Goal: Task Accomplishment & Management: Manage account settings

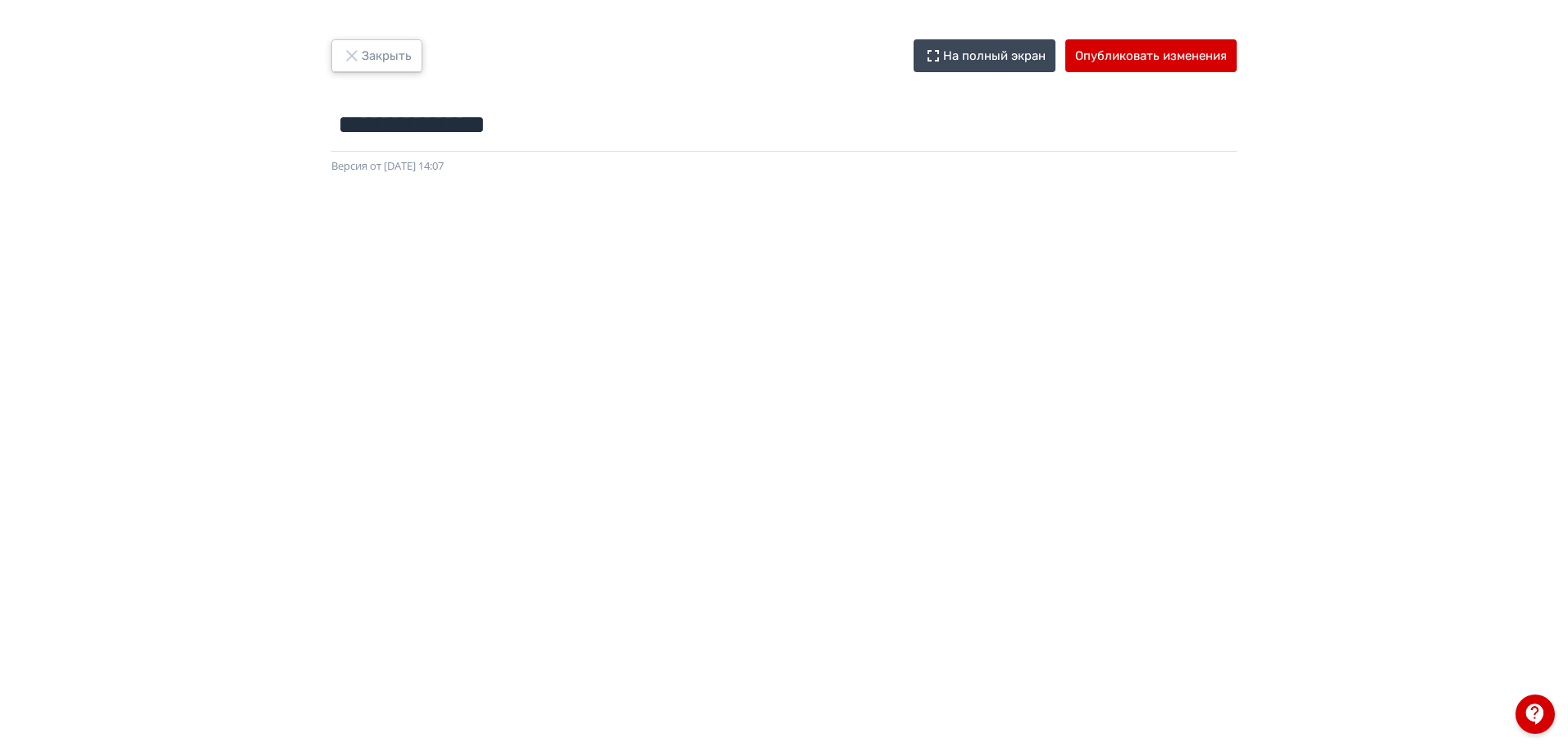
click at [351, 56] on icon "button" at bounding box center [351, 55] width 11 height 11
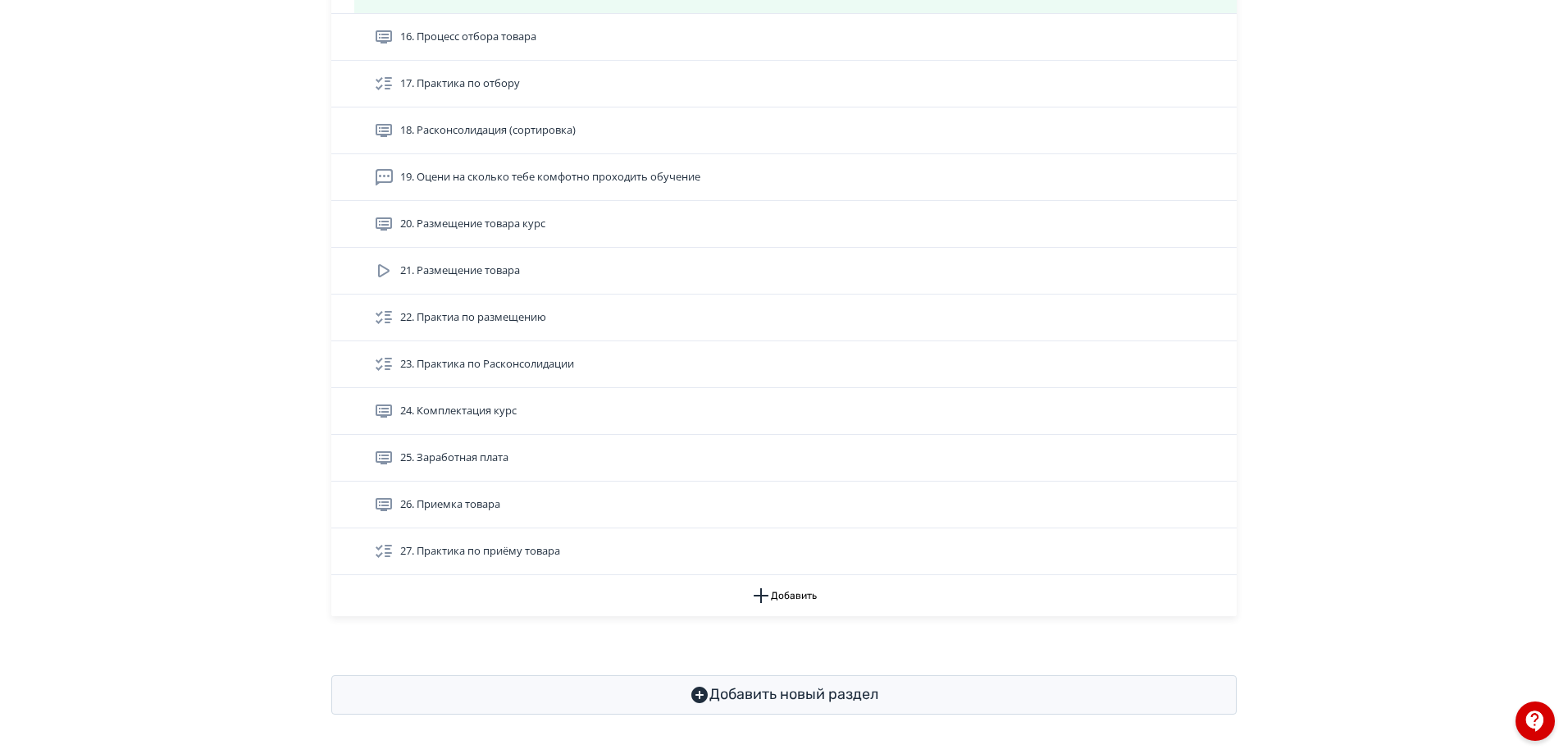
scroll to position [1248, 0]
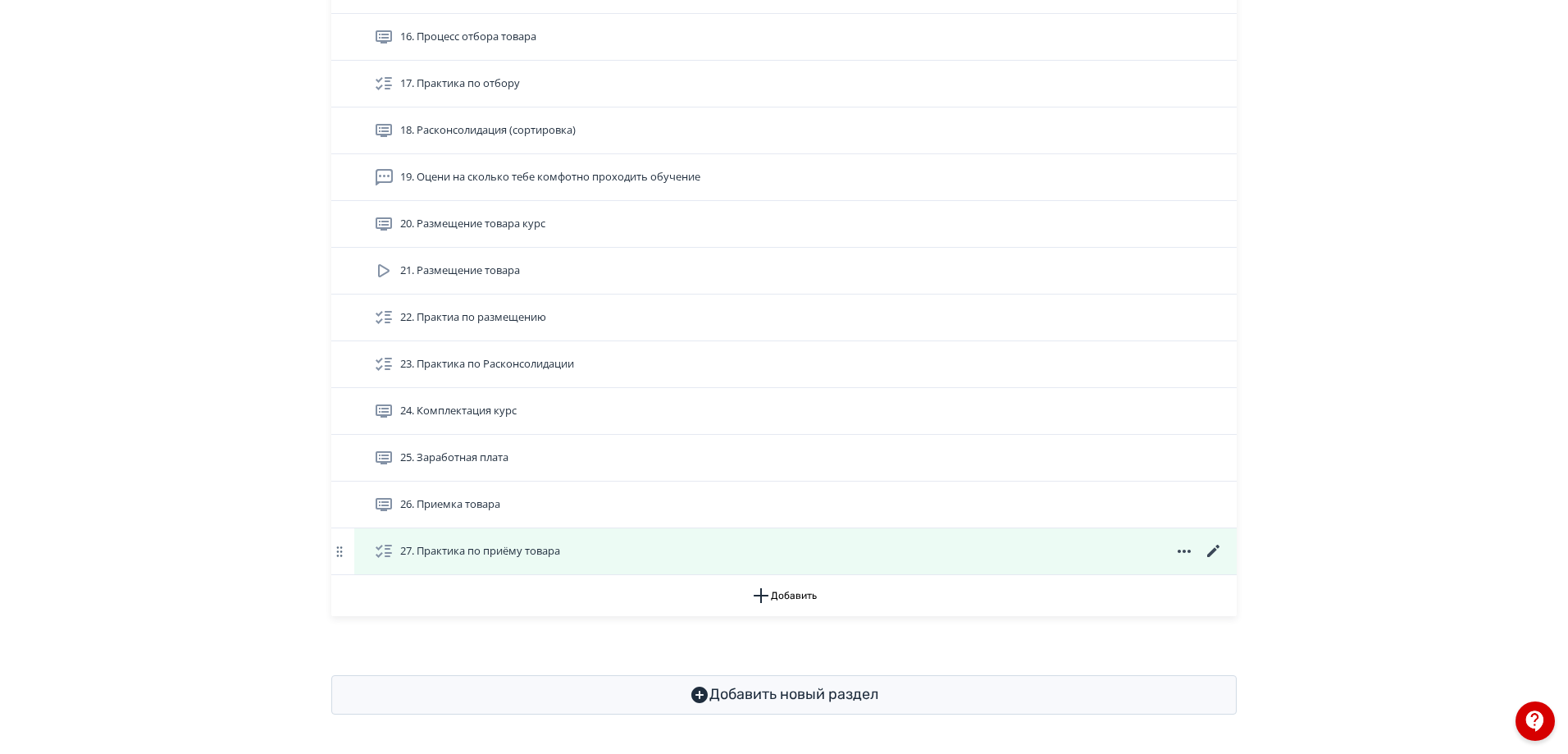
click at [1207, 549] on icon at bounding box center [1214, 551] width 20 height 20
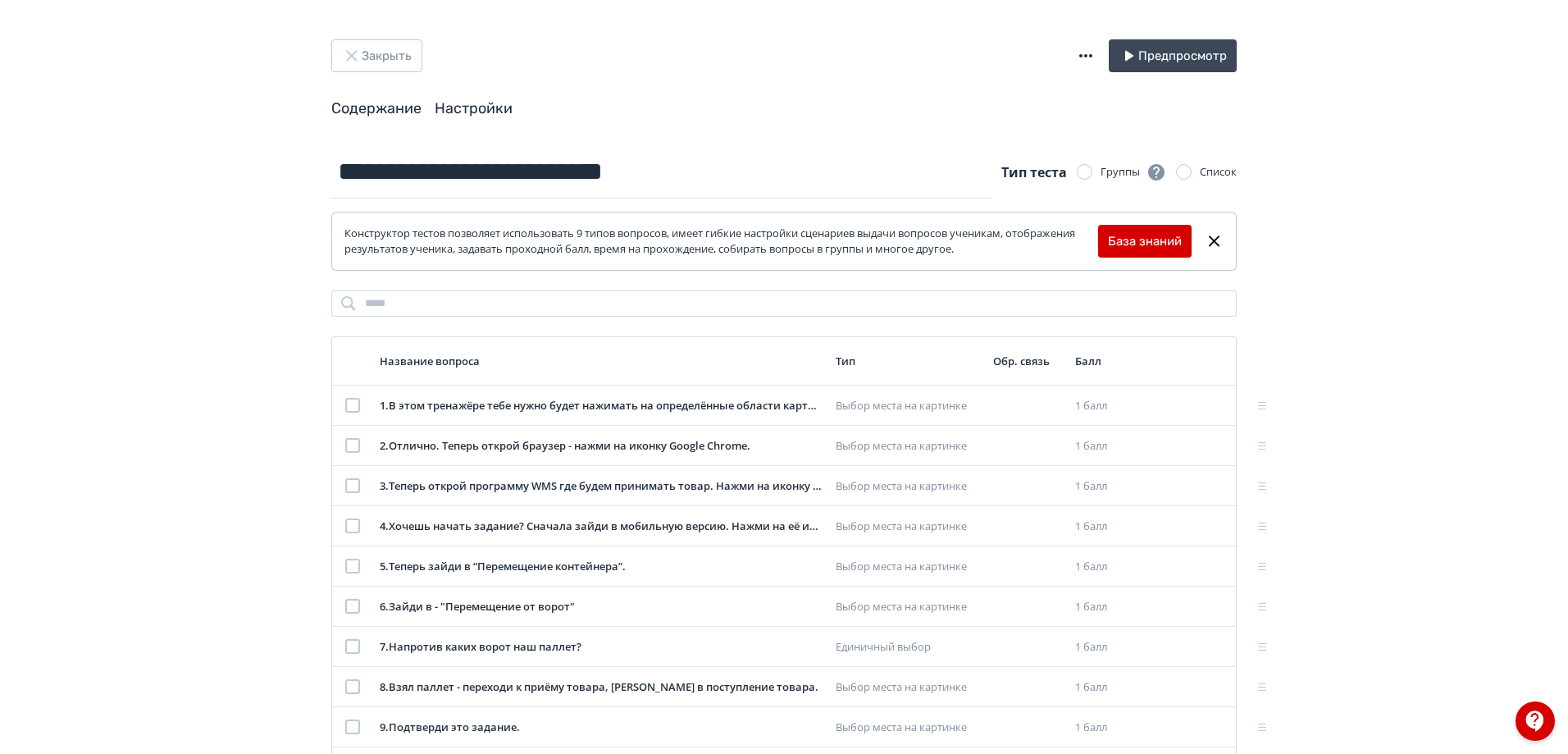
click at [491, 106] on link "Настройки" at bounding box center [474, 108] width 78 height 18
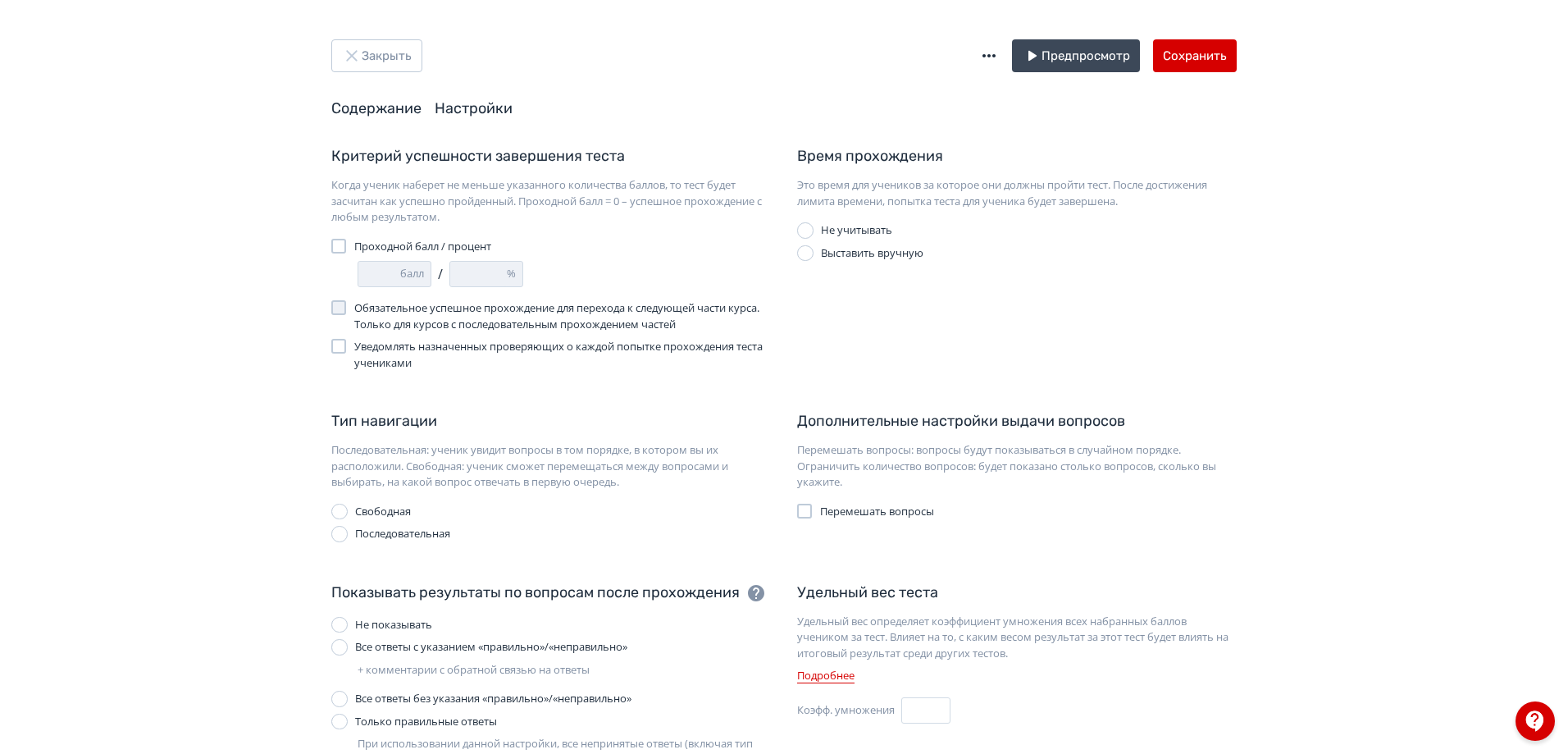
click at [406, 108] on link "Содержание" at bounding box center [376, 108] width 91 height 18
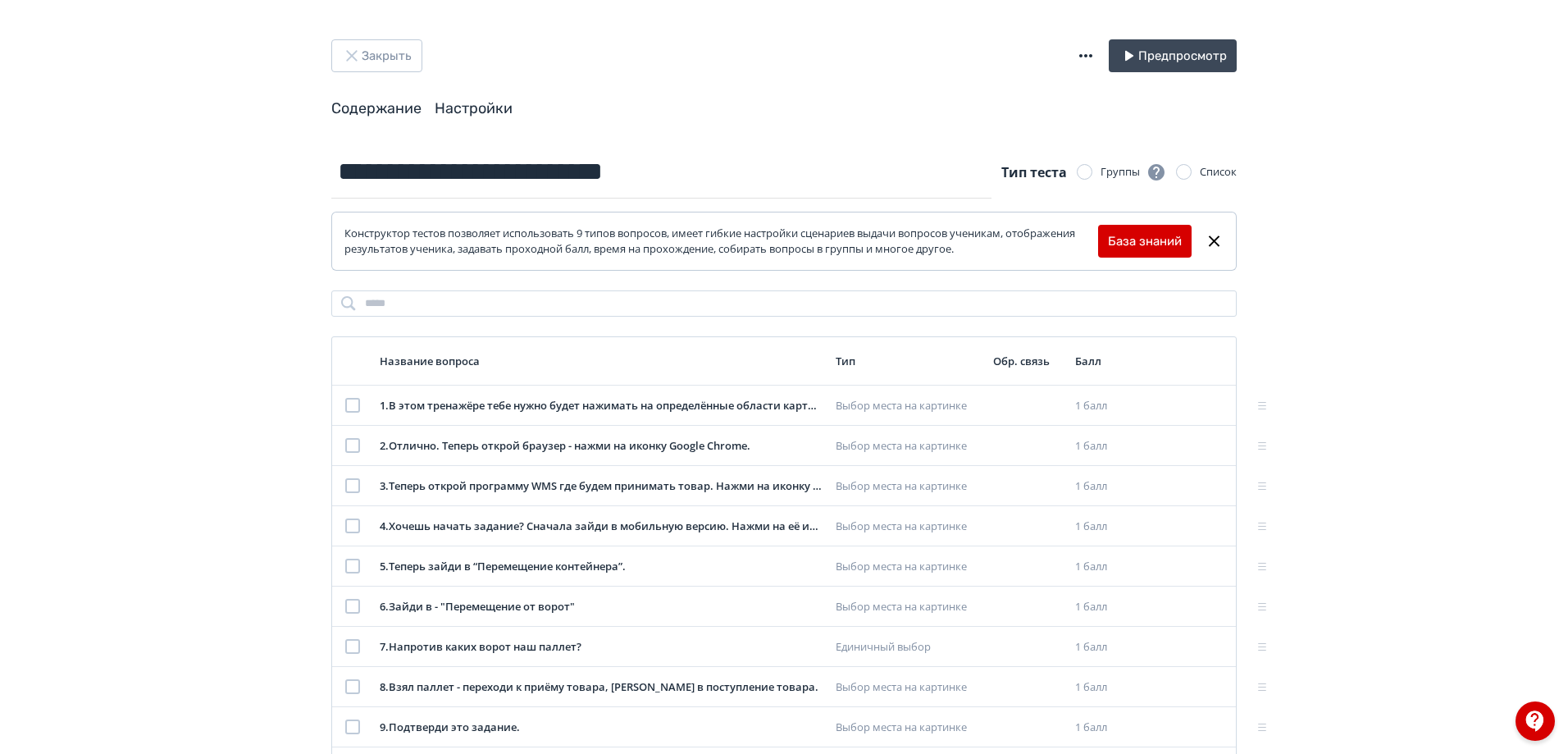
click at [445, 113] on link "Настройки" at bounding box center [474, 108] width 78 height 18
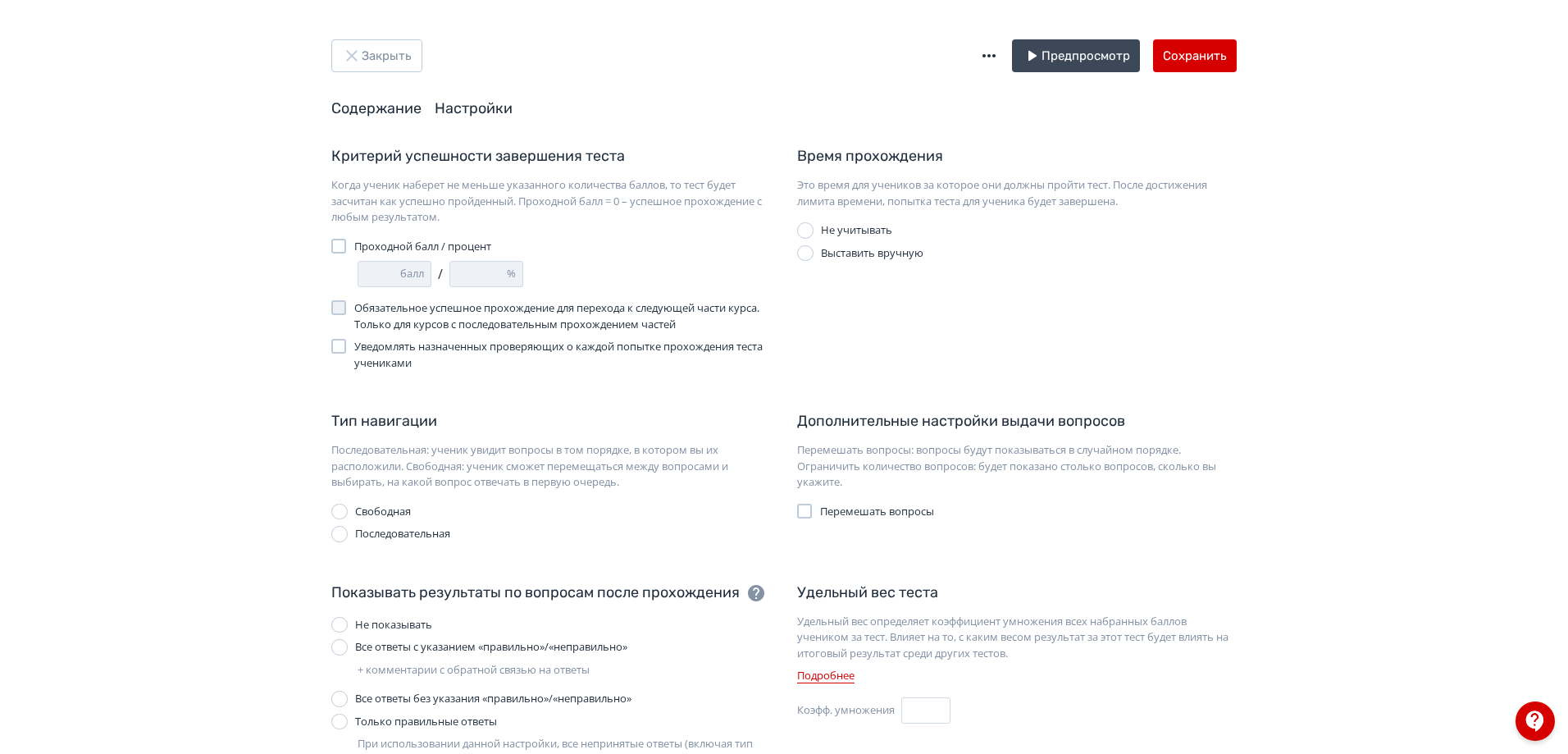
click at [409, 106] on link "Содержание" at bounding box center [376, 108] width 91 height 18
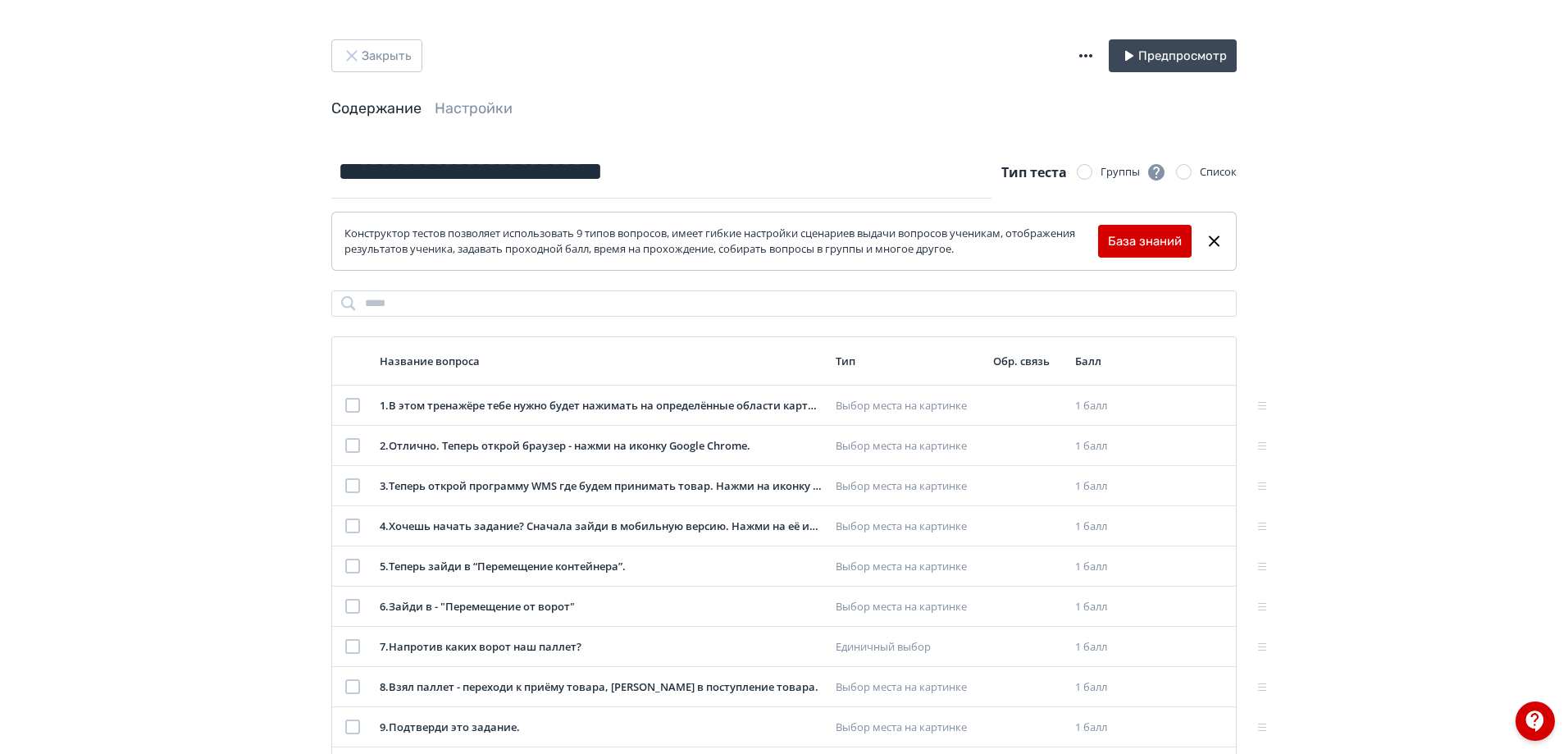
click at [1088, 49] on icon "button" at bounding box center [1086, 56] width 20 height 20
click at [1010, 63] on div "Экспорт теста в GIFT" at bounding box center [984, 72] width 176 height 32
click at [1089, 47] on icon "button" at bounding box center [1086, 56] width 20 height 20
click at [997, 62] on div "Экспорт теста в GIFT" at bounding box center [984, 72] width 176 height 32
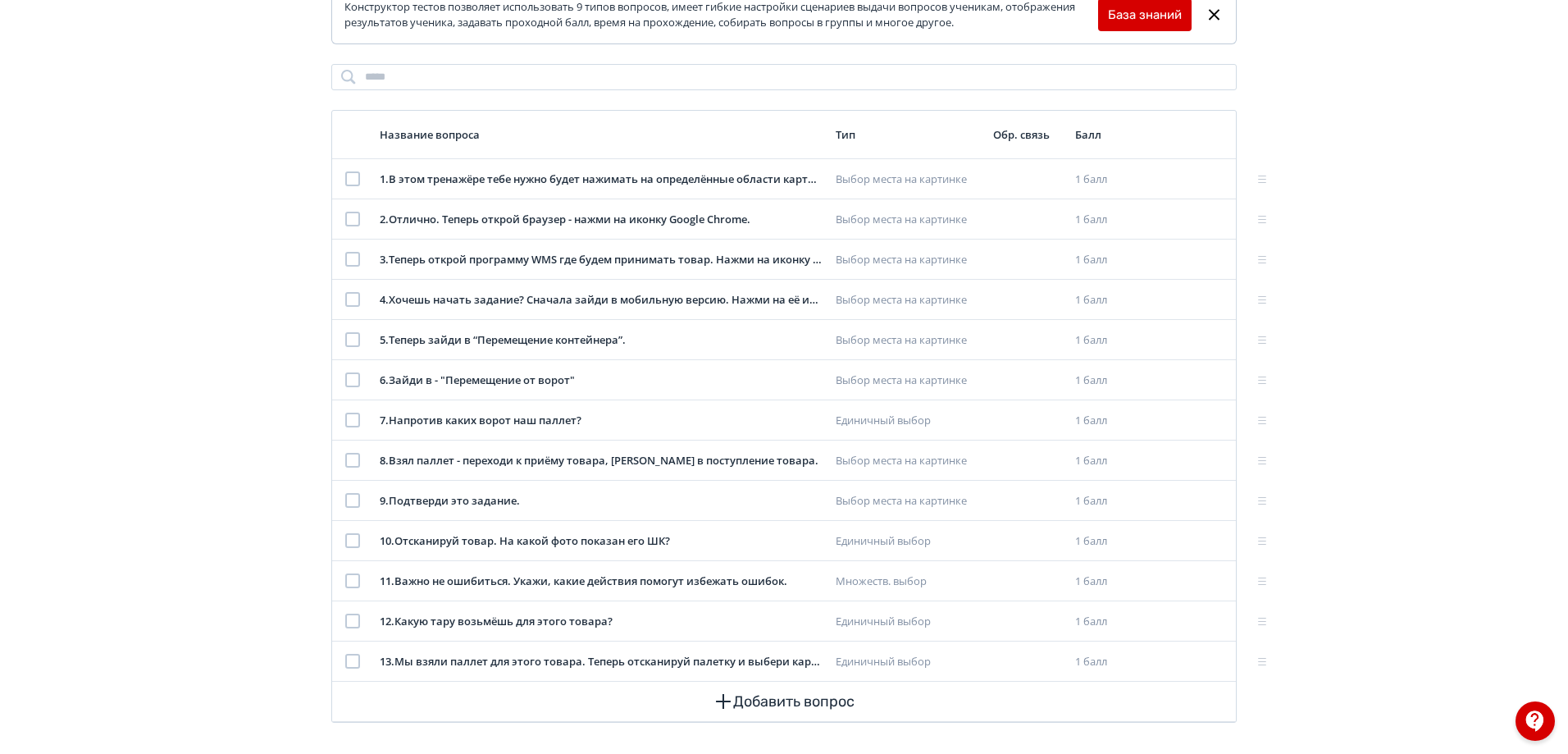
scroll to position [234, 0]
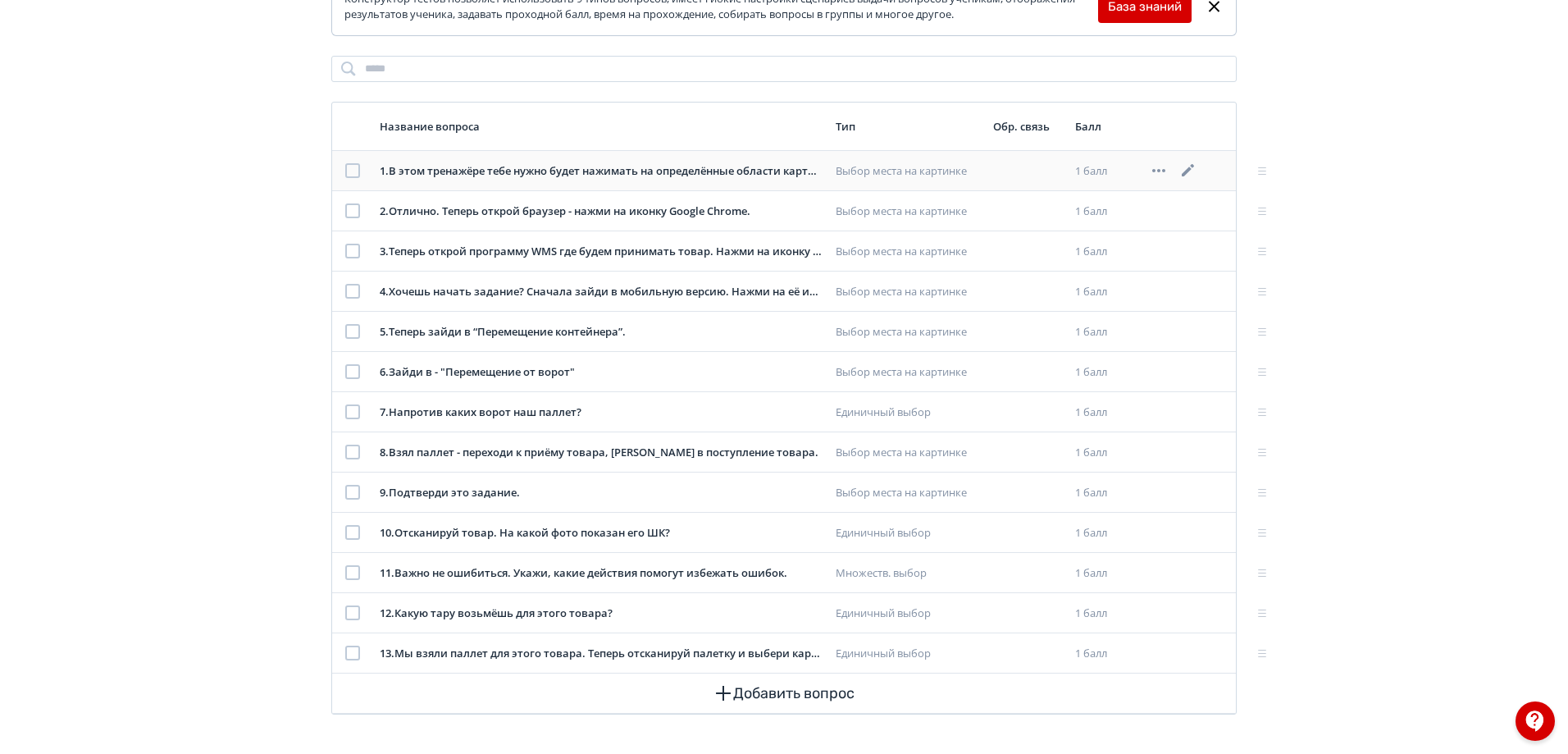
click at [351, 175] on div at bounding box center [353, 170] width 15 height 15
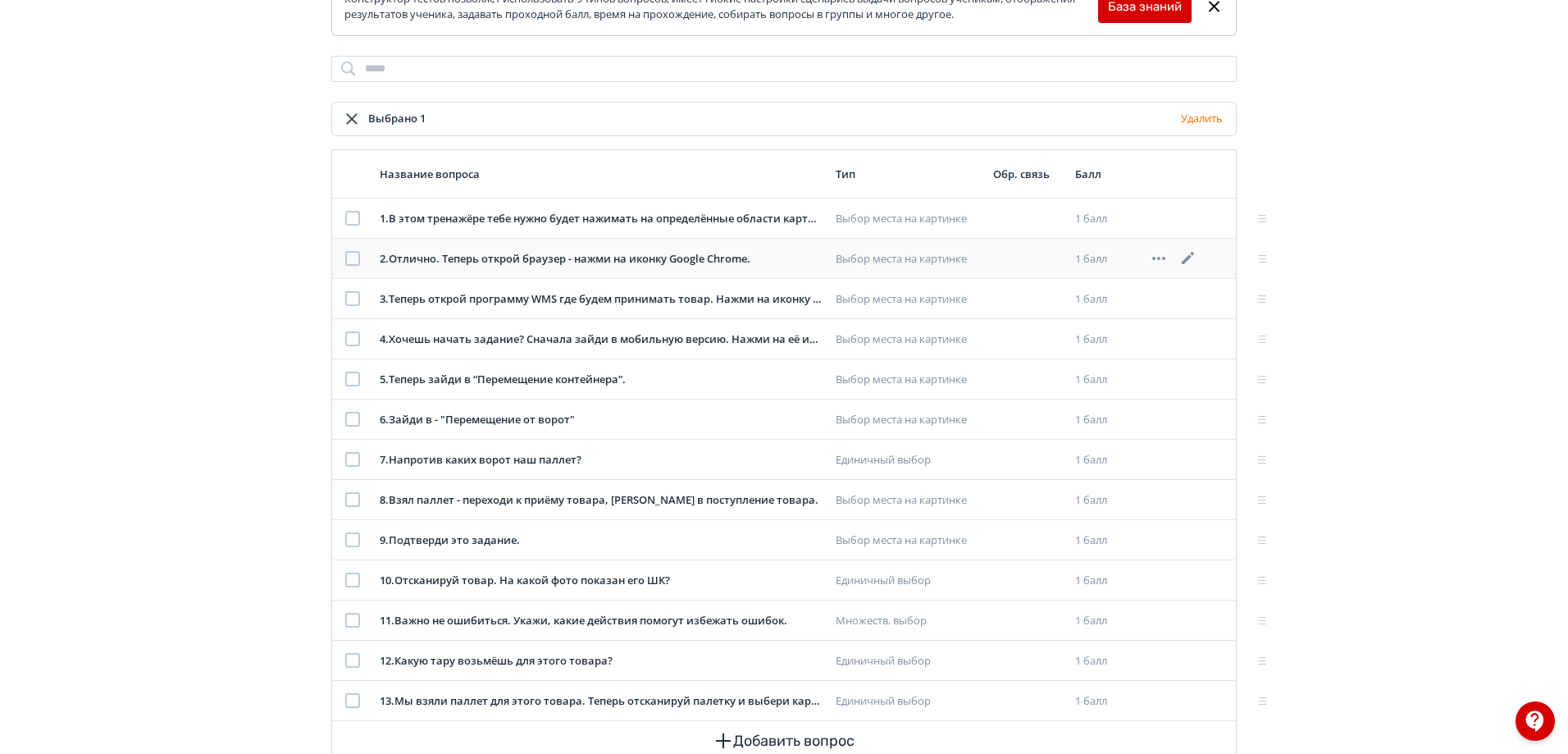
click at [354, 258] on div at bounding box center [353, 259] width 15 height 15
click at [351, 301] on div at bounding box center [353, 298] width 15 height 15
click at [353, 348] on td at bounding box center [352, 339] width 41 height 40
click at [355, 345] on div at bounding box center [353, 339] width 15 height 15
click at [351, 377] on div at bounding box center [353, 379] width 15 height 15
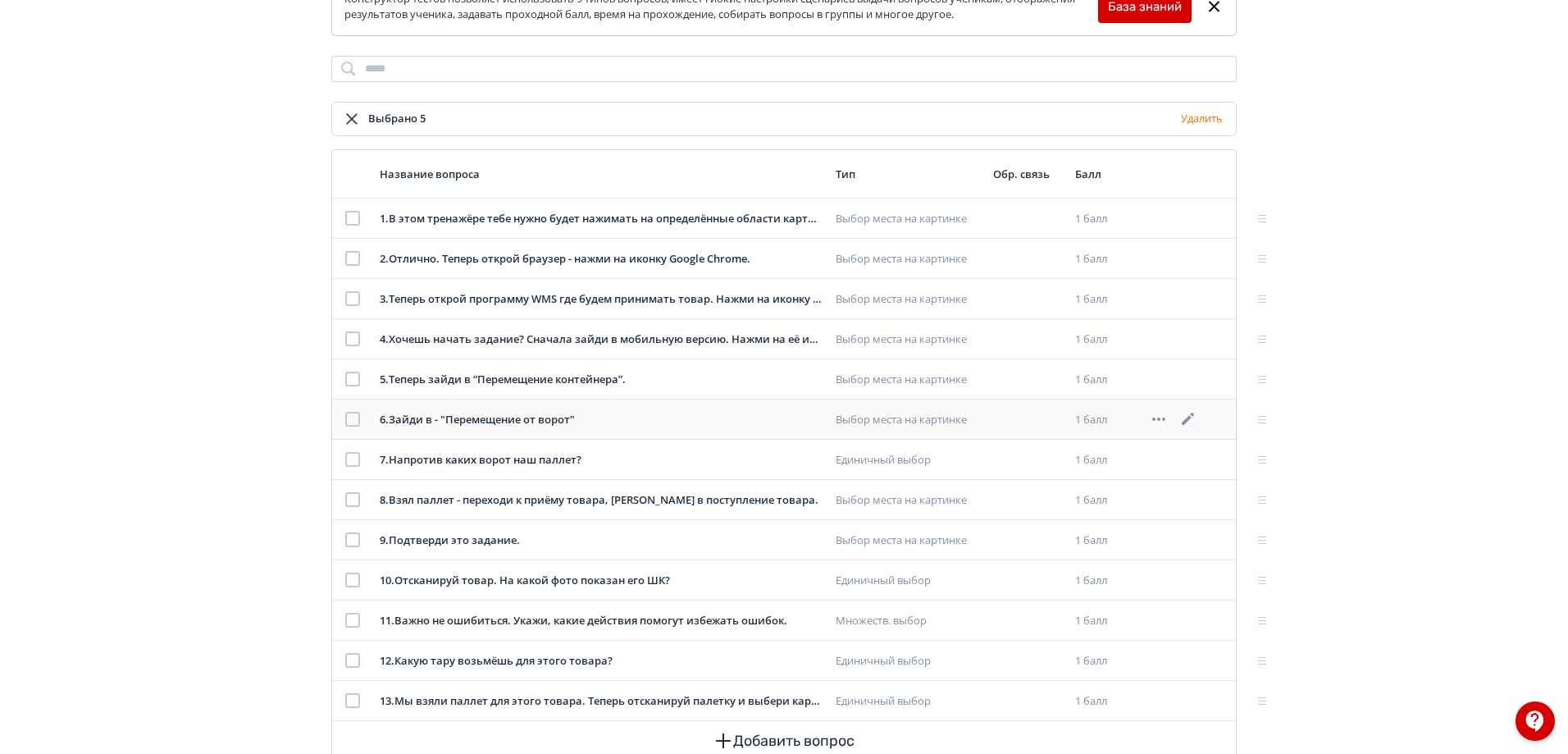
click at [351, 419] on div at bounding box center [353, 419] width 15 height 15
click at [354, 465] on div at bounding box center [353, 460] width 15 height 15
click at [349, 501] on div at bounding box center [353, 500] width 15 height 15
click at [350, 540] on div at bounding box center [353, 540] width 15 height 15
click at [354, 587] on div at bounding box center [353, 580] width 15 height 15
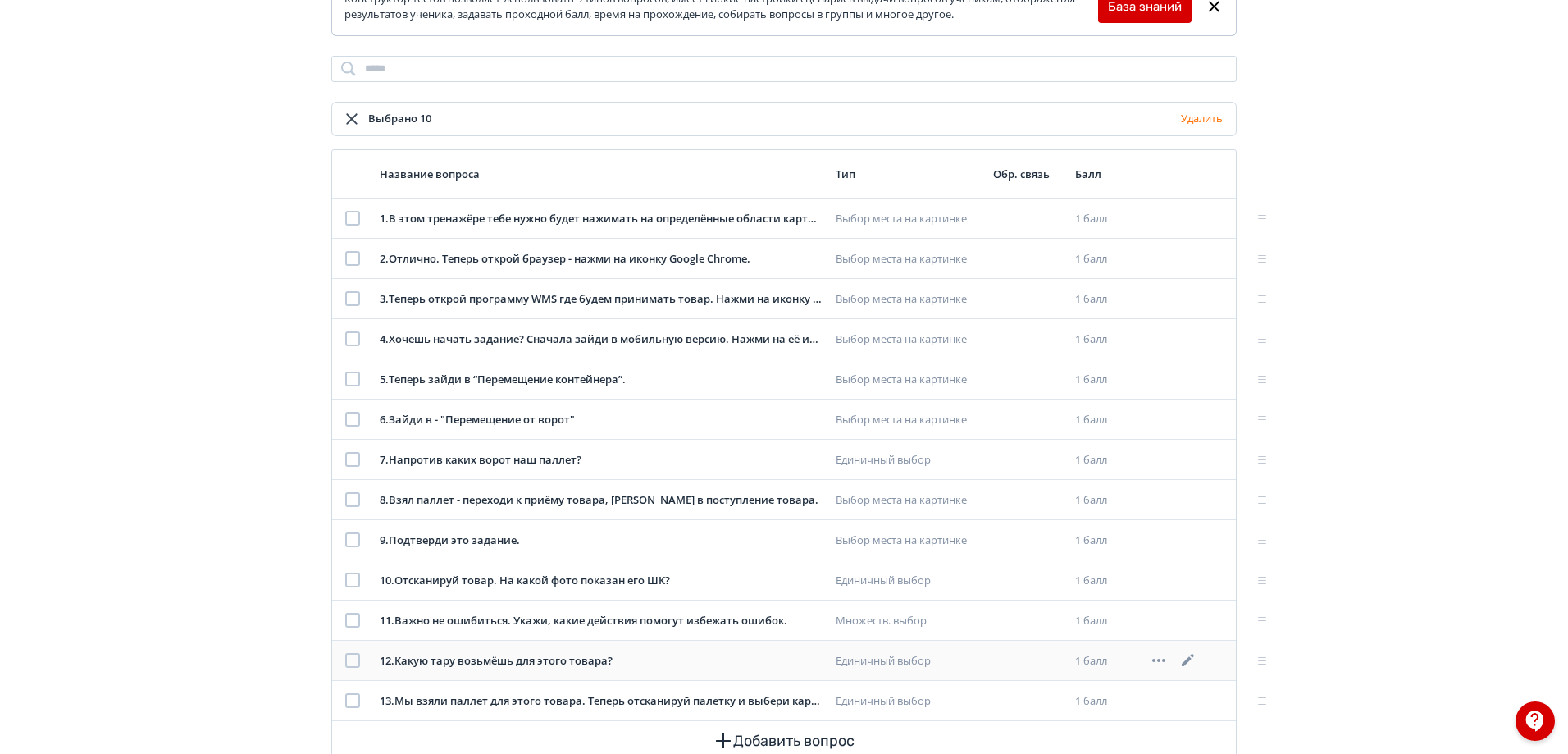
drag, startPoint x: 351, startPoint y: 619, endPoint x: 356, endPoint y: 640, distance: 21.6
click at [352, 620] on div at bounding box center [353, 620] width 15 height 15
click at [352, 663] on div at bounding box center [353, 661] width 15 height 15
click at [355, 698] on div at bounding box center [353, 701] width 15 height 15
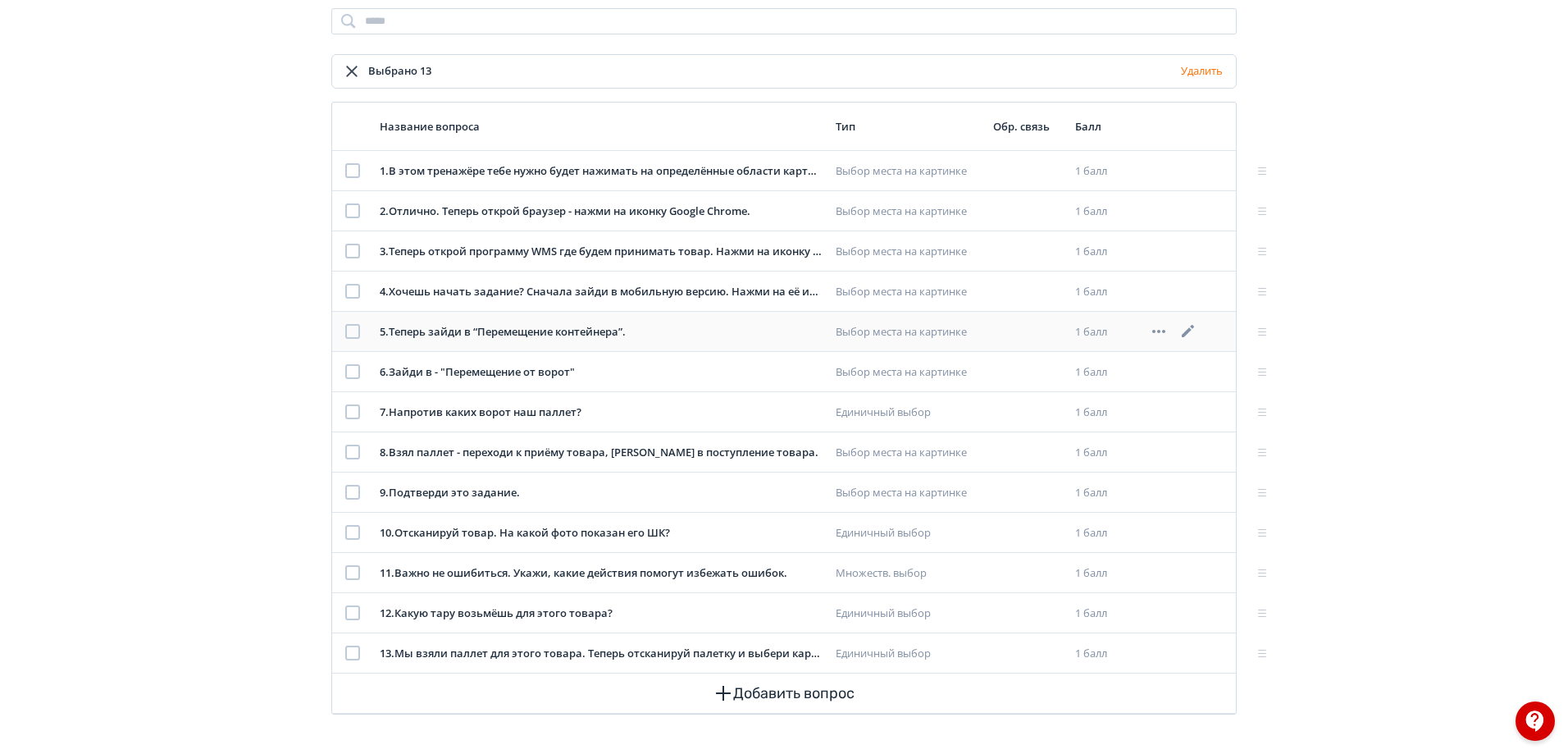
scroll to position [0, 0]
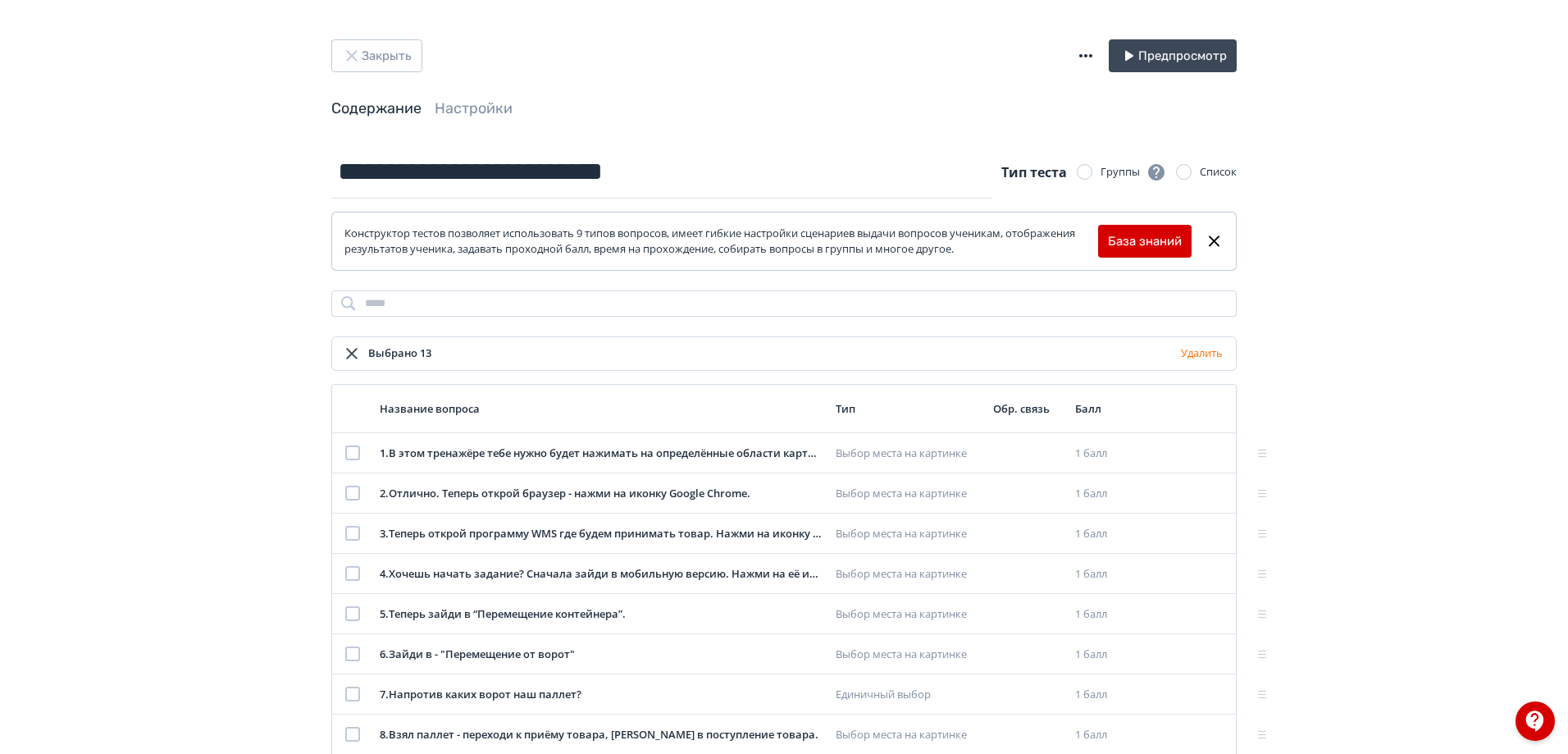
click at [1089, 49] on icon "button" at bounding box center [1086, 56] width 20 height 20
click at [1020, 68] on div "Экспорт теста в GIFT" at bounding box center [984, 72] width 176 height 32
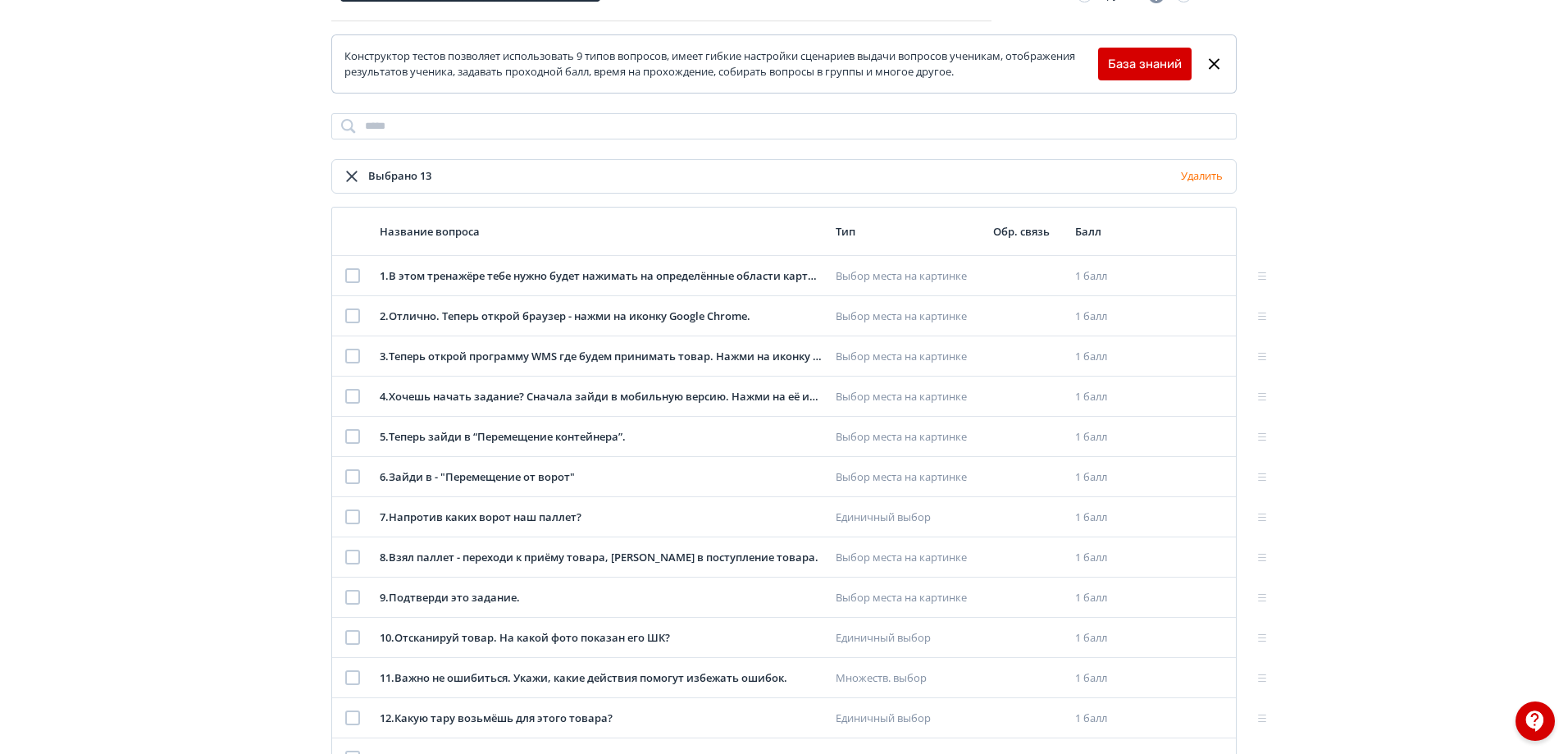
scroll to position [36, 0]
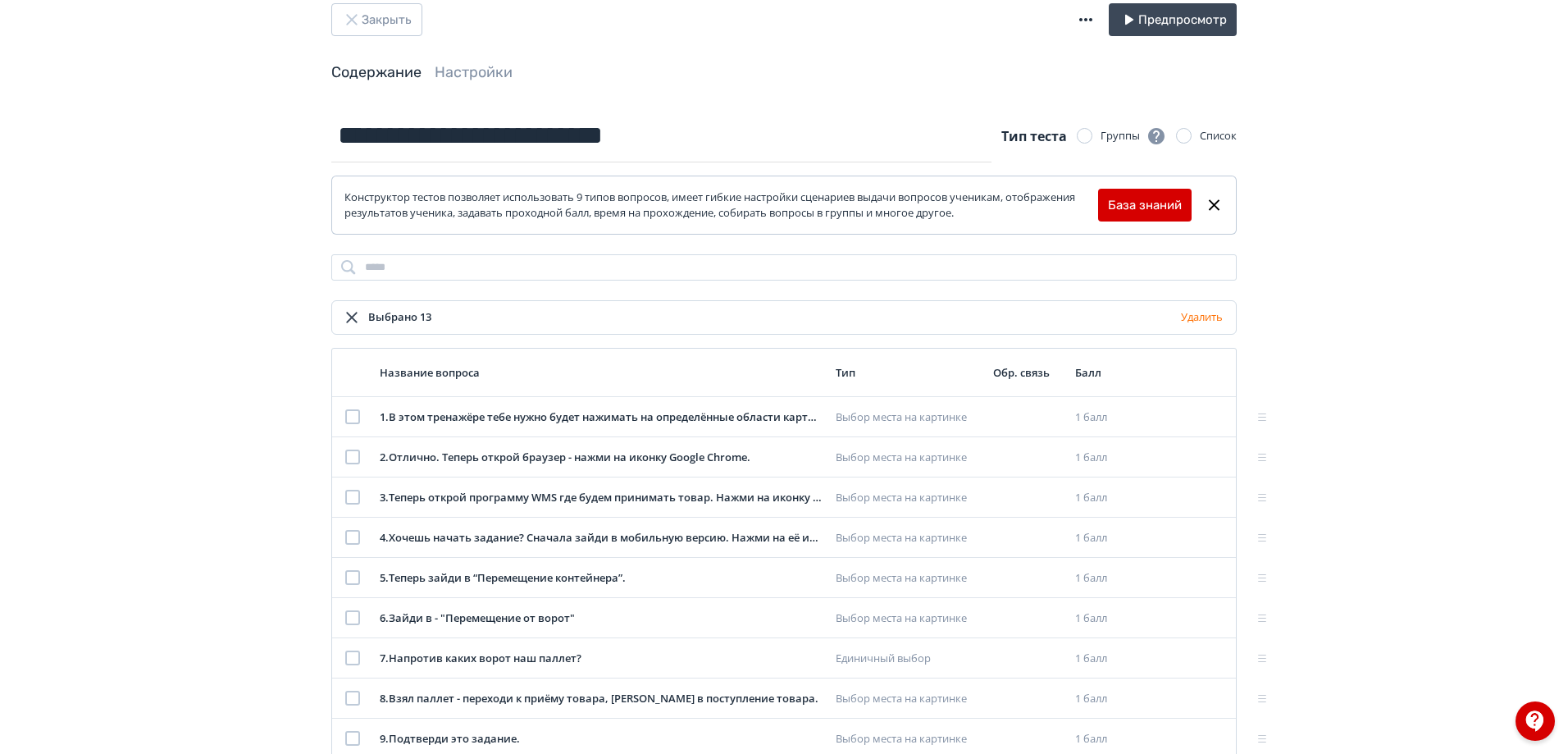
drag, startPoint x: 382, startPoint y: 0, endPoint x: 223, endPoint y: 57, distance: 168.9
click at [204, 69] on div "**********" at bounding box center [784, 482] width 1568 height 1037
click at [373, 34] on button "Закрыть" at bounding box center [377, 19] width 91 height 32
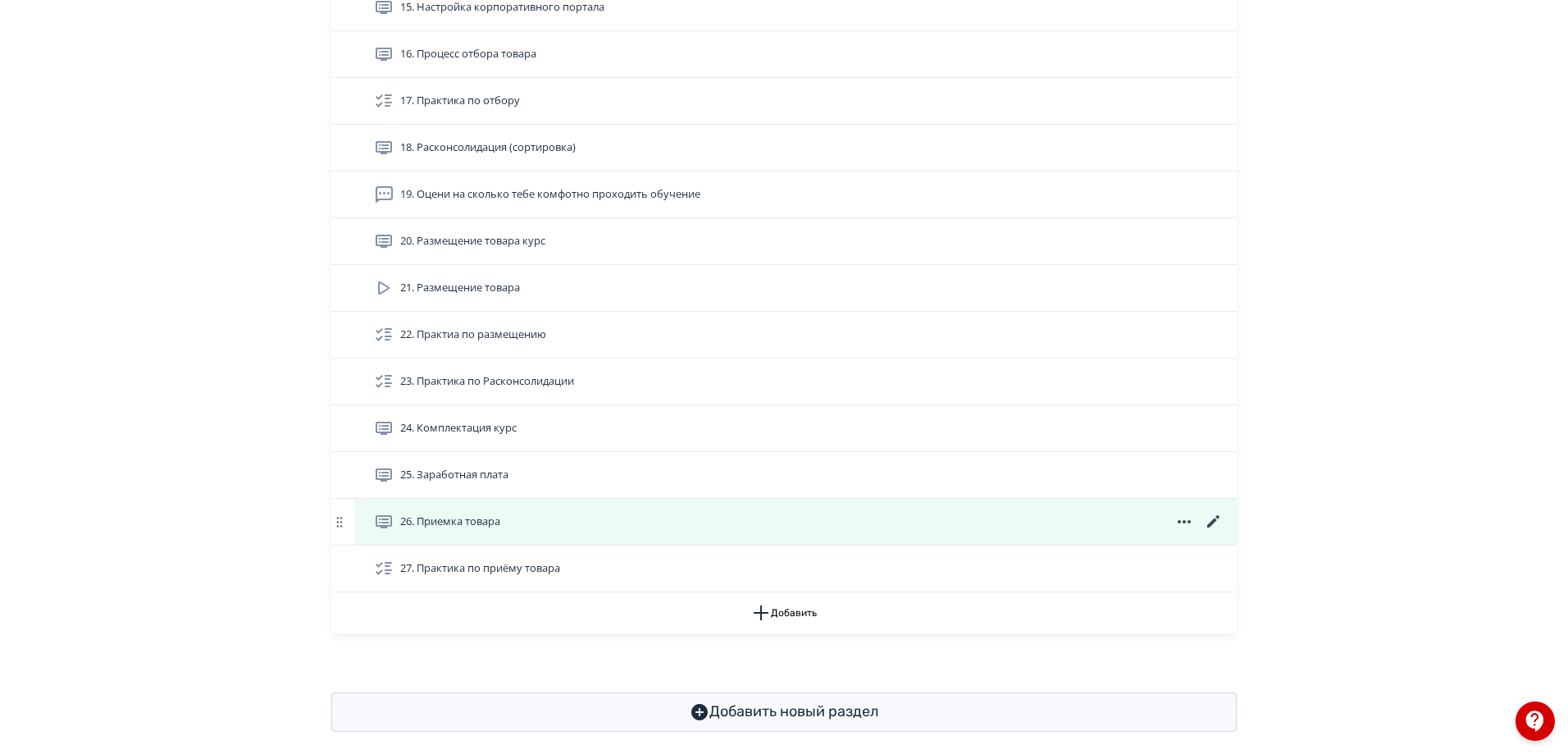
scroll to position [1248, 0]
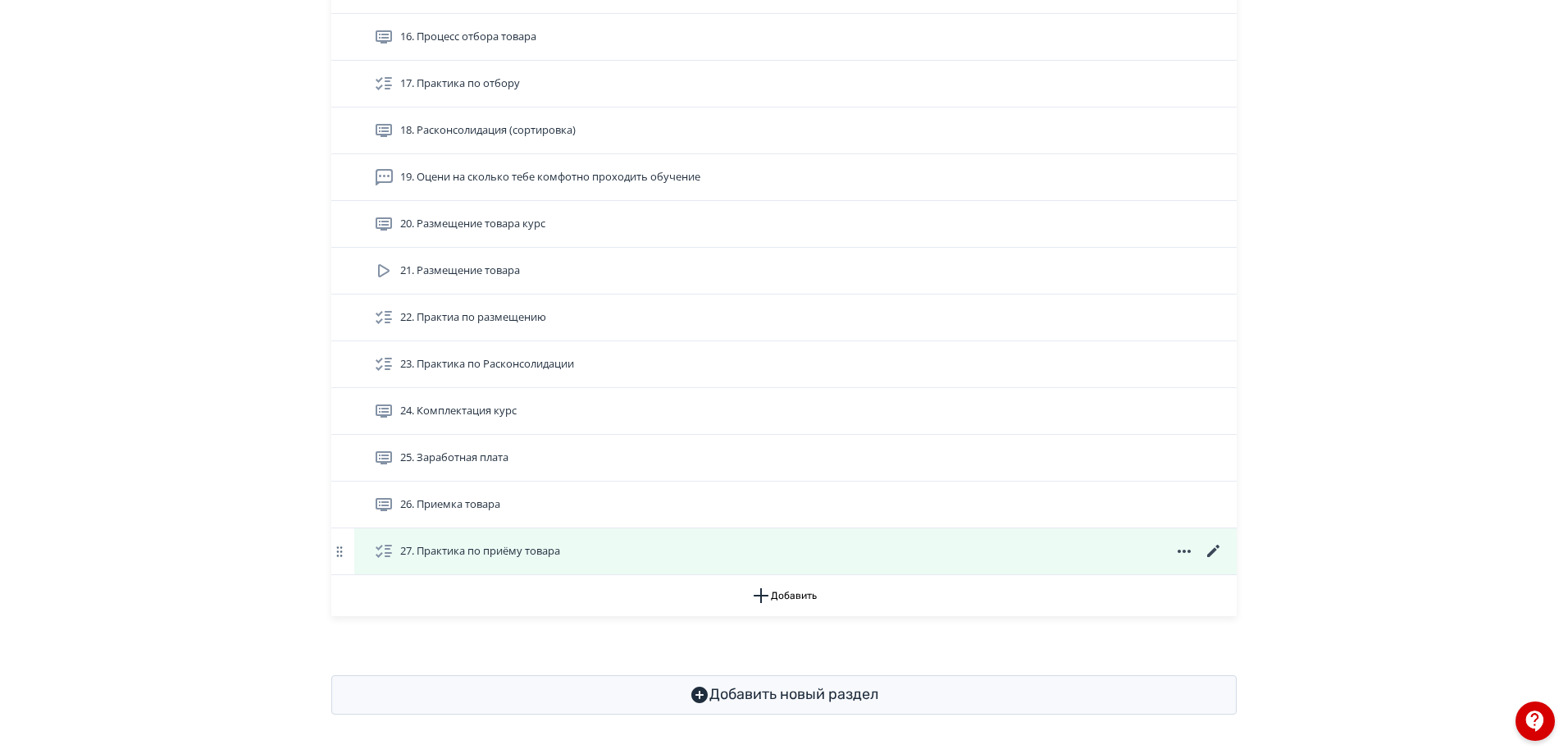
click at [1179, 551] on icon at bounding box center [1184, 551] width 13 height 3
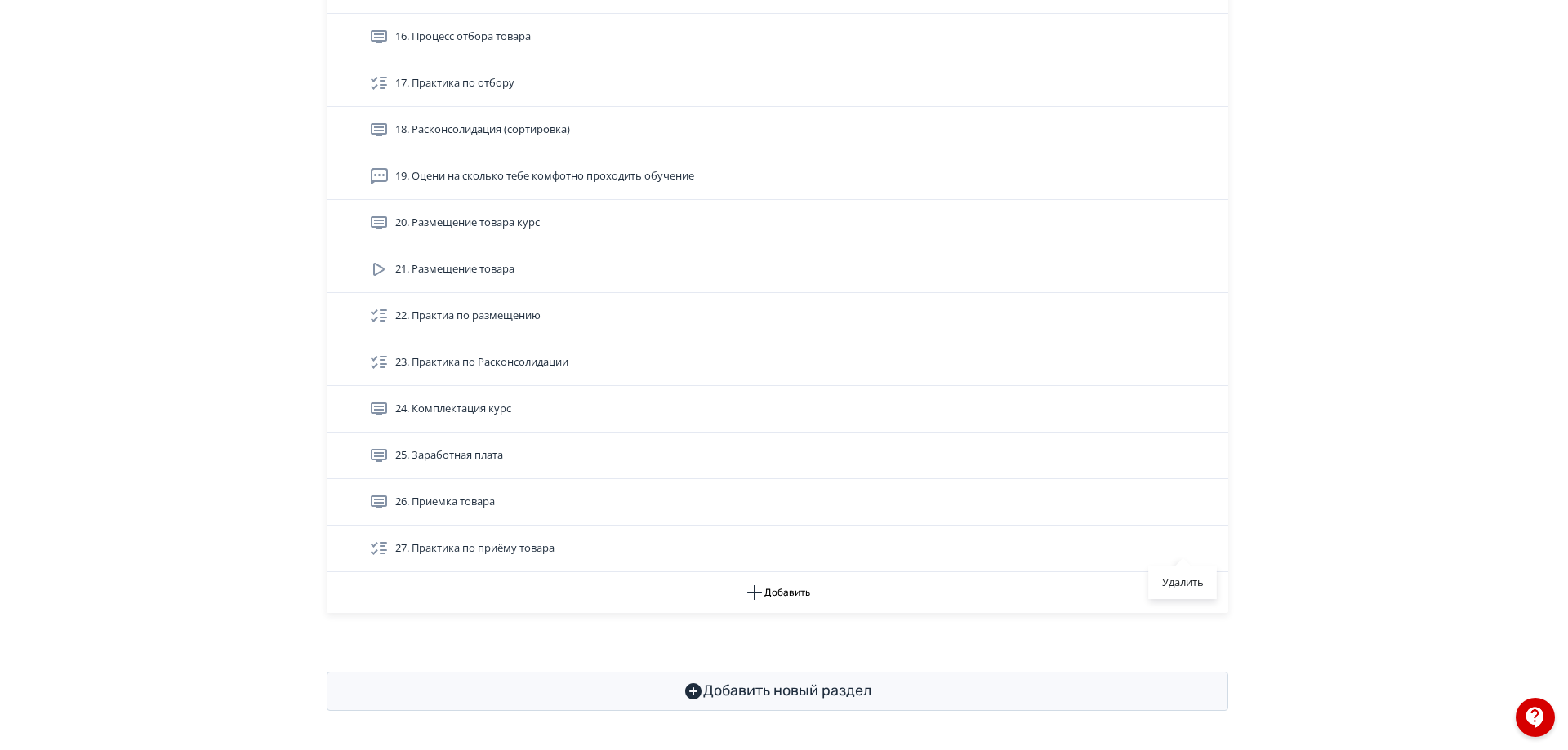
click at [588, 556] on div "Удалить" at bounding box center [784, 375] width 1568 height 750
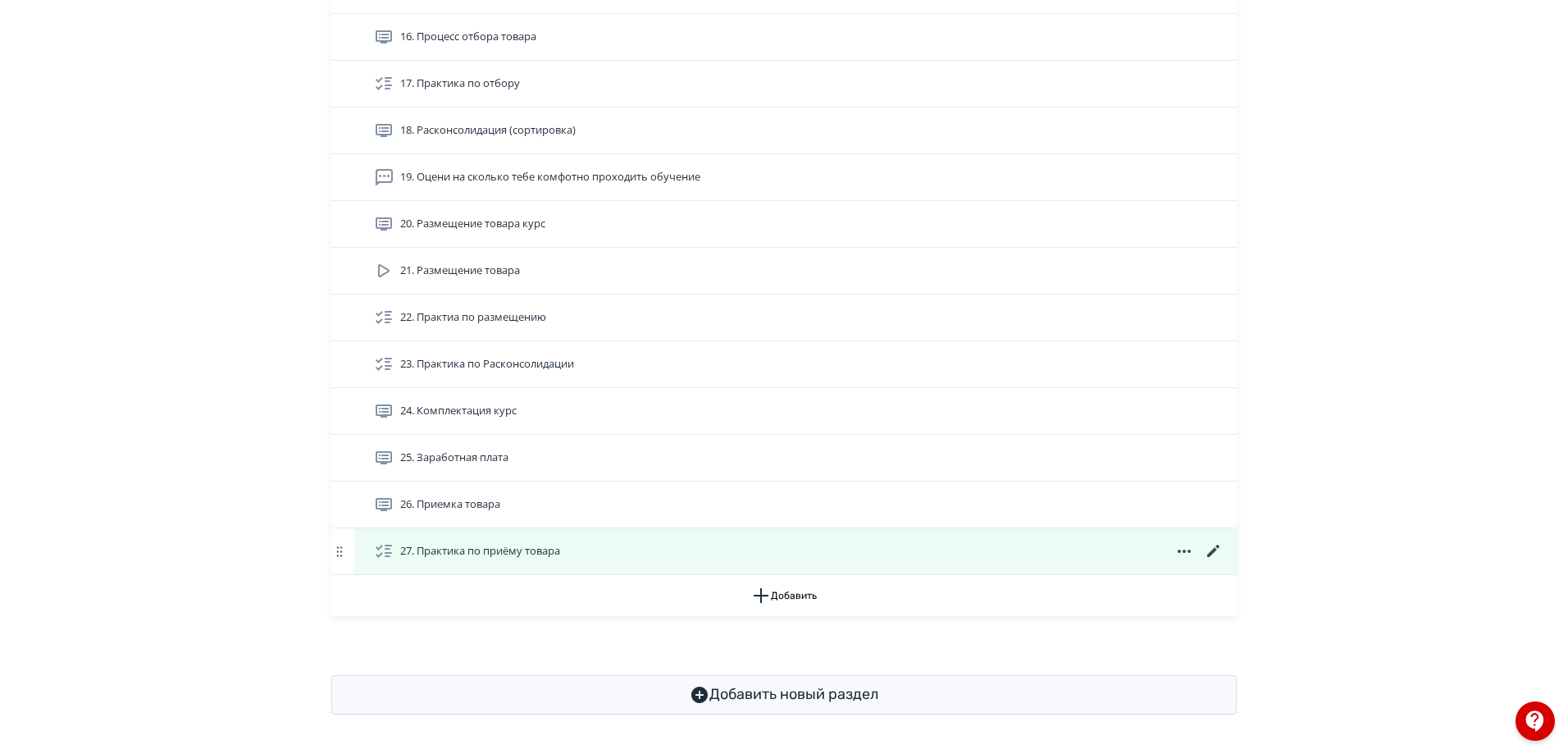
click at [547, 554] on span "27. Практика по приёму товара" at bounding box center [480, 551] width 160 height 17
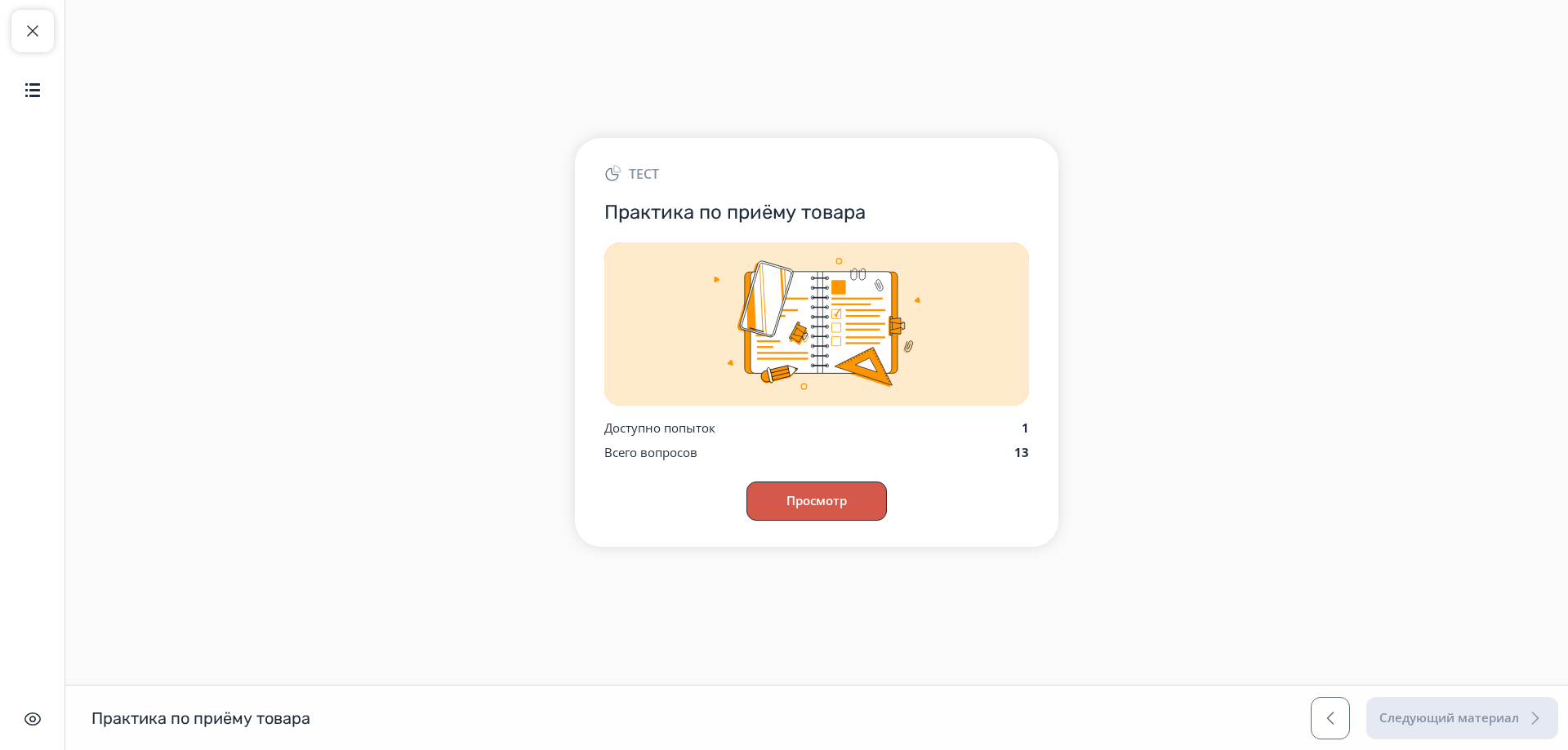
click at [814, 486] on button "Просмотр" at bounding box center [817, 500] width 141 height 39
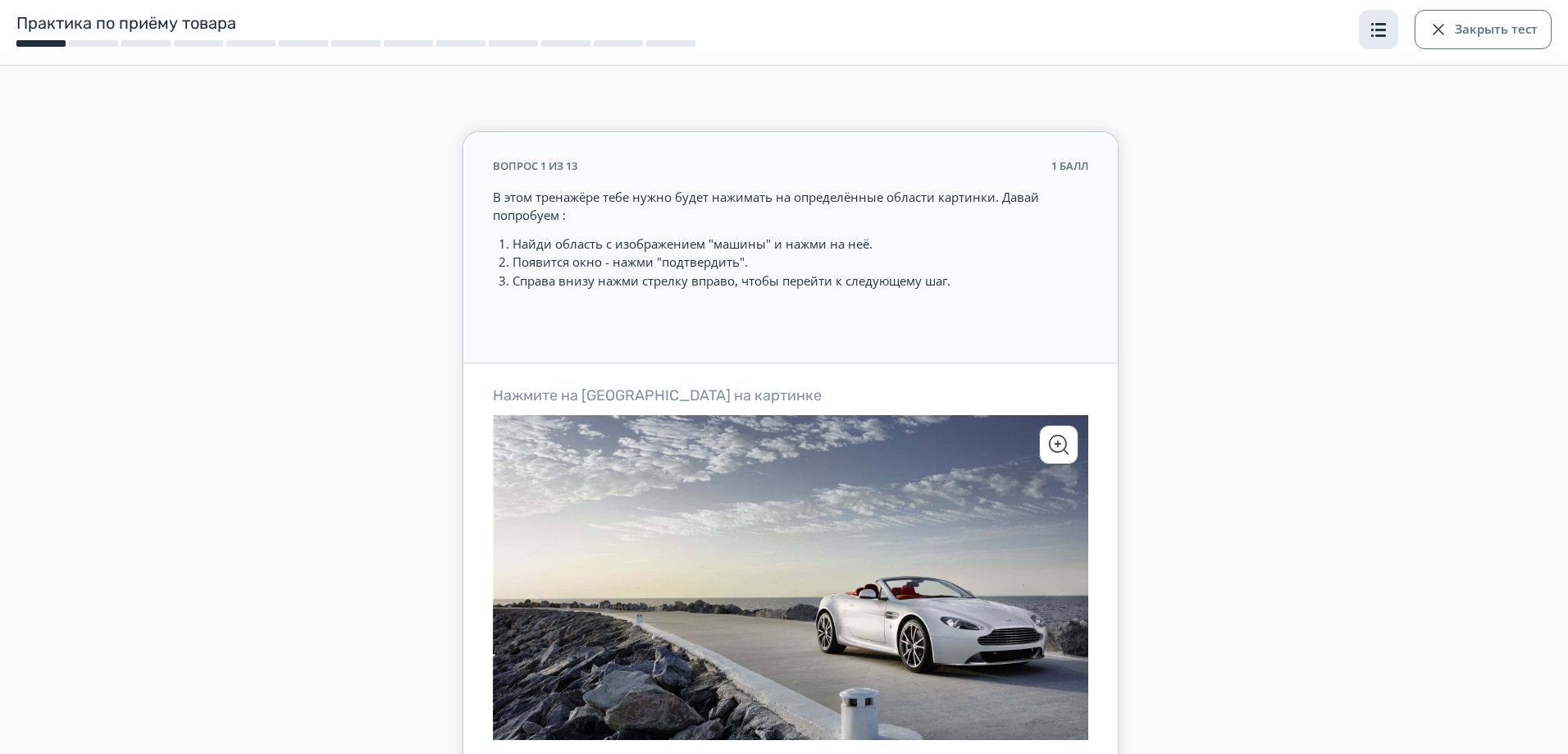
click at [1387, 32] on span "button" at bounding box center [1379, 30] width 20 height 20
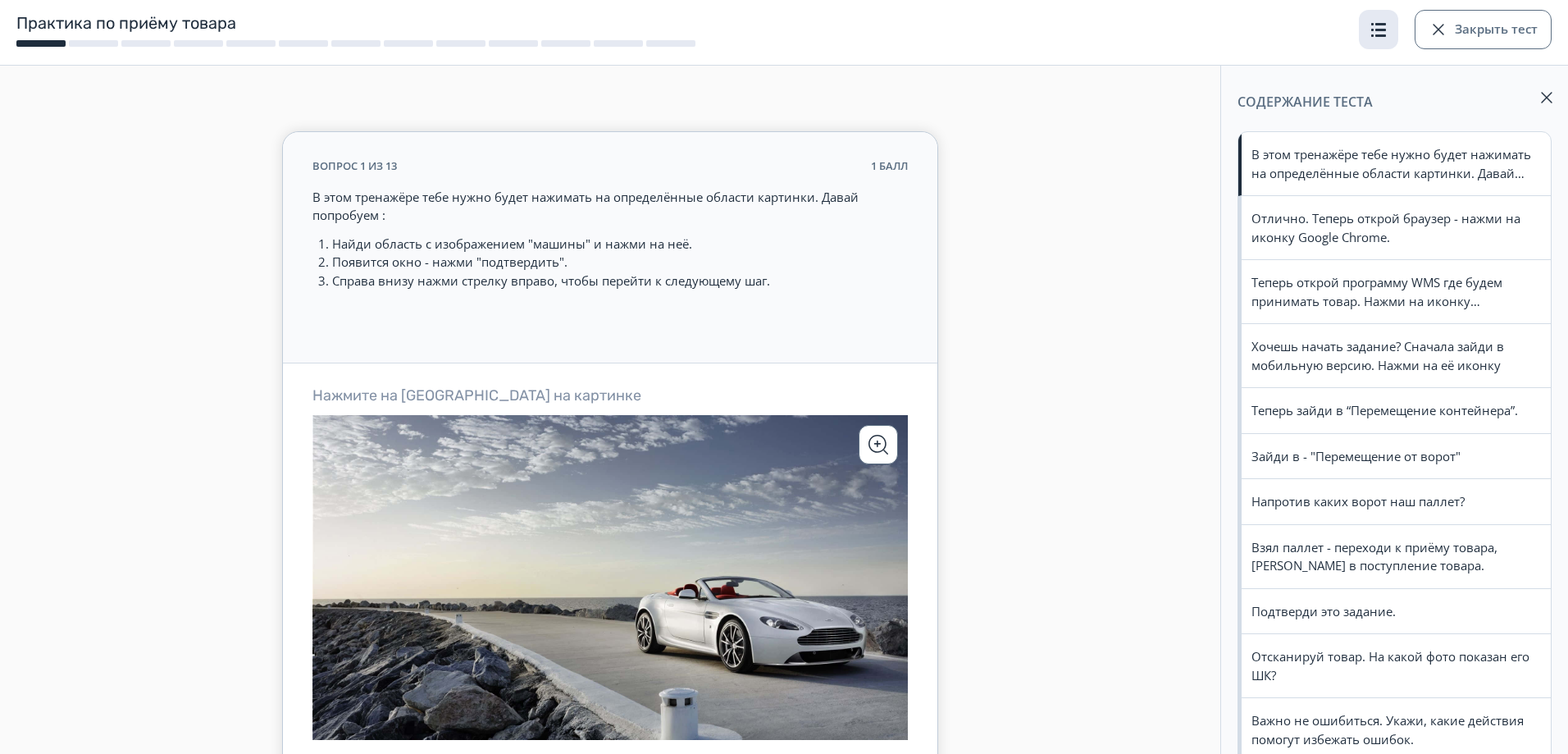
click at [1384, 32] on span "button" at bounding box center [1379, 30] width 20 height 20
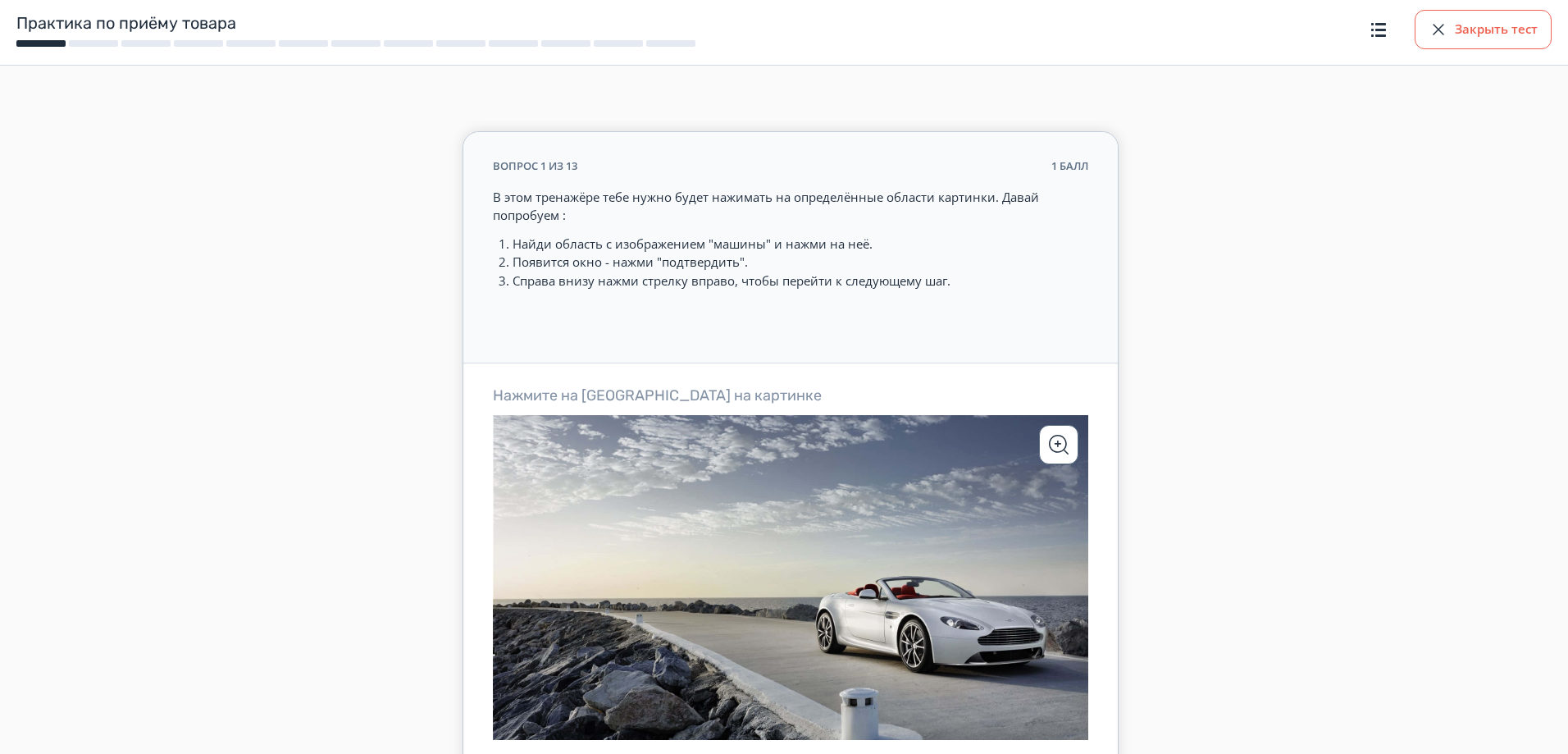
click at [1487, 32] on button "Закрыть тест" at bounding box center [1482, 29] width 137 height 39
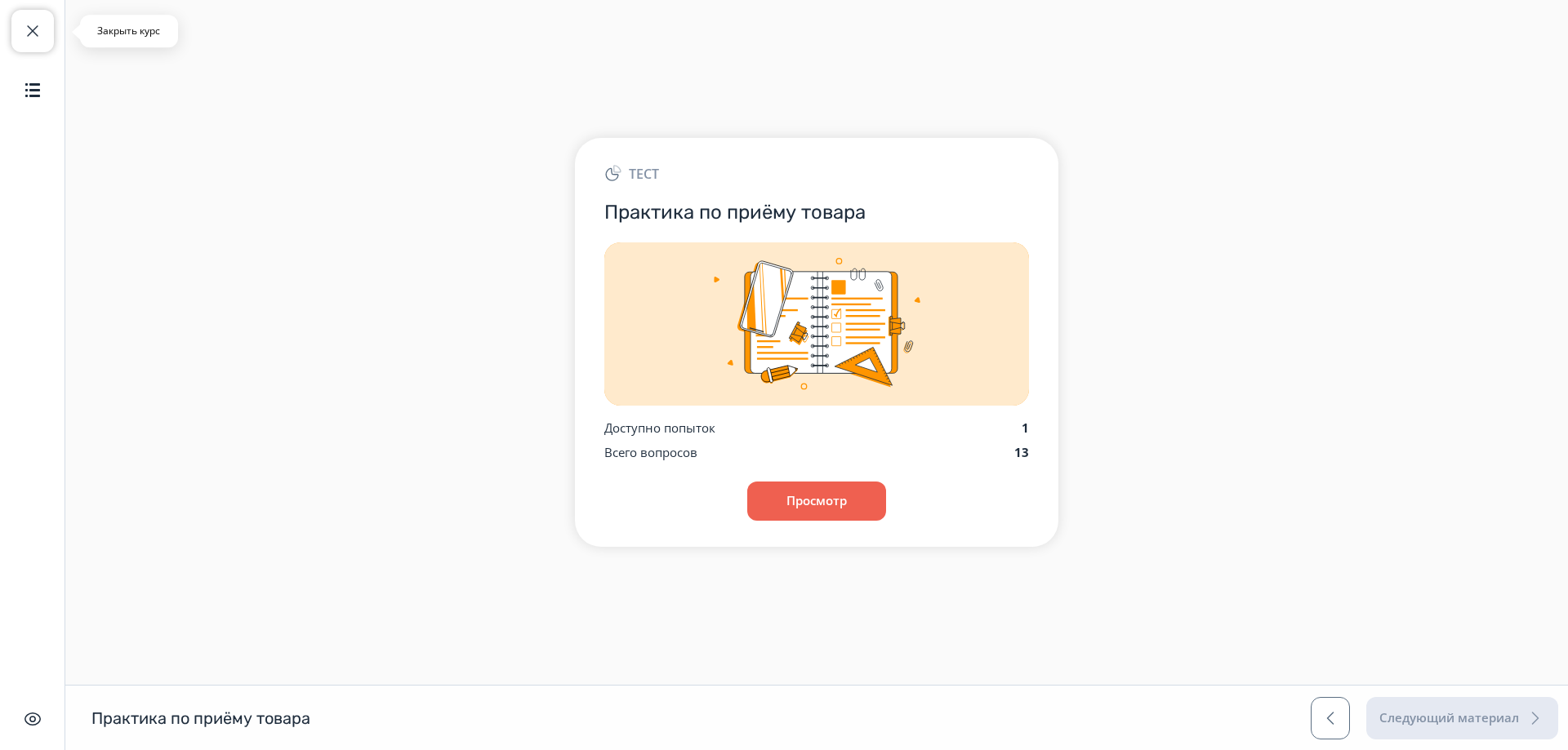
click at [33, 37] on span "button" at bounding box center [33, 31] width 20 height 20
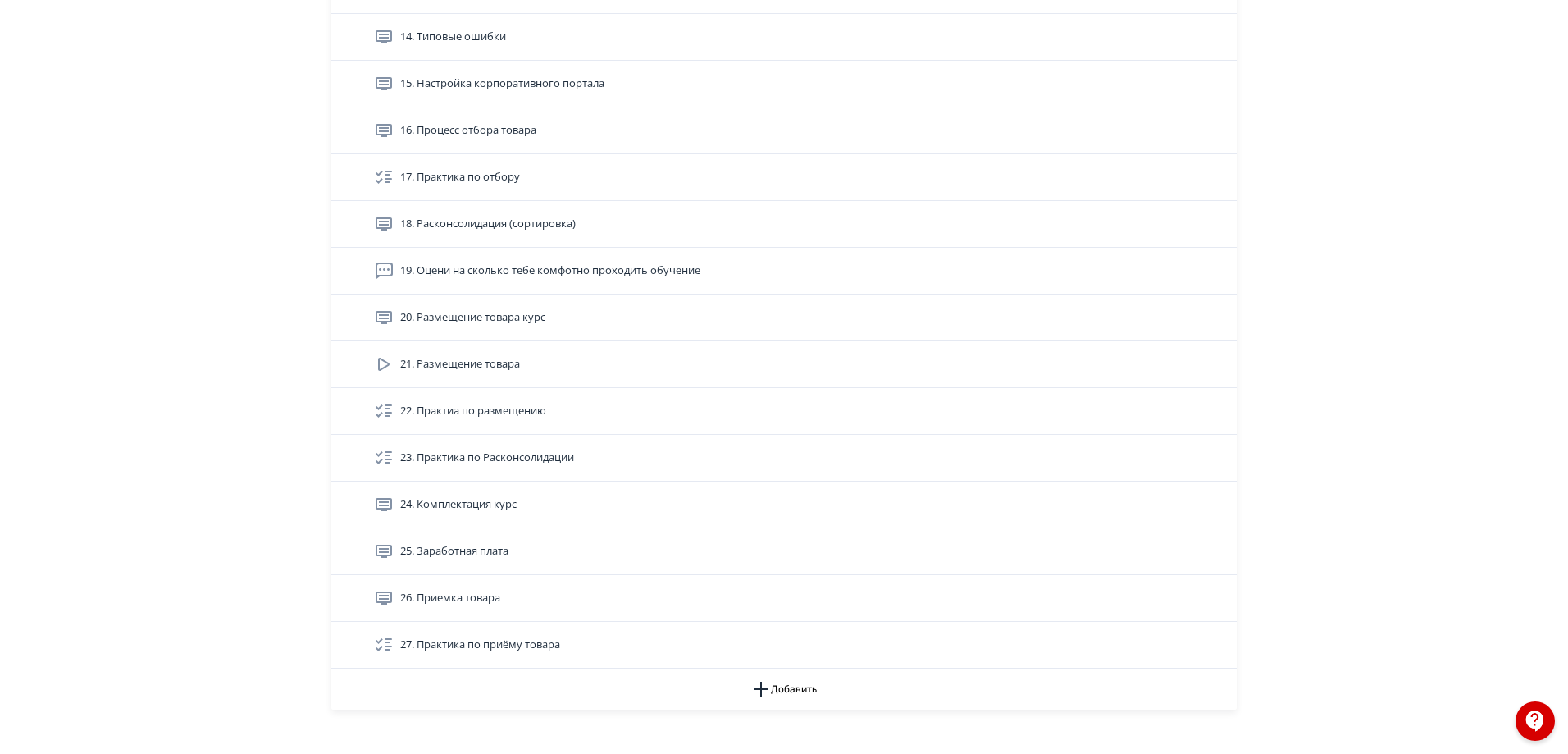
scroll to position [1248, 0]
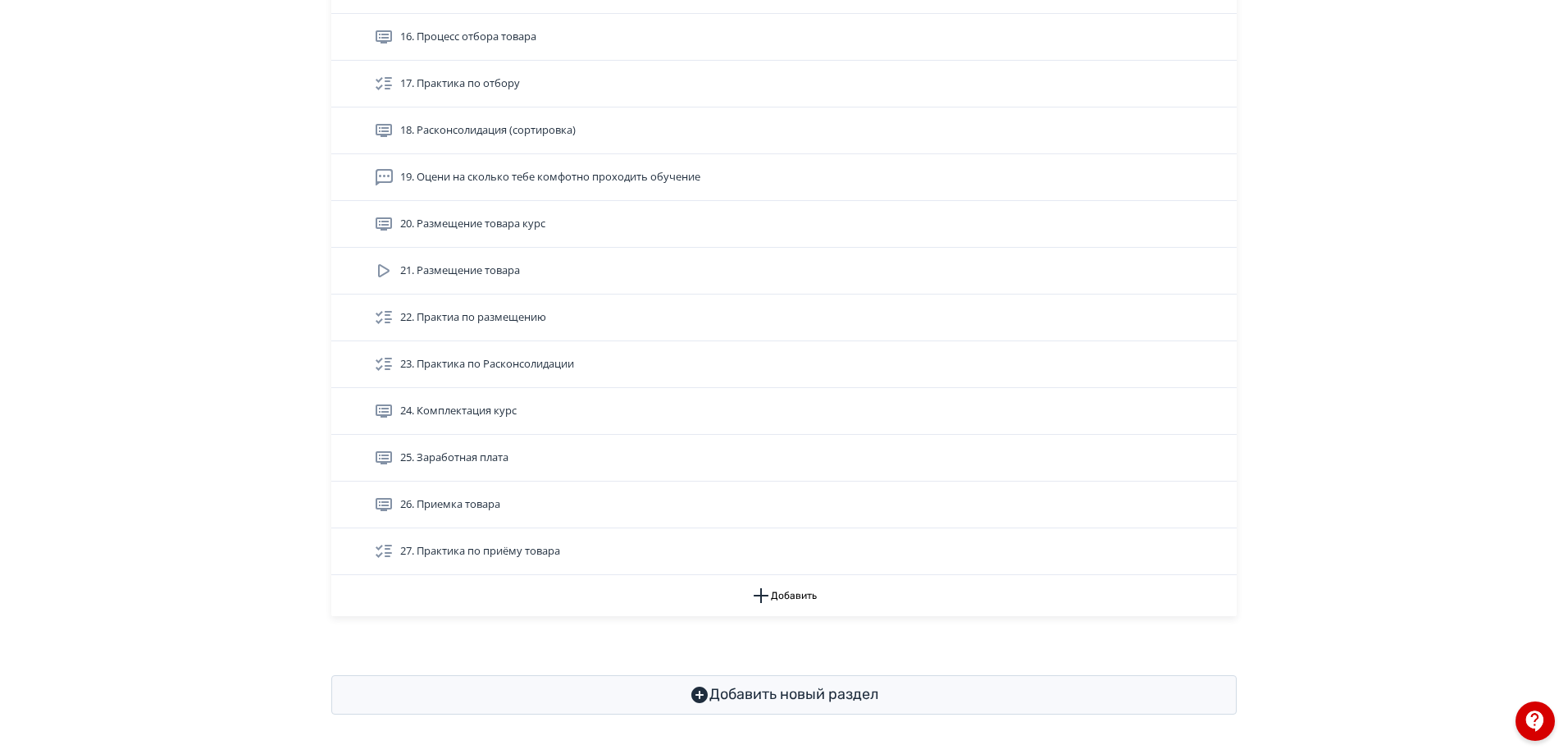
click at [533, 564] on div "27. Практика по приёму товара" at bounding box center [795, 551] width 882 height 46
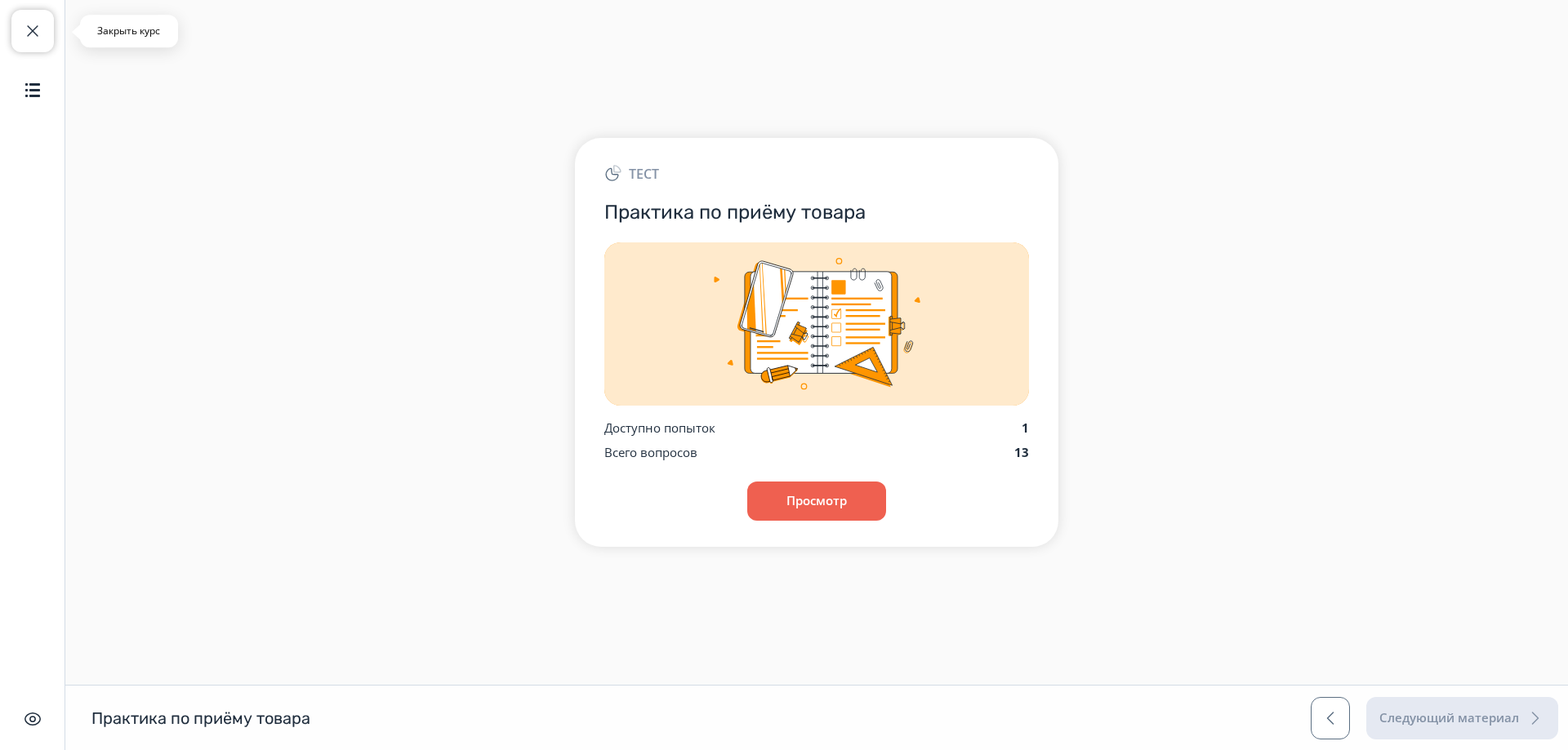
click at [40, 37] on span "button" at bounding box center [33, 31] width 20 height 20
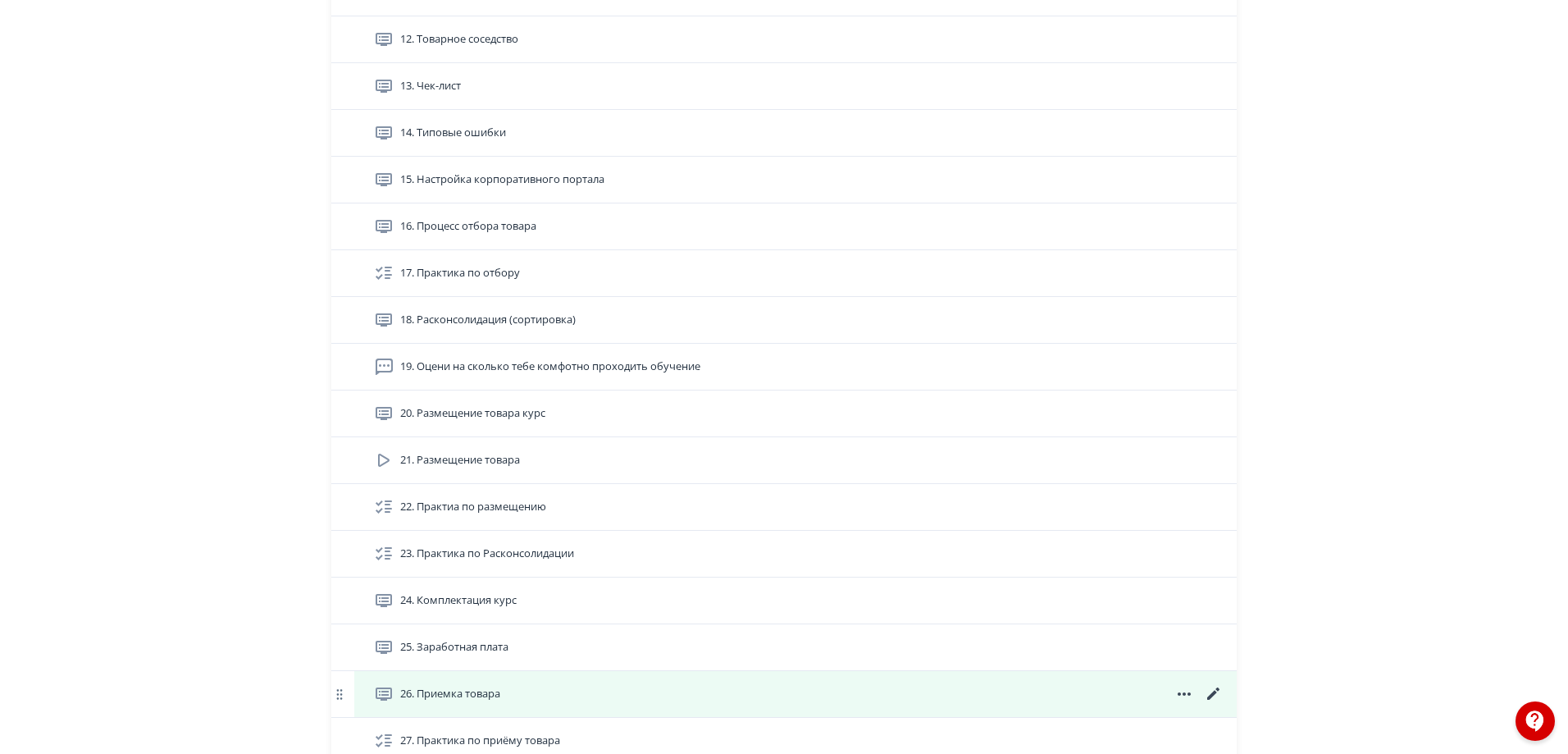
scroll to position [1248, 0]
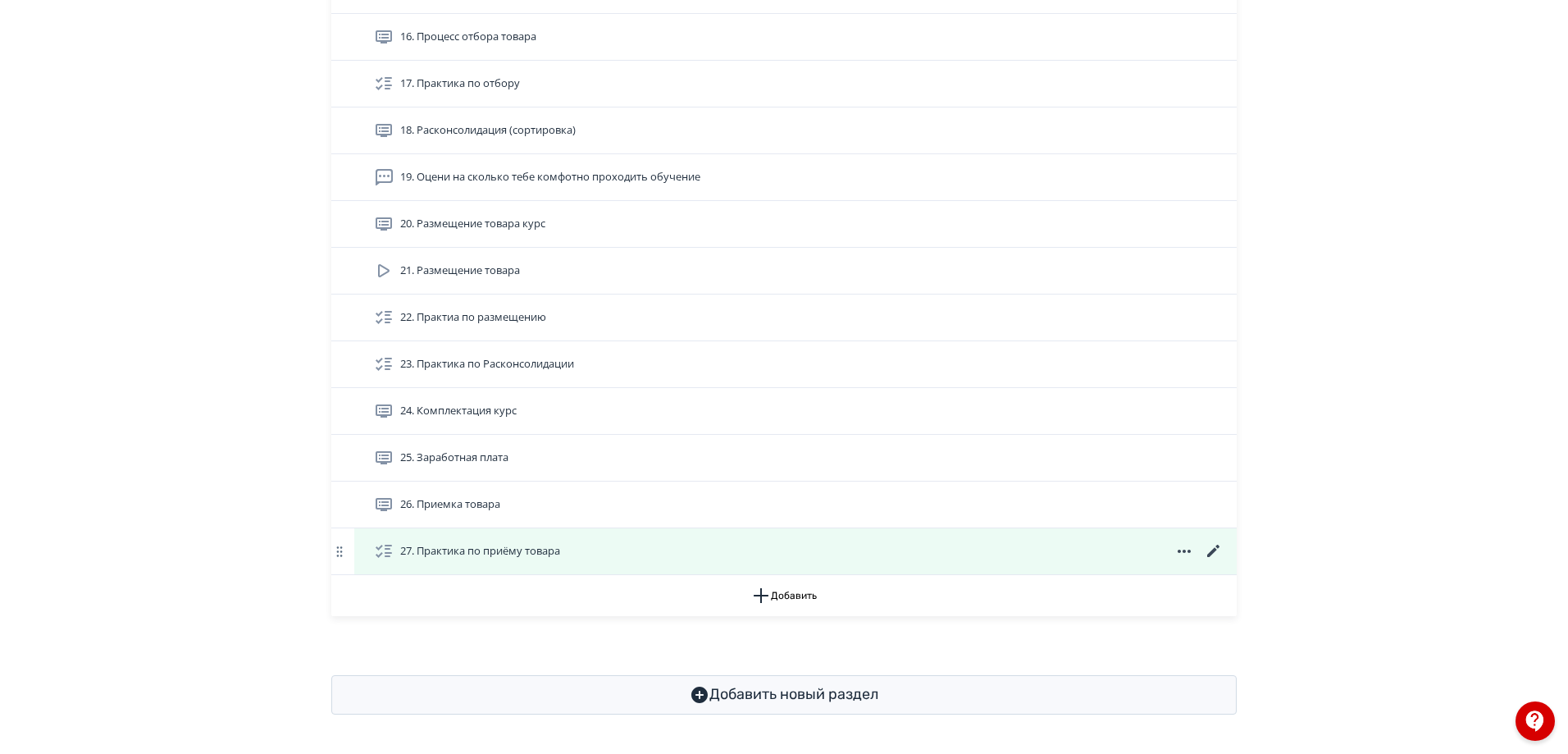
click at [1211, 550] on icon at bounding box center [1214, 551] width 20 height 20
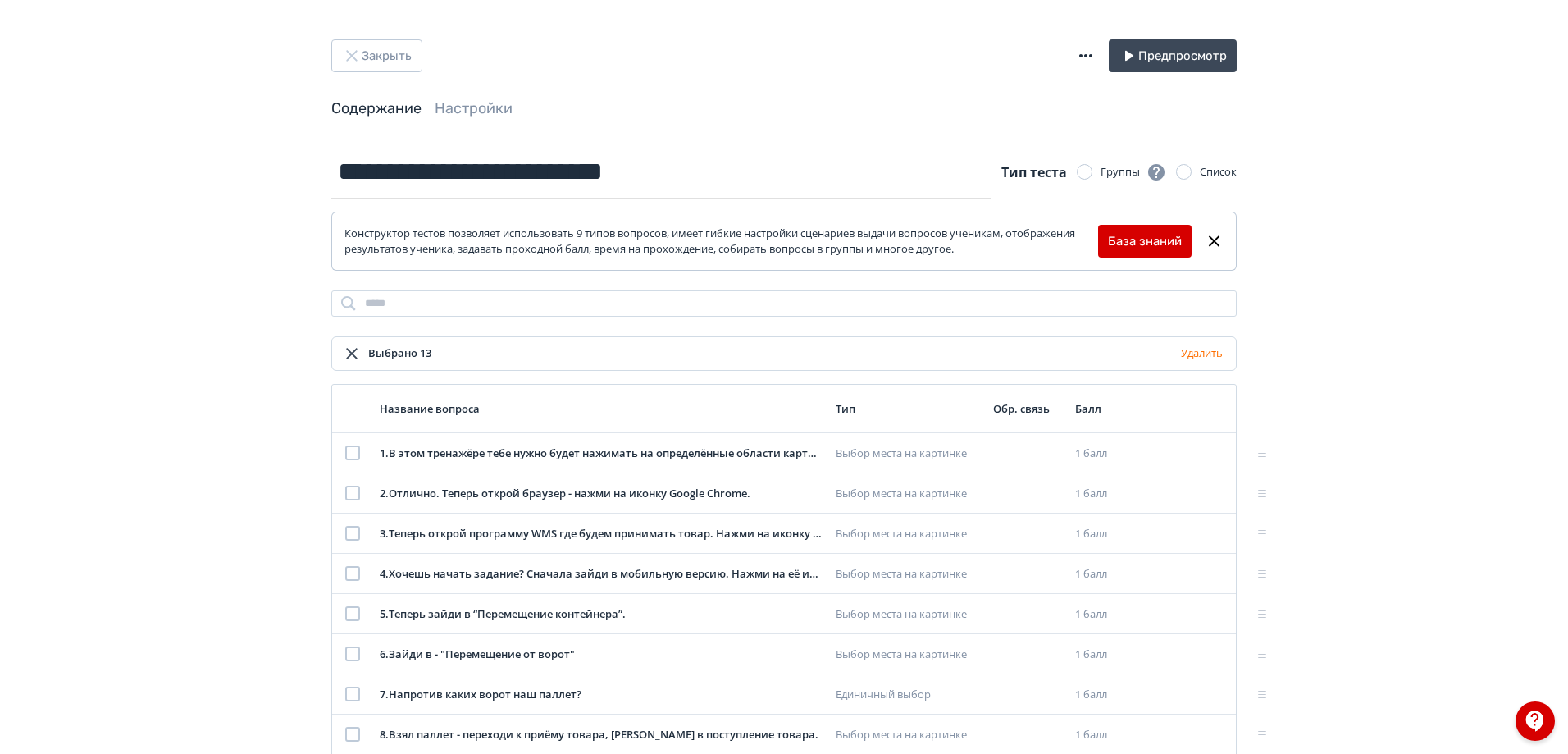
click at [1104, 170] on div "Группы" at bounding box center [1133, 172] width 66 height 20
drag, startPoint x: 1417, startPoint y: 166, endPoint x: 1371, endPoint y: 160, distance: 46.4
click at [1417, 166] on div "**********" at bounding box center [784, 518] width 1568 height 1037
click at [1089, 54] on icon "button" at bounding box center [1086, 56] width 20 height 20
click at [1030, 66] on div "Экспорт теста в GIFT" at bounding box center [984, 72] width 176 height 32
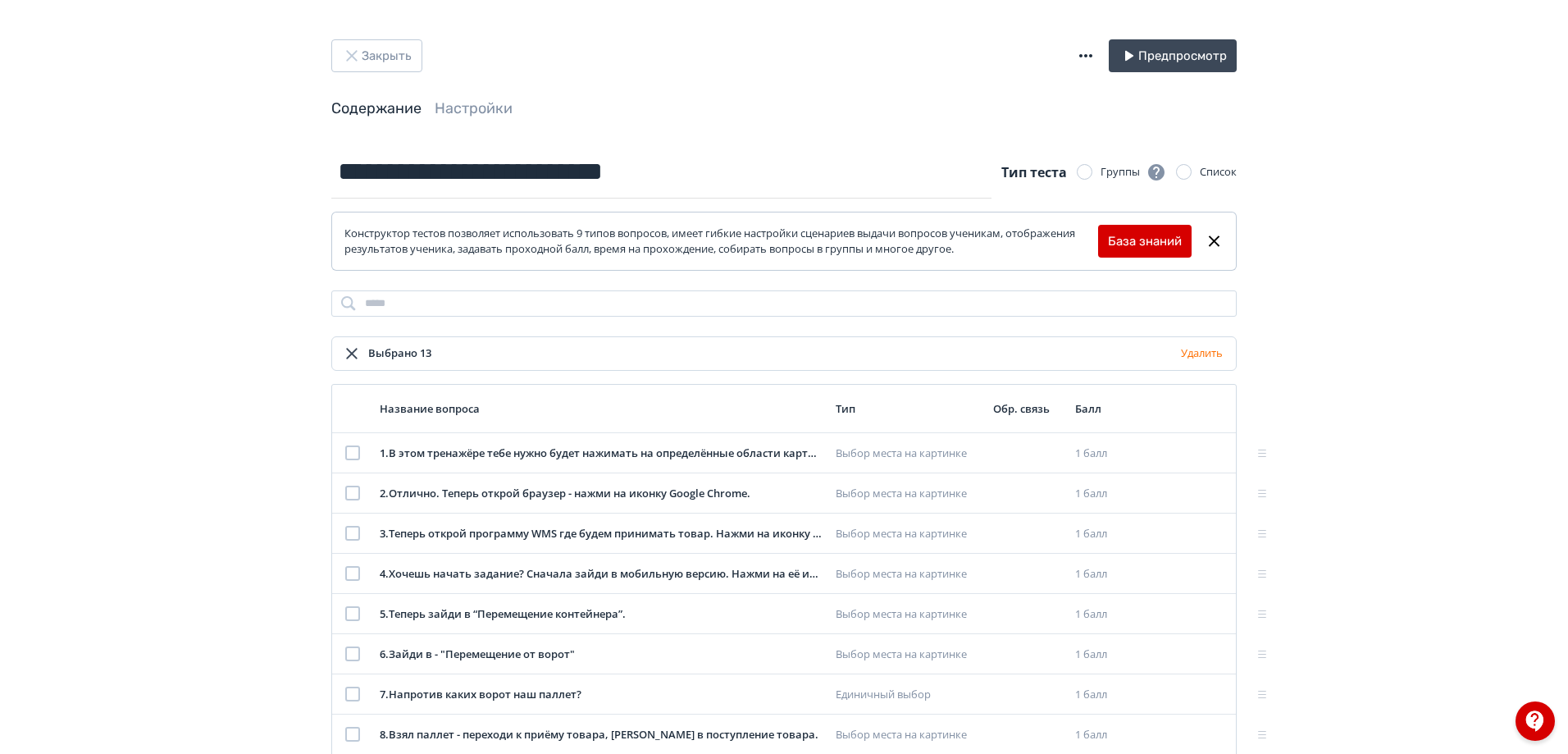
click at [1413, 385] on div "**********" at bounding box center [784, 518] width 1568 height 1037
click at [1087, 55] on icon "button" at bounding box center [1086, 56] width 13 height 3
click at [1384, 160] on div "Импорт теста в формате GIFT Экспорт теста в GIFT" at bounding box center [787, 377] width 1575 height 754
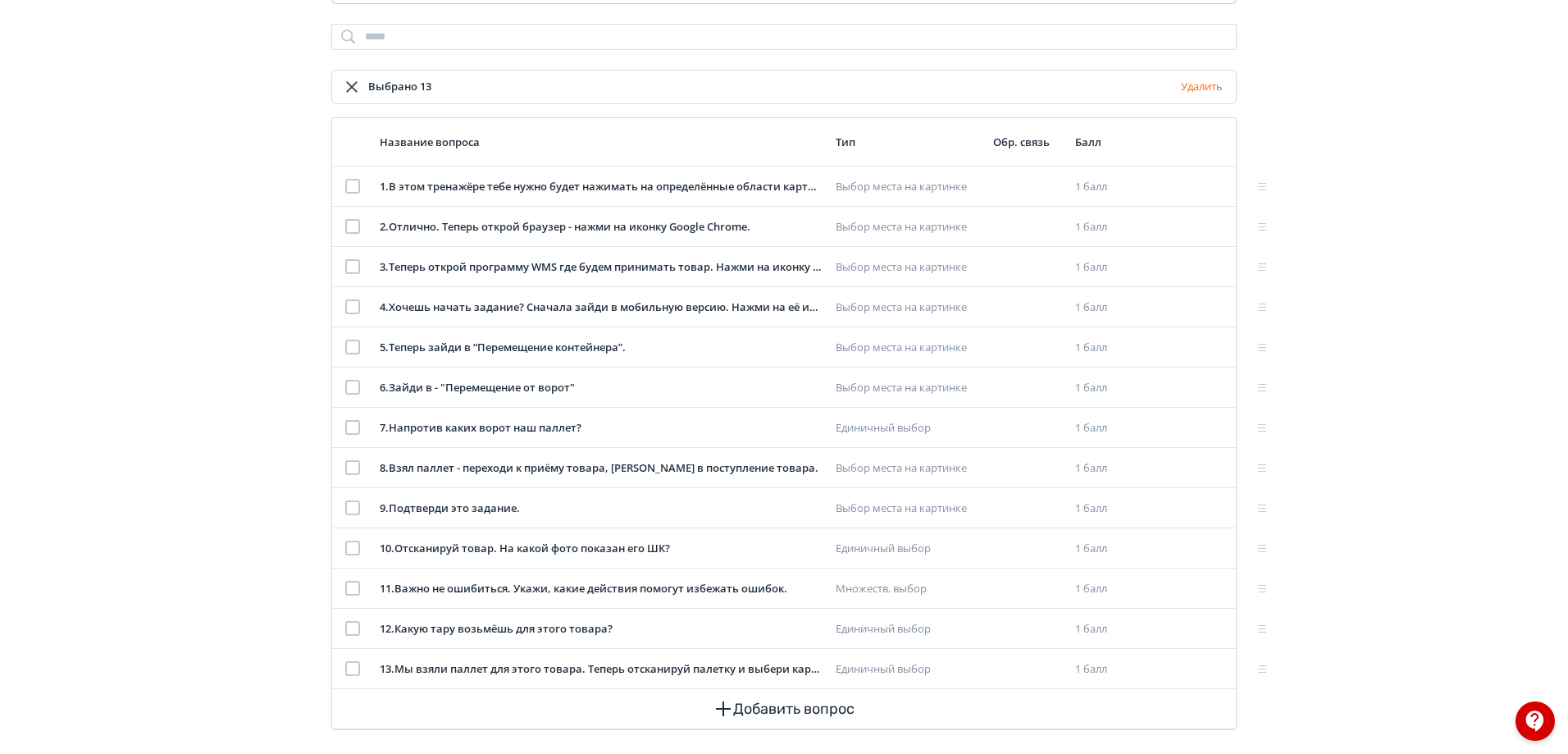
scroll to position [283, 0]
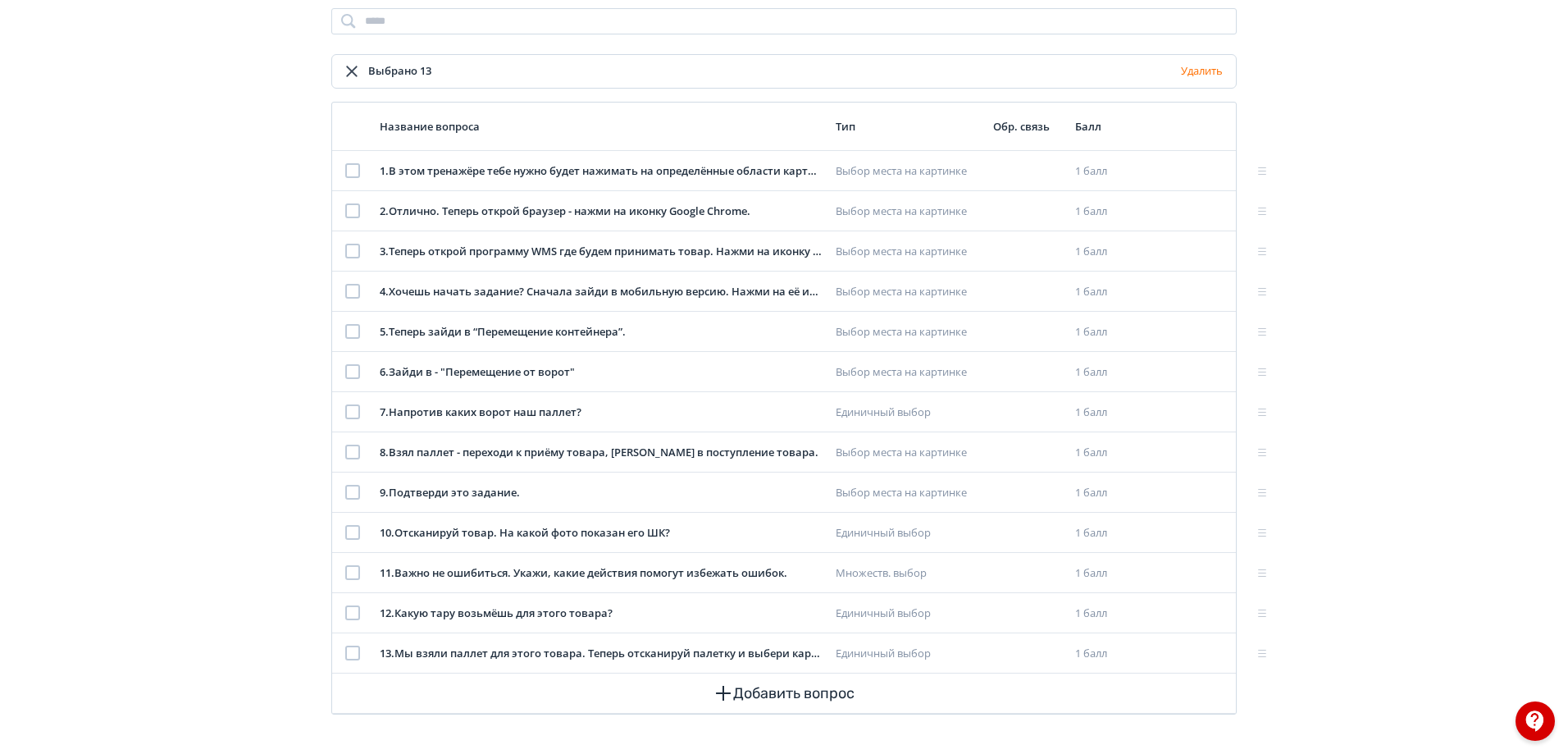
click at [351, 70] on icon at bounding box center [351, 71] width 11 height 11
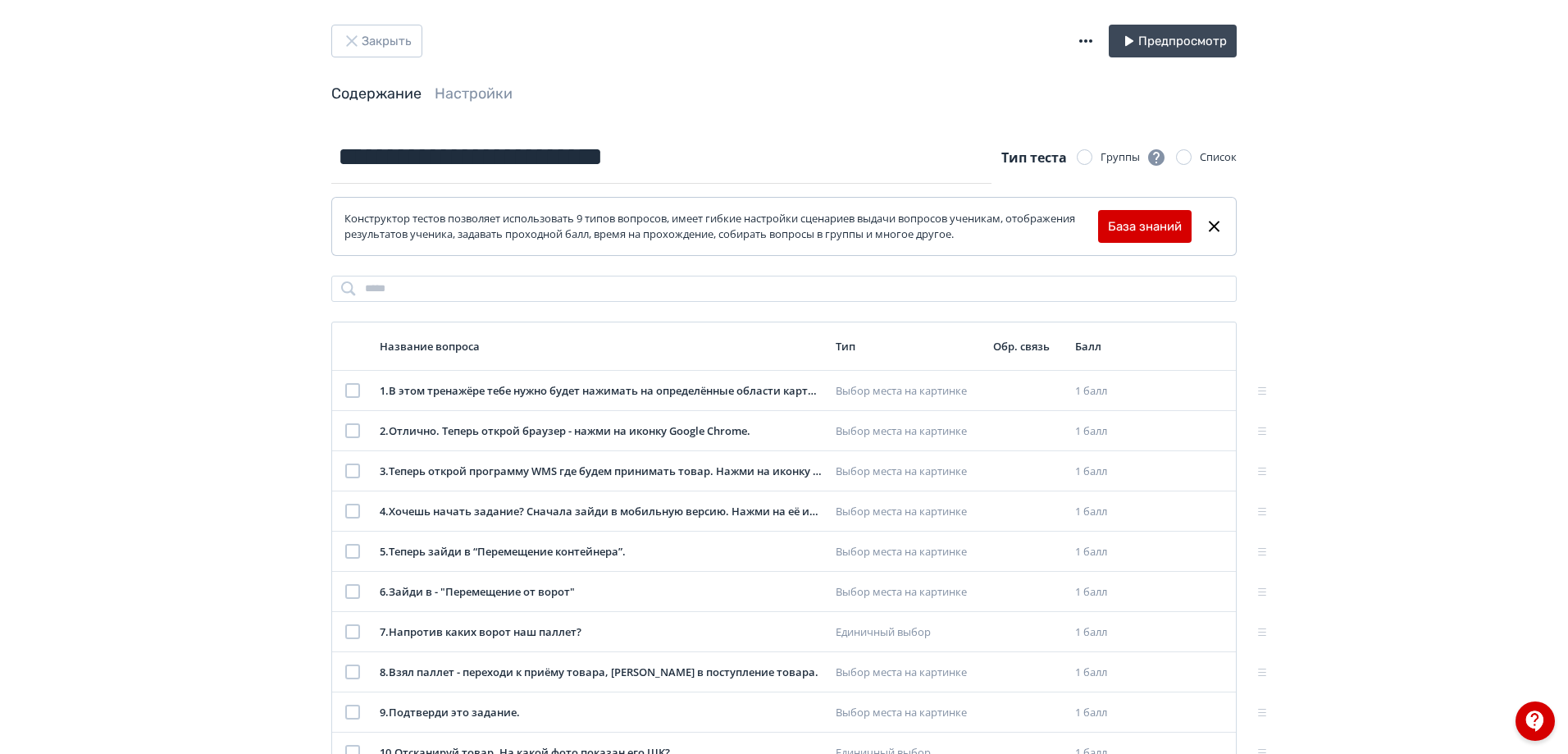
scroll to position [0, 0]
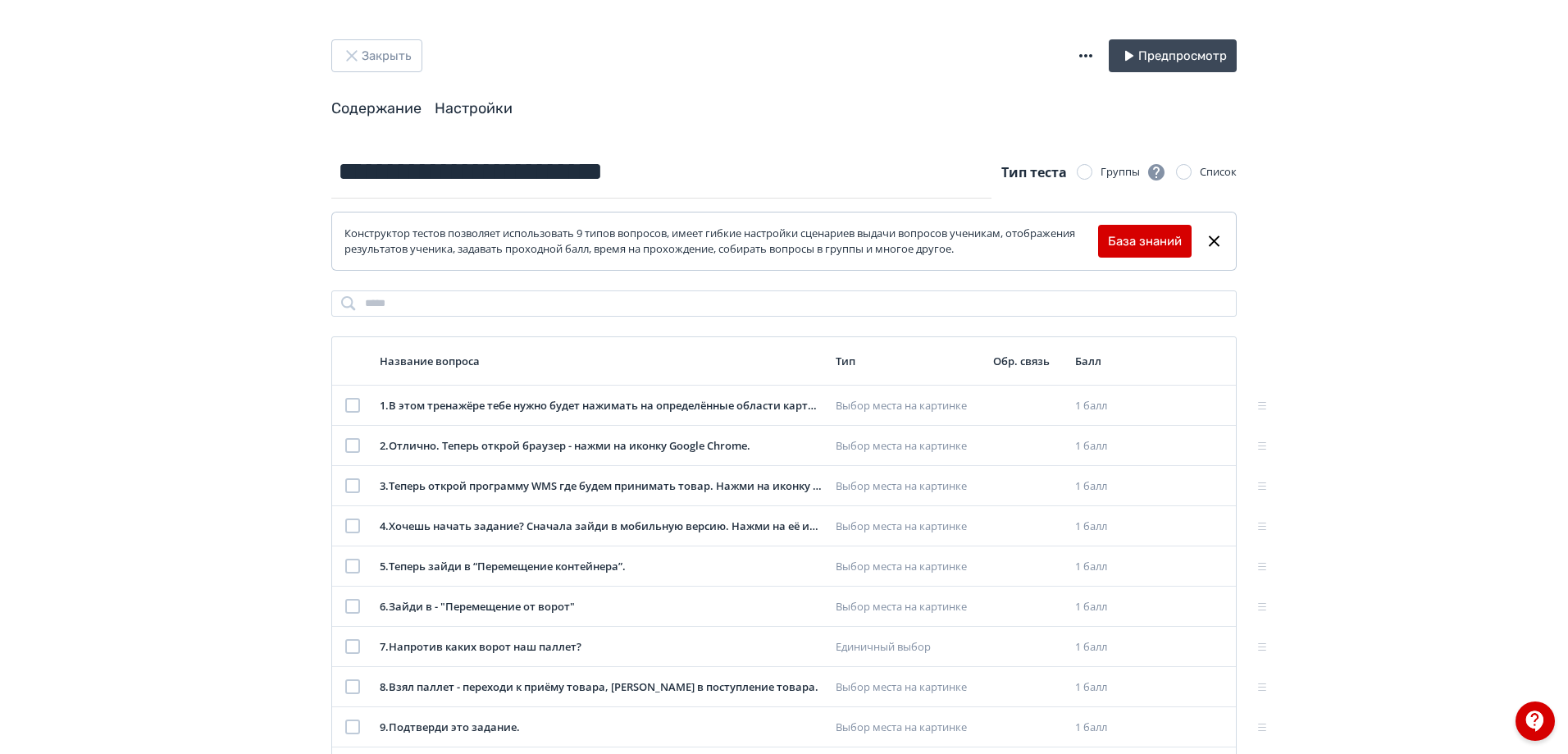
click at [489, 108] on link "Настройки" at bounding box center [474, 108] width 78 height 18
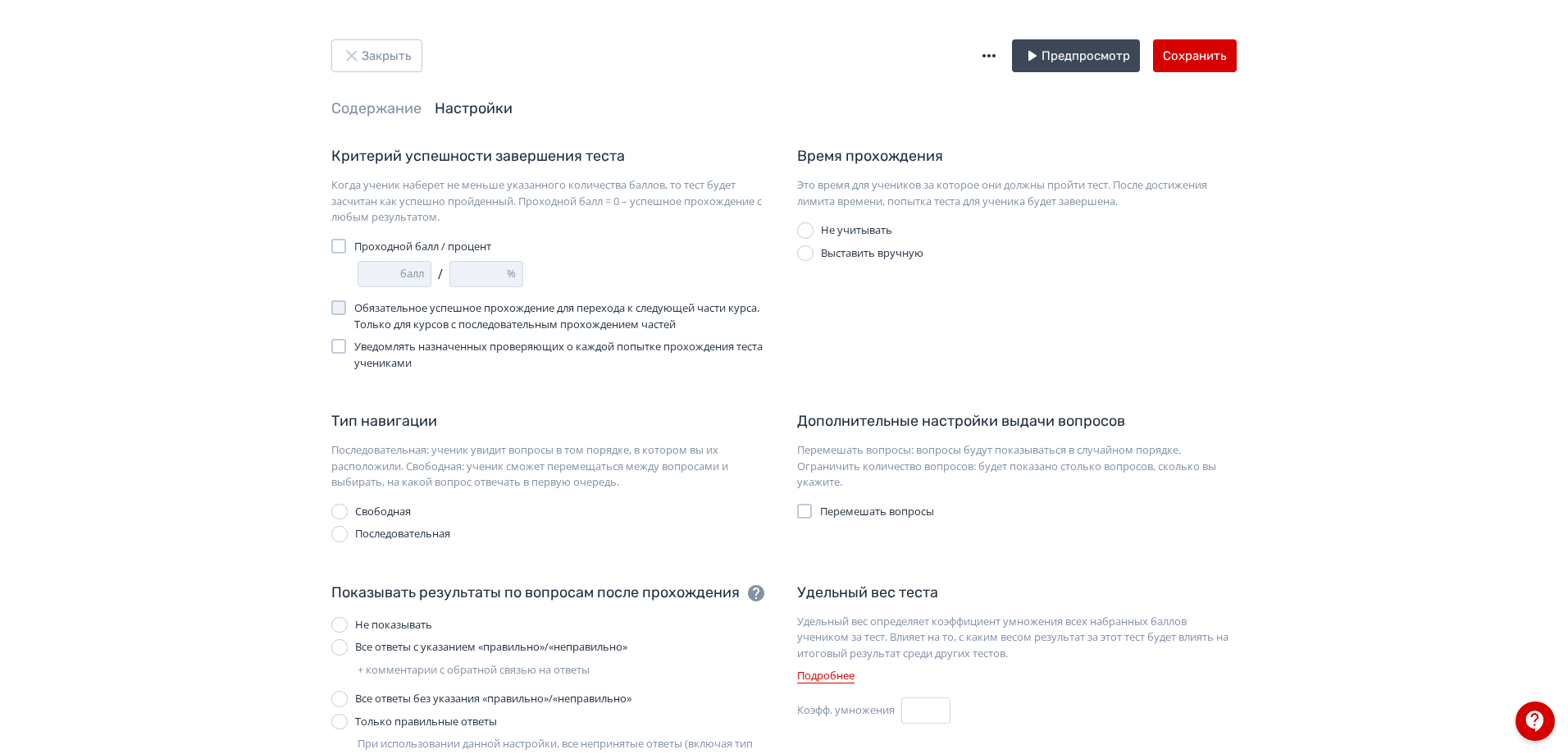
click at [987, 52] on icon "button" at bounding box center [989, 56] width 20 height 20
click at [868, 67] on div "Экспорт теста в GIFT" at bounding box center [887, 72] width 176 height 32
click at [1377, 364] on div "Закрыть Предпросмотр Сохранить Содержание Настройки Критерий успешности заверше…" at bounding box center [784, 478] width 1568 height 957
click at [403, 99] on link "Содержание" at bounding box center [376, 108] width 91 height 18
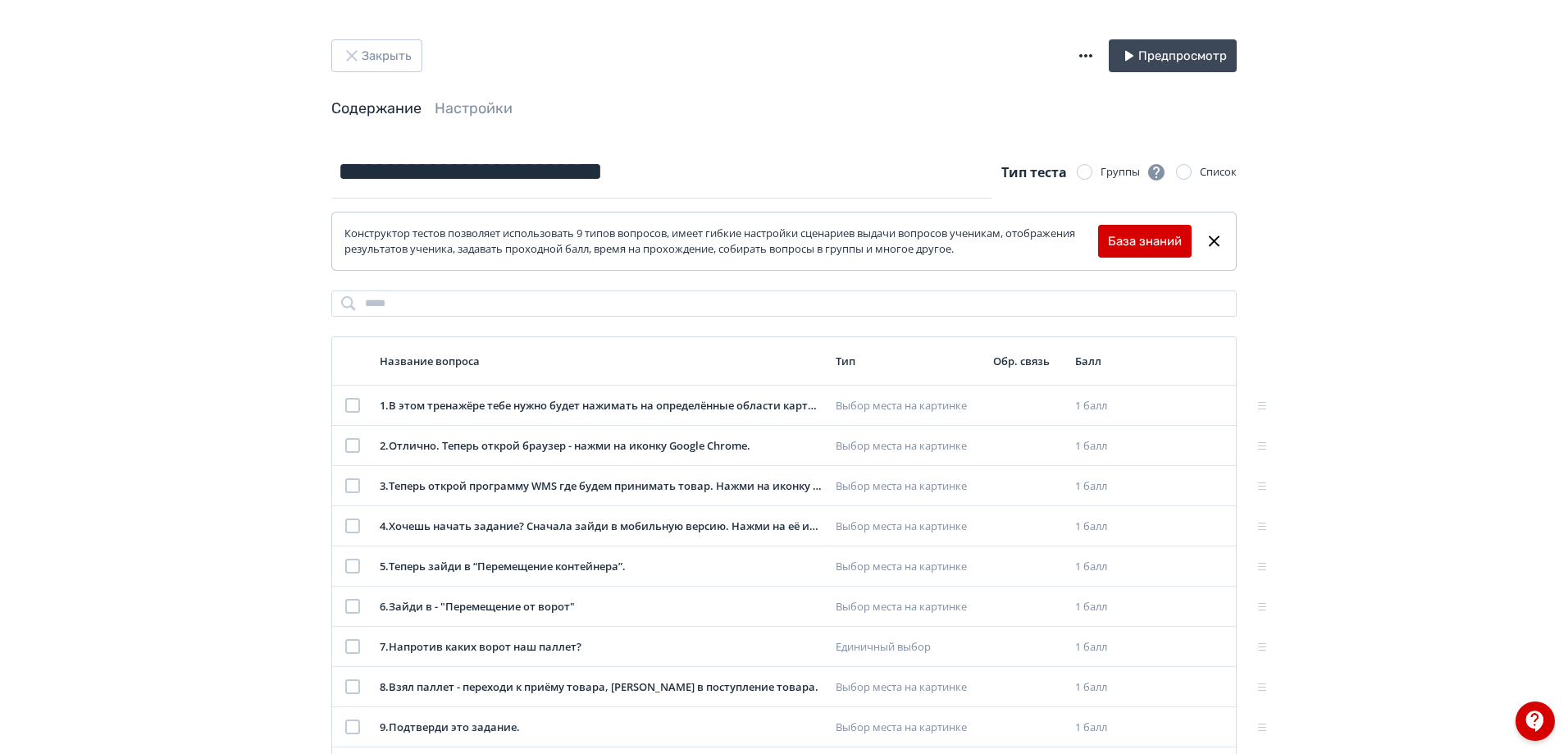
click at [1081, 56] on icon "button" at bounding box center [1086, 56] width 13 height 3
click at [1005, 71] on div "Экспорт теста в GIFT" at bounding box center [984, 72] width 176 height 32
click at [735, 177] on input "**********" at bounding box center [661, 172] width 660 height 53
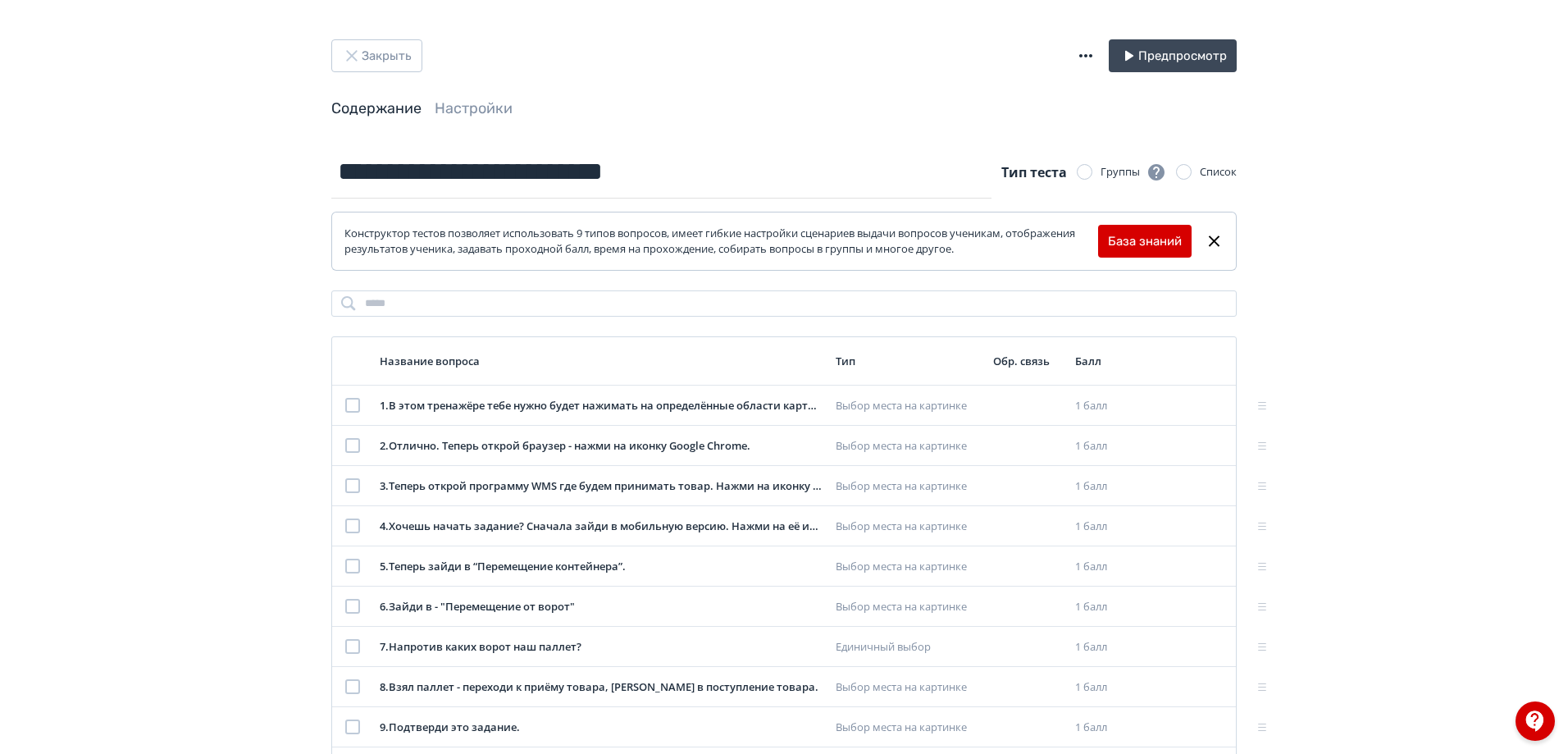
click at [476, 118] on span "Настройки" at bounding box center [474, 108] width 78 height 21
click at [480, 100] on link "Настройки" at bounding box center [474, 108] width 78 height 18
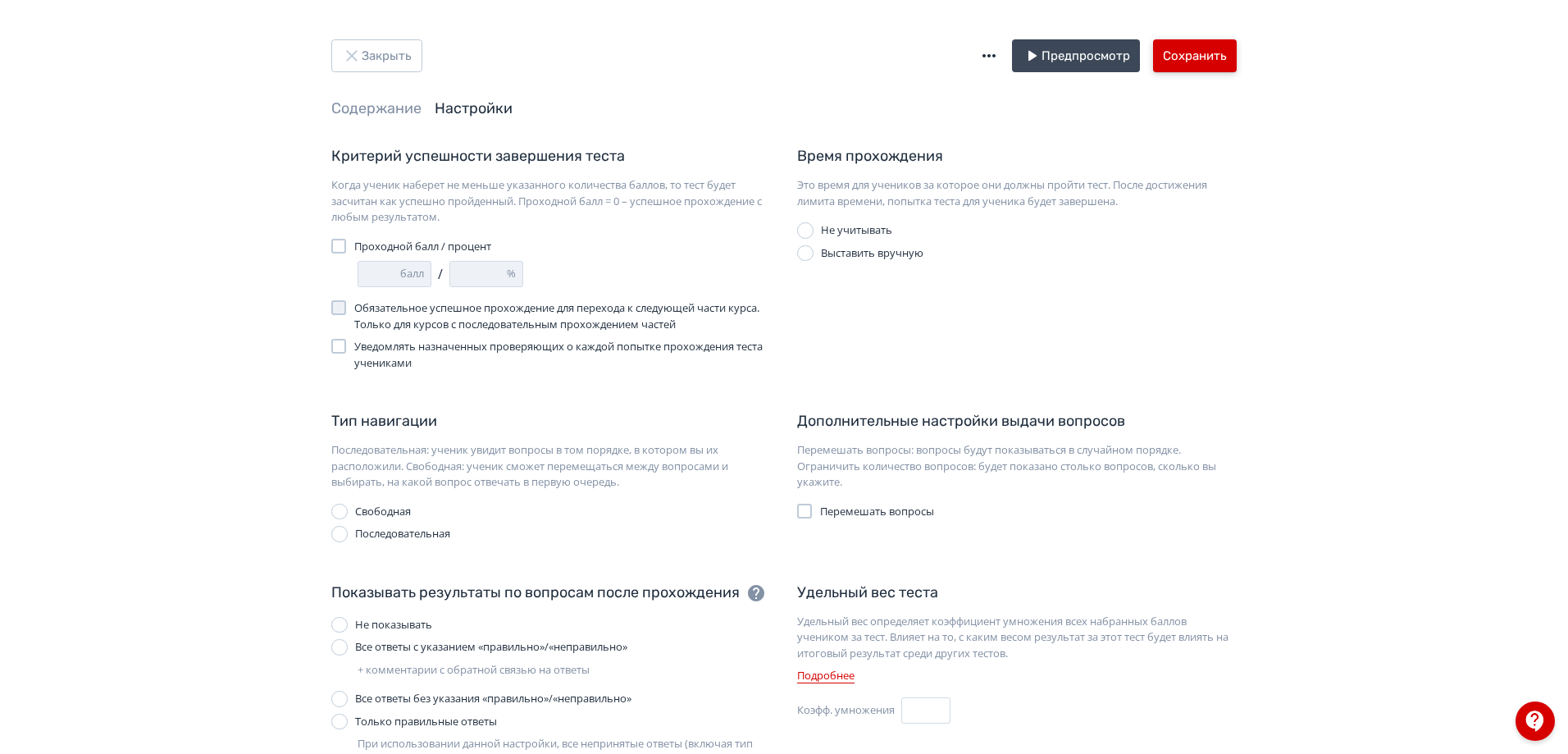
click at [1218, 67] on button "Сохранить" at bounding box center [1195, 55] width 84 height 32
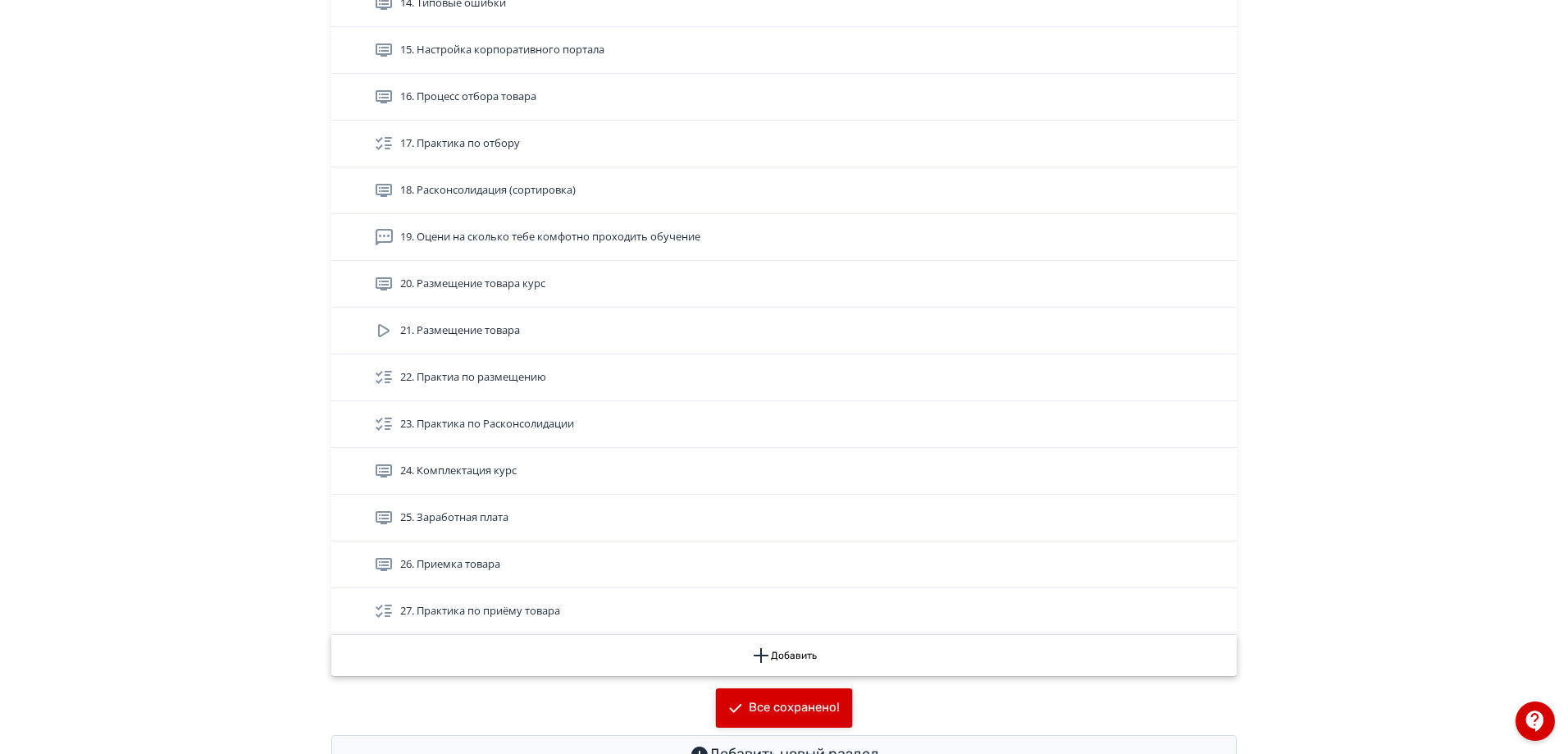
scroll to position [1248, 0]
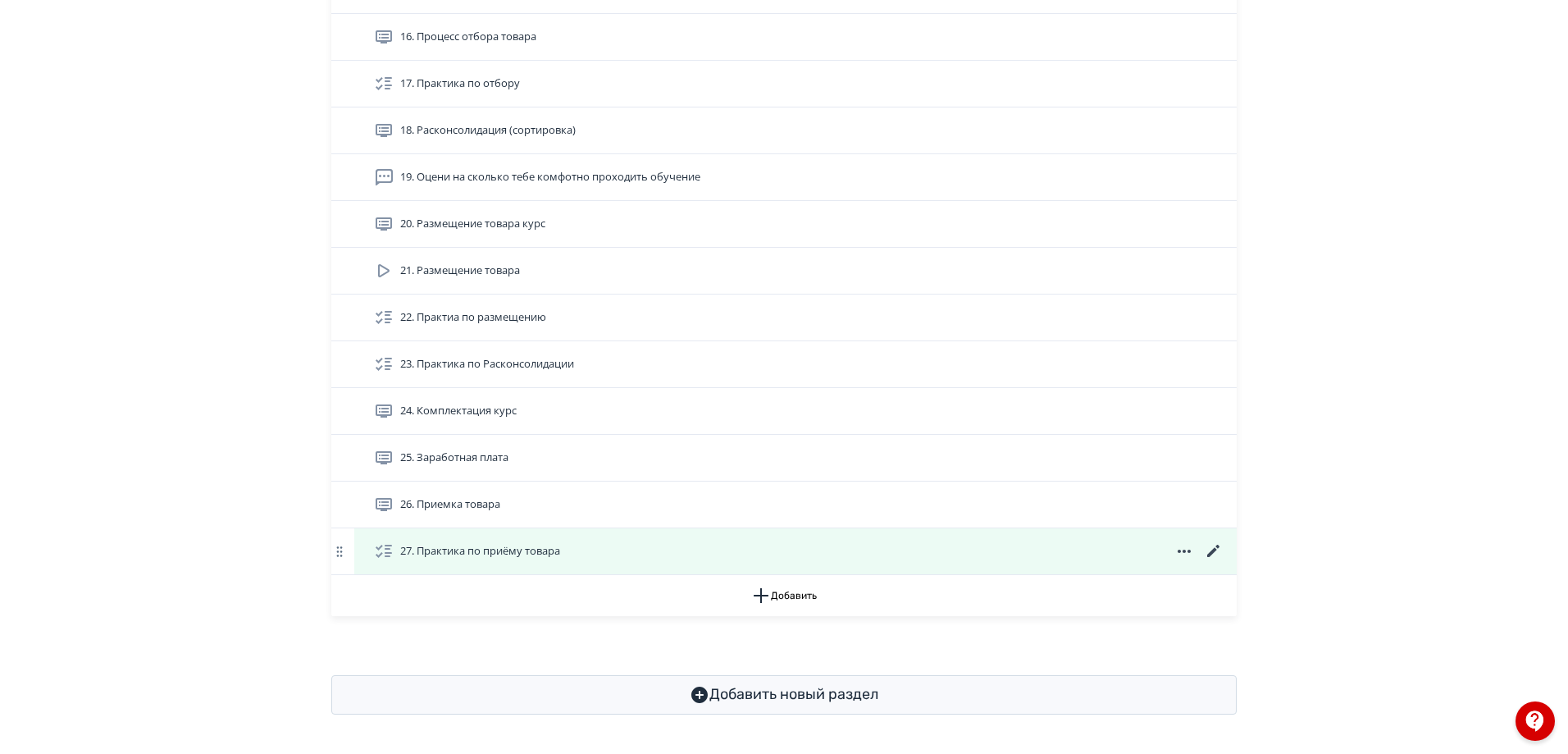
click at [611, 556] on div "27. Практика по приёму товара" at bounding box center [799, 551] width 849 height 20
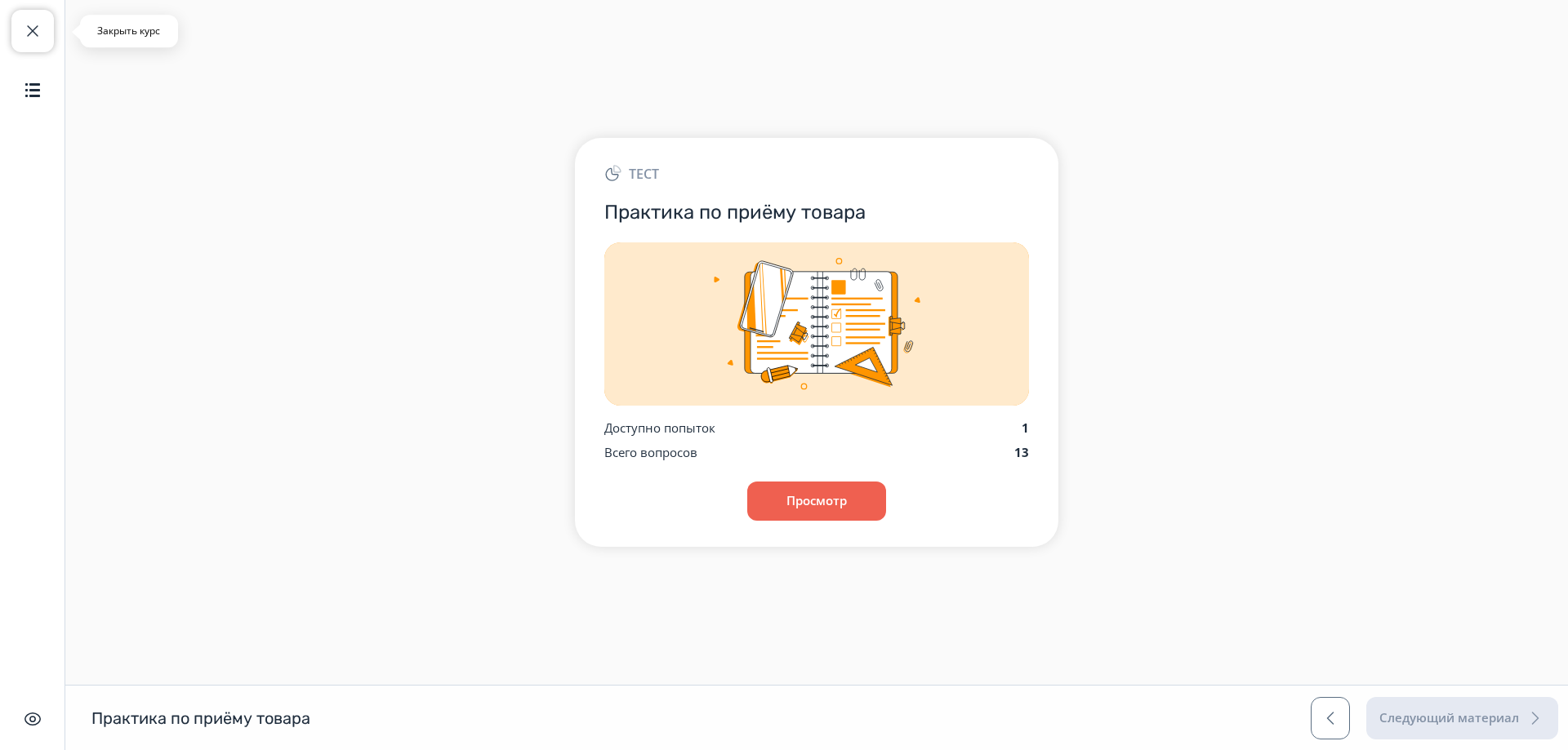
click at [31, 37] on span "button" at bounding box center [33, 31] width 20 height 20
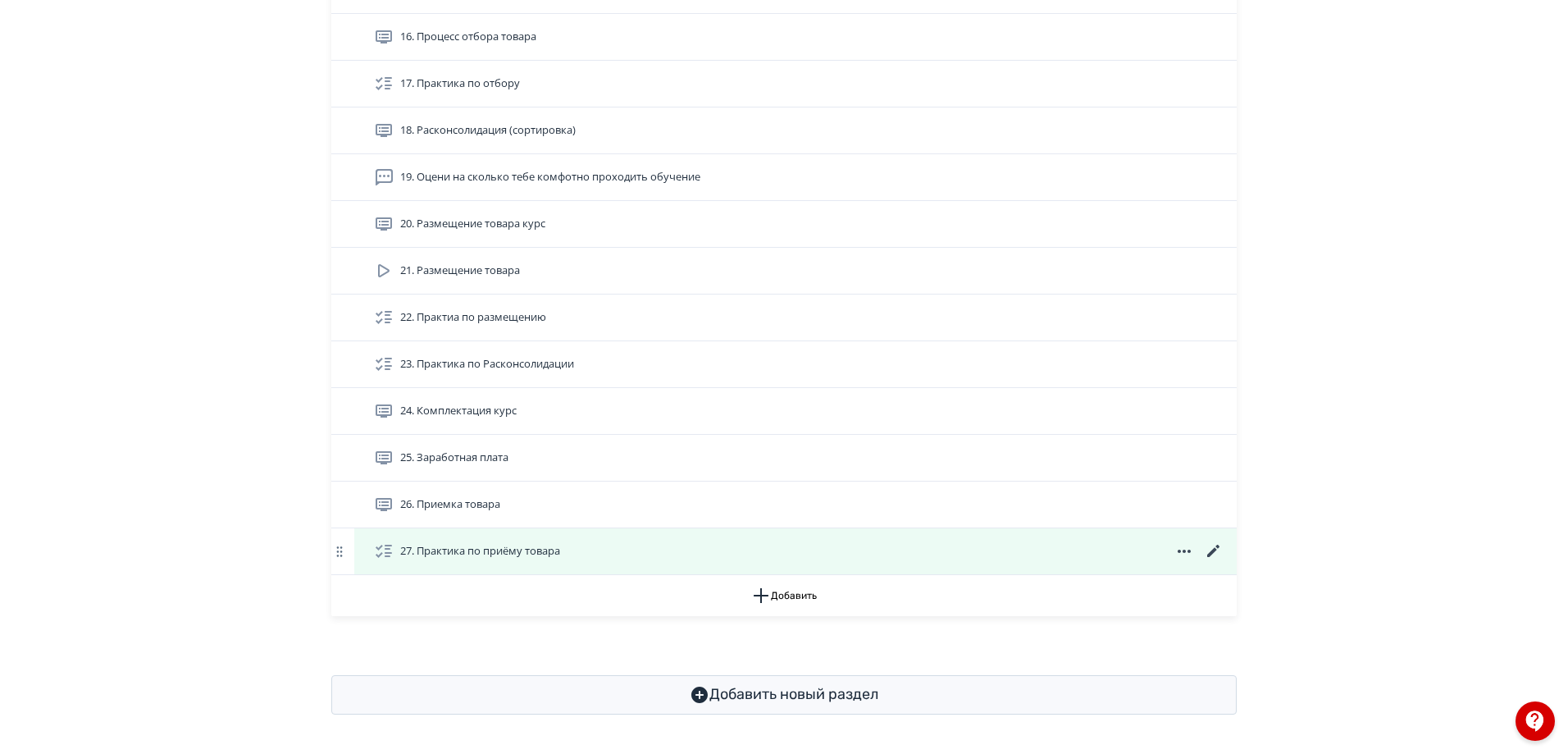
scroll to position [1248, 0]
click at [1207, 548] on icon at bounding box center [1214, 551] width 20 height 20
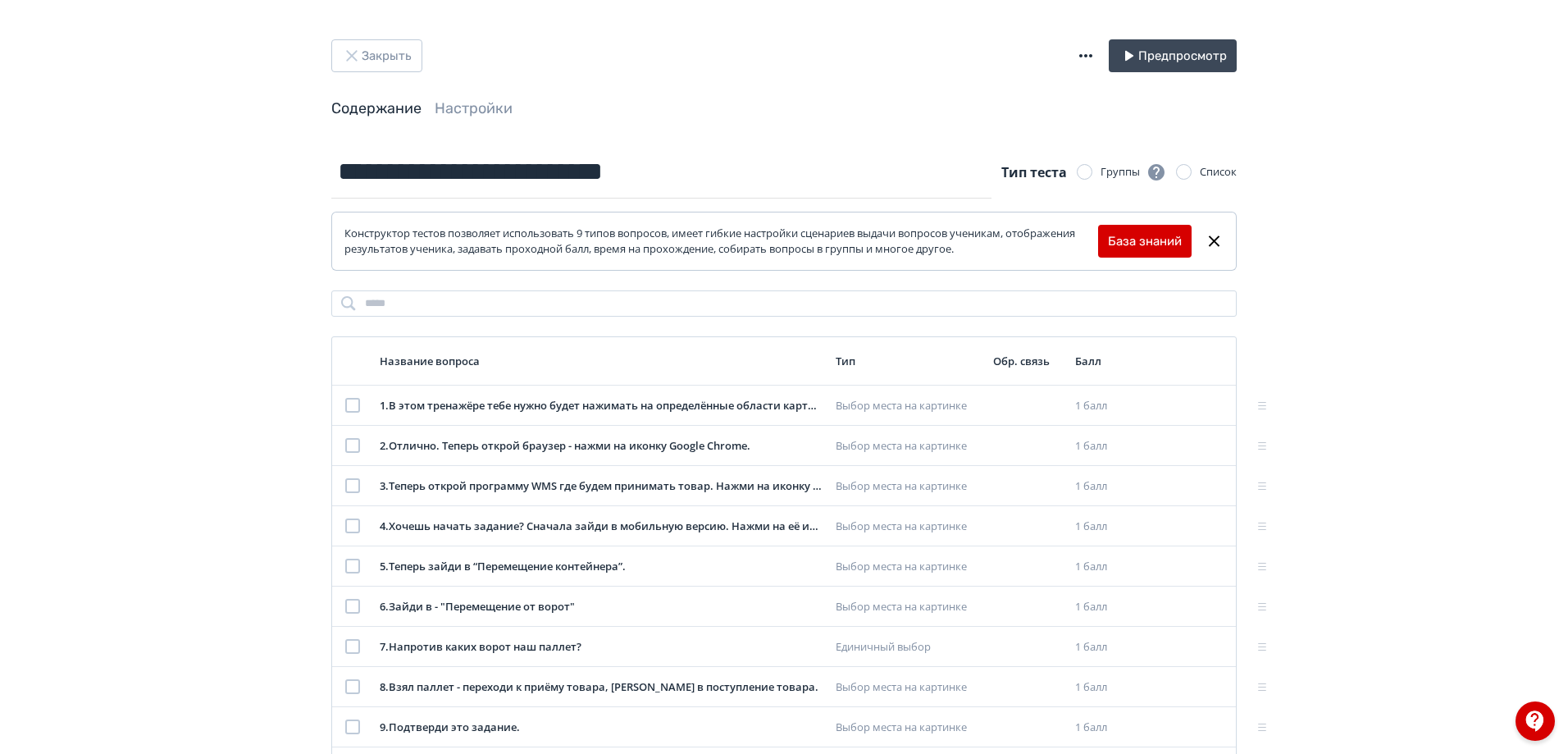
click at [1079, 57] on icon "button" at bounding box center [1086, 56] width 20 height 20
click at [1341, 139] on div "Импорт теста в формате GIFT Экспорт теста в GIFT" at bounding box center [787, 377] width 1575 height 754
click at [351, 59] on icon "button" at bounding box center [352, 56] width 20 height 20
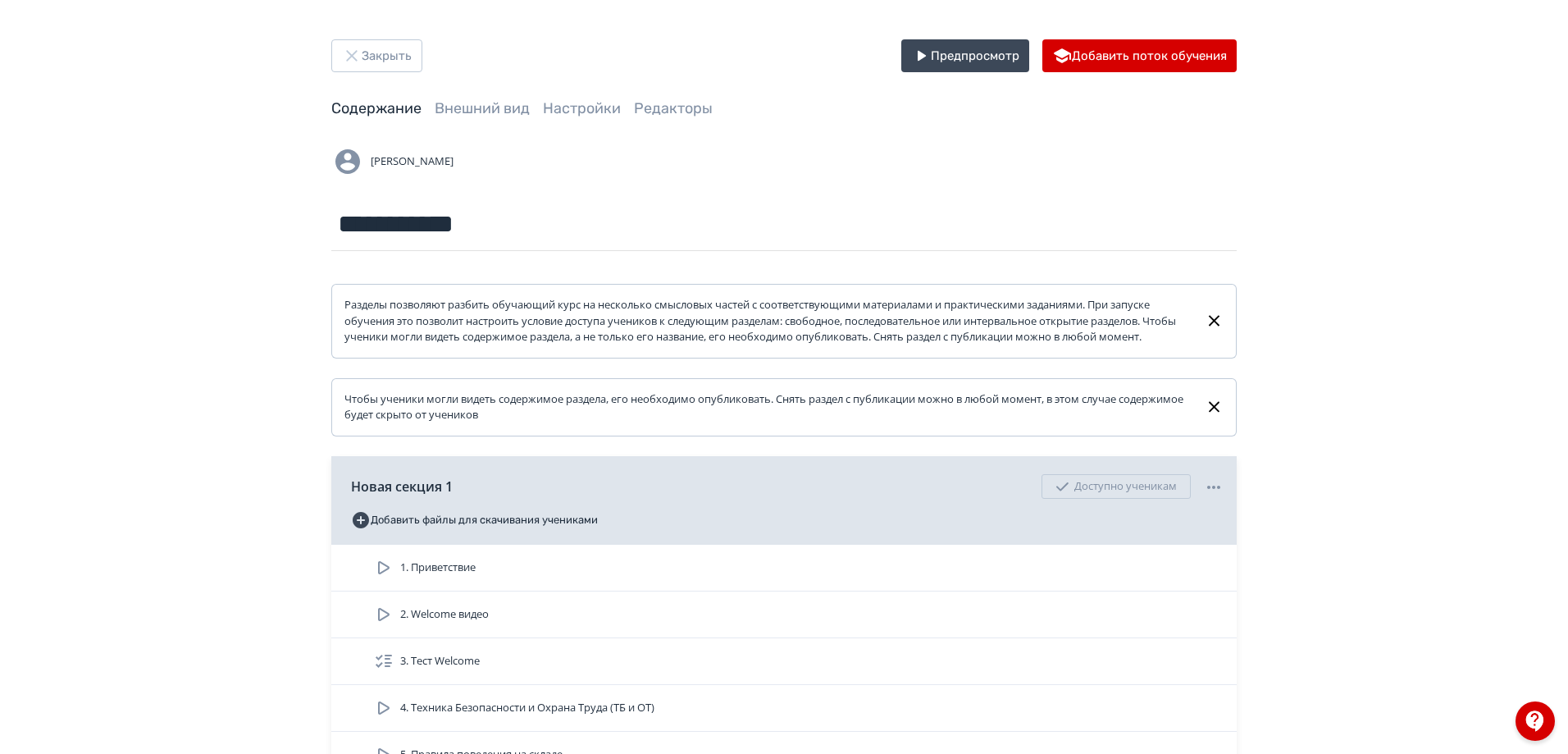
drag, startPoint x: 327, startPoint y: 69, endPoint x: 350, endPoint y: 56, distance: 26.4
click at [350, 56] on icon "button" at bounding box center [352, 56] width 20 height 20
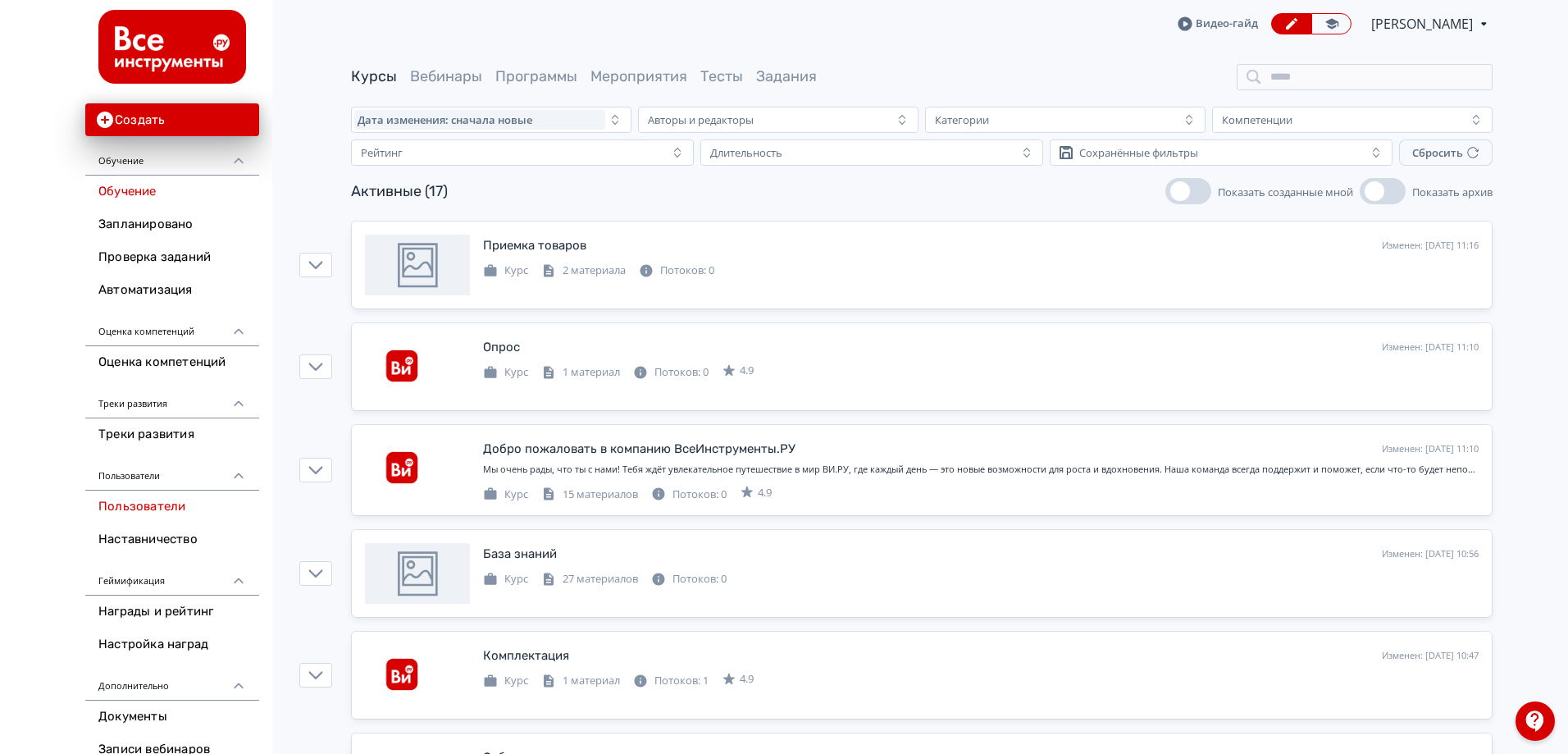
click at [148, 499] on link "Пользователи" at bounding box center [172, 506] width 174 height 32
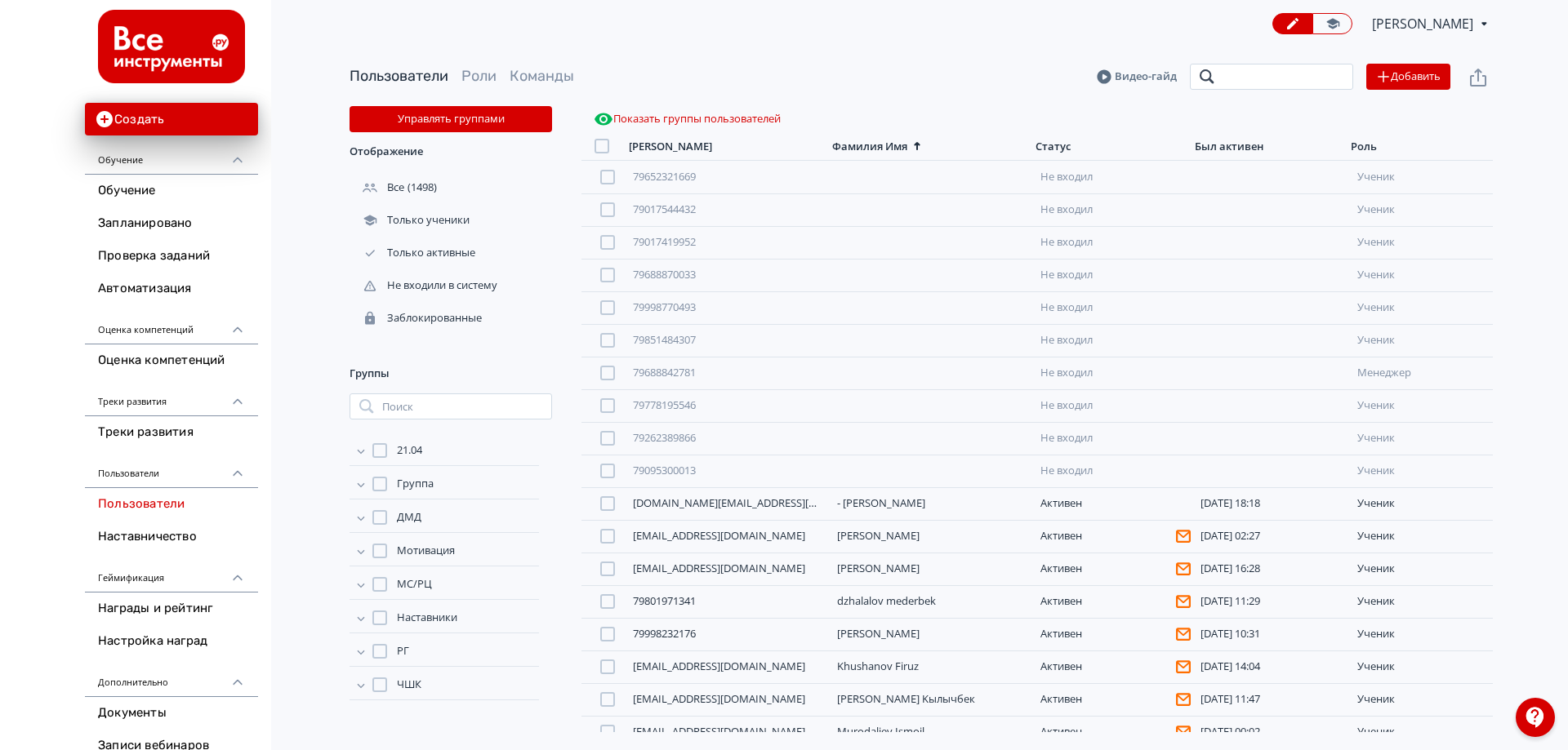
click at [1244, 71] on input "search" at bounding box center [1271, 77] width 163 height 26
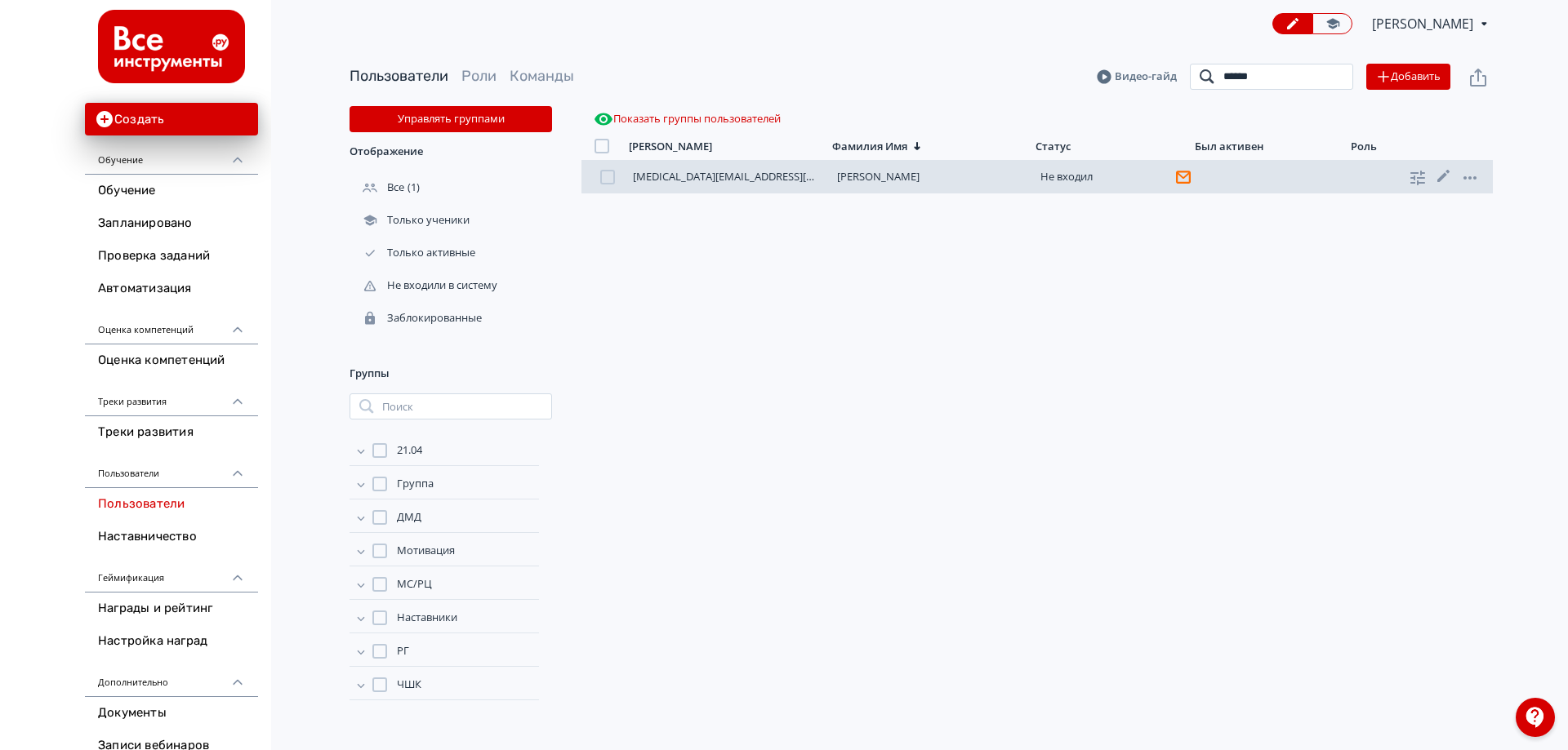
type input "******"
click at [751, 182] on link "[MEDICAL_DATA][EMAIL_ADDRESS][DOMAIN_NAME]" at bounding box center [760, 176] width 255 height 15
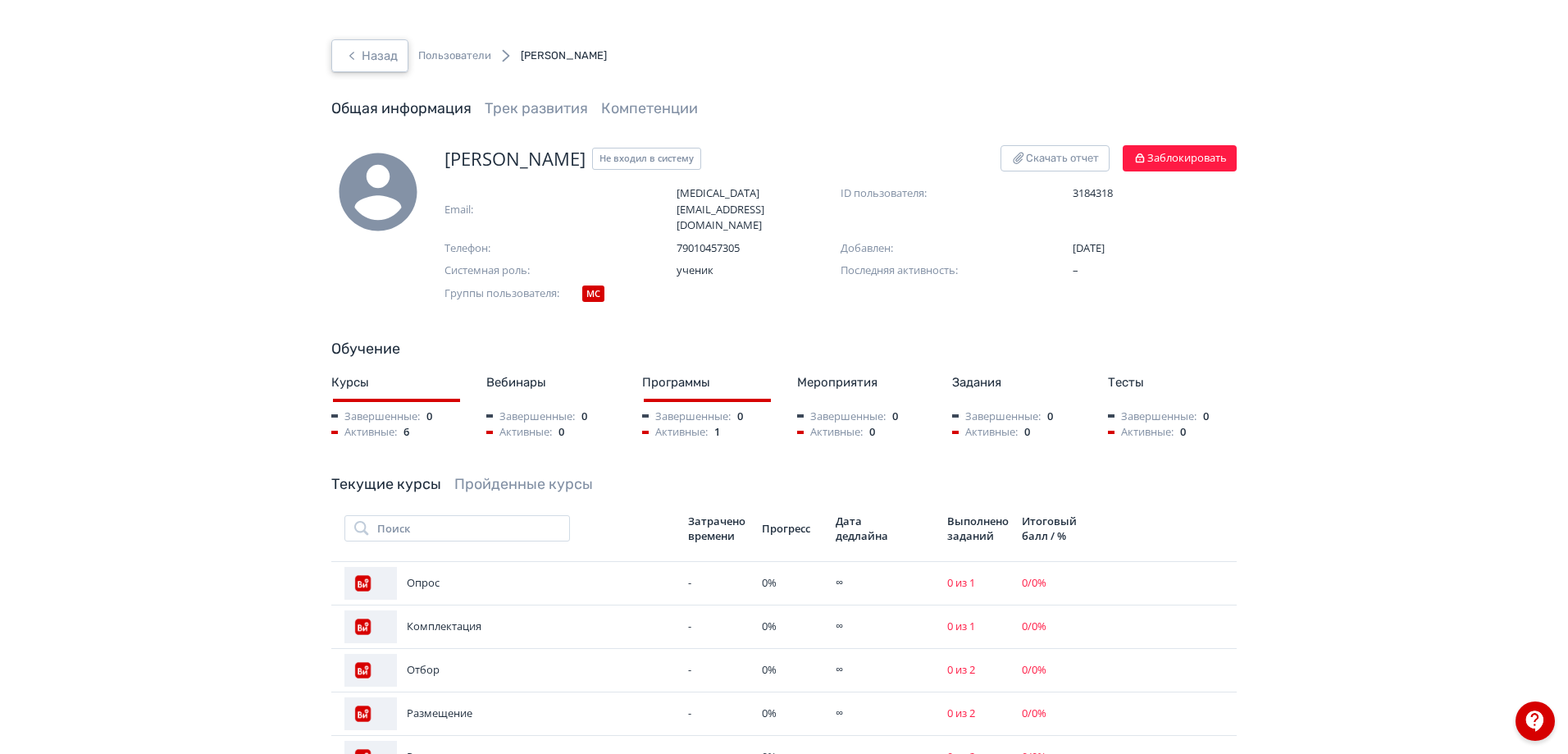
click at [358, 56] on icon "button" at bounding box center [352, 56] width 20 height 20
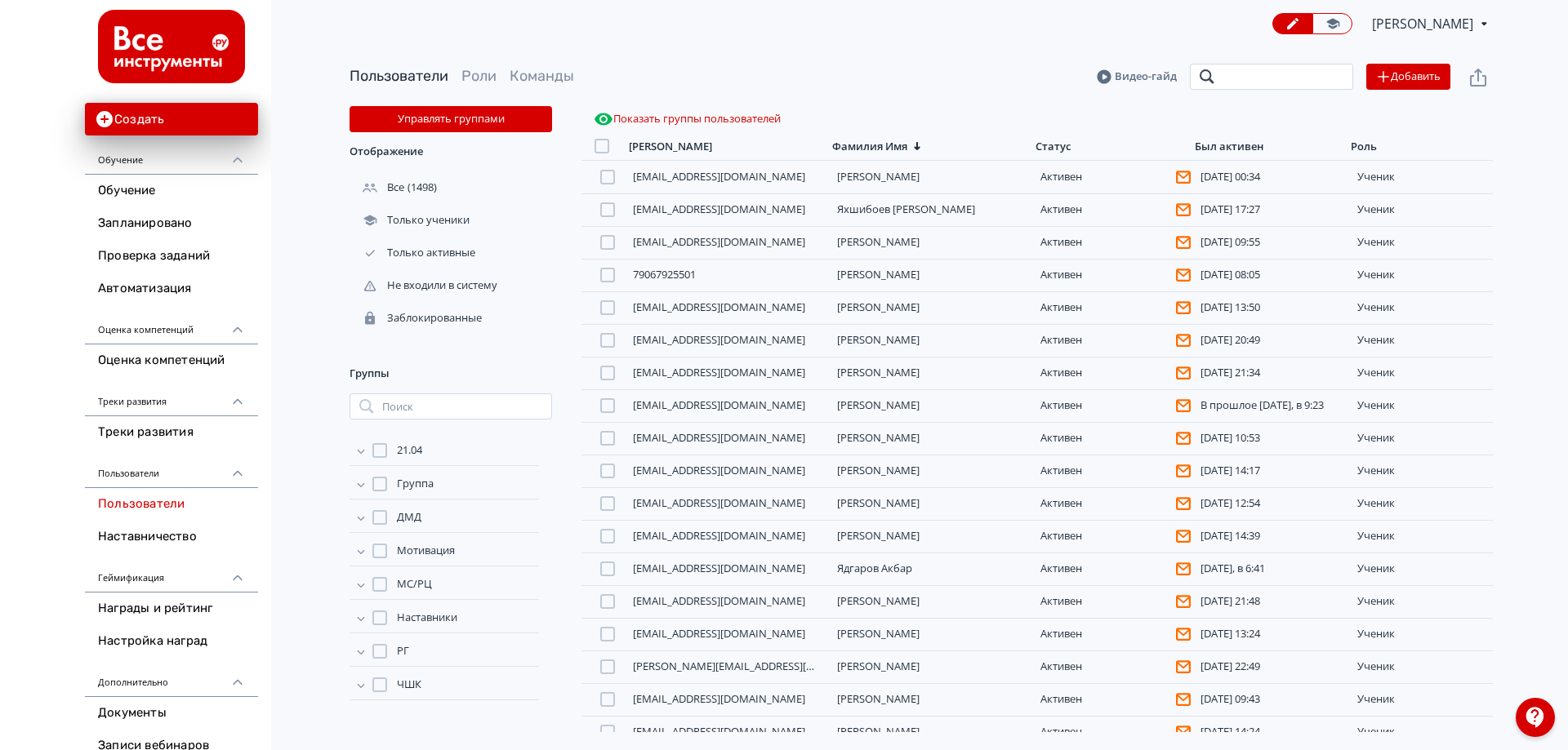
click at [1281, 80] on input "search" at bounding box center [1271, 77] width 163 height 26
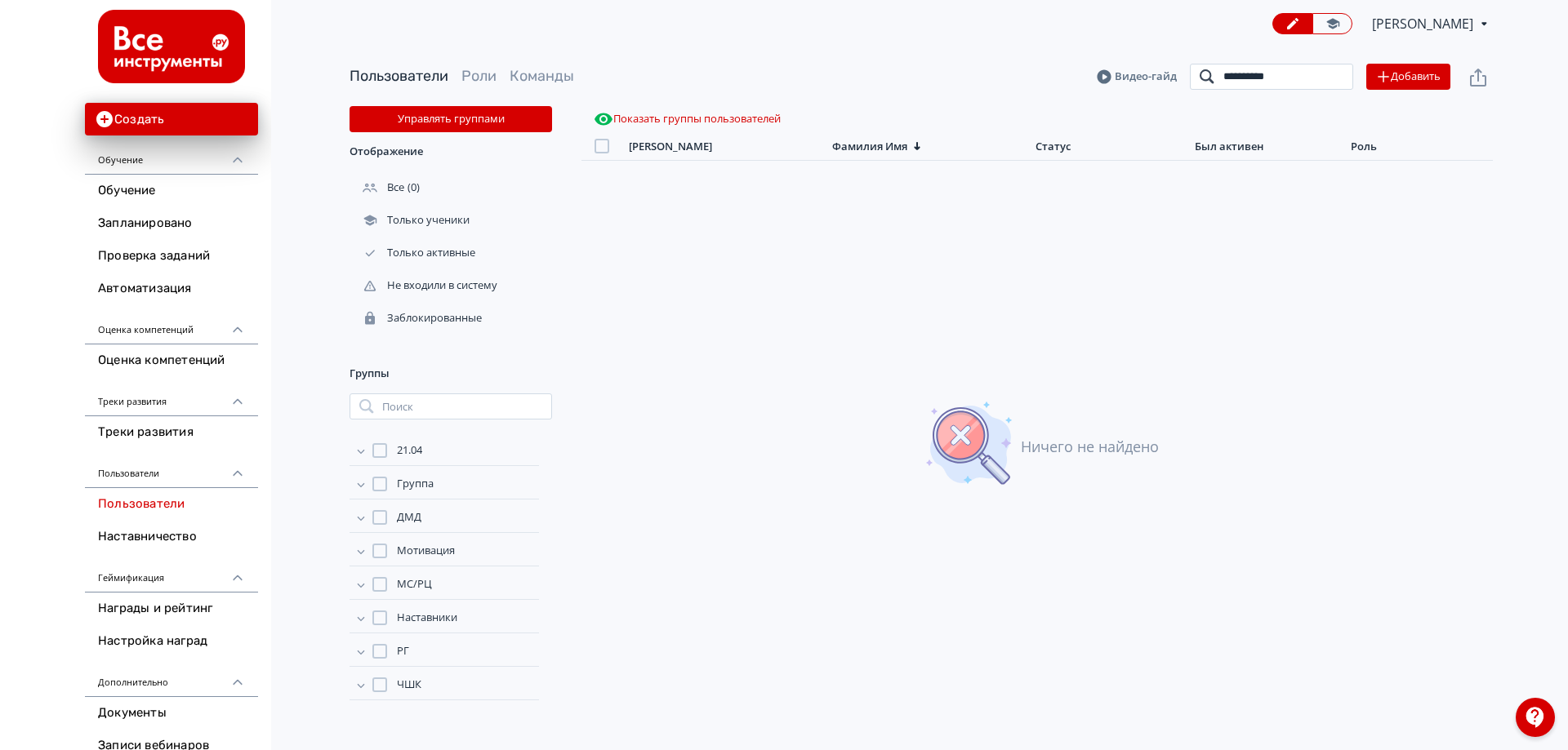
click at [1222, 74] on input "**********" at bounding box center [1271, 77] width 163 height 26
type input "**********"
click at [1337, 79] on input "**********" at bounding box center [1271, 77] width 163 height 26
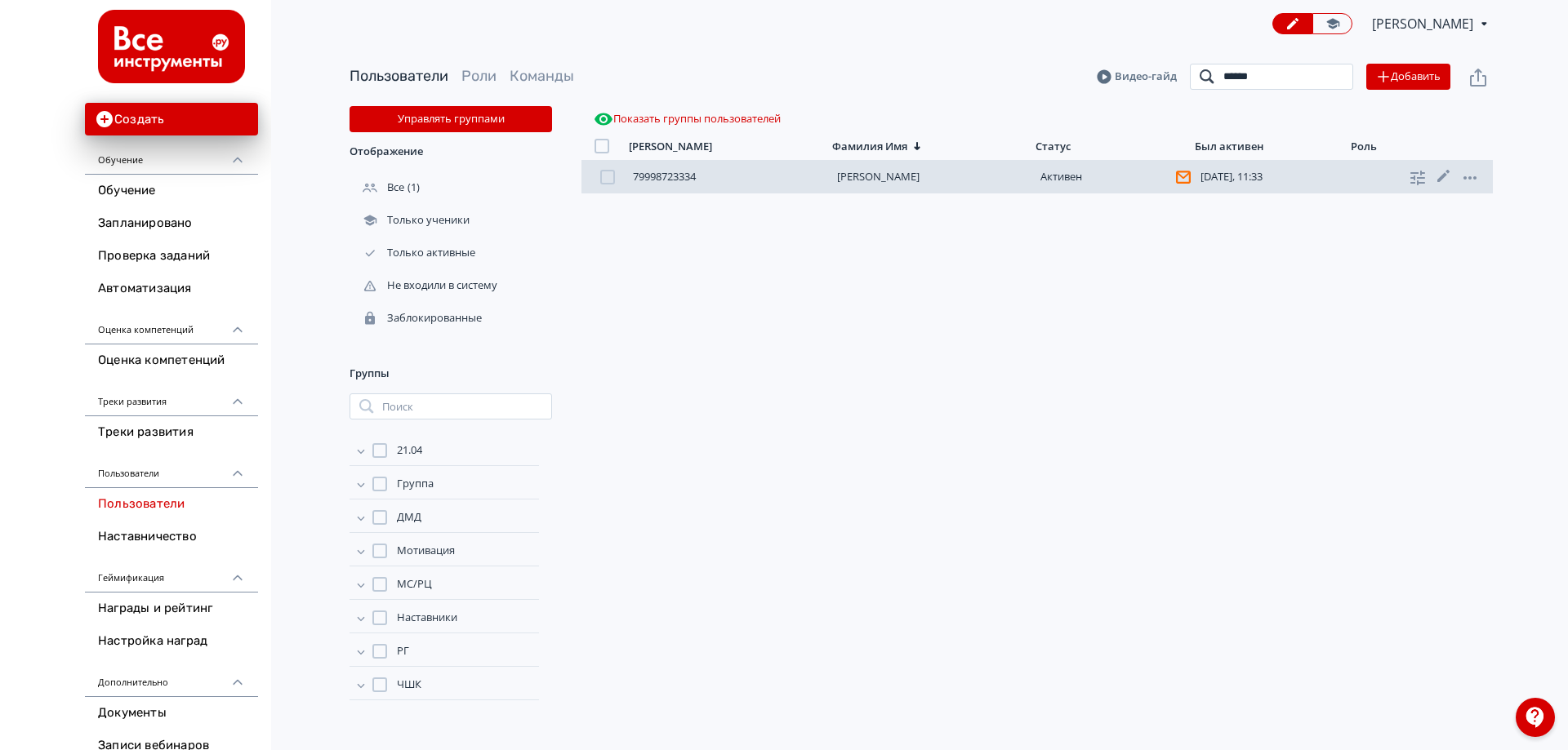
type input "******"
click at [903, 178] on link "[PERSON_NAME]" at bounding box center [879, 176] width 83 height 15
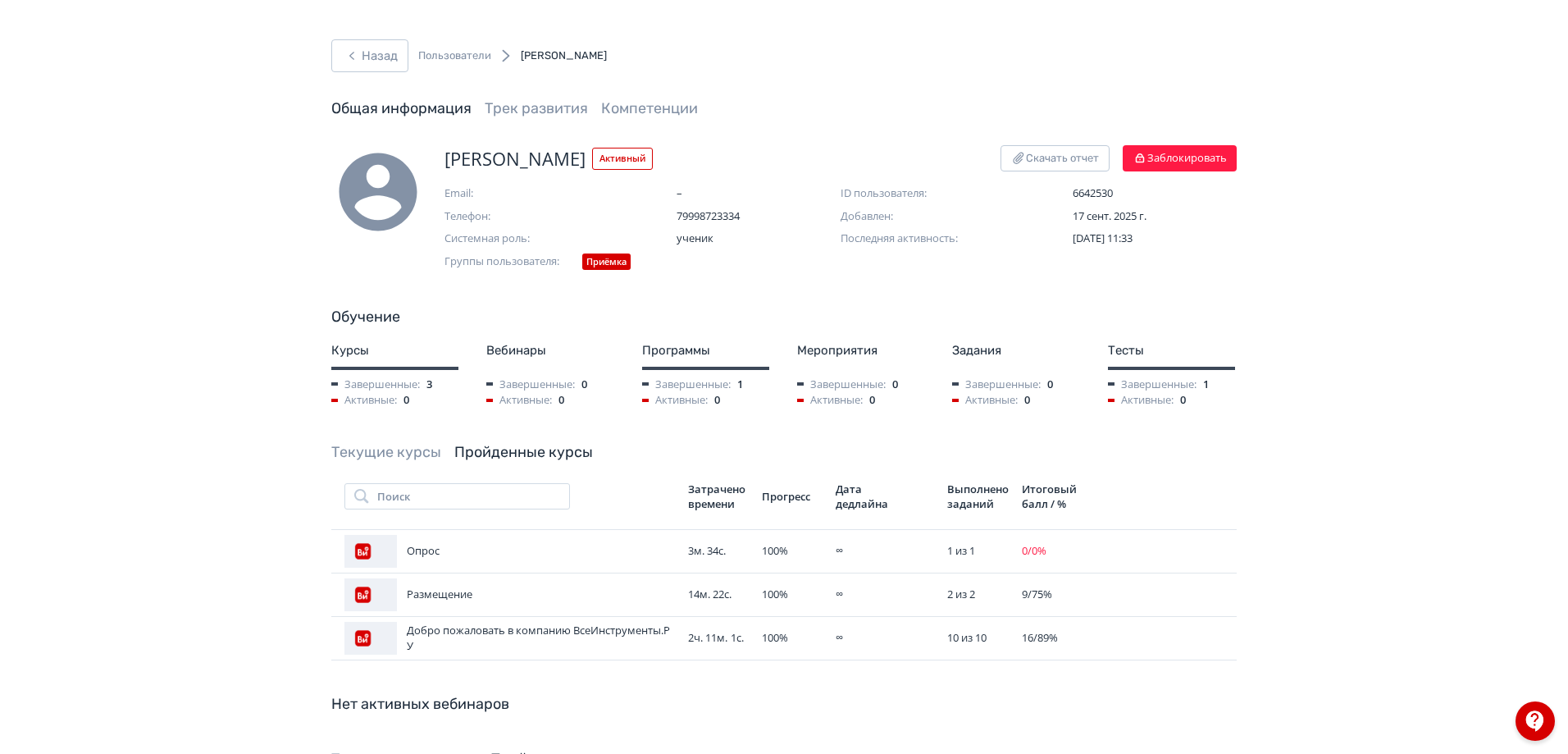
click at [415, 444] on link "Текущие курсы" at bounding box center [386, 452] width 110 height 18
click at [410, 446] on link "Текущие курсы" at bounding box center [386, 452] width 110 height 18
click at [534, 453] on link "Пройденные курсы" at bounding box center [523, 452] width 139 height 18
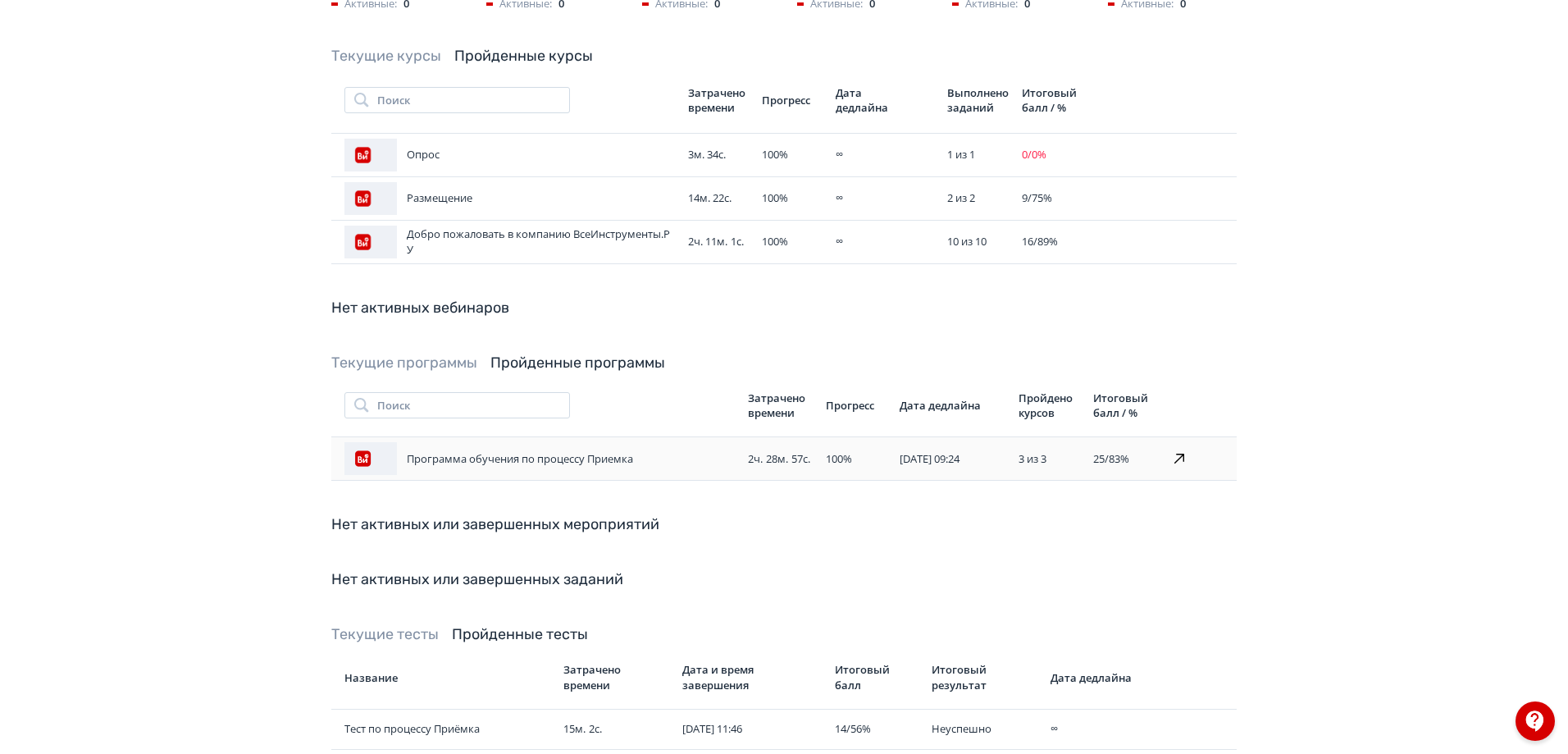
scroll to position [465, 0]
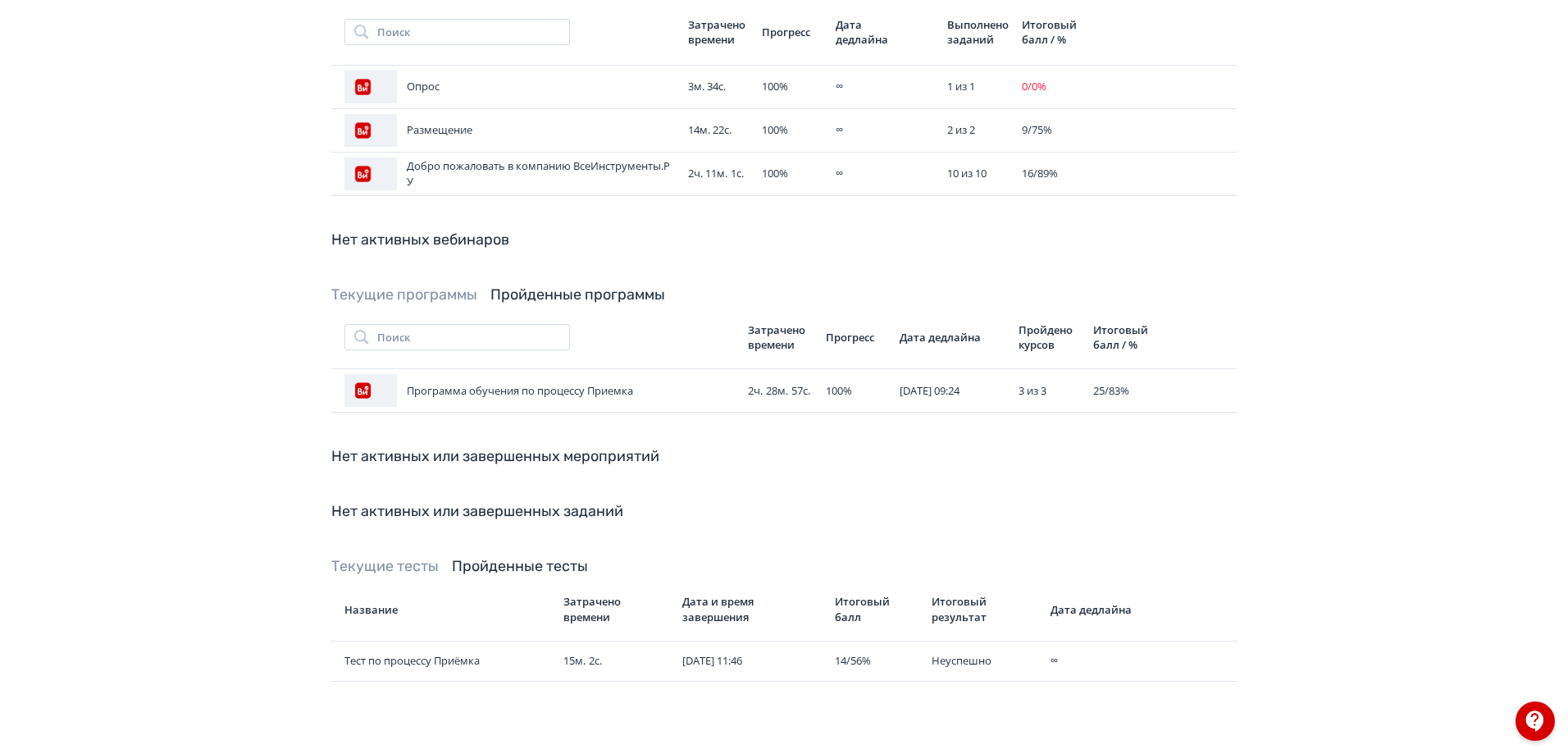
click at [553, 560] on link "Пройденные тесты" at bounding box center [520, 566] width 136 height 18
click at [445, 671] on td "Тест по процессу Приёмка" at bounding box center [444, 661] width 225 height 40
click at [454, 662] on div "Тест по процессу Приёмка" at bounding box center [448, 662] width 206 height 17
click at [1176, 662] on icon at bounding box center [1179, 662] width 20 height 20
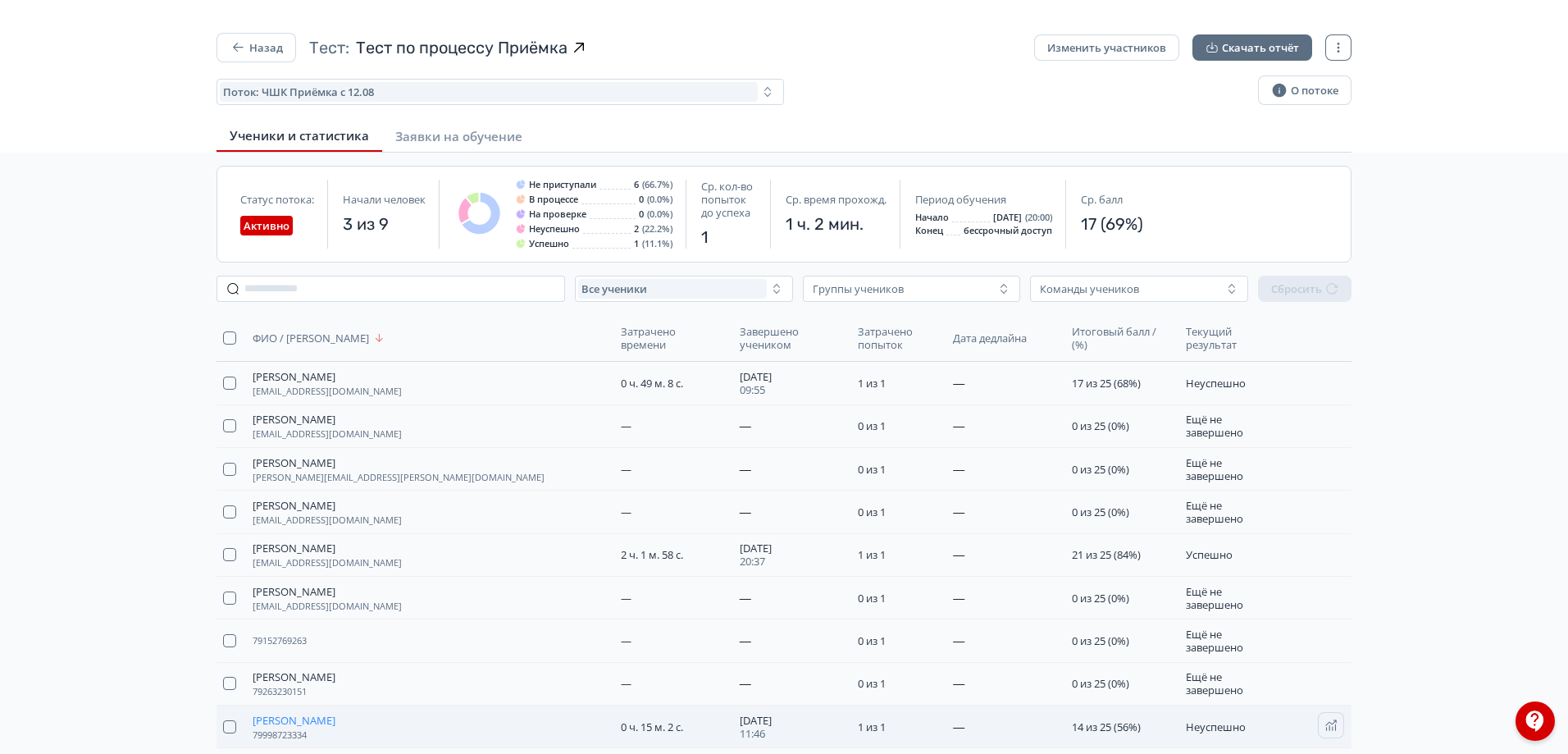
click at [326, 717] on span "[PERSON_NAME]" at bounding box center [294, 721] width 83 height 13
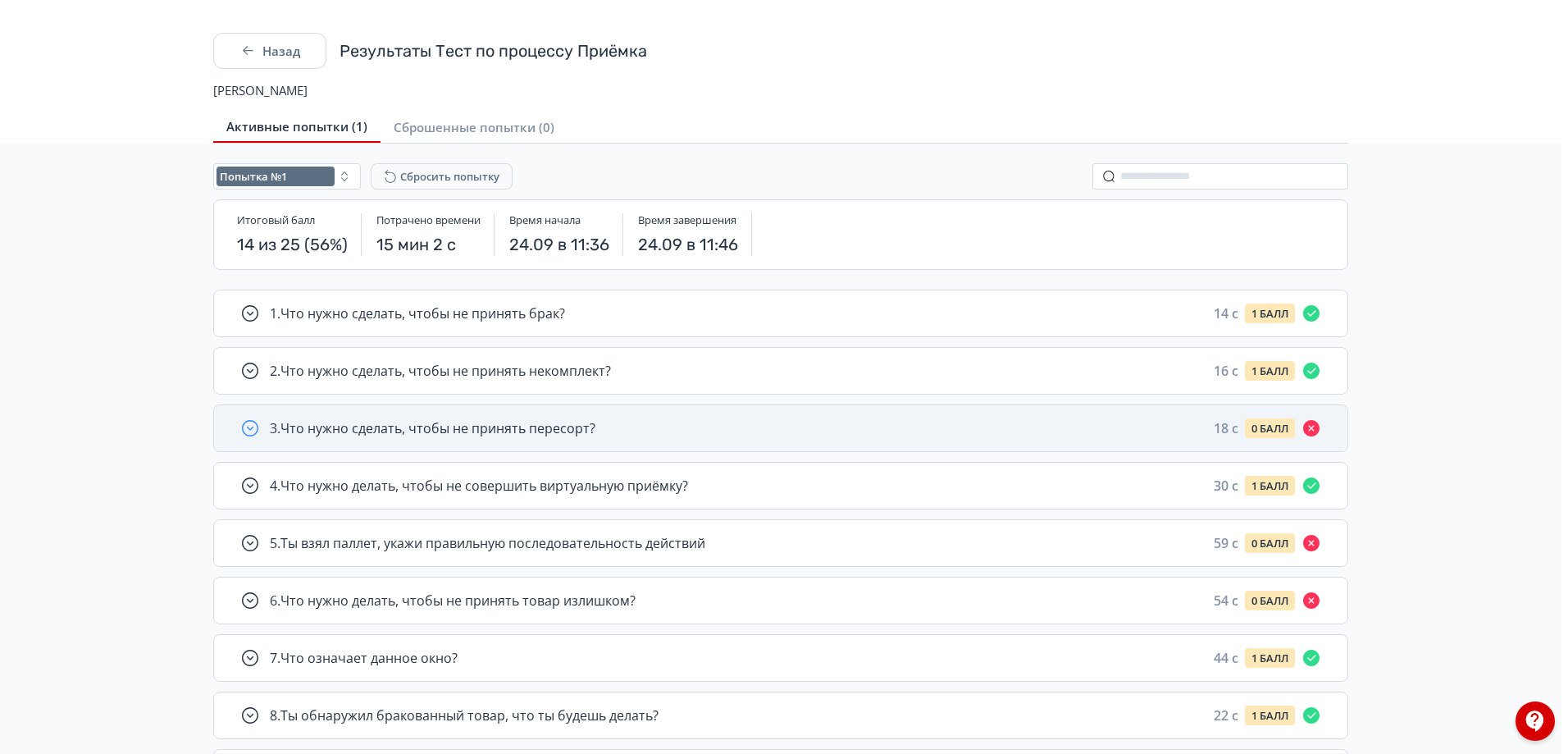
click at [645, 438] on div "3 . Что нужно сделать, чтобы не принять пересорт? 18 c 0 БАЛЛ" at bounding box center [781, 428] width 1133 height 46
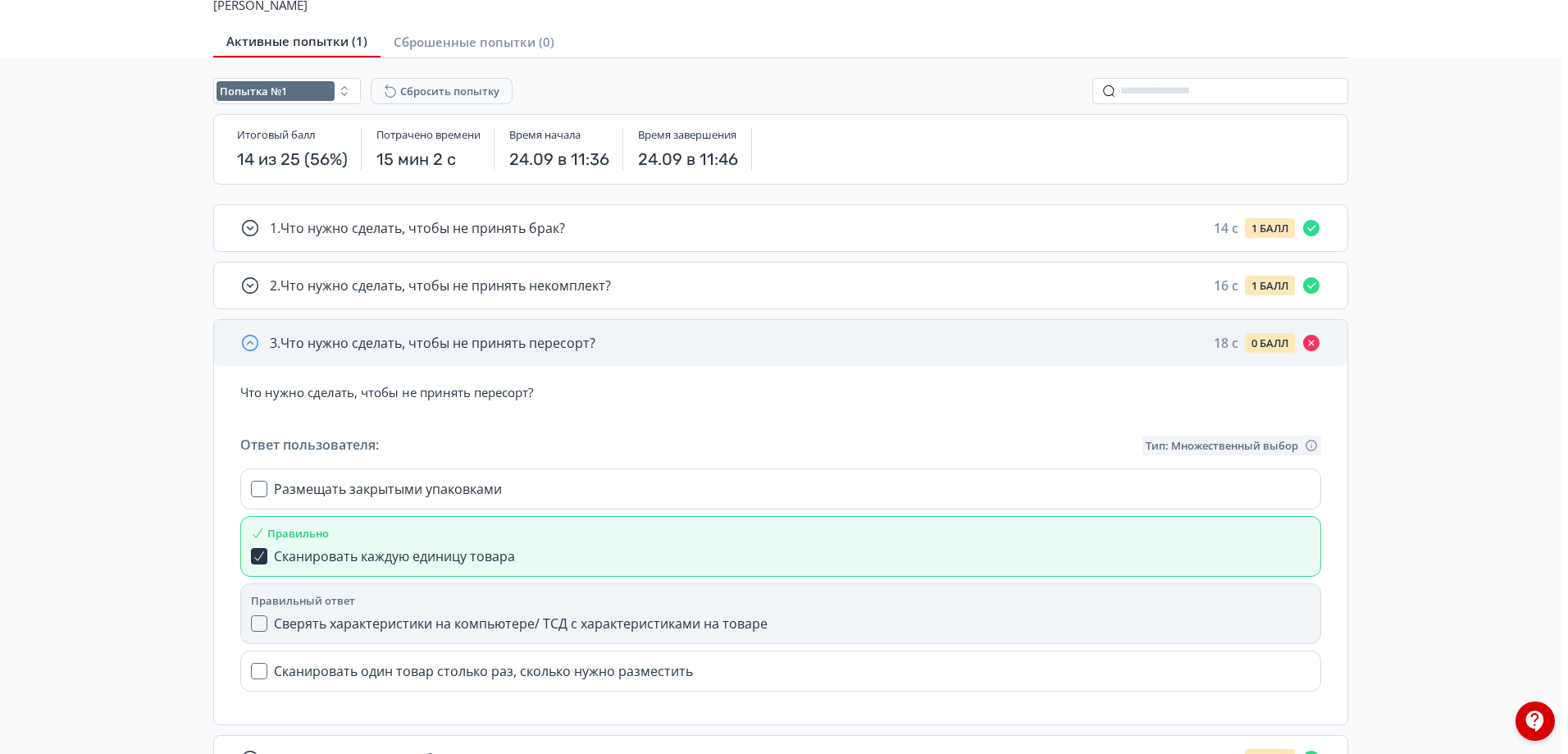
scroll to position [164, 0]
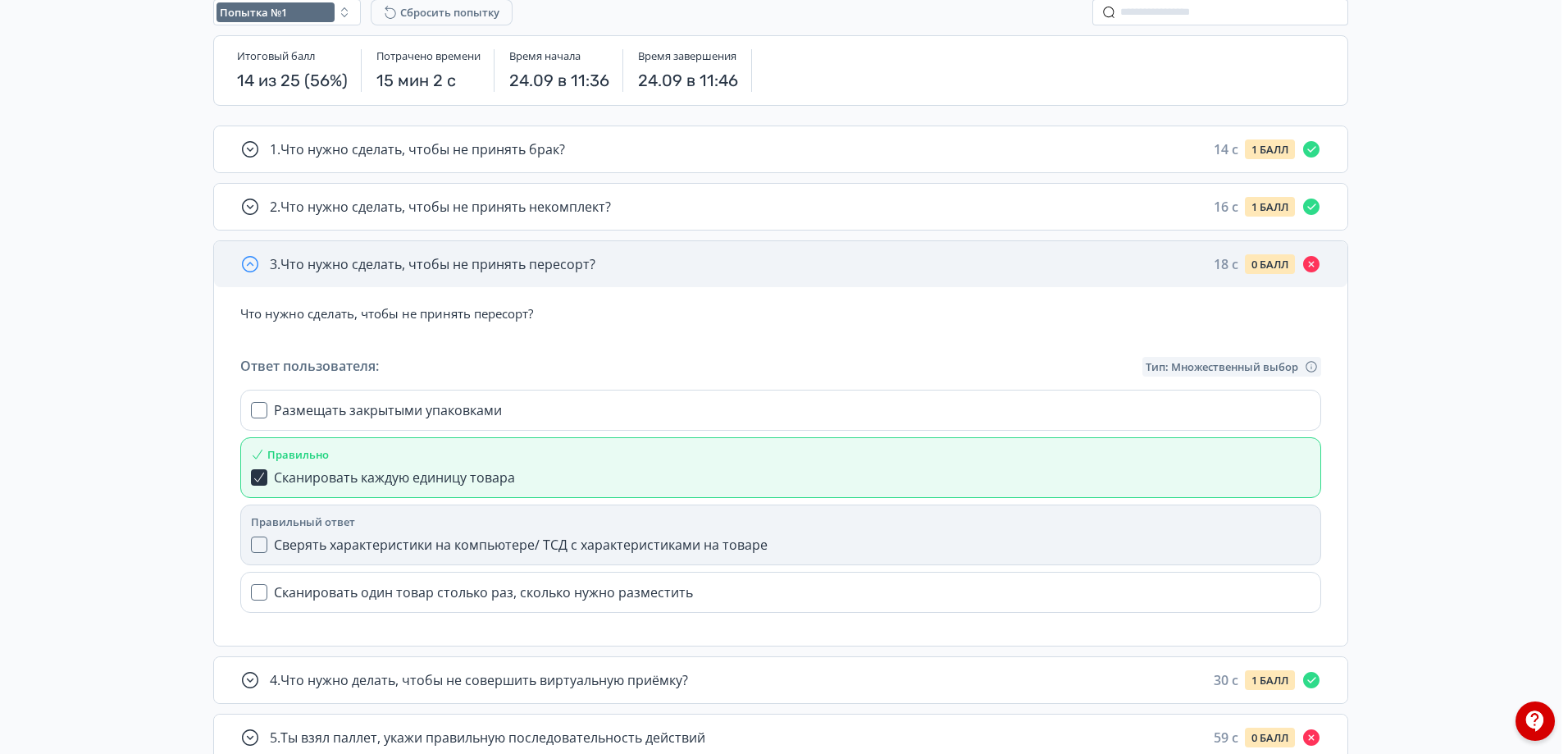
click at [650, 277] on div "3 . Что нужно сделать, чтобы не принять пересорт? 18 c 0 БАЛЛ" at bounding box center [781, 264] width 1133 height 46
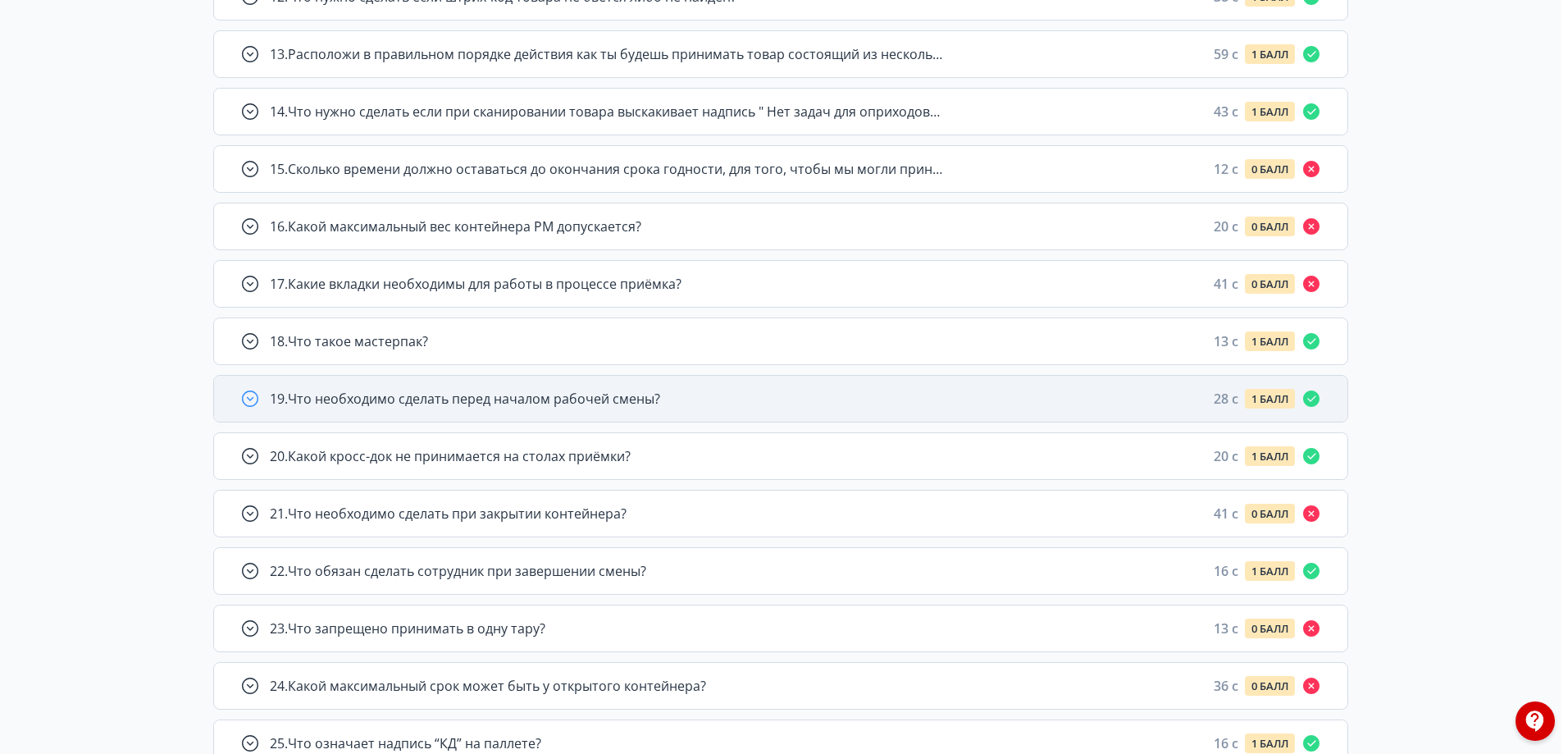
scroll to position [994, 0]
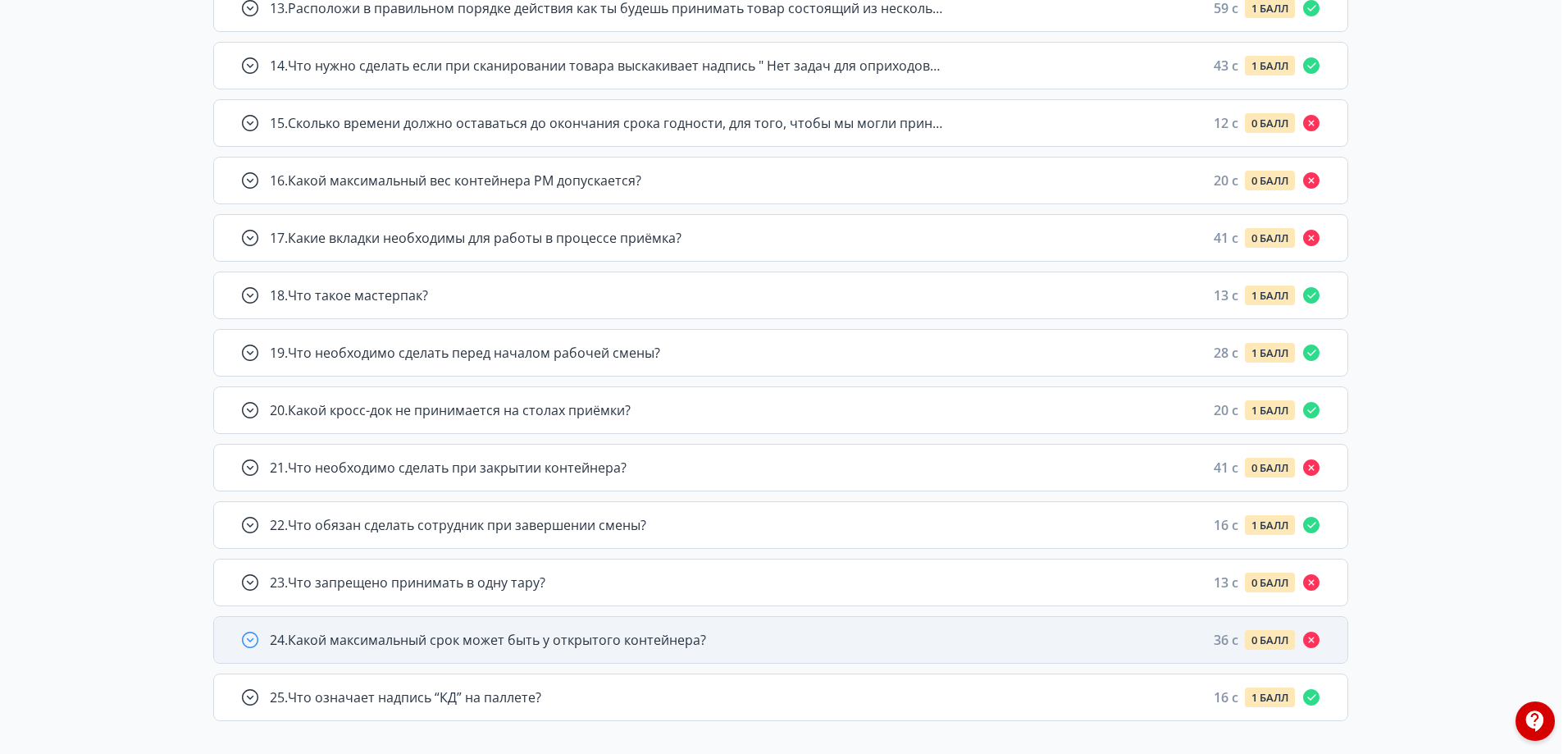
click at [823, 633] on div "24 . Какой максимальный срок может быть у открытого контейнера? 36 c 0 БАЛЛ" at bounding box center [795, 640] width 1051 height 20
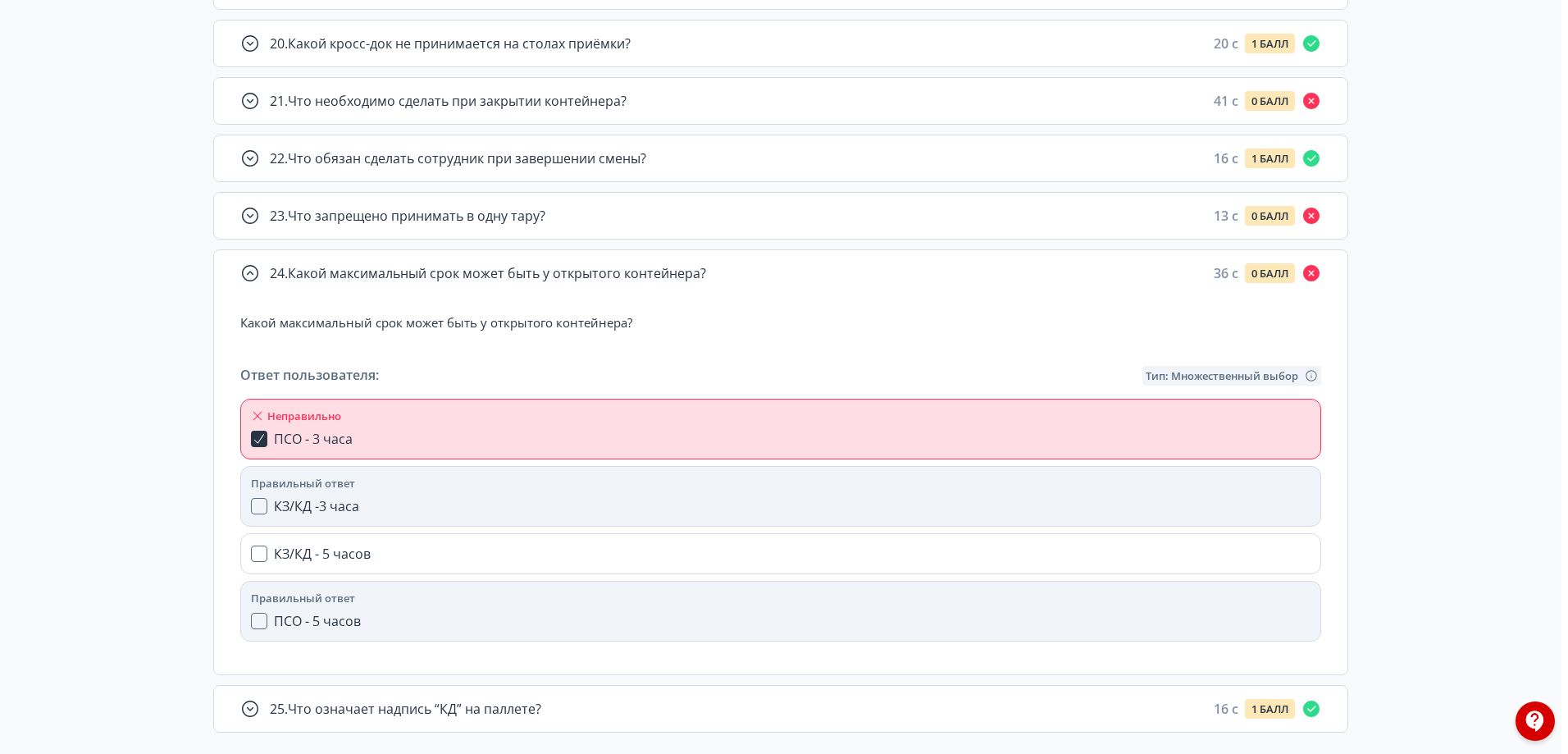
scroll to position [1372, 0]
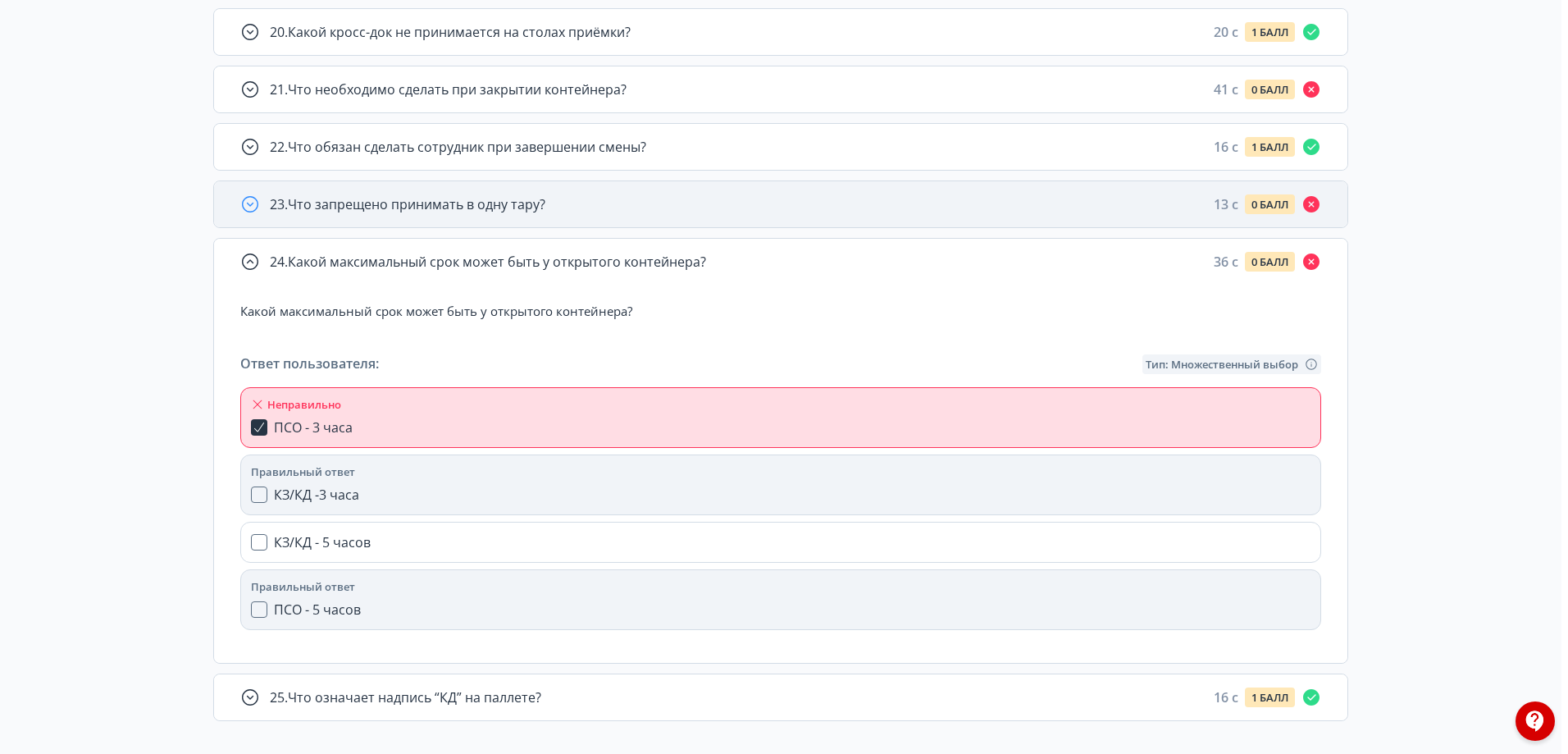
click at [592, 217] on div "23 . Что запрещено принимать в одну тару? 13 c 0 БАЛЛ" at bounding box center [781, 204] width 1133 height 46
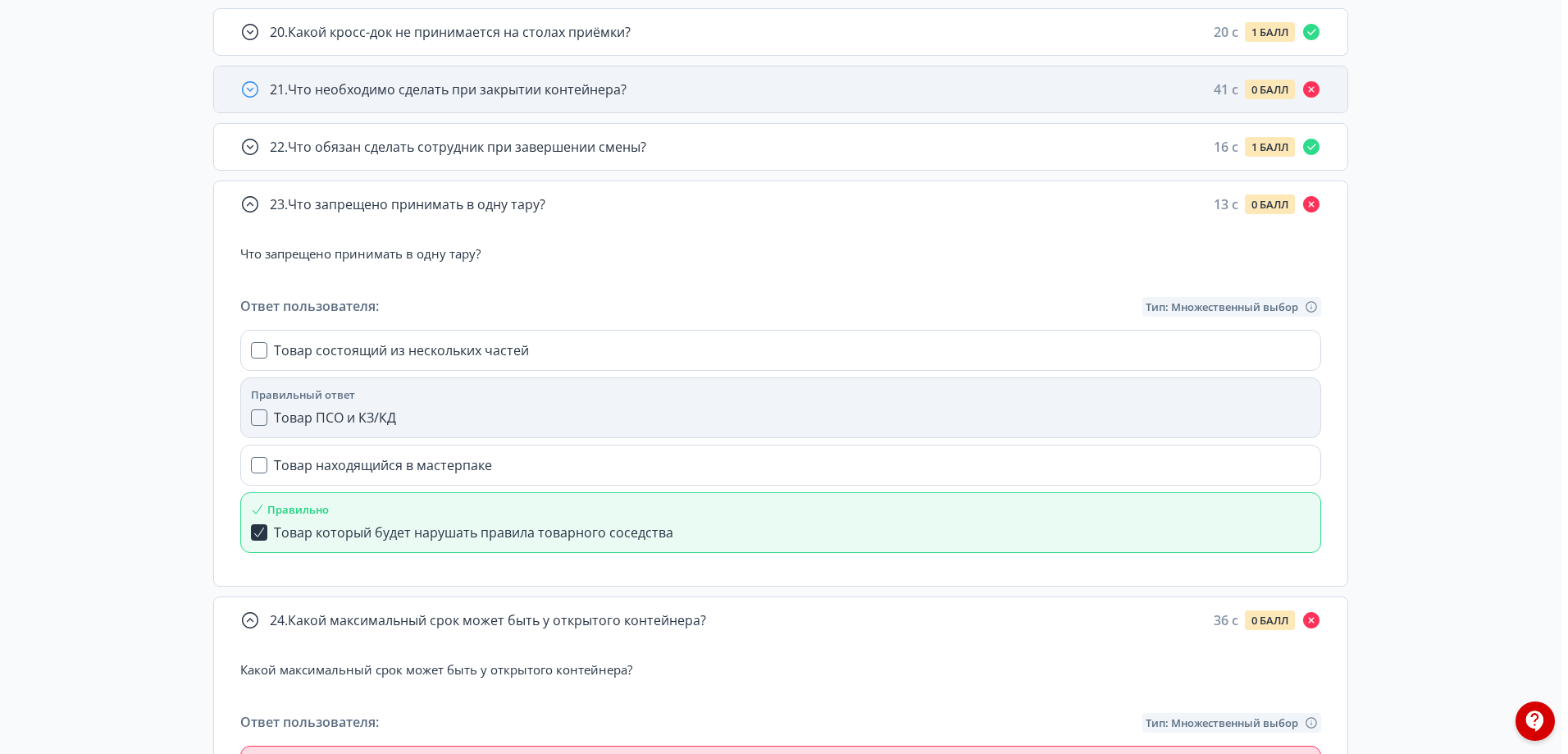
click at [745, 92] on div "21 . Что необходимо сделать при закрытии контейнера? 41 c 0 БАЛЛ" at bounding box center [795, 90] width 1051 height 20
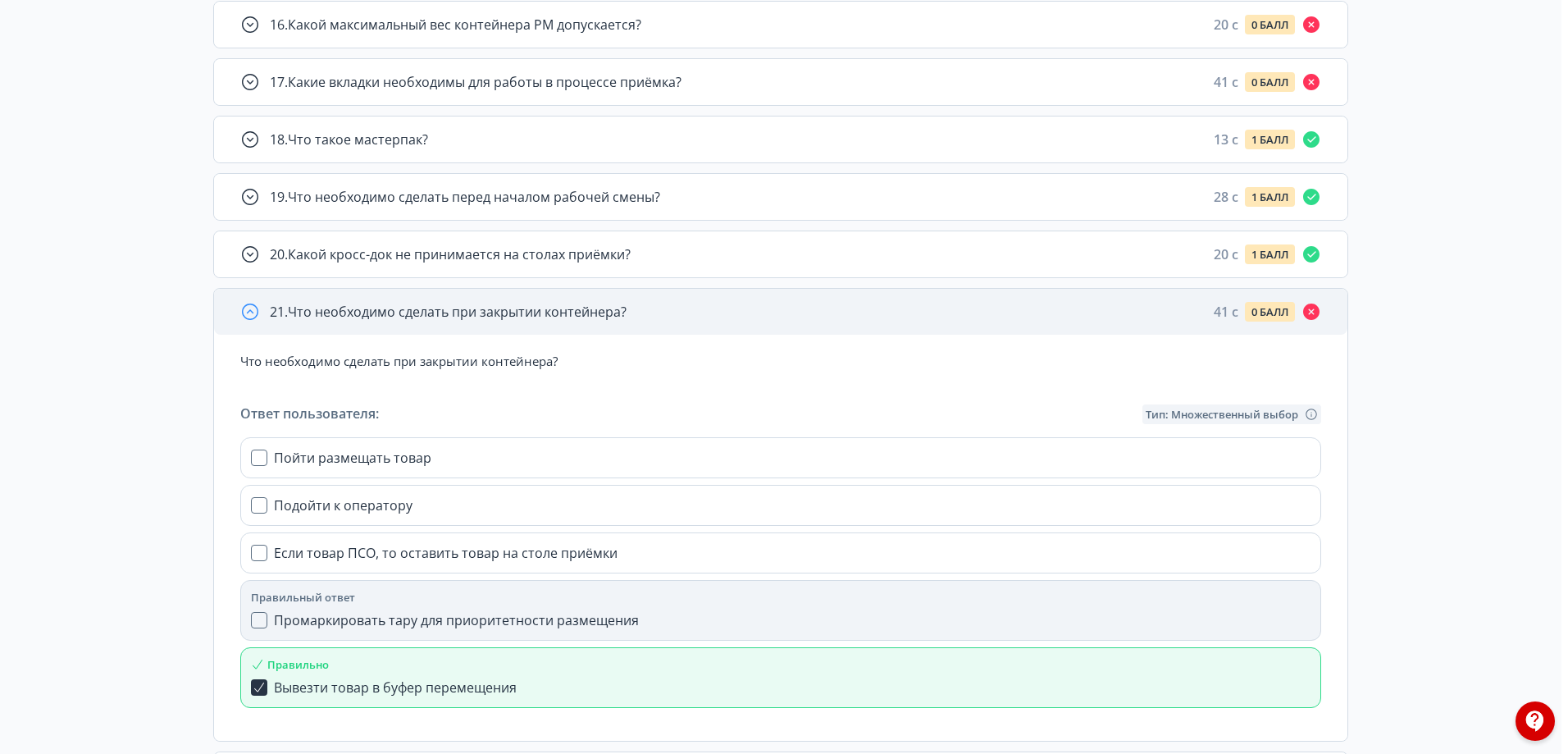
scroll to position [1126, 0]
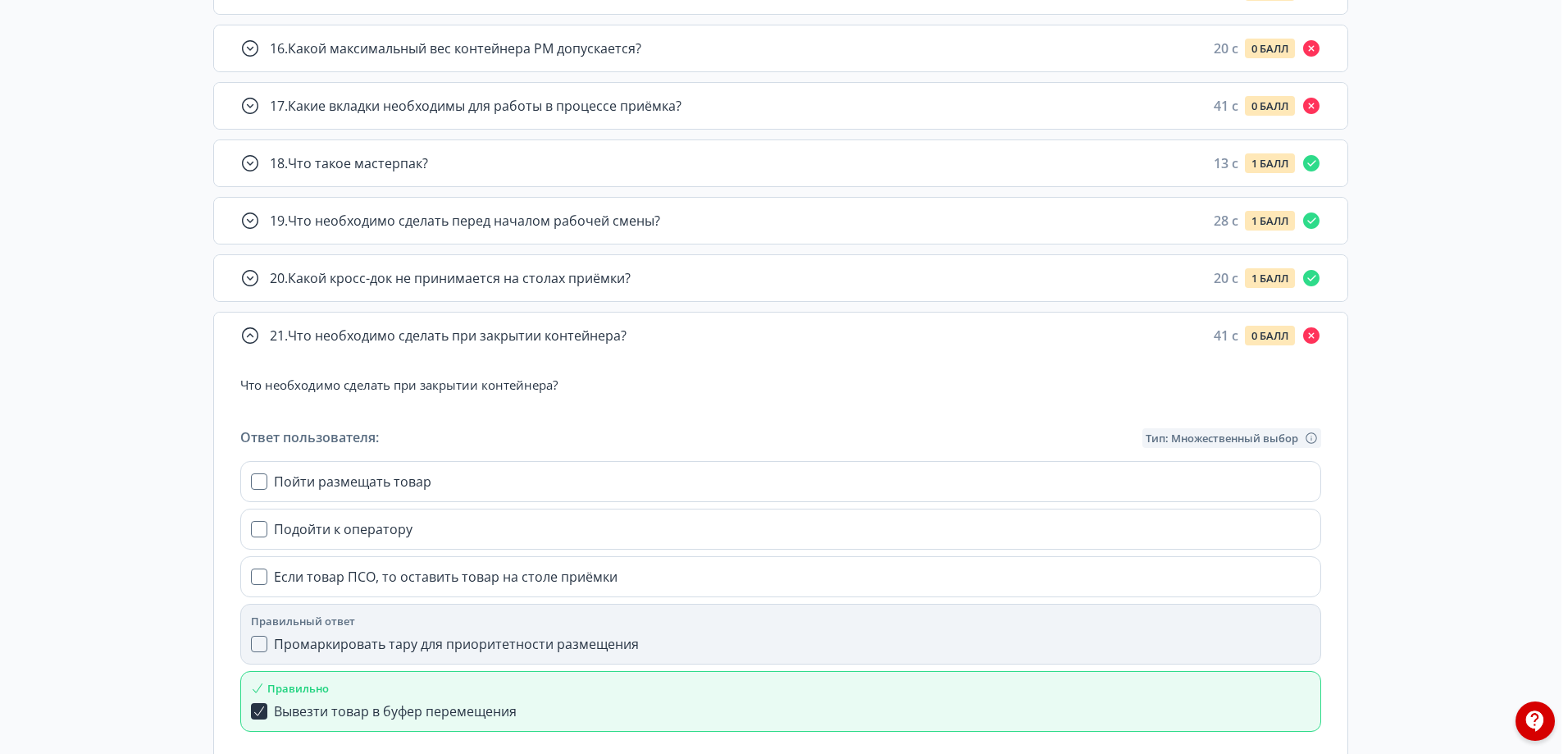
click at [770, 82] on div "17 . Какие вкладки необходимы для работы в процессе приёмка? 41 c 0 БАЛЛ" at bounding box center [781, 106] width 1135 height 47
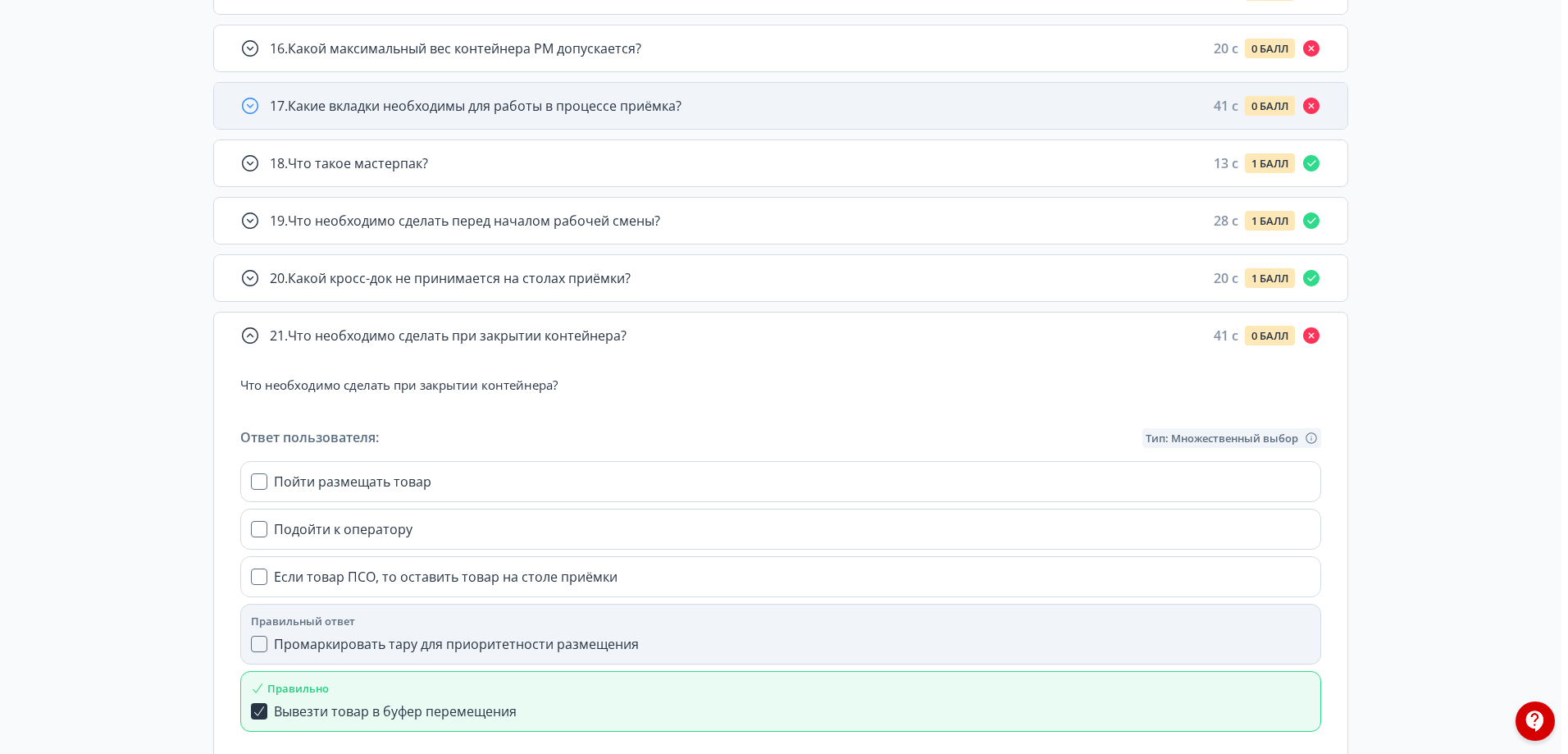
click at [774, 105] on div "17 . Какие вкладки необходимы для работы в процессе приёмка? 41 c 0 БАЛЛ" at bounding box center [795, 106] width 1051 height 20
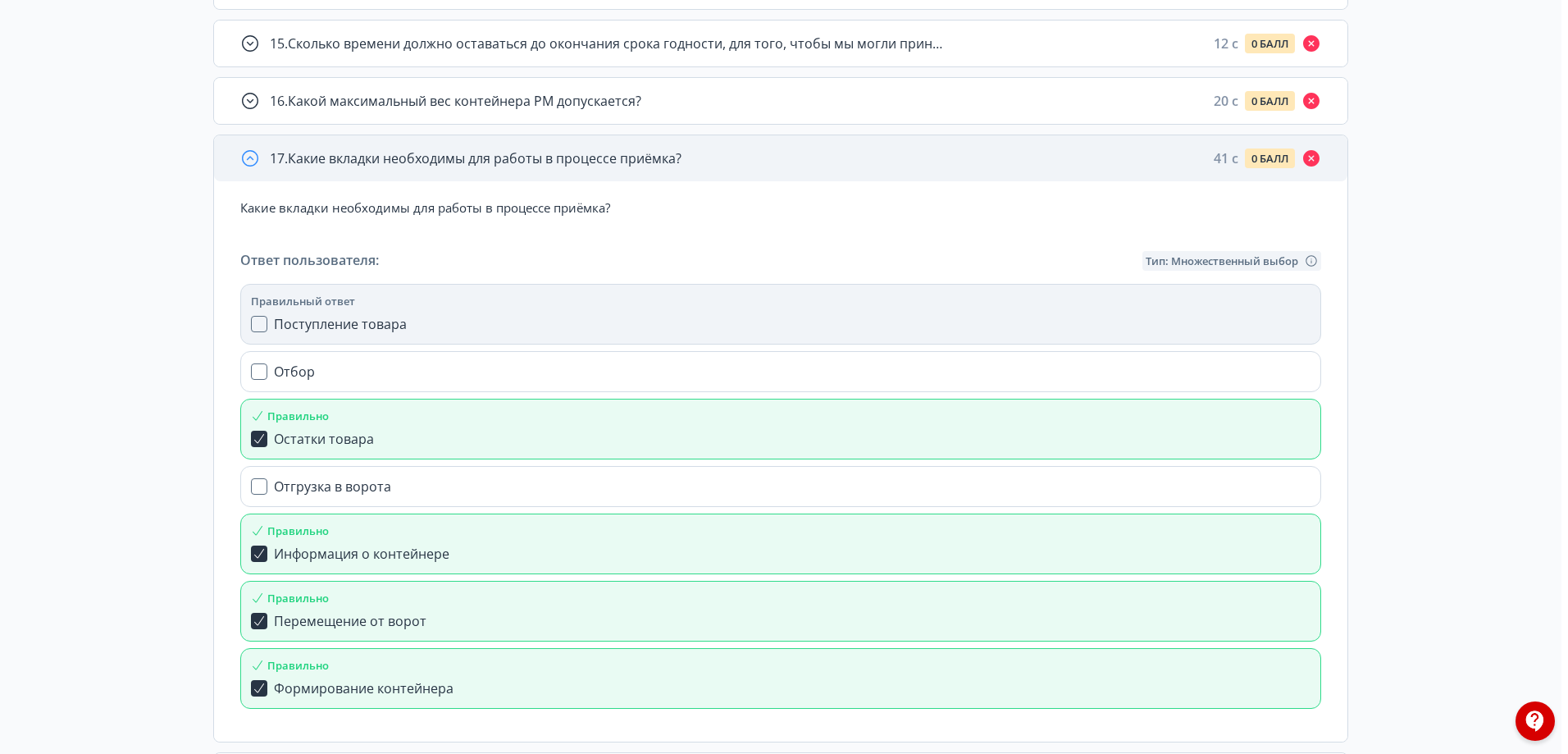
scroll to position [1044, 0]
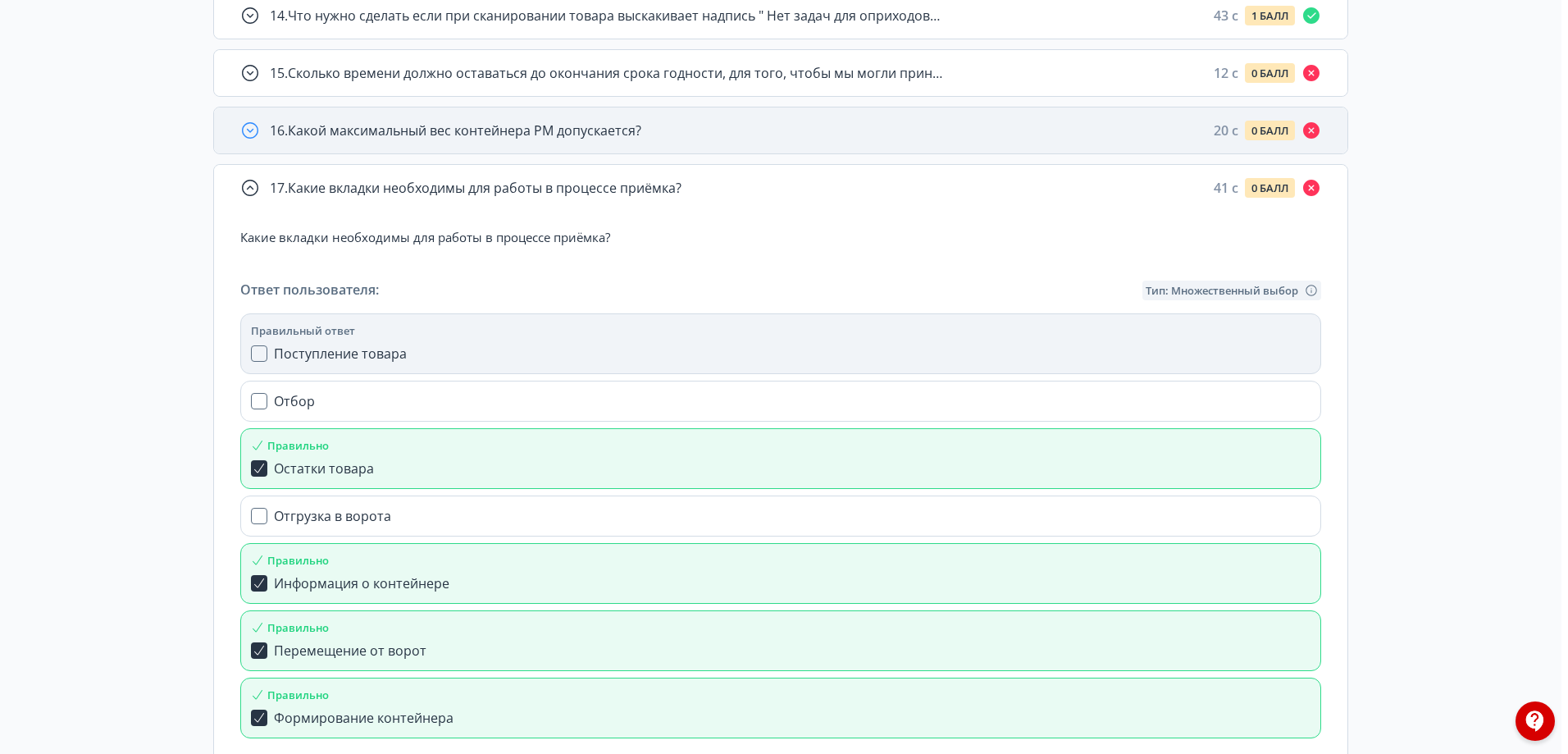
click at [774, 116] on div "16 . Какой максимальный вес контейнера РМ допускается? 20 c 0 БАЛЛ" at bounding box center [781, 130] width 1133 height 46
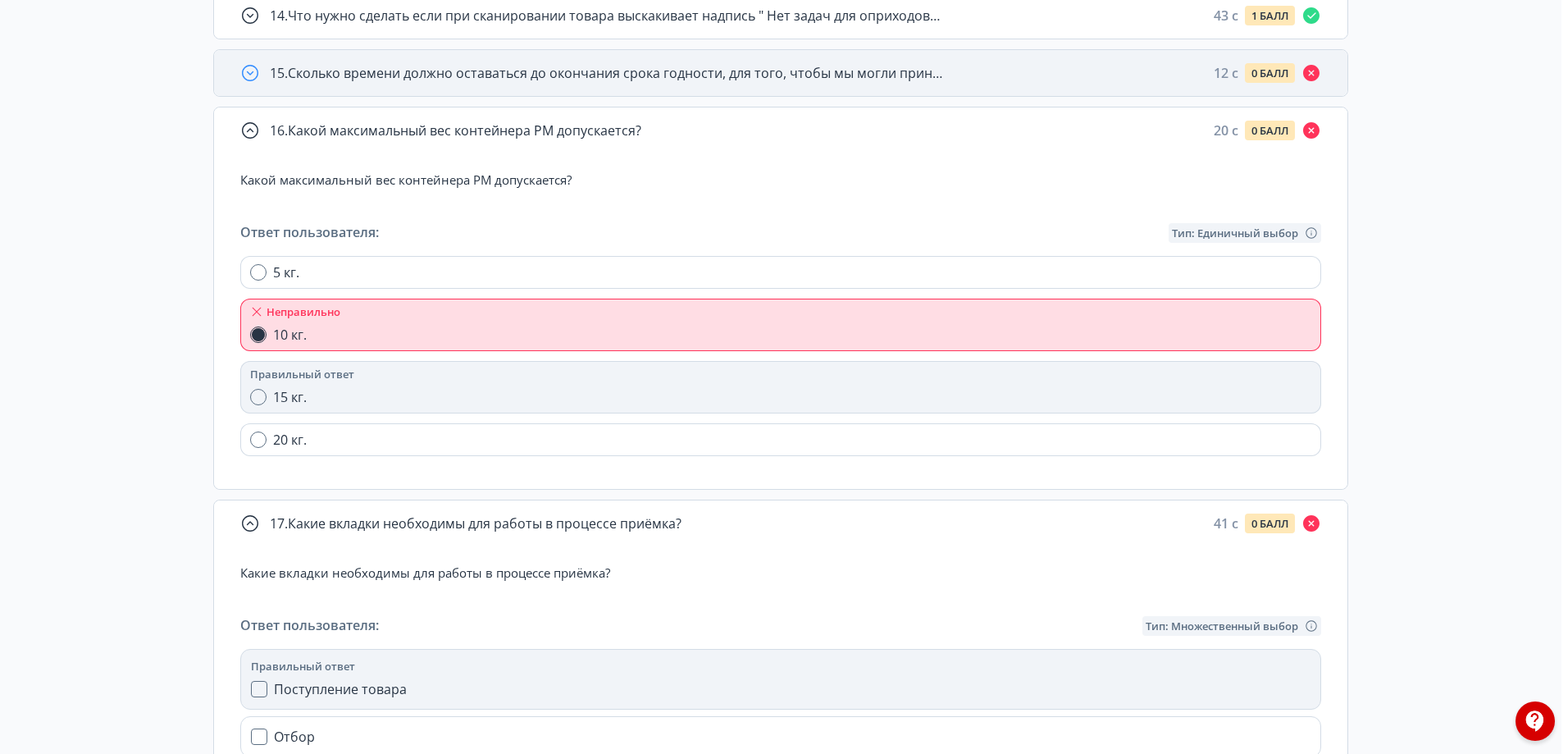
click at [790, 79] on span "15 . Сколько времени должно оставаться до окончания срока годности, для того, ч…" at bounding box center [606, 73] width 672 height 20
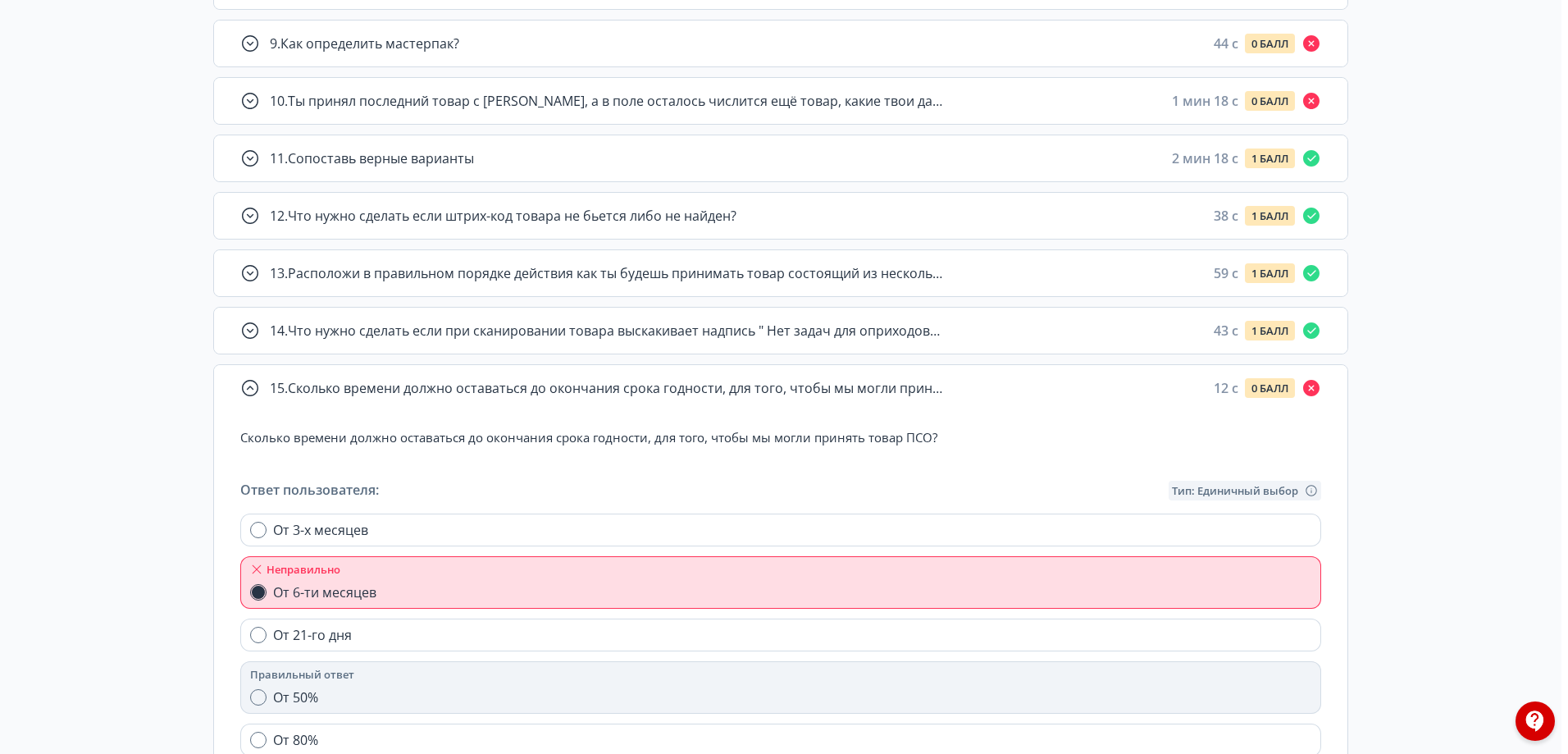
scroll to position [717, 0]
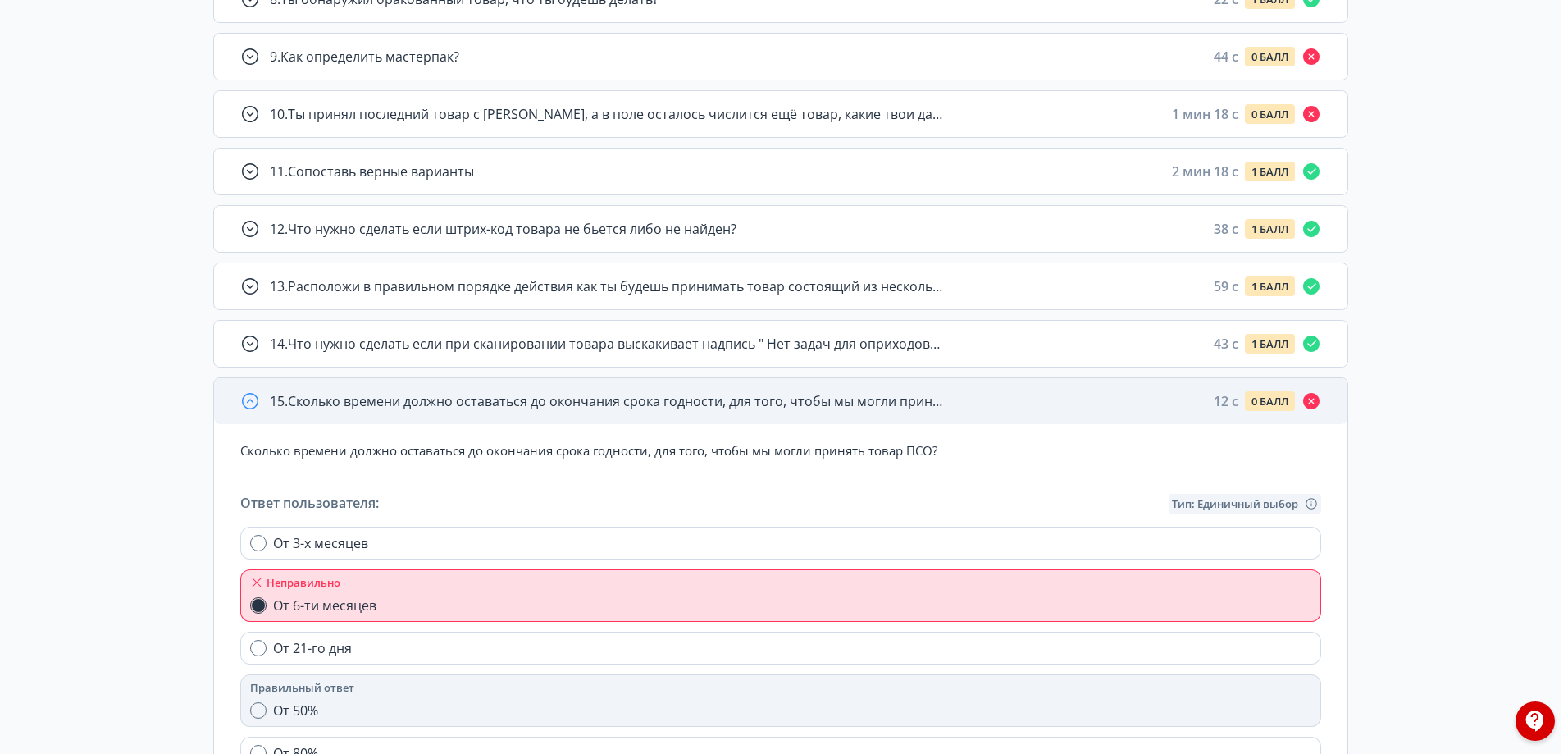
click at [652, 397] on span "15 . Сколько времени должно оставаться до окончания срока годности, для того, ч…" at bounding box center [606, 402] width 672 height 20
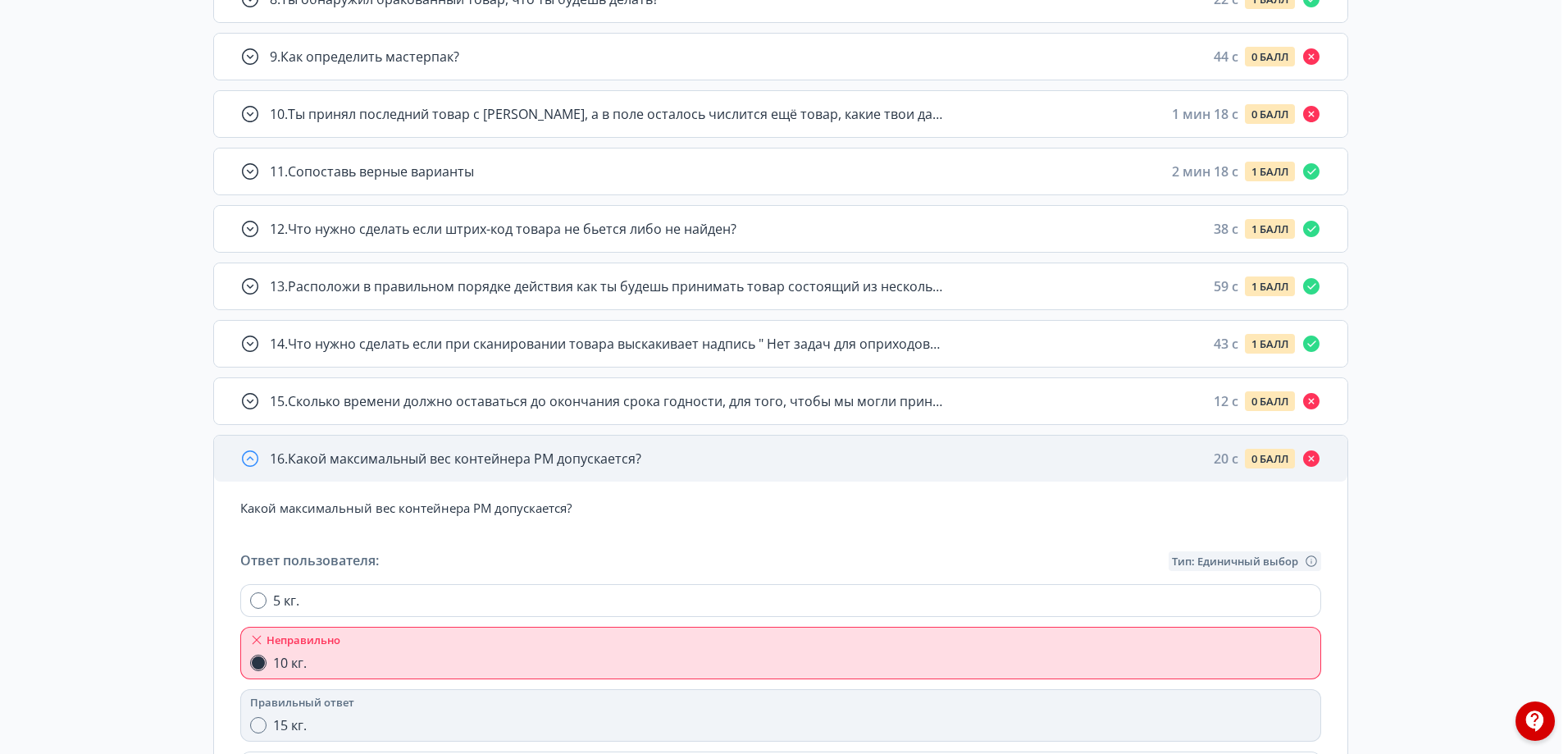
click at [612, 445] on div "16 . Какой максимальный вес контейнера РМ допускается? 20 c 0 БАЛЛ" at bounding box center [781, 458] width 1133 height 46
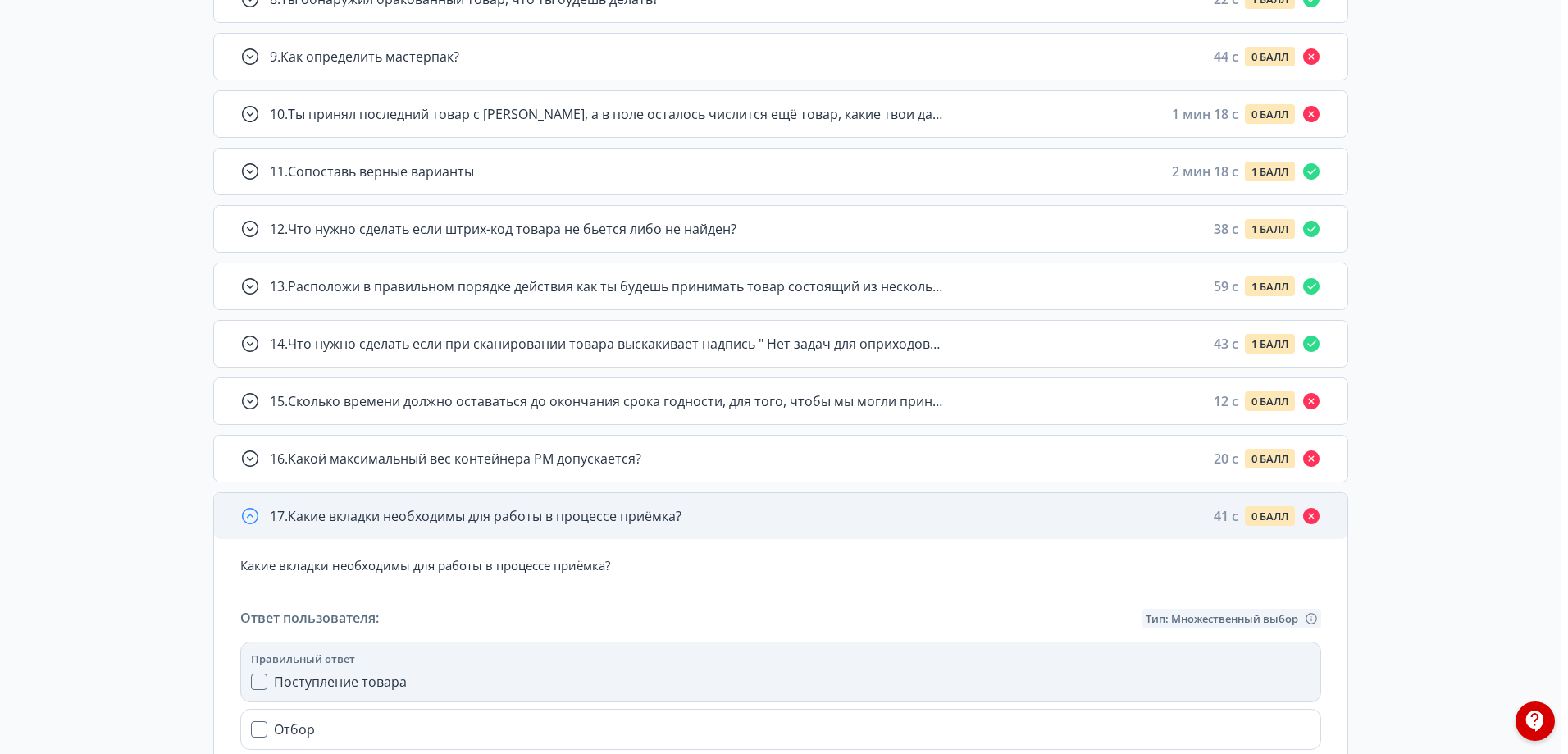
click at [587, 529] on div "17 . Какие вкладки необходимы для работы в процессе приёмка? 41 c 0 БАЛЛ" at bounding box center [781, 515] width 1133 height 46
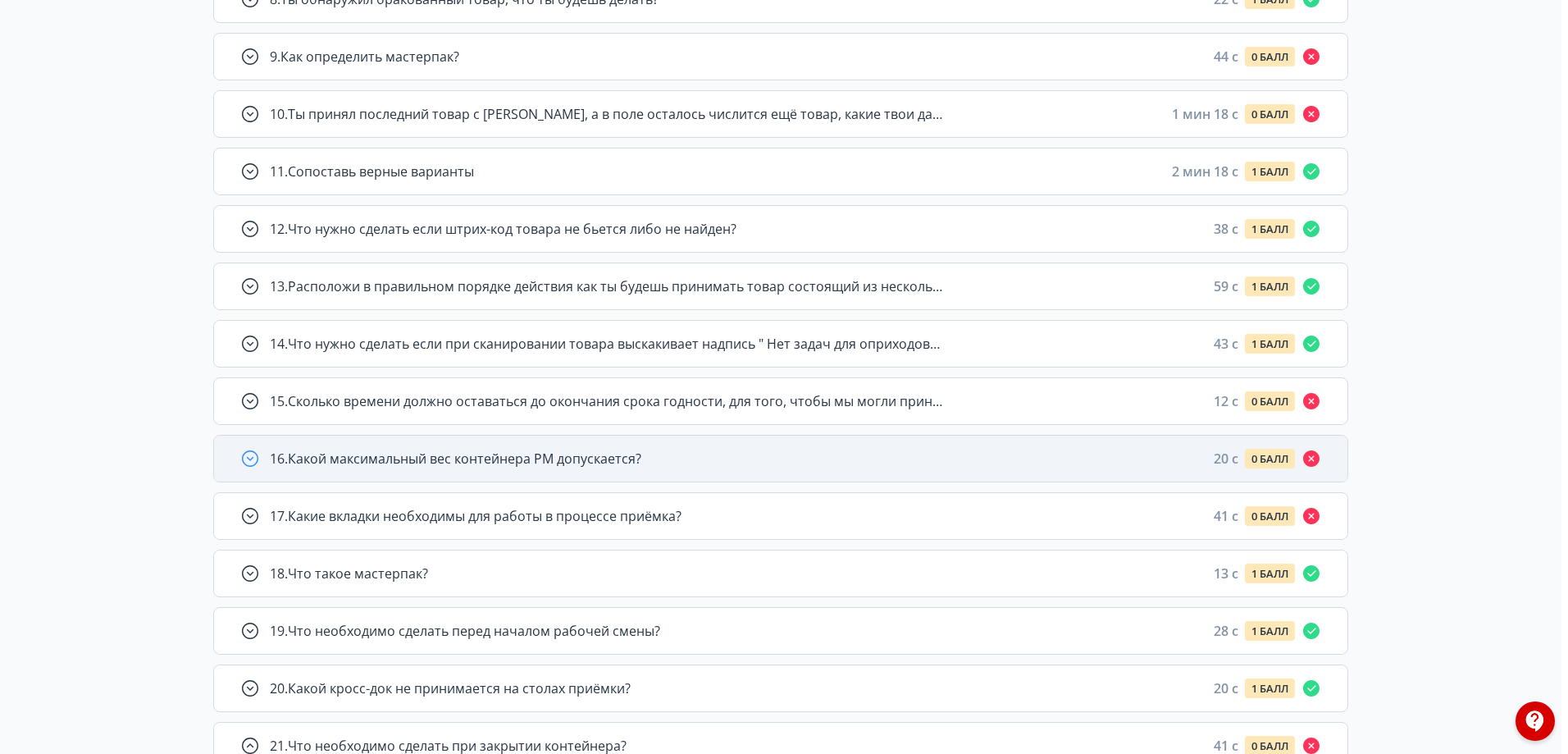
click at [605, 456] on span "16 . Какой максимальный вес контейнера РМ допускается?" at bounding box center [455, 459] width 371 height 20
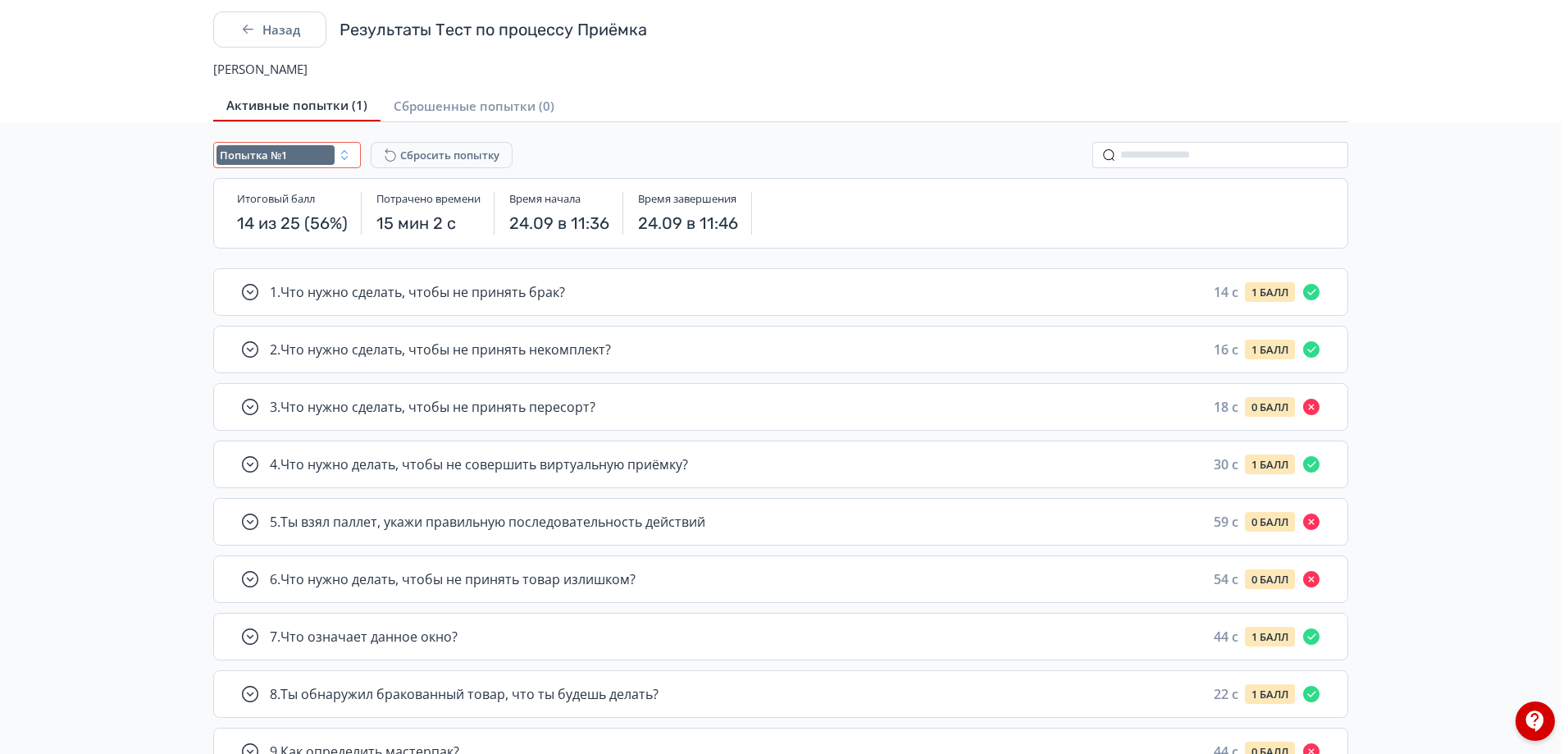
scroll to position [0, 0]
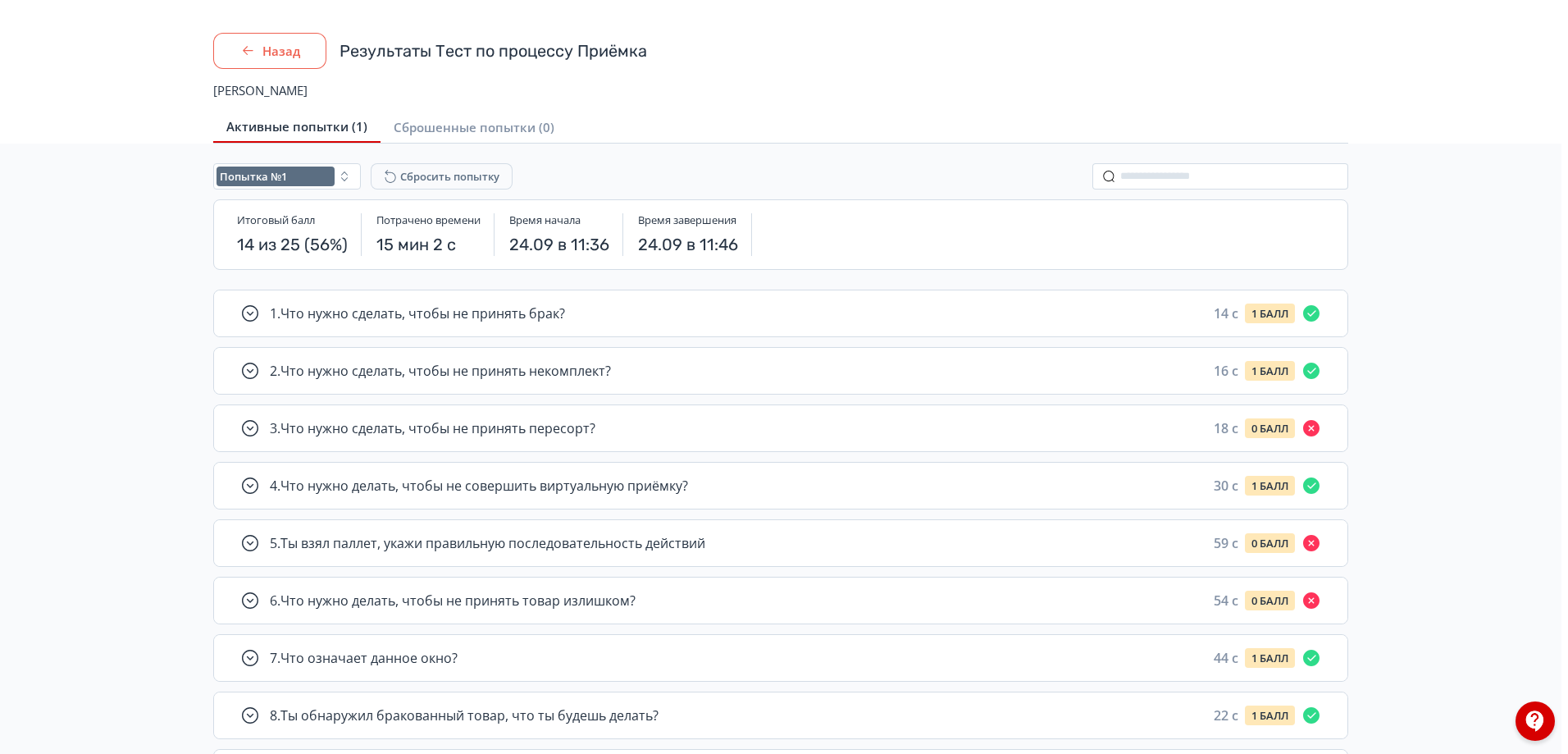
click at [288, 33] on button "Назад" at bounding box center [270, 50] width 113 height 36
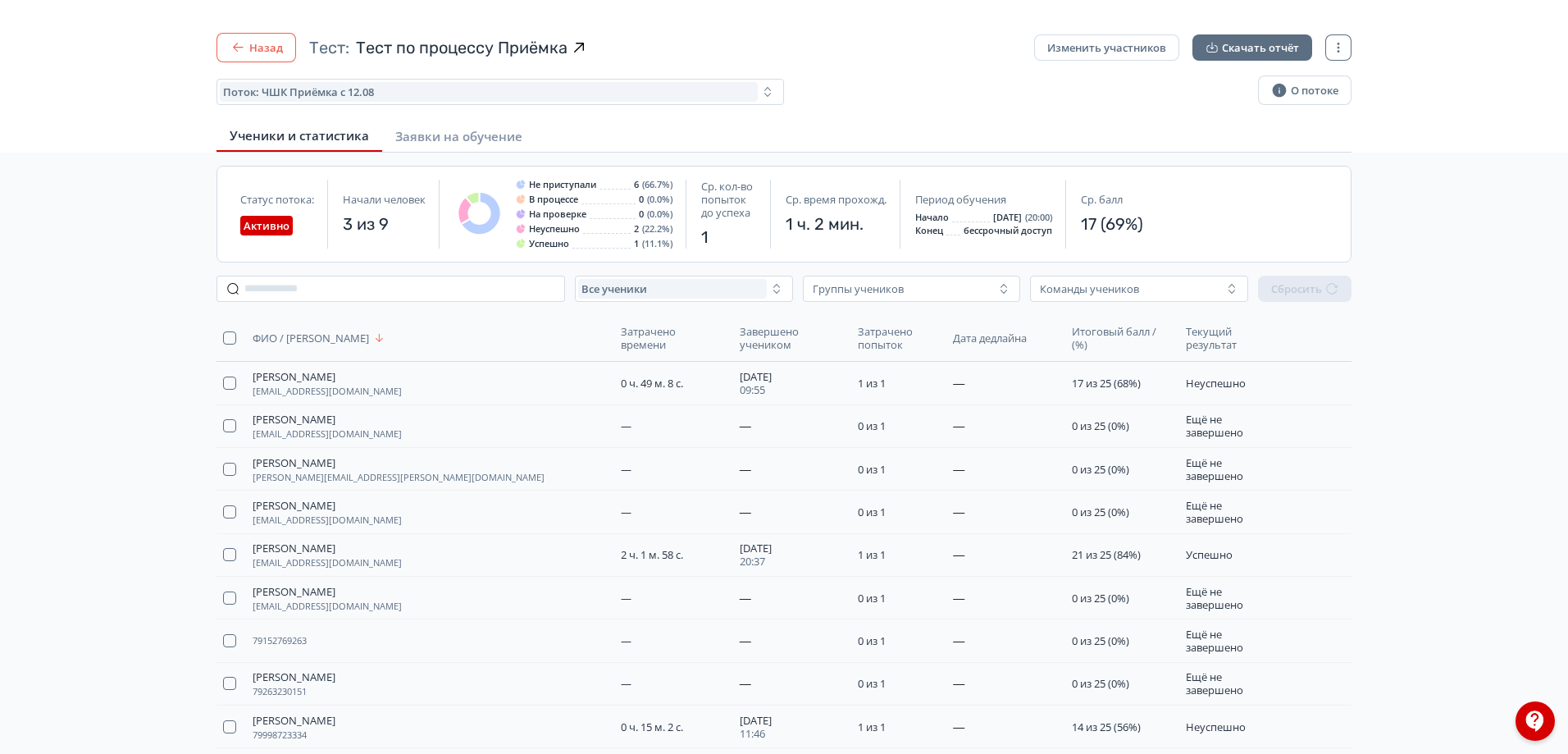
click at [270, 52] on button "Назад" at bounding box center [257, 47] width 80 height 30
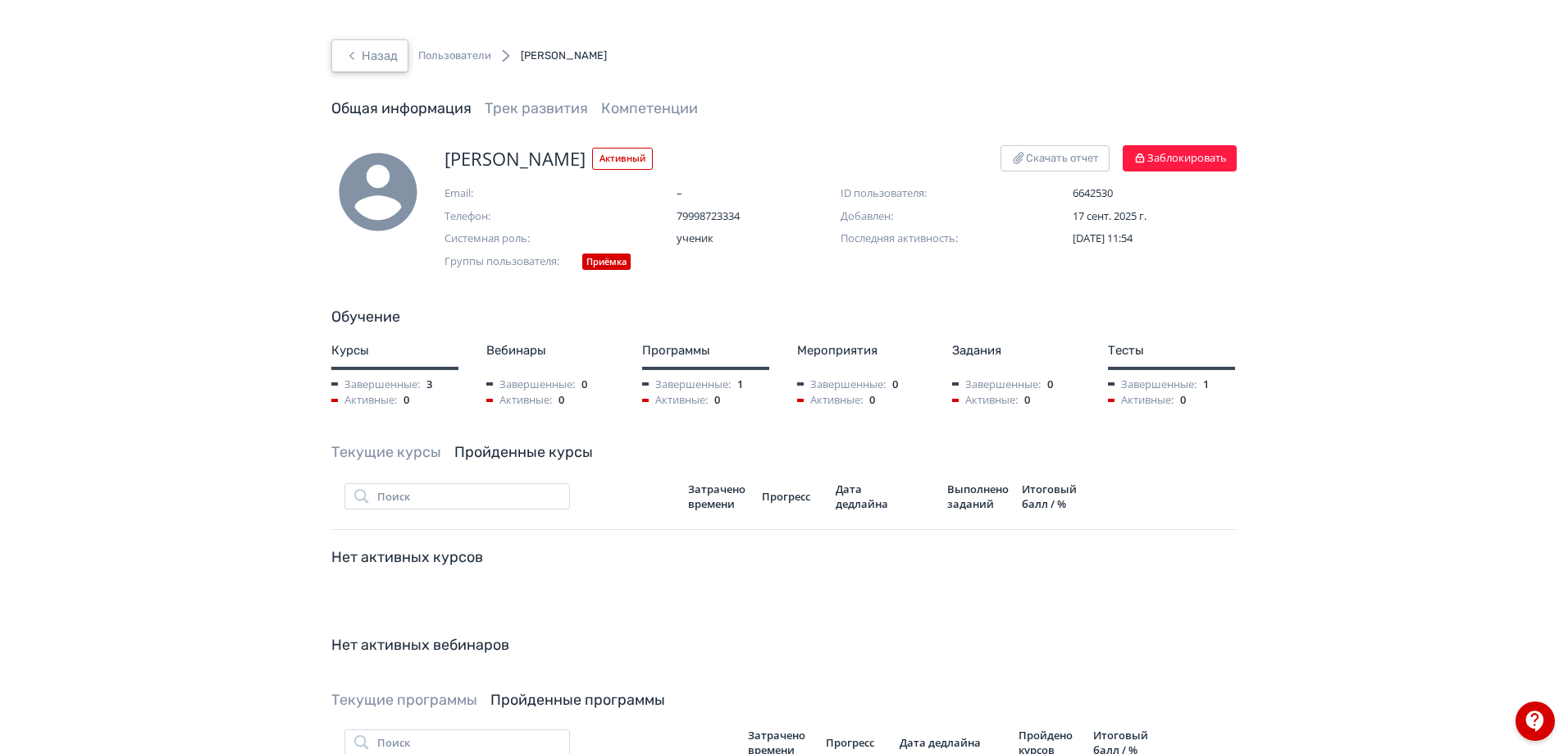
click at [352, 60] on icon "button" at bounding box center [352, 56] width 20 height 20
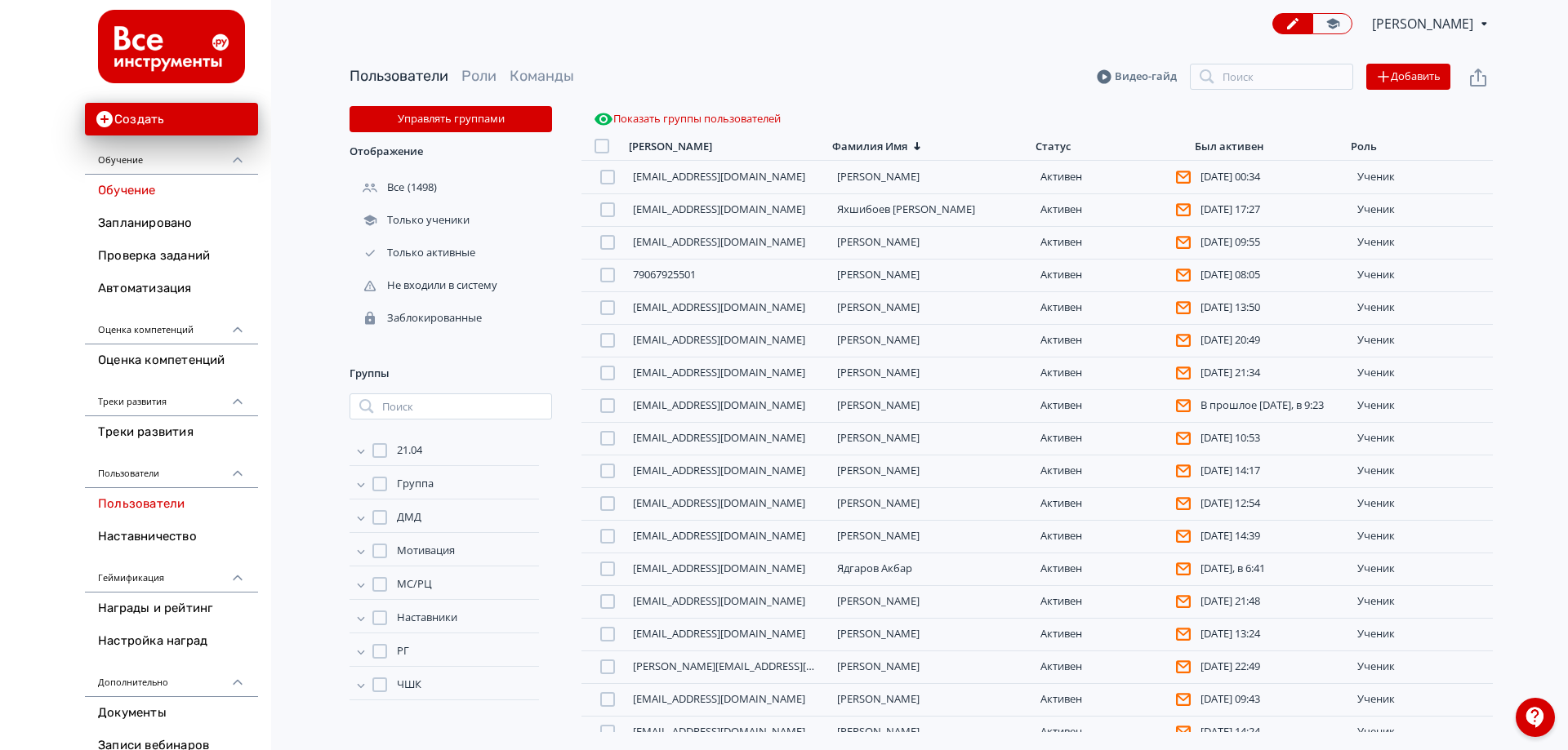
click at [155, 189] on link "Обучение" at bounding box center [171, 190] width 173 height 32
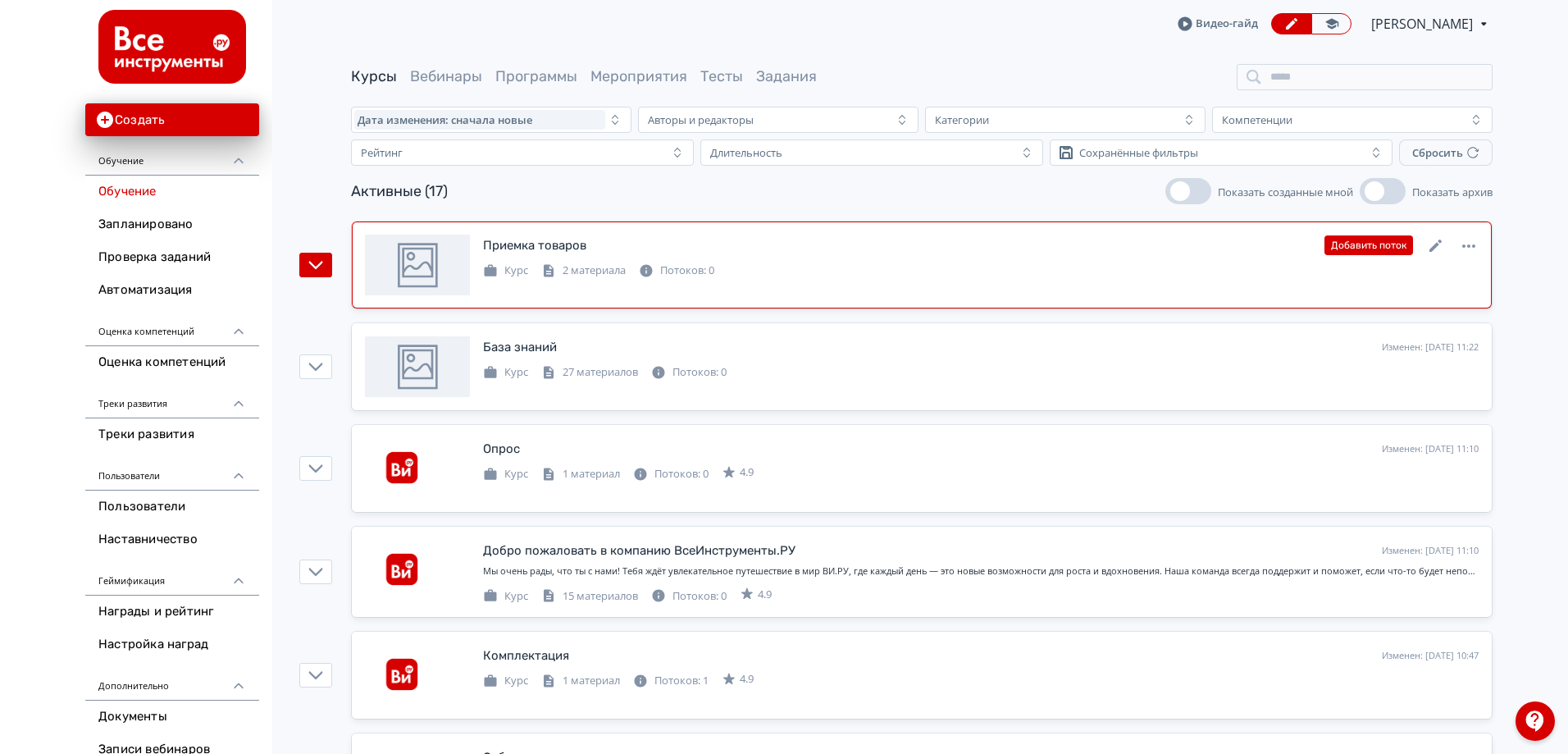
click at [502, 272] on div "Курс" at bounding box center [505, 271] width 45 height 17
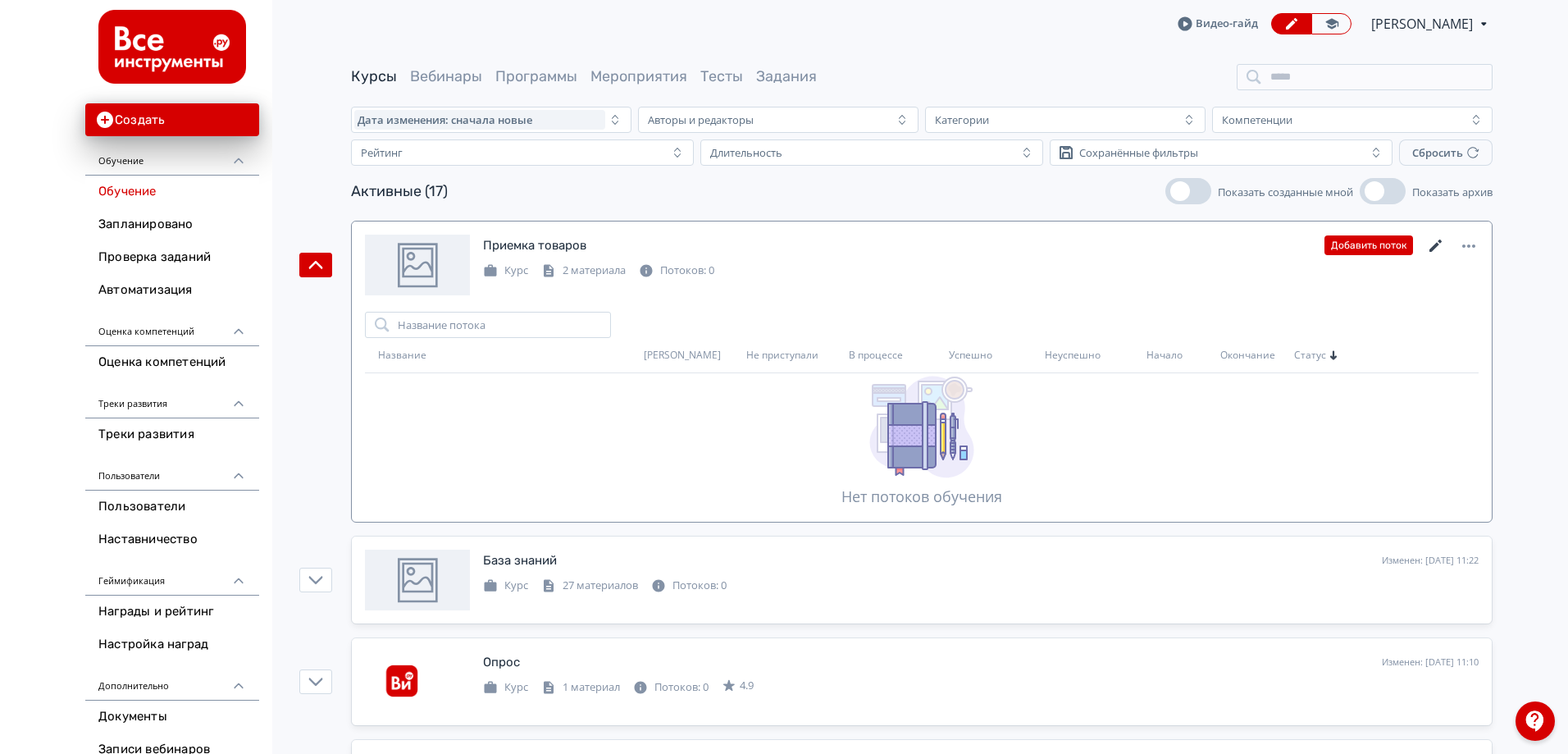
click at [1436, 240] on icon at bounding box center [1436, 246] width 20 height 20
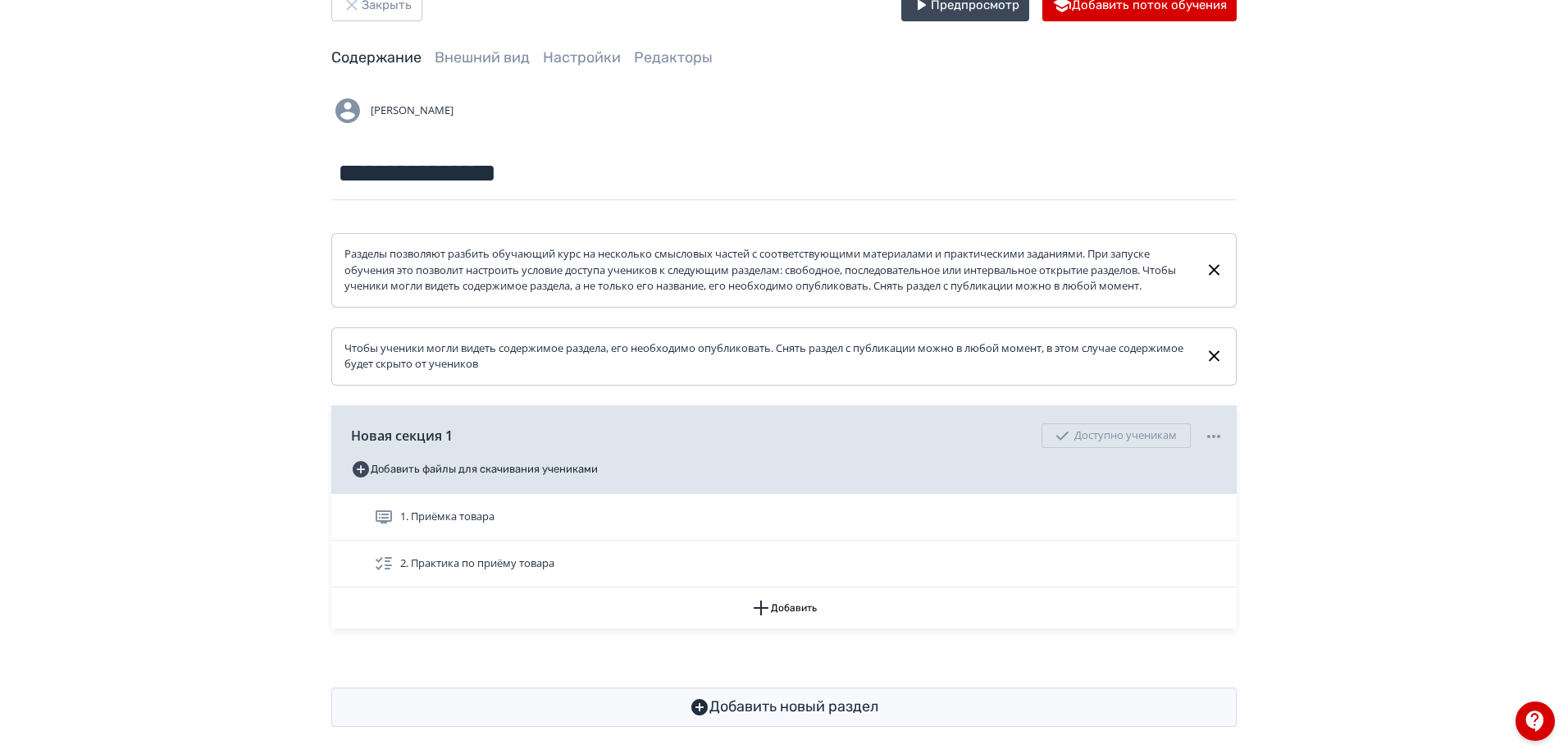
scroll to position [79, 0]
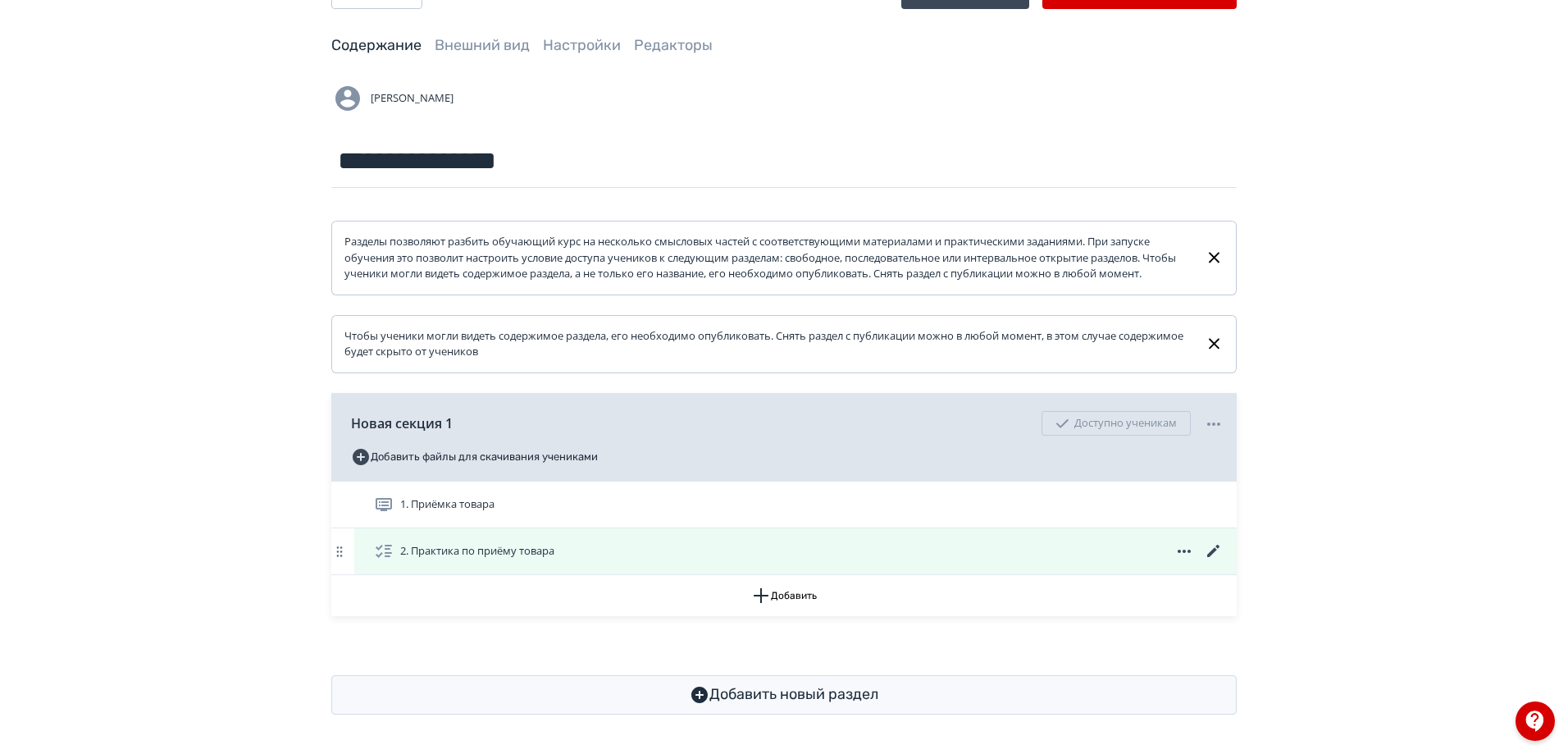
click at [537, 541] on span "2. Практика по приёму товара" at bounding box center [467, 551] width 187 height 20
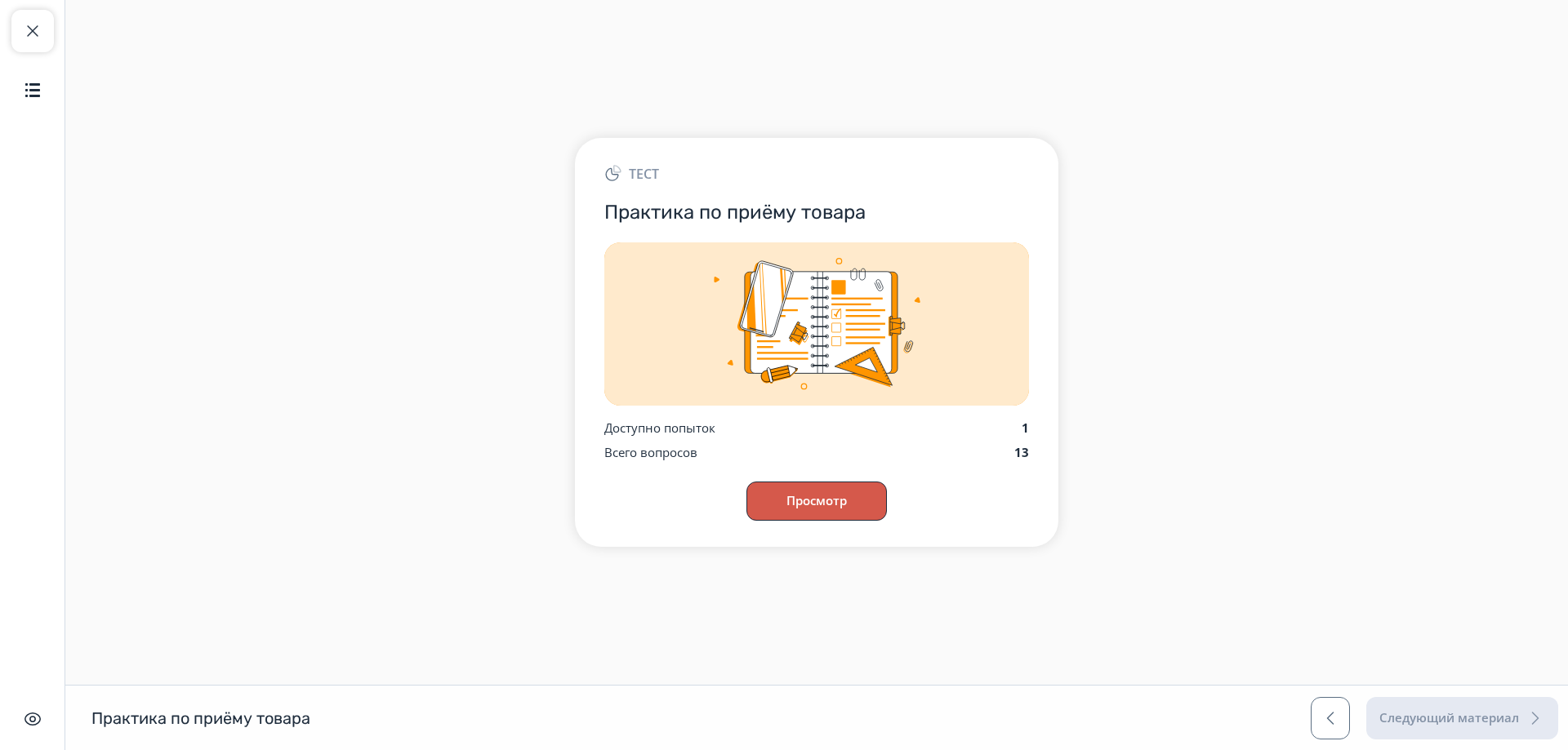
click at [837, 489] on button "Просмотр" at bounding box center [817, 500] width 141 height 39
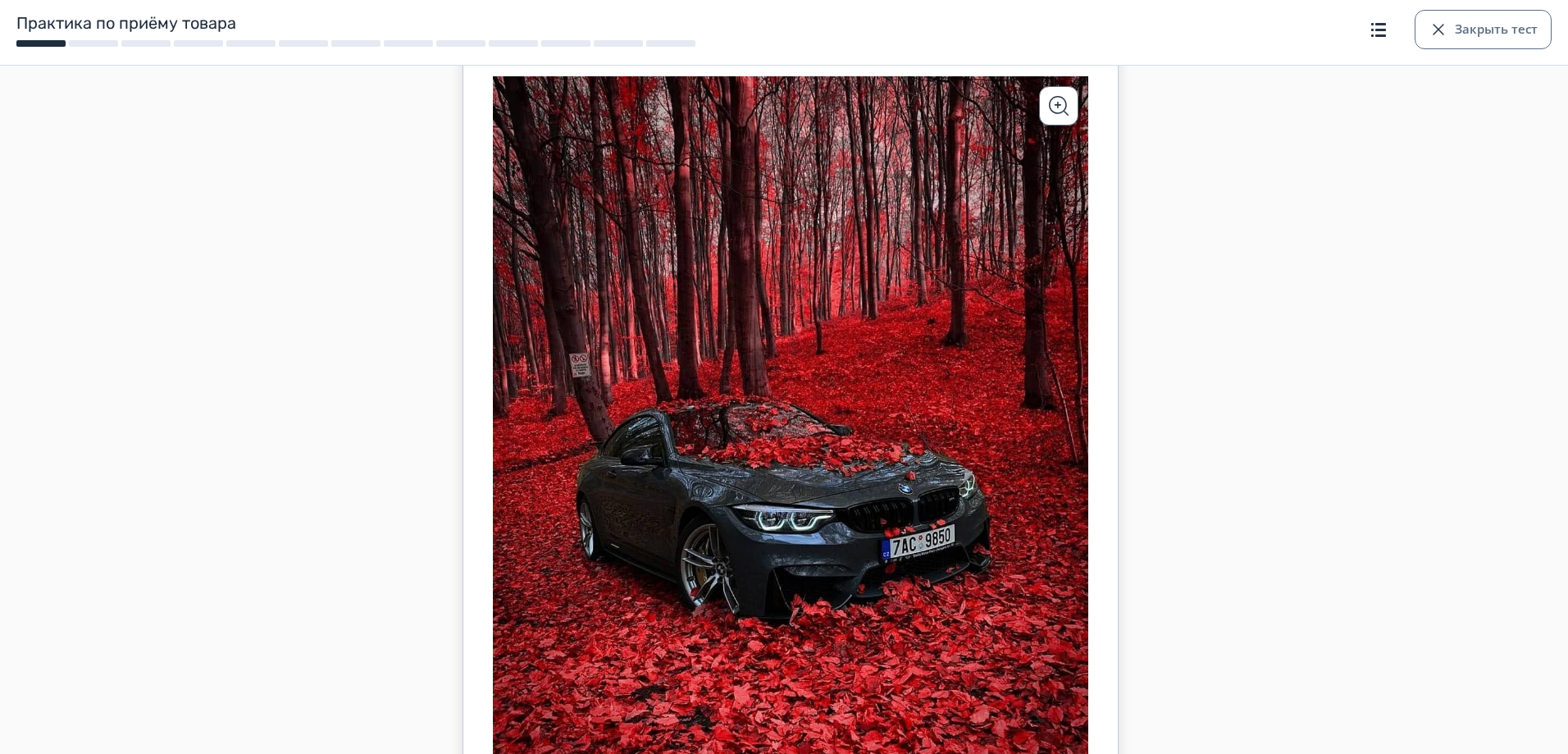
scroll to position [203, 0]
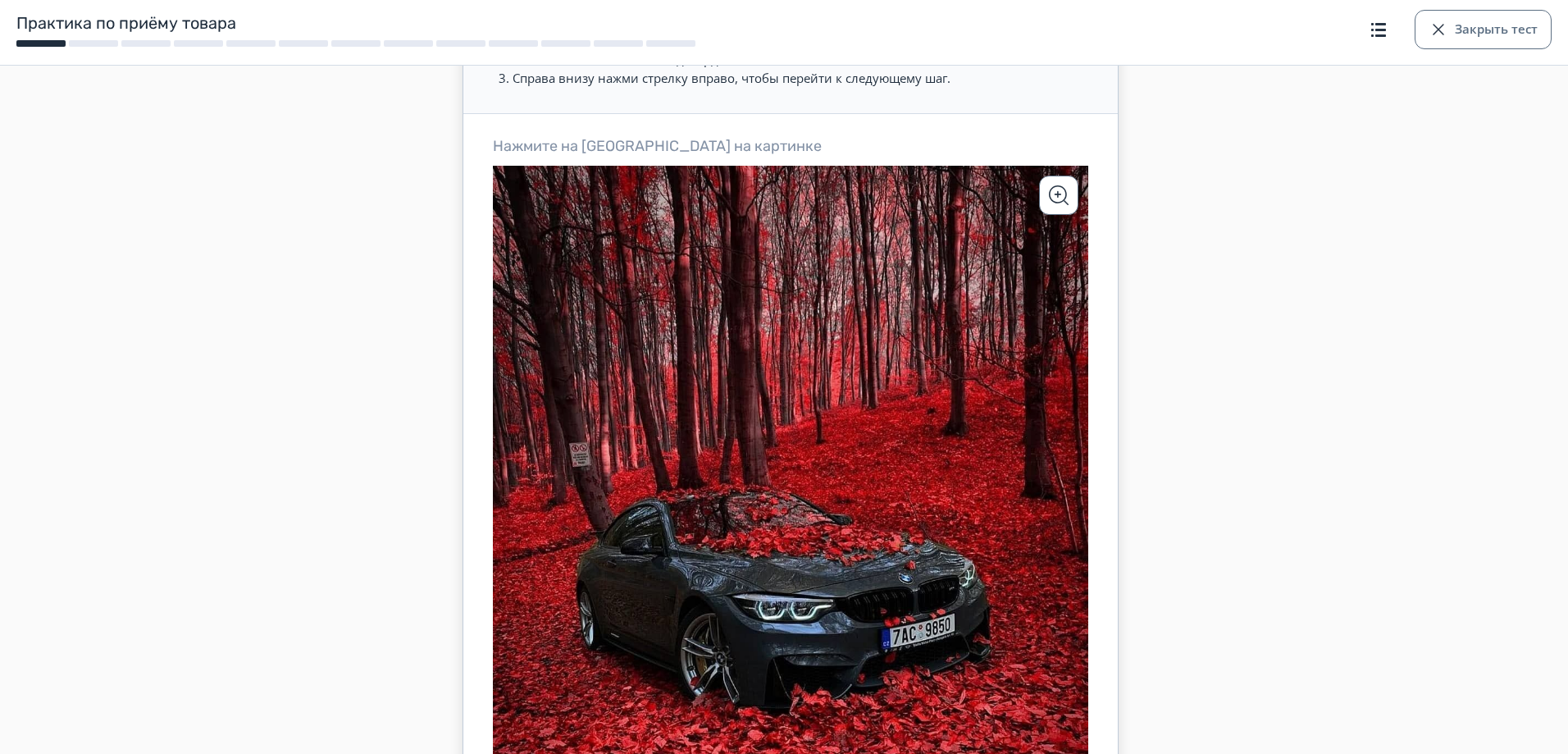
click at [777, 579] on icon at bounding box center [790, 538] width 596 height 745
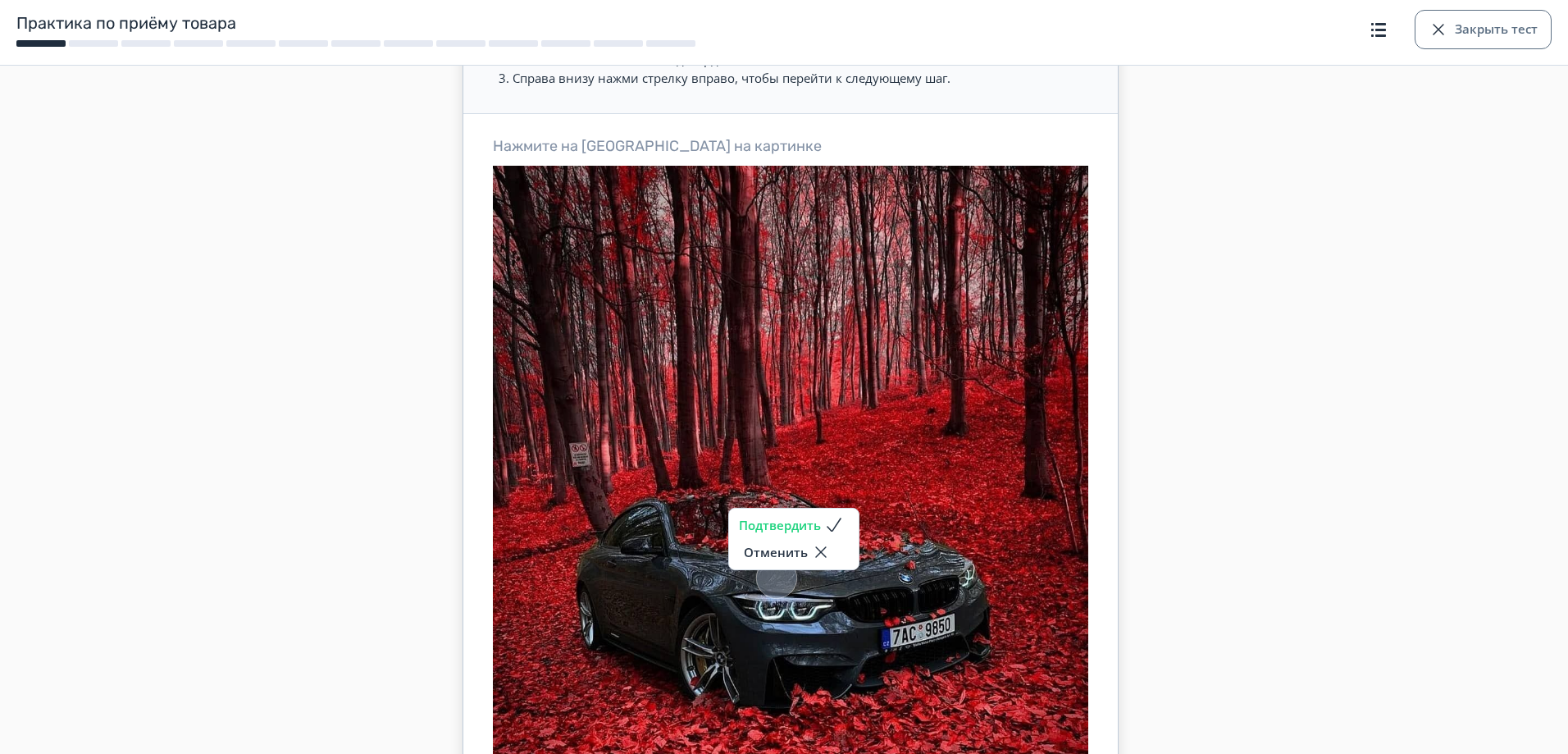
click at [821, 526] on button "Подтвердить" at bounding box center [794, 525] width 110 height 20
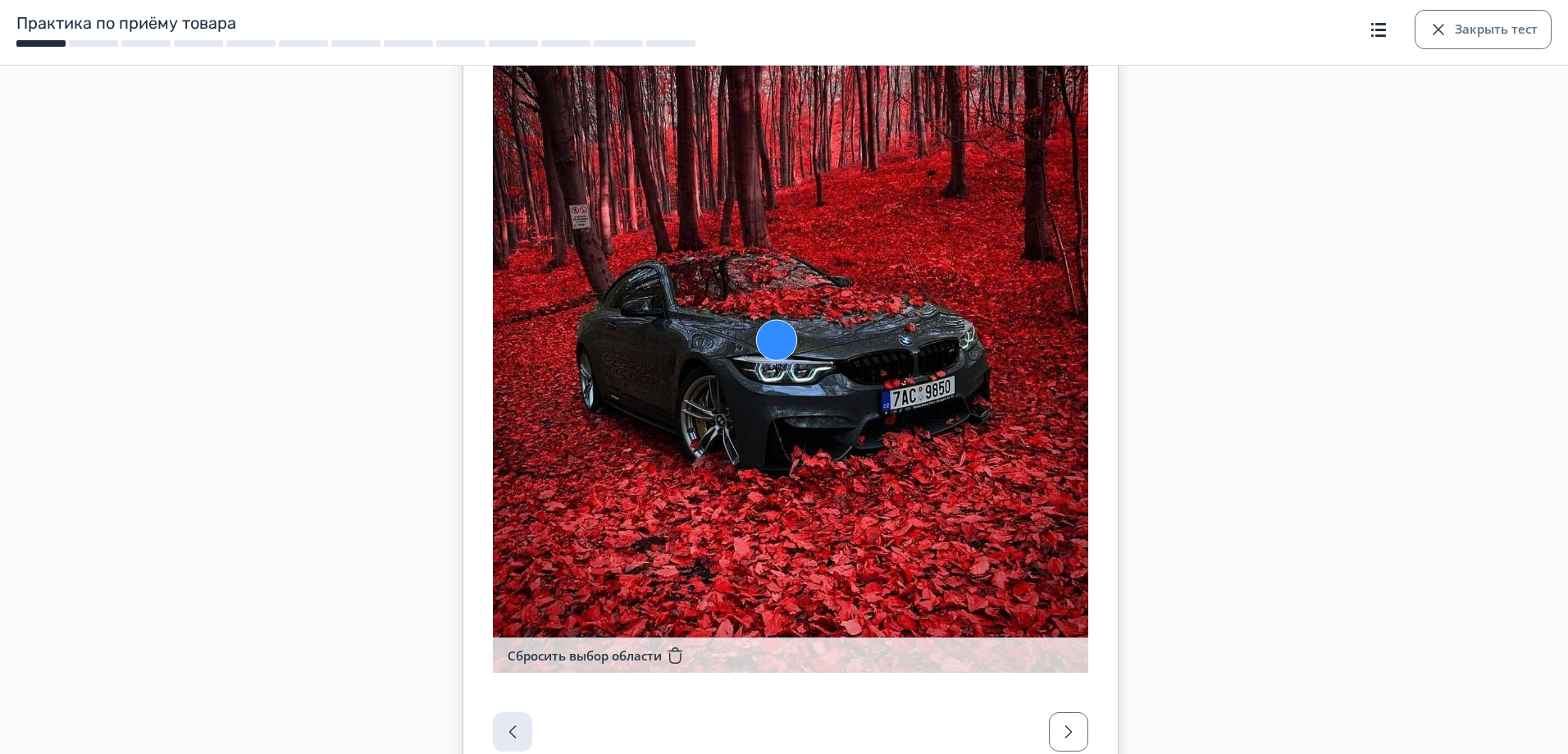
scroll to position [449, 0]
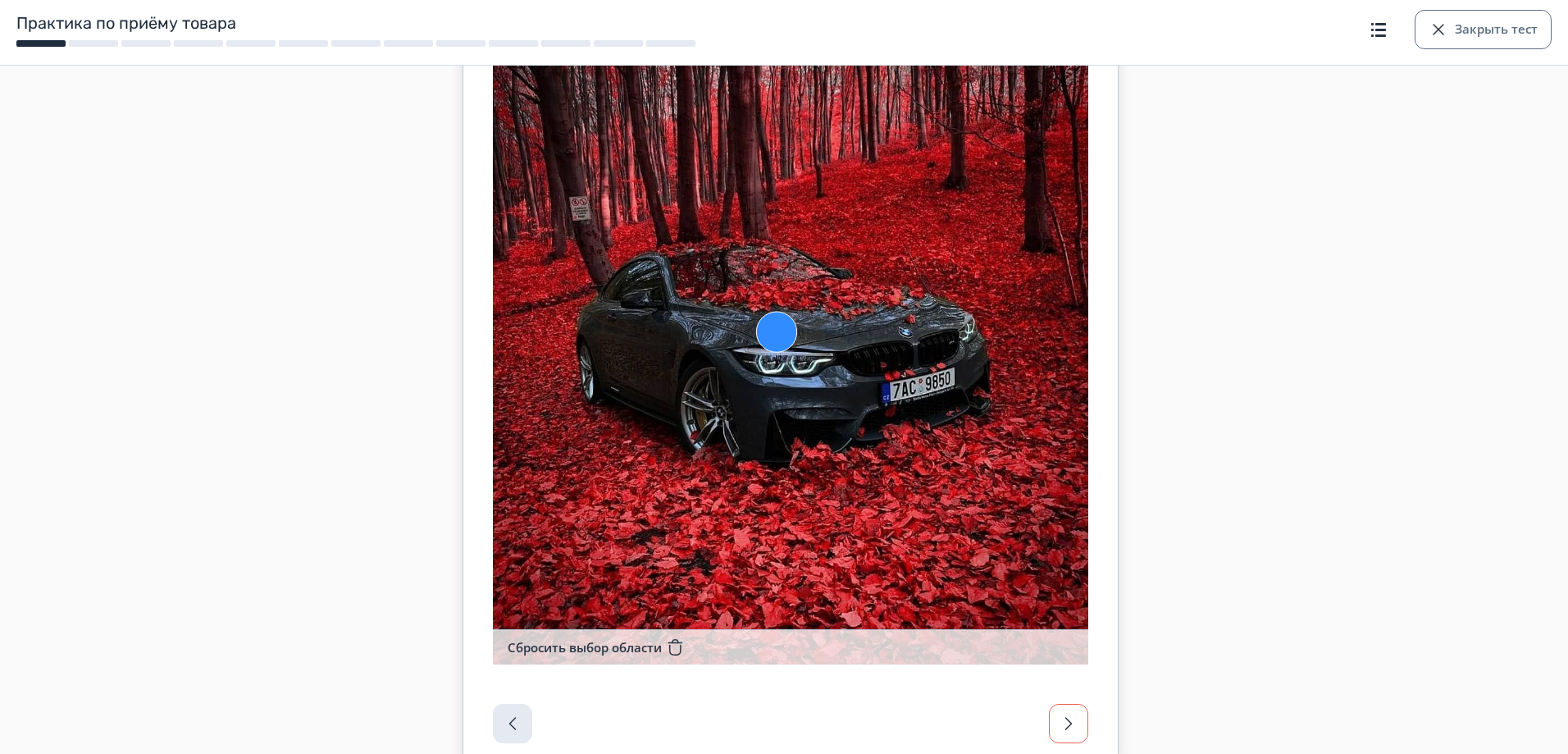
click at [1078, 716] on span "button" at bounding box center [1069, 724] width 20 height 20
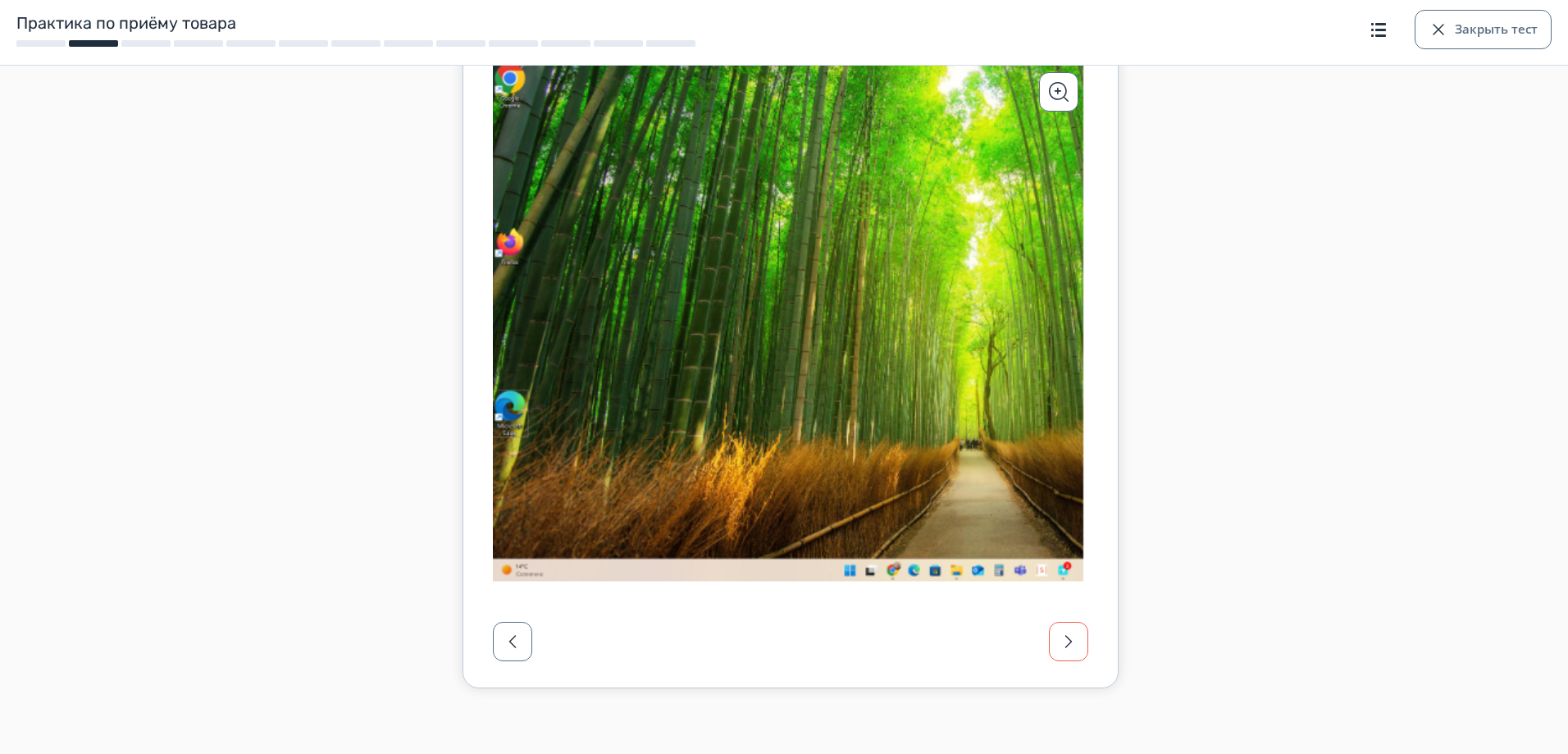
scroll to position [0, 0]
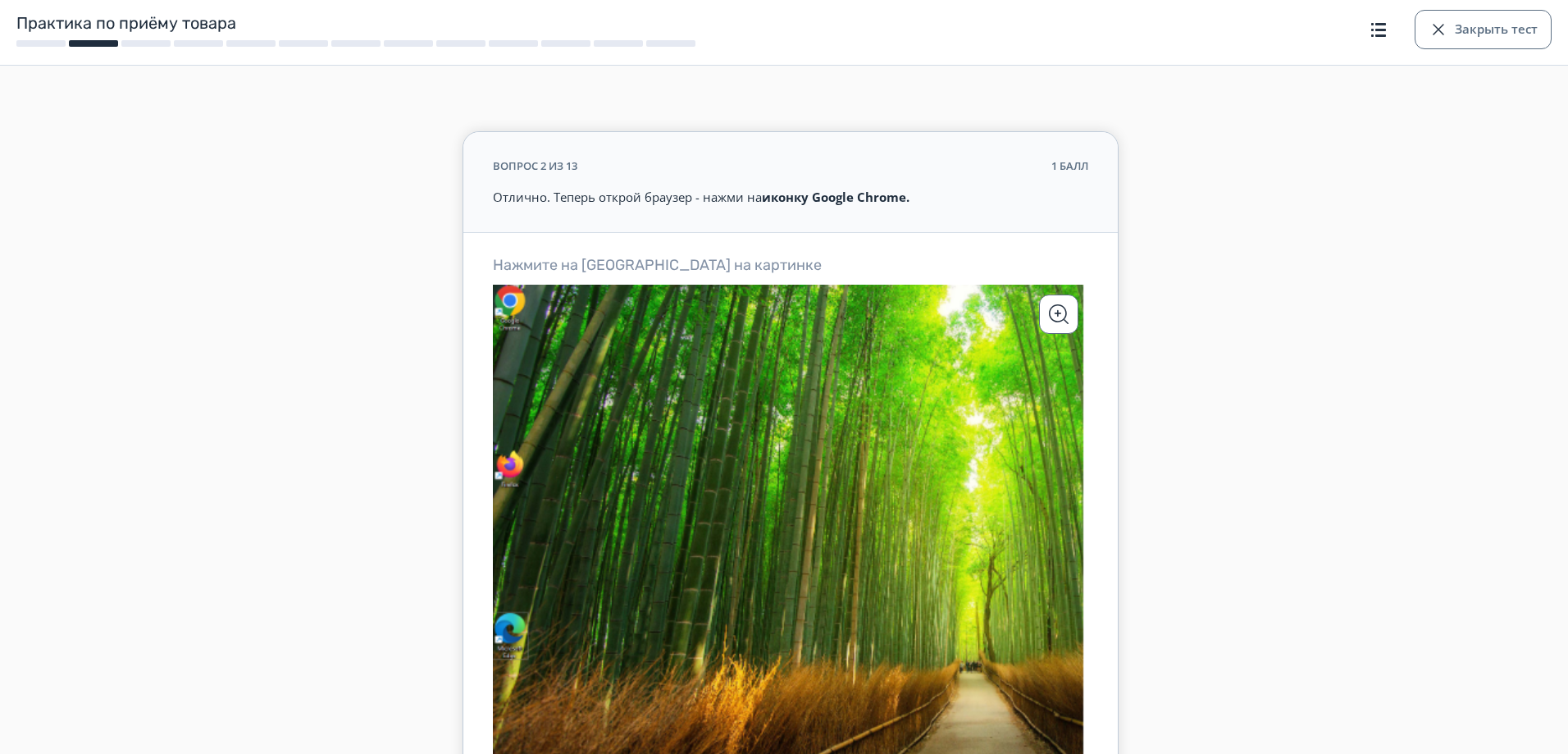
click at [507, 298] on icon at bounding box center [790, 545] width 596 height 520
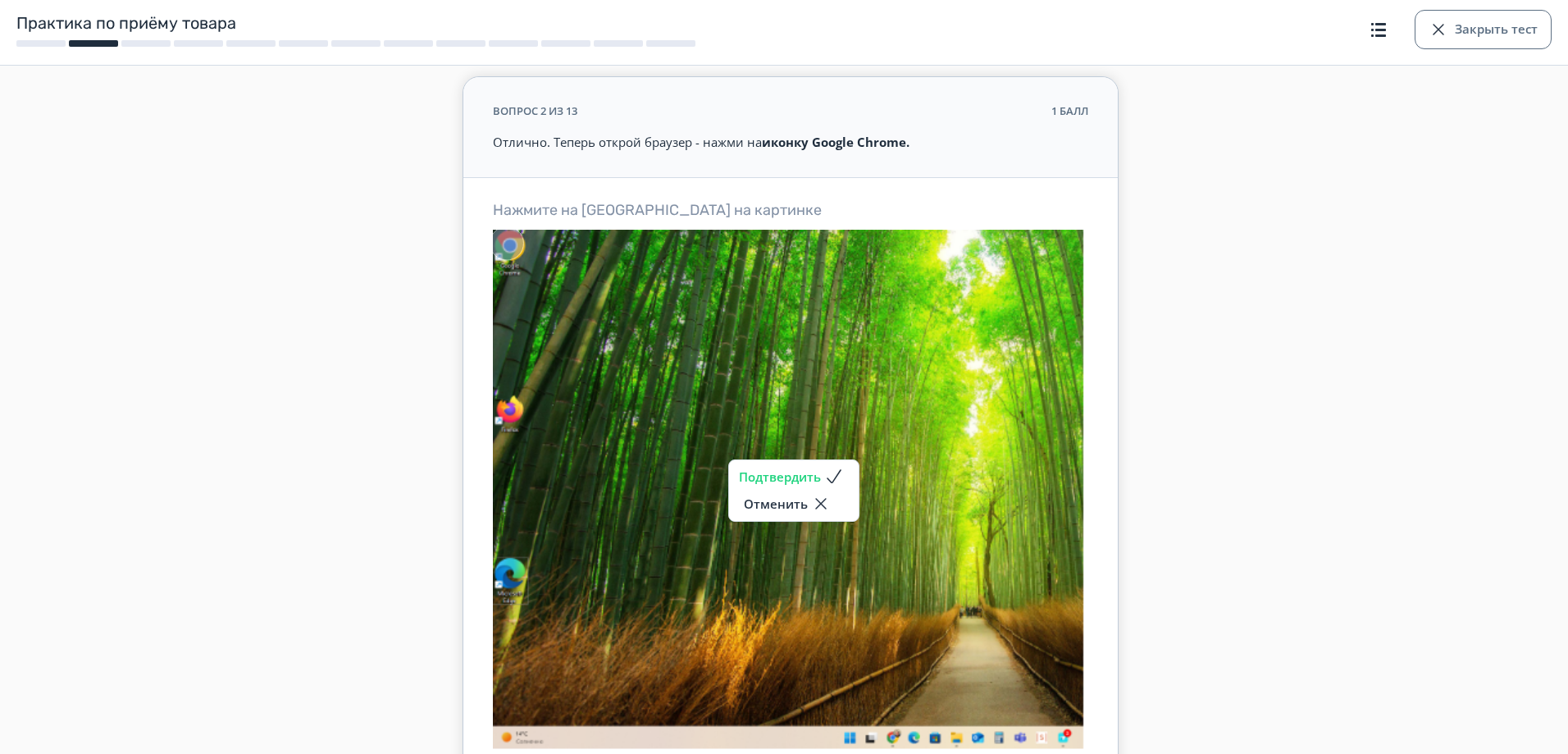
scroll to position [82, 0]
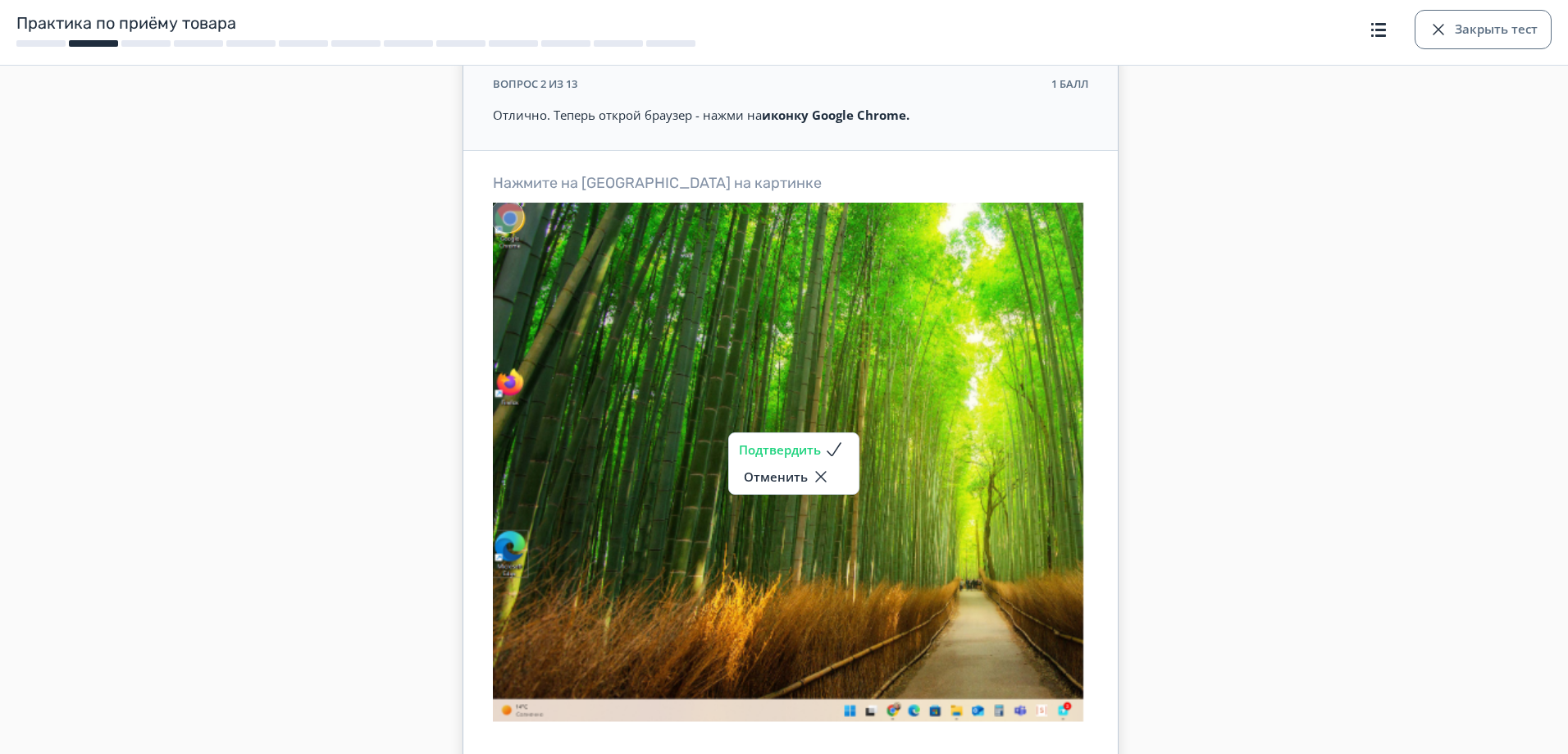
click at [781, 446] on button "Подтвердить" at bounding box center [794, 450] width 110 height 20
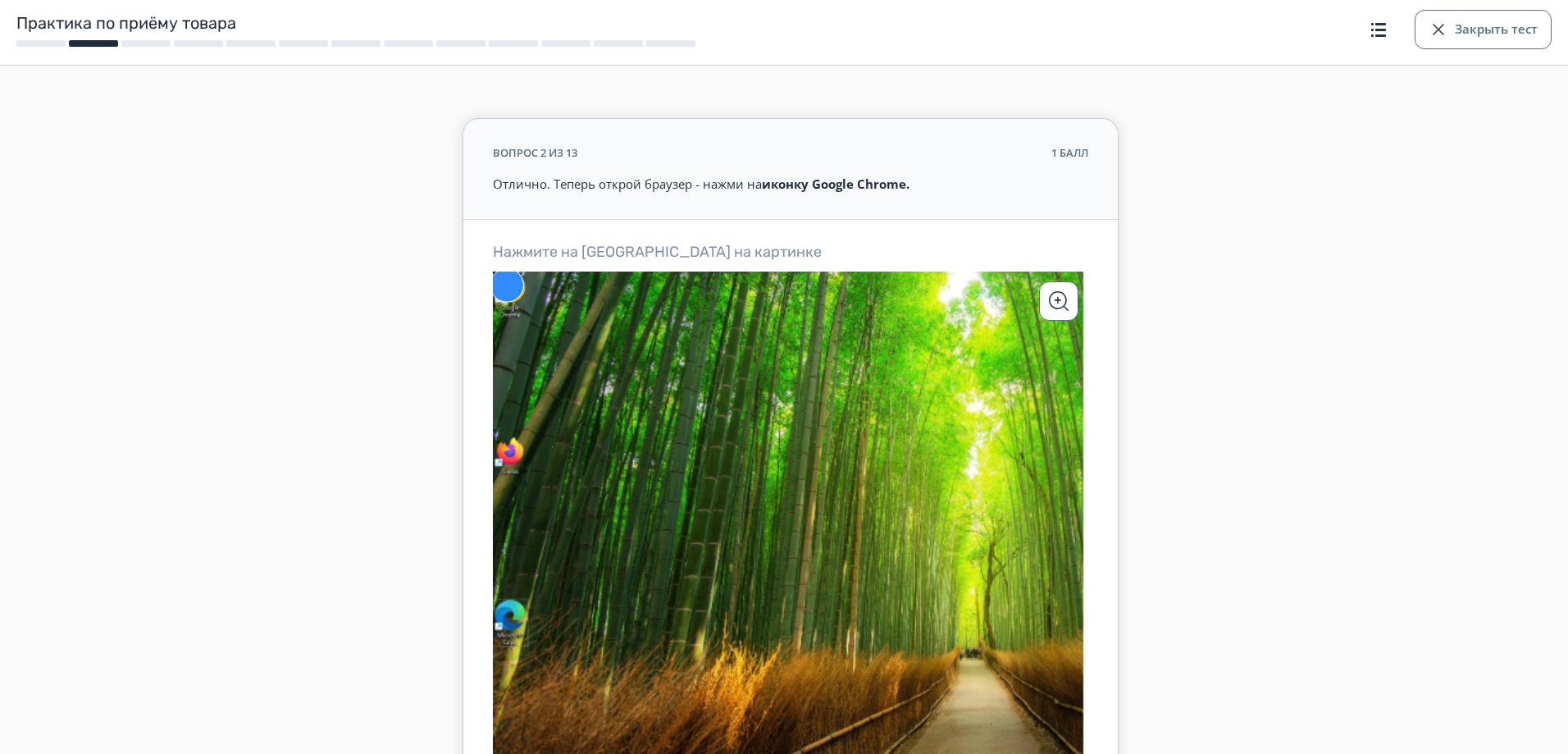
scroll to position [0, 0]
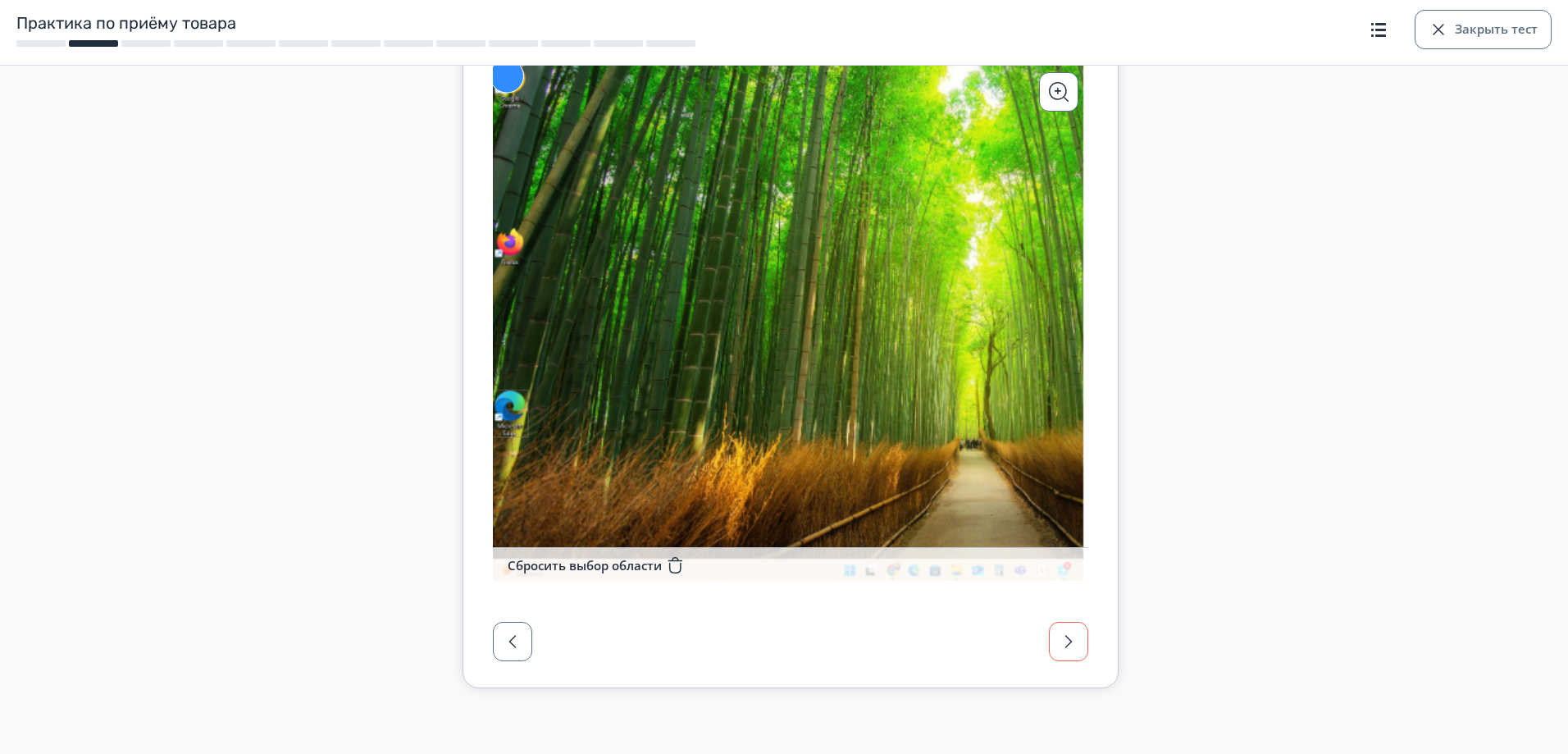
click at [1061, 651] on span "button" at bounding box center [1069, 642] width 20 height 20
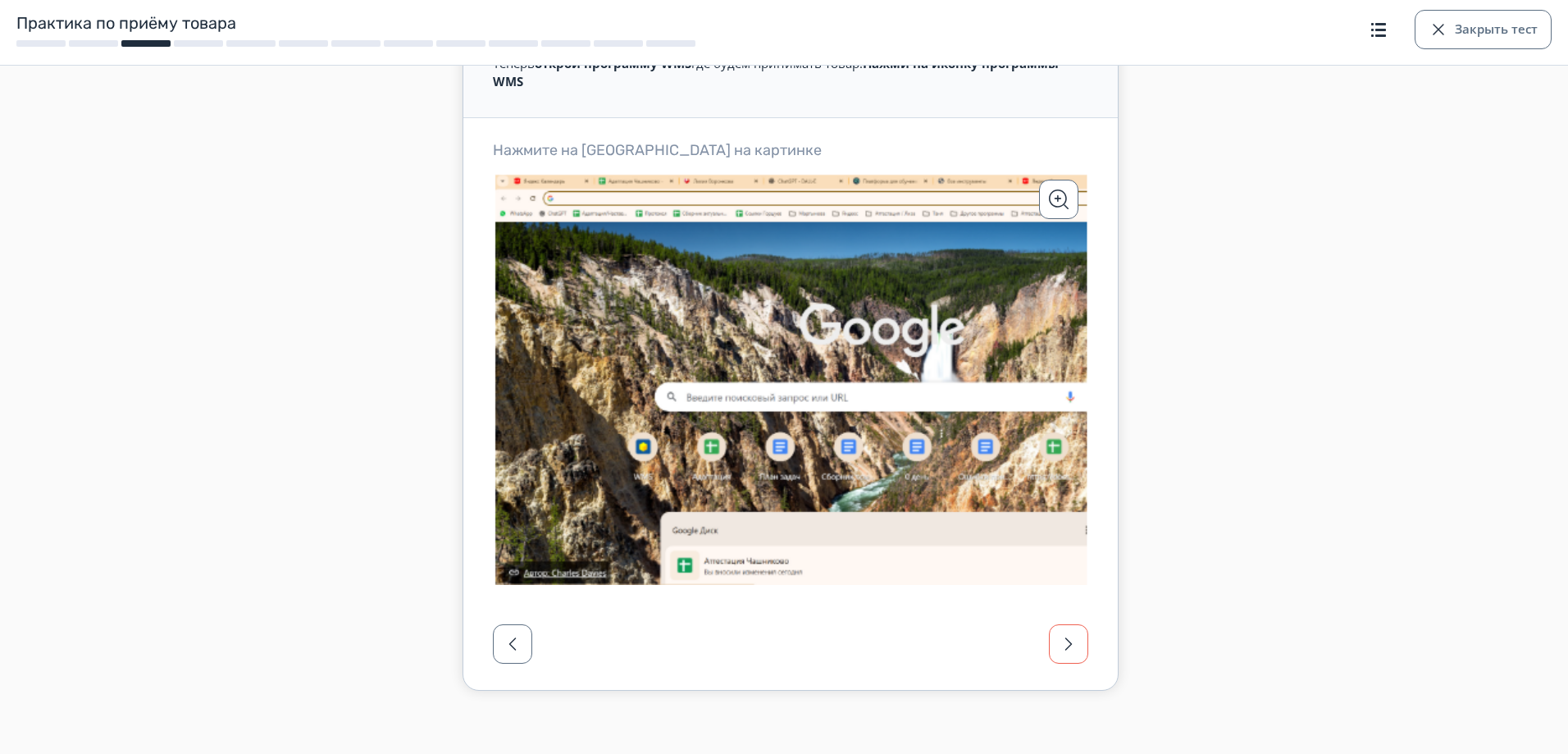
scroll to position [136, 0]
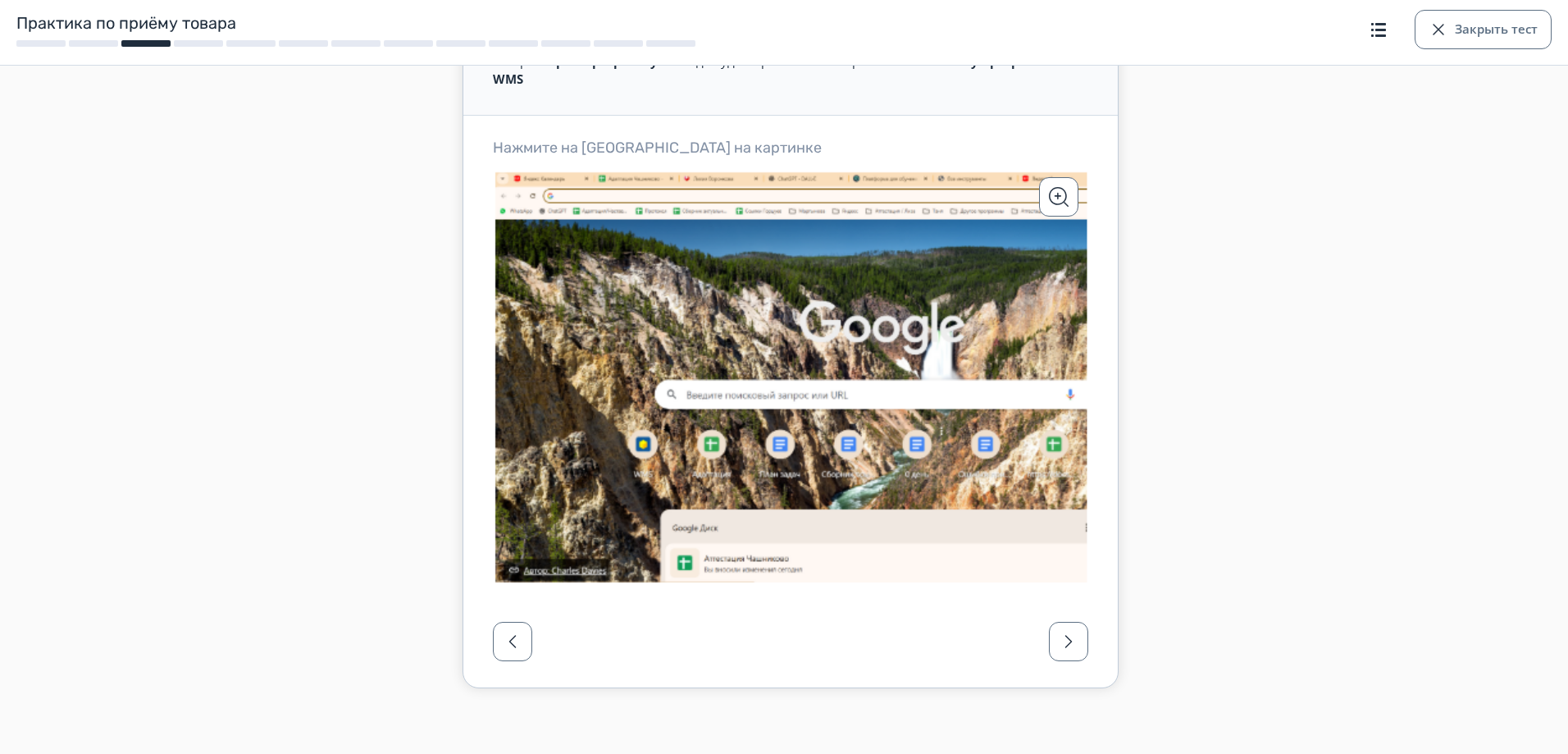
click at [649, 445] on icon at bounding box center [790, 374] width 596 height 415
click at [826, 357] on span "button" at bounding box center [834, 362] width 20 height 20
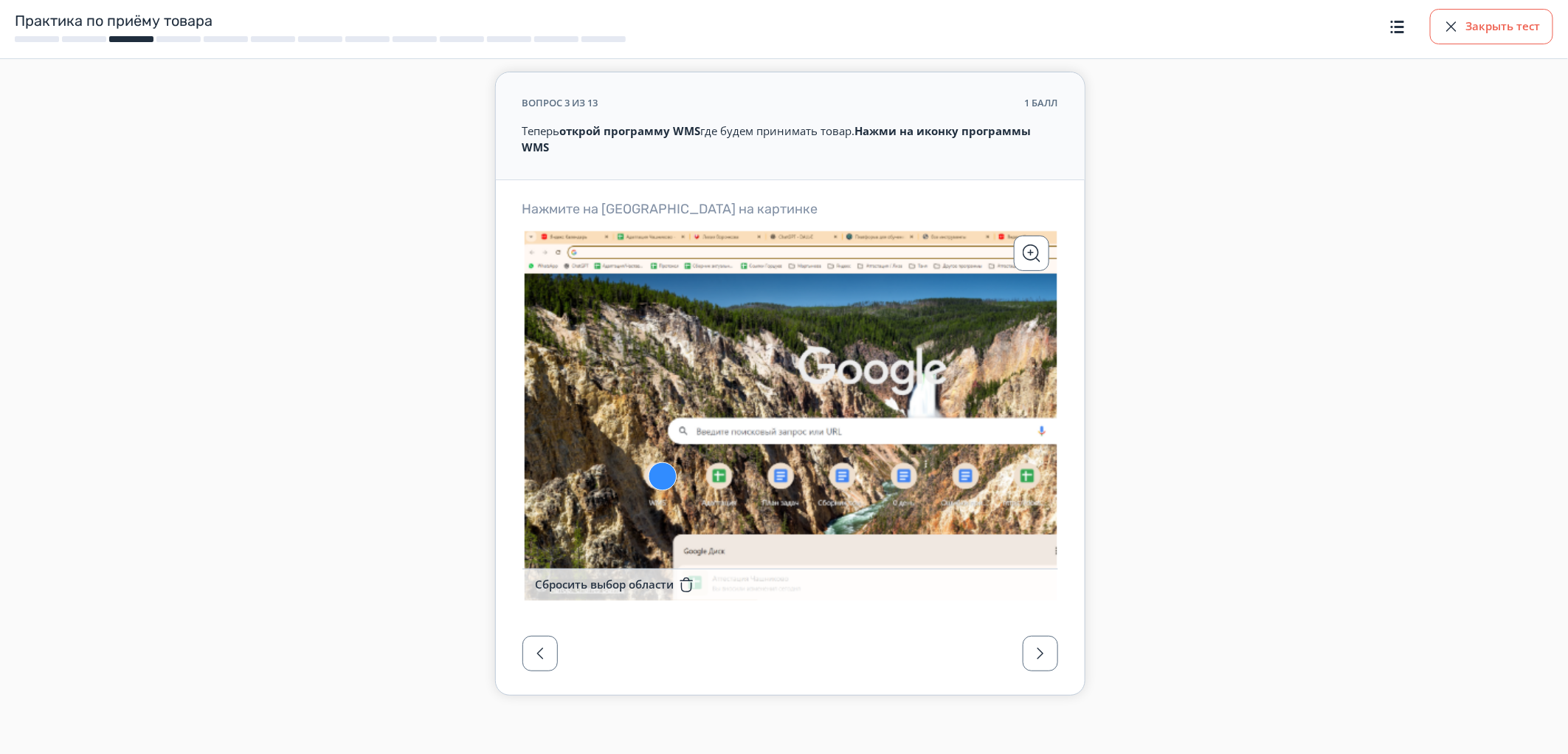
scroll to position [0, 0]
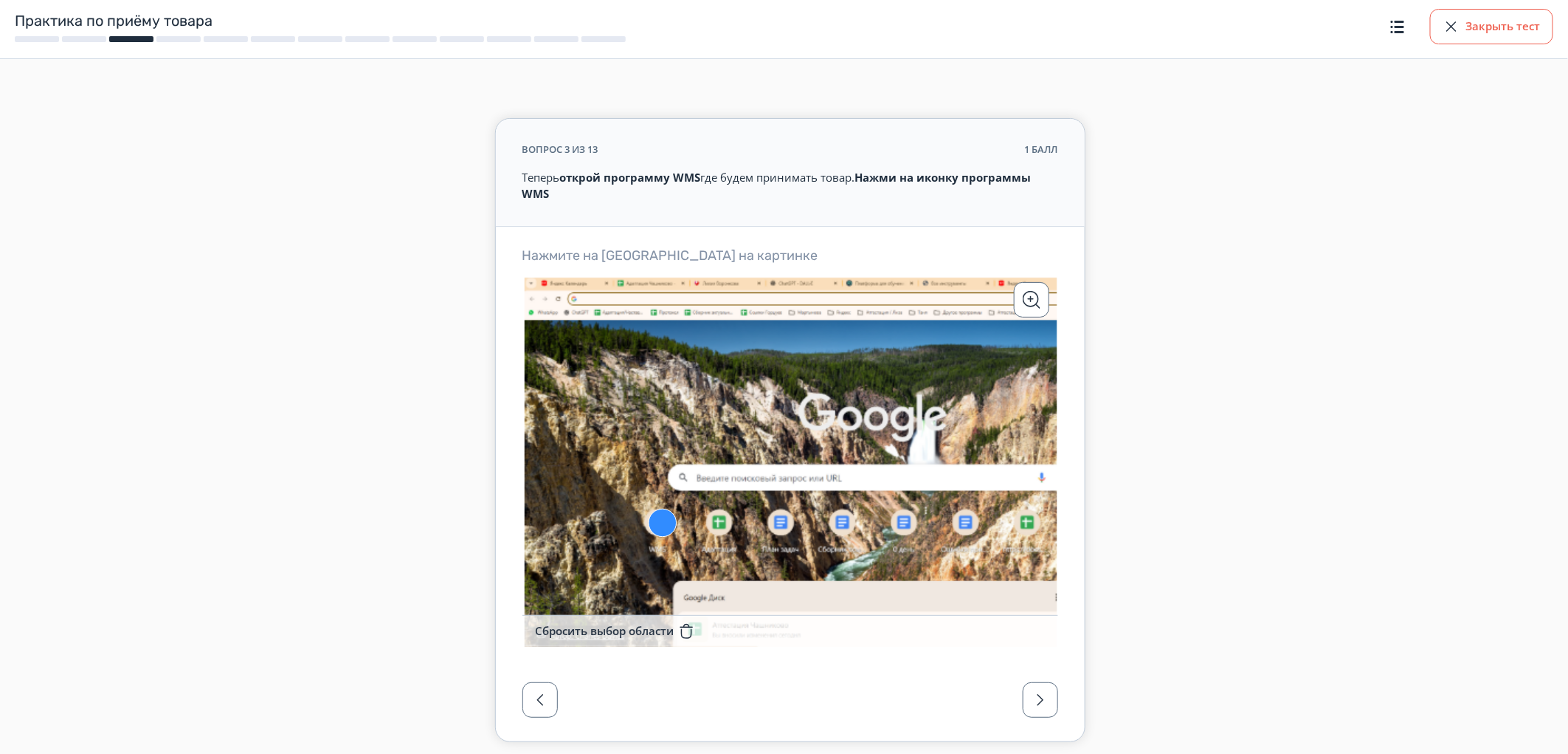
click at [1410, 24] on div "button" at bounding box center [1451, 27] width 18 height 18
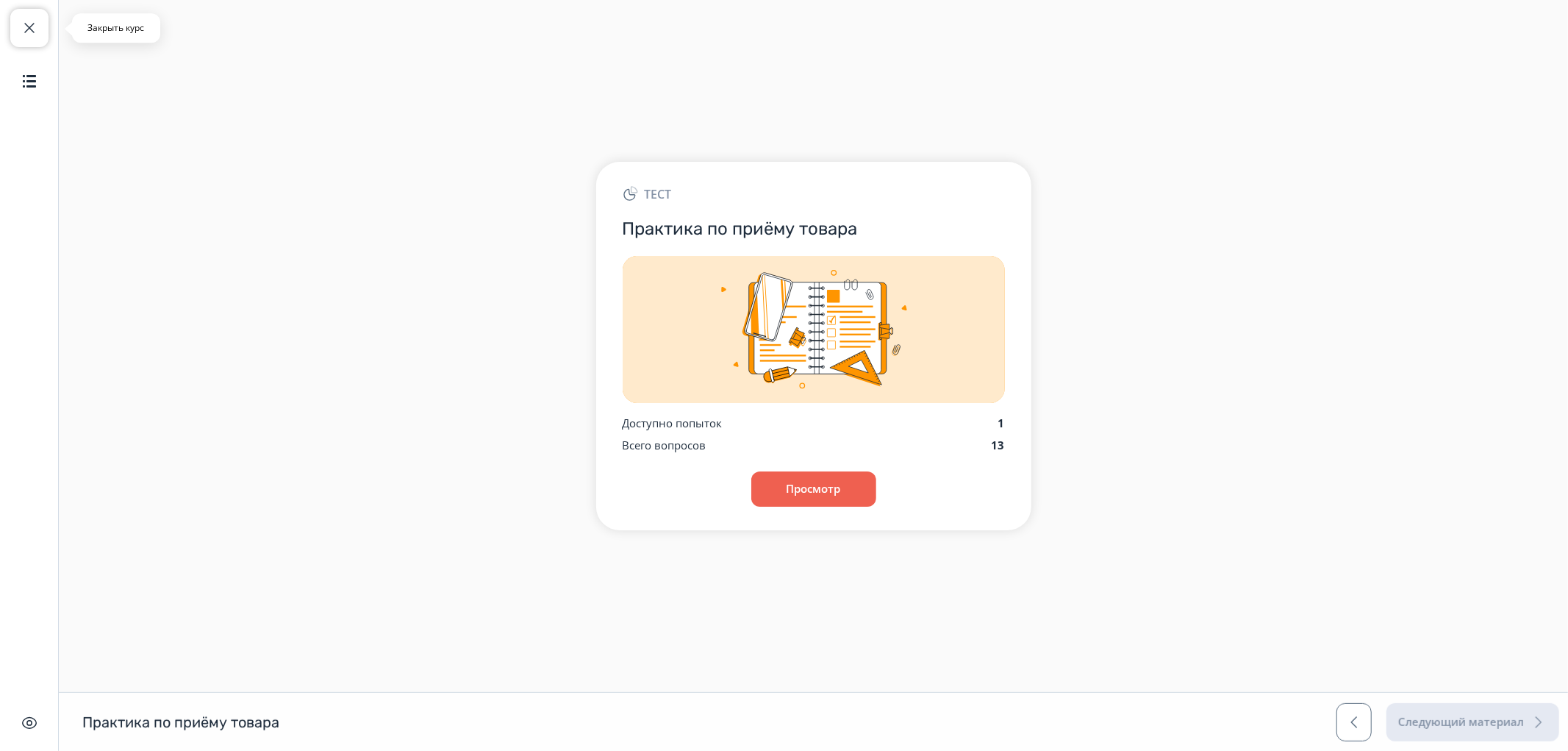
click at [29, 28] on span "button" at bounding box center [30, 28] width 18 height 18
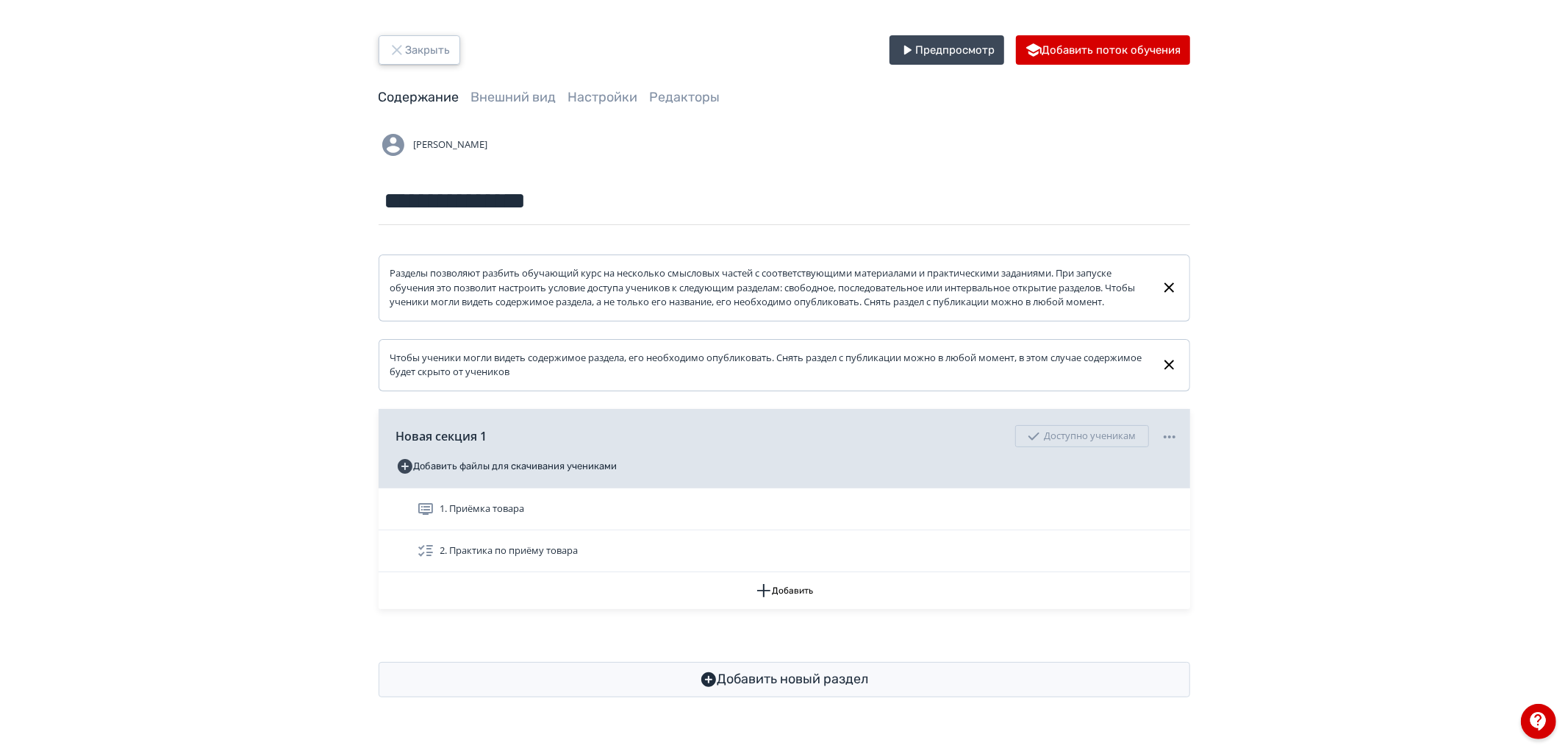
click at [428, 56] on button "Закрыть" at bounding box center [419, 49] width 82 height 29
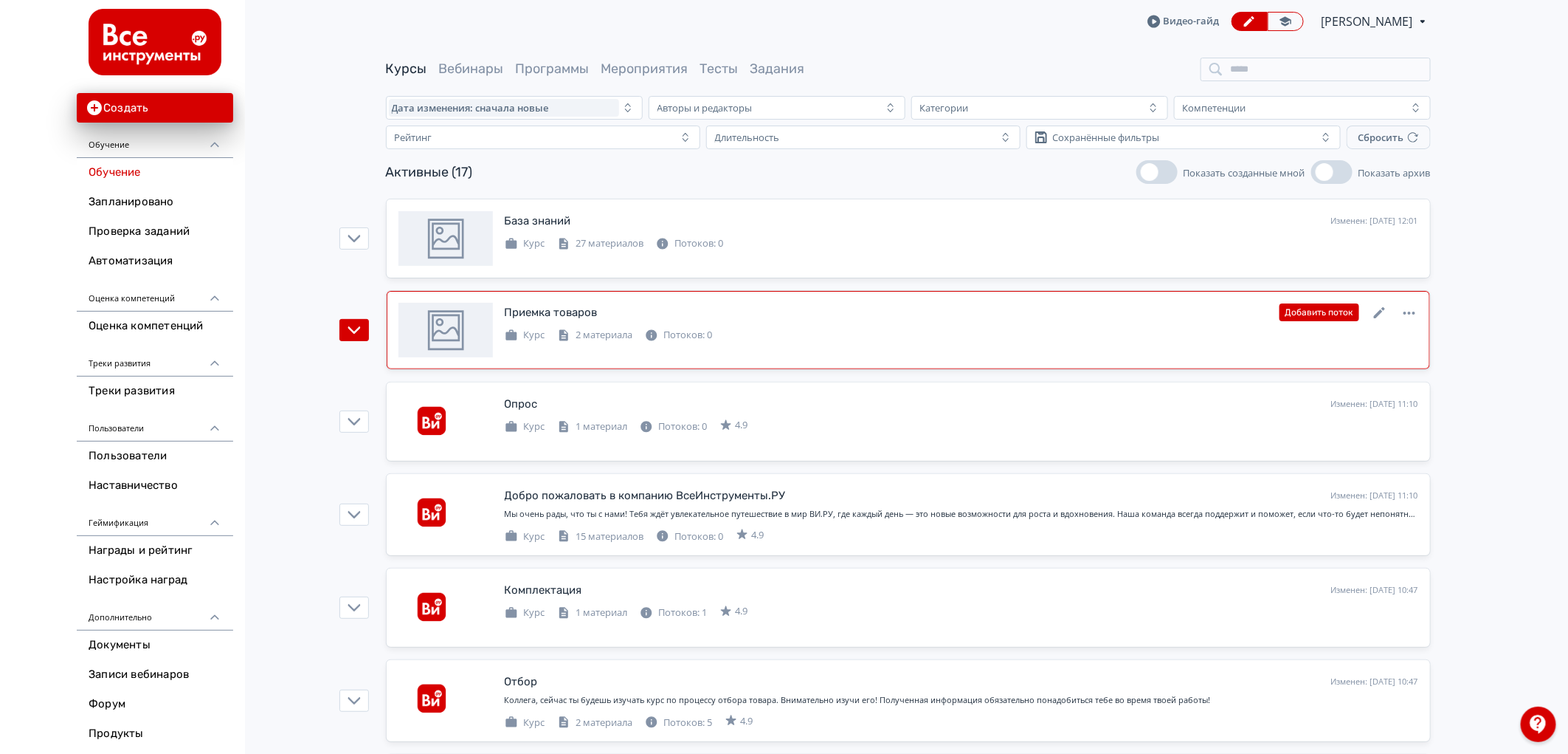
click at [399, 340] on div at bounding box center [446, 330] width 94 height 55
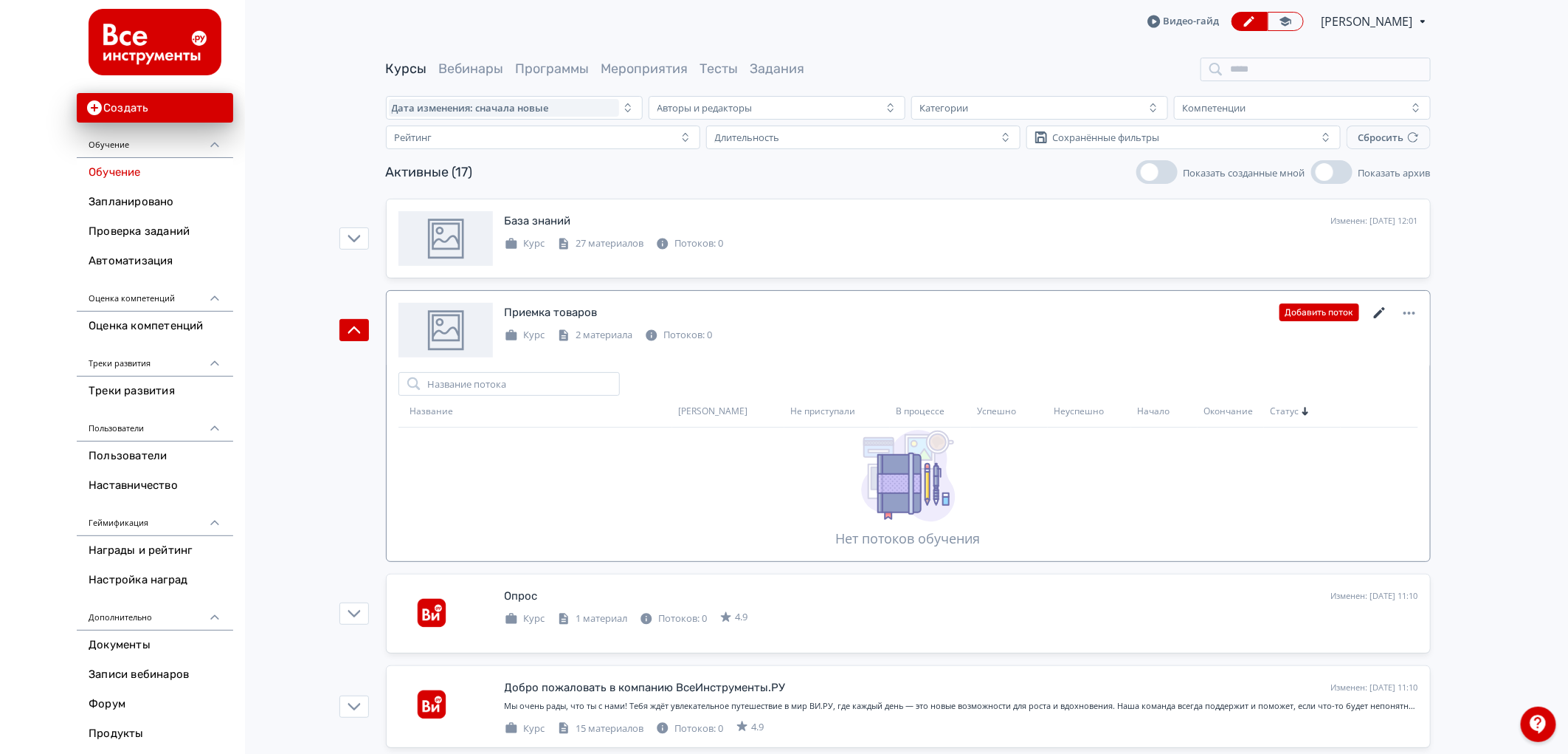
click at [1374, 309] on icon at bounding box center [1380, 313] width 18 height 18
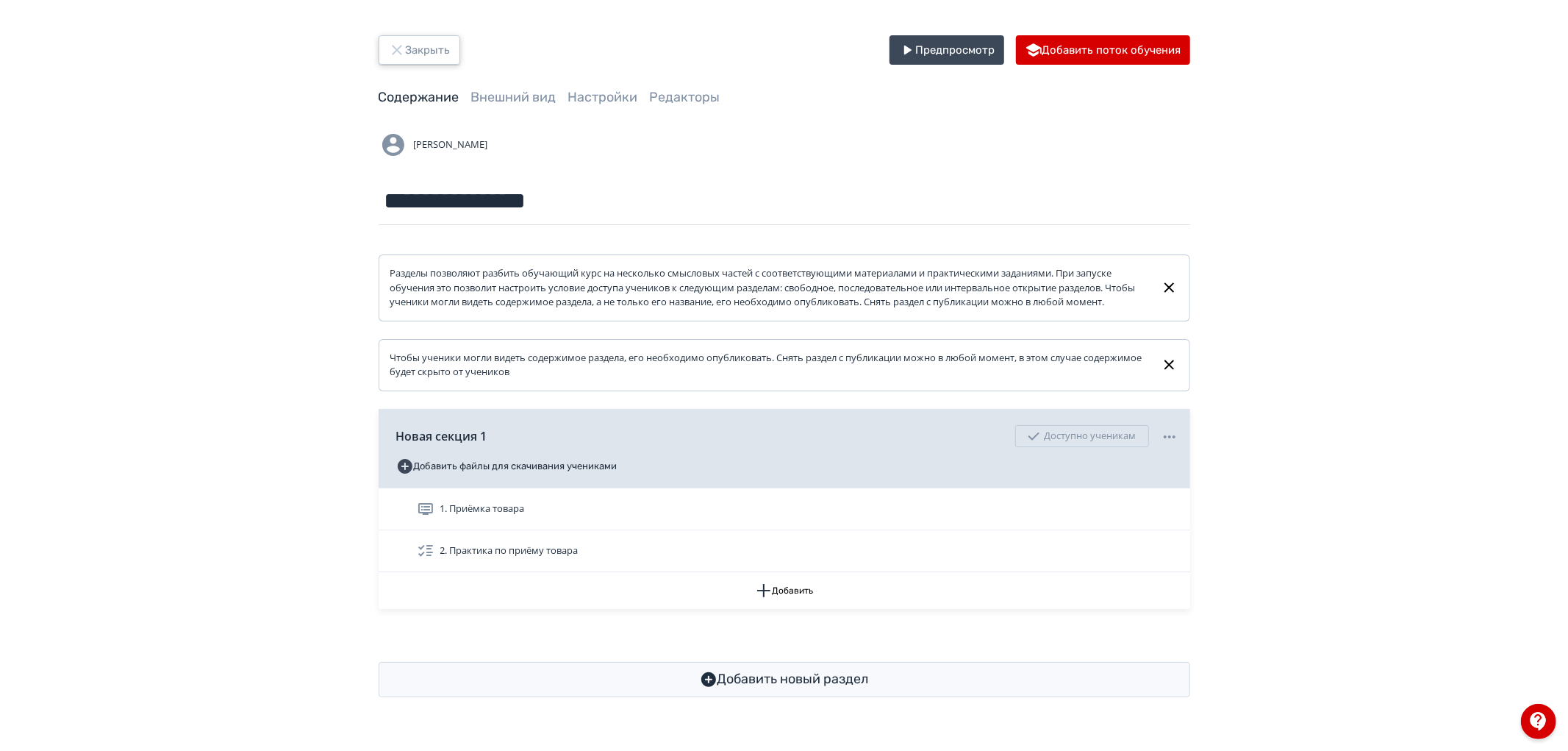
drag, startPoint x: 393, startPoint y: 48, endPoint x: 320, endPoint y: 91, distance: 84.7
click at [320, 91] on div "**********" at bounding box center [784, 366] width 1568 height 732
click at [434, 51] on button "Закрыть" at bounding box center [419, 49] width 82 height 29
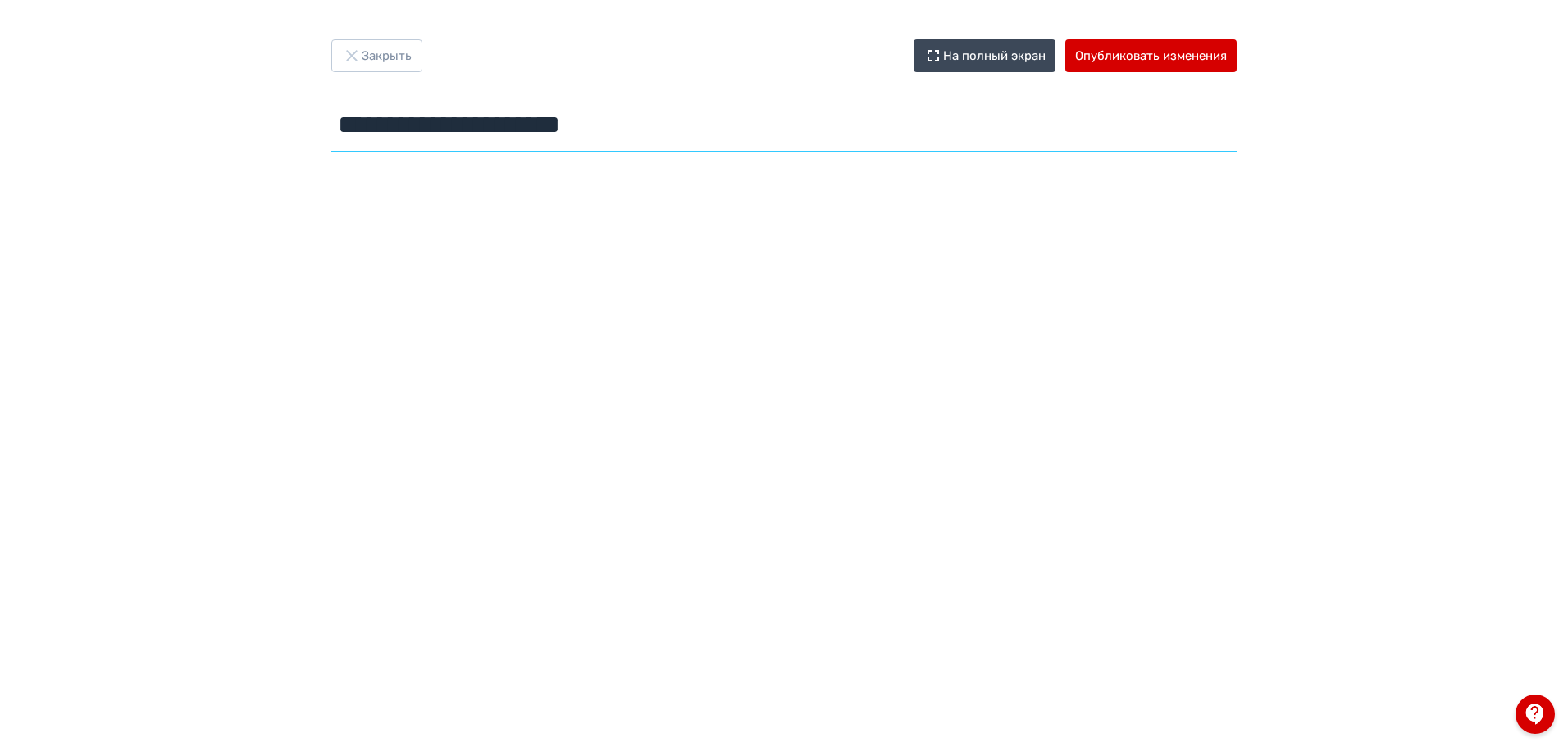
click at [739, 125] on input "**********" at bounding box center [784, 125] width 906 height 53
click at [660, 122] on input "**********" at bounding box center [784, 125] width 906 height 53
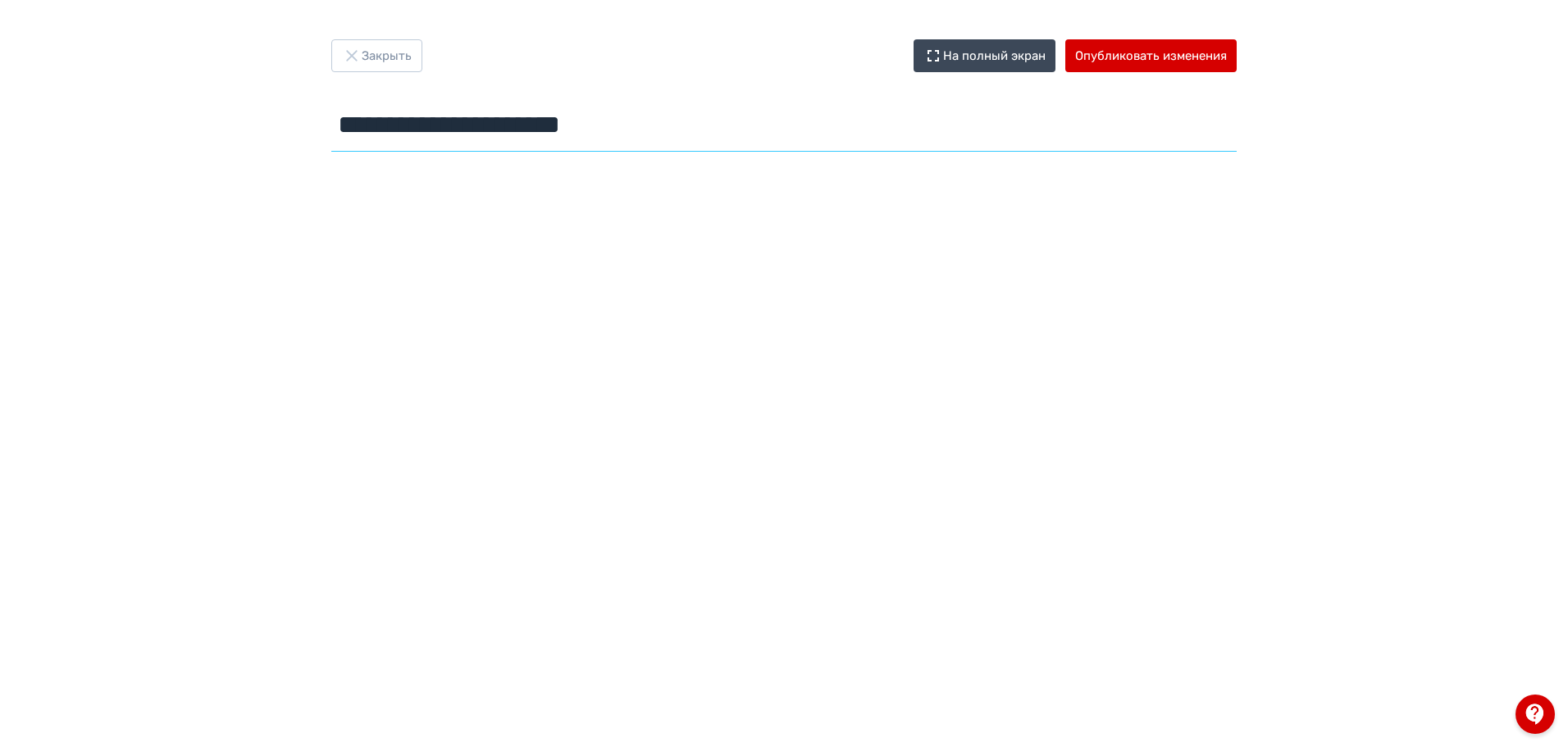
click at [660, 122] on input "**********" at bounding box center [784, 125] width 906 height 53
paste input "text"
type input "**********"
click at [1467, 76] on div "**********" at bounding box center [784, 373] width 1568 height 668
click at [1191, 55] on button "Опубликовать изменения" at bounding box center [1151, 55] width 171 height 32
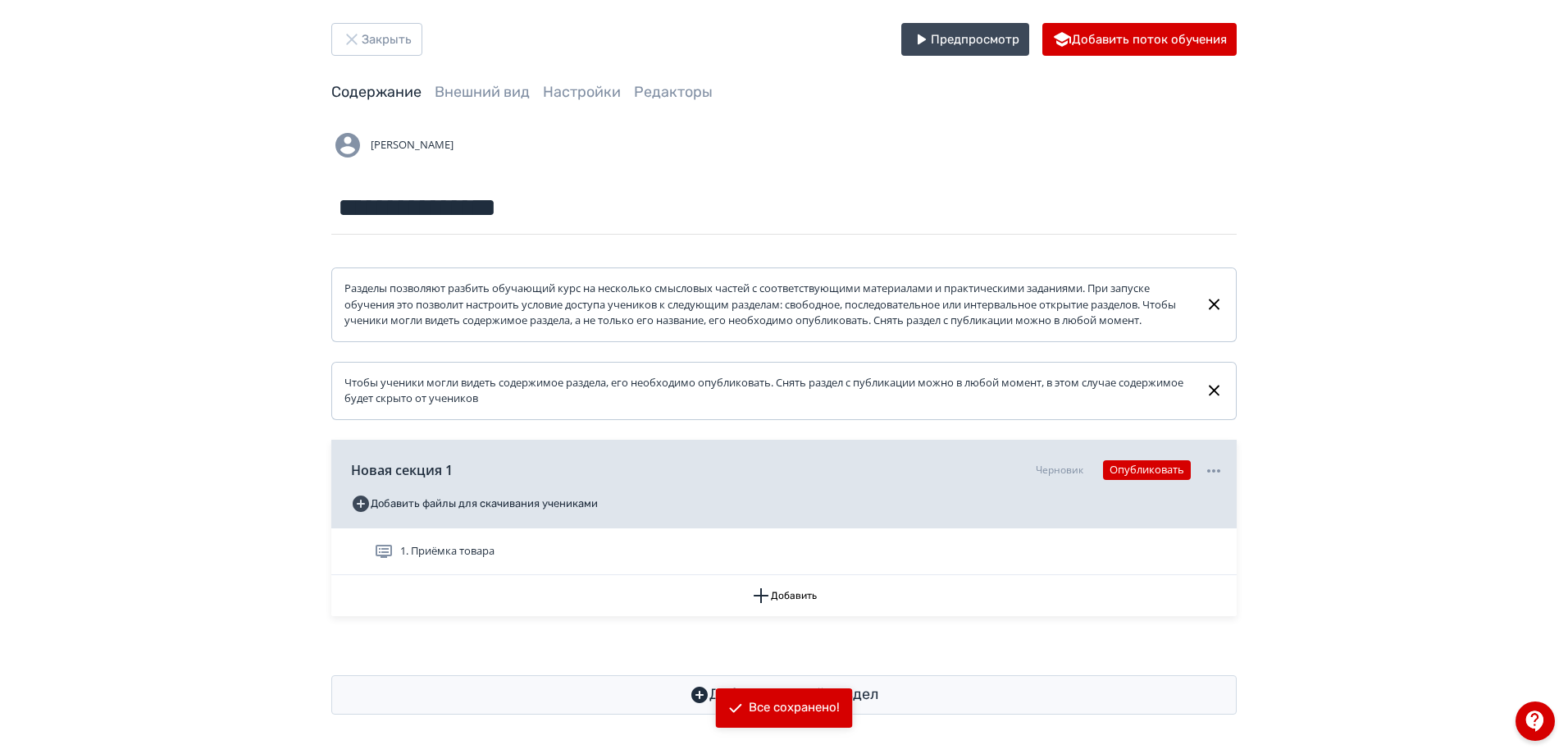
scroll to position [32, 0]
click at [825, 607] on button "Добавить" at bounding box center [784, 595] width 906 height 41
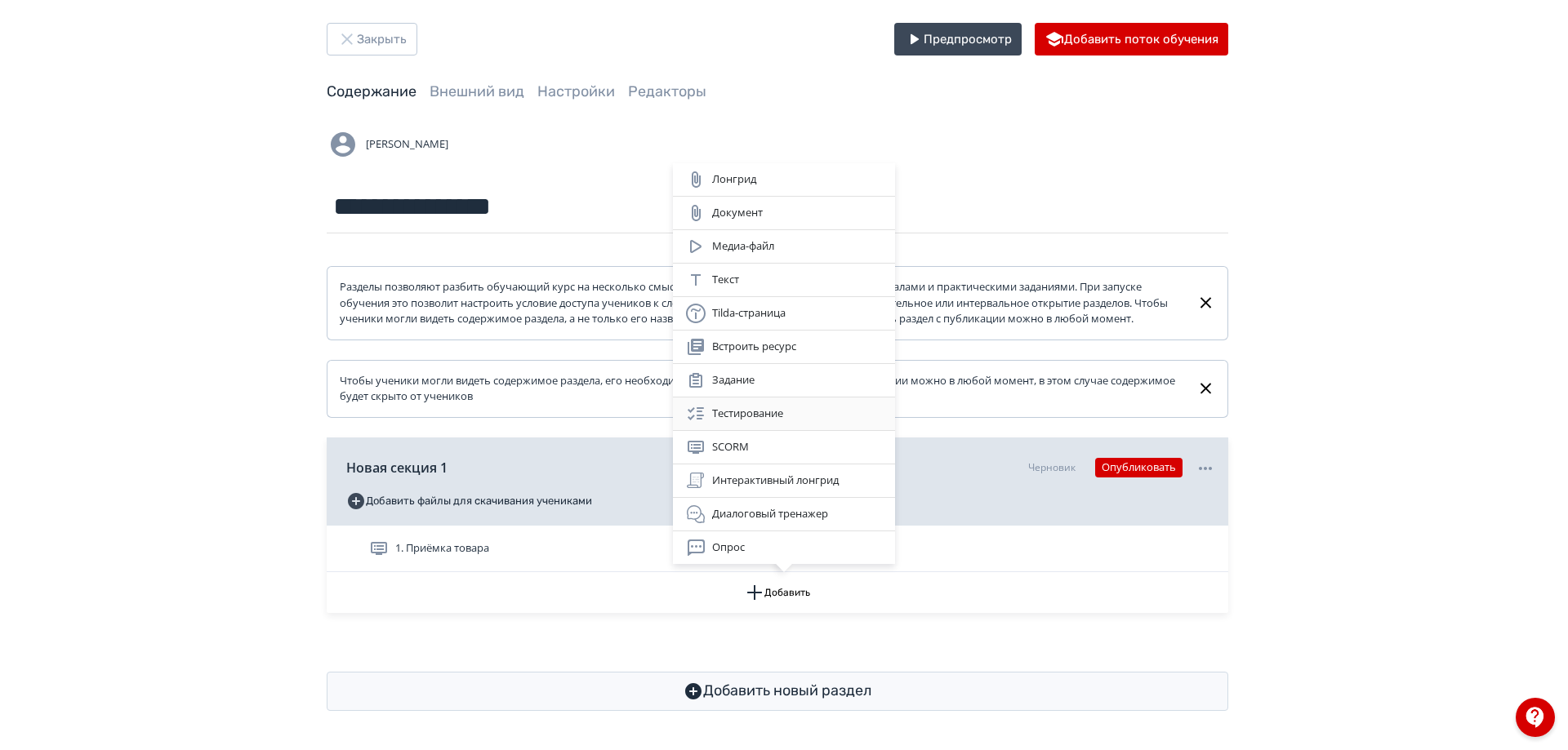
click at [750, 420] on div "Тестирование" at bounding box center [784, 414] width 196 height 20
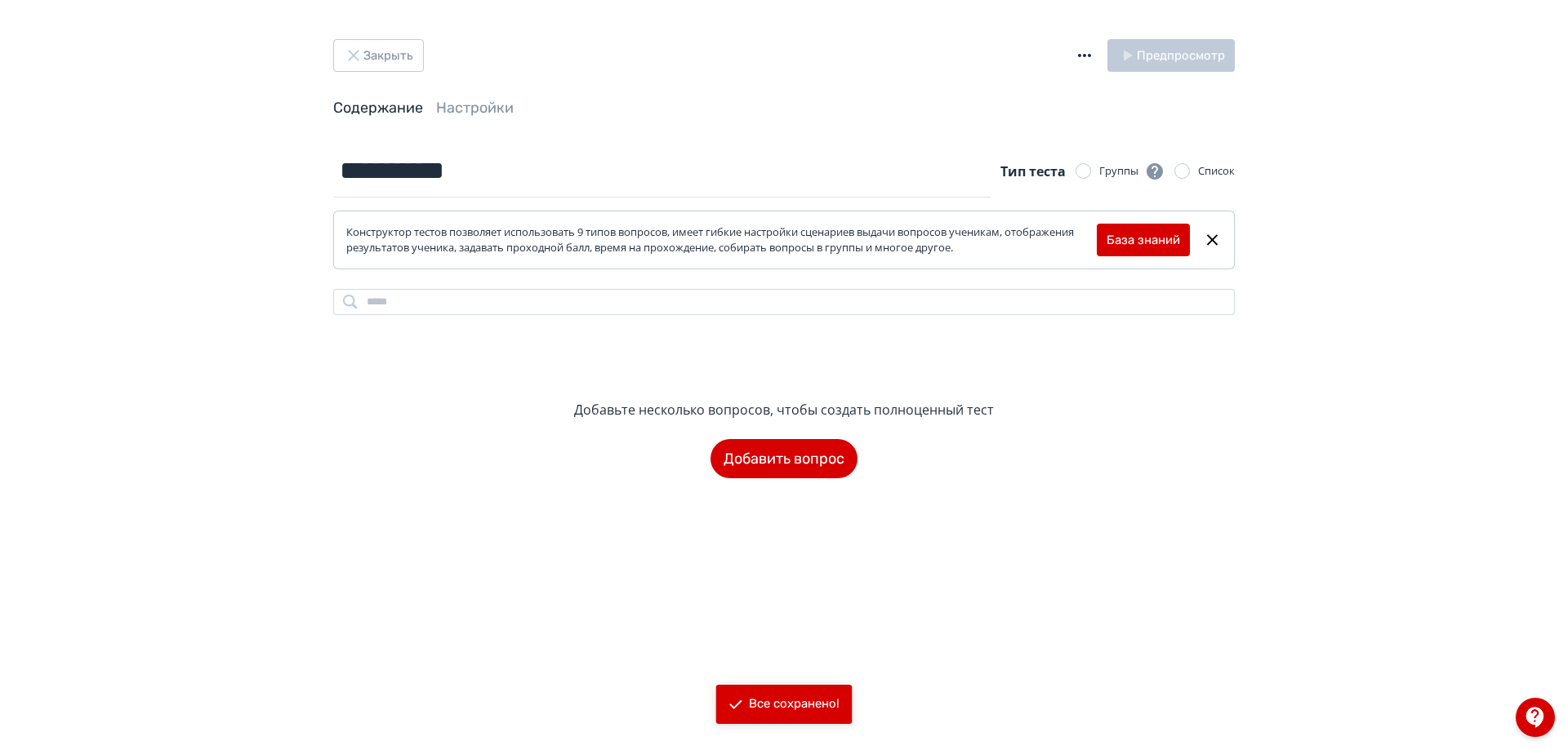
click at [1085, 44] on button "button" at bounding box center [1085, 55] width 20 height 32
click at [1024, 36] on div "Импорт теста в формате GIFT" at bounding box center [980, 39] width 175 height 32
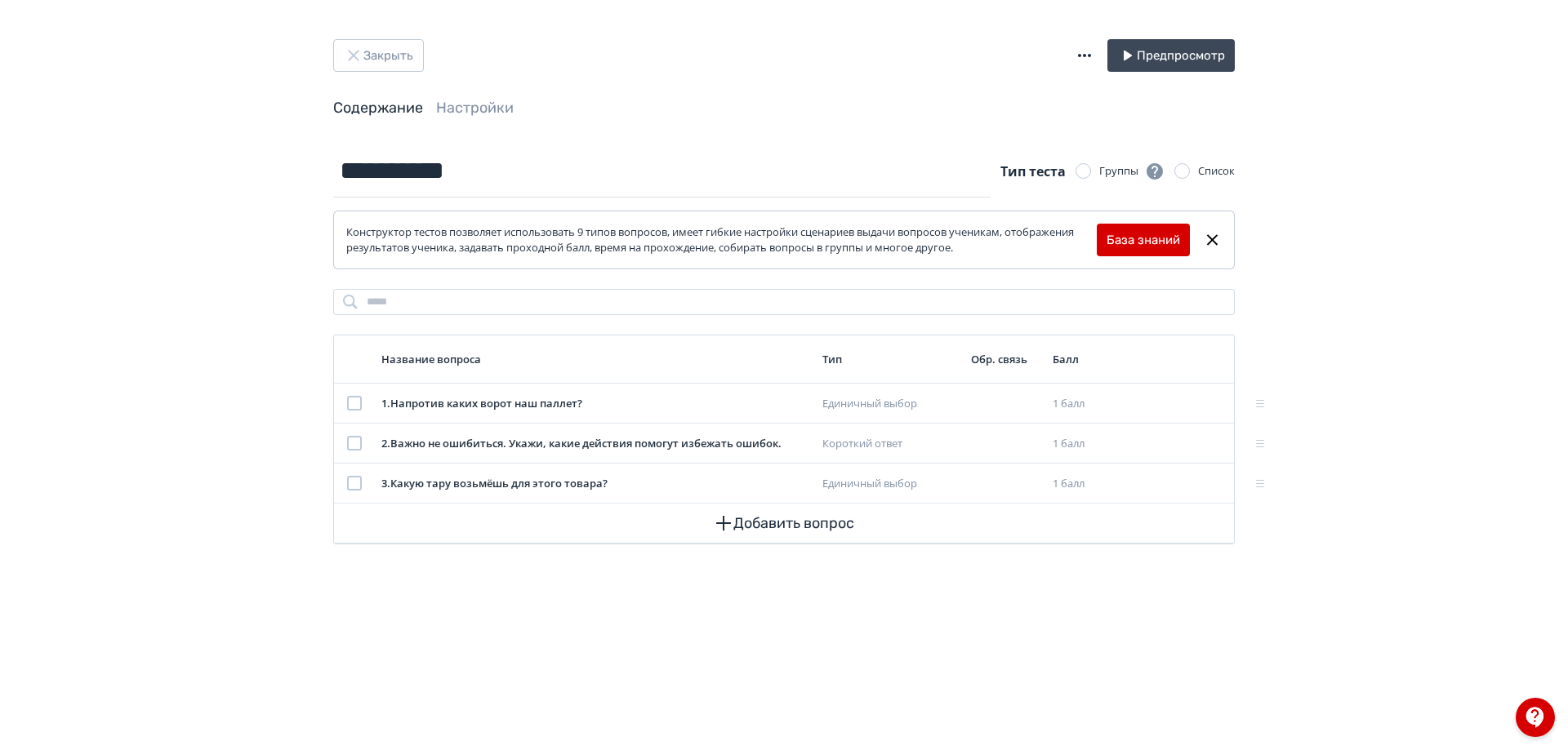
click at [1086, 54] on icon "button" at bounding box center [1085, 55] width 20 height 20
click at [971, 43] on div "Импорт теста в формате GIFT" at bounding box center [980, 39] width 175 height 32
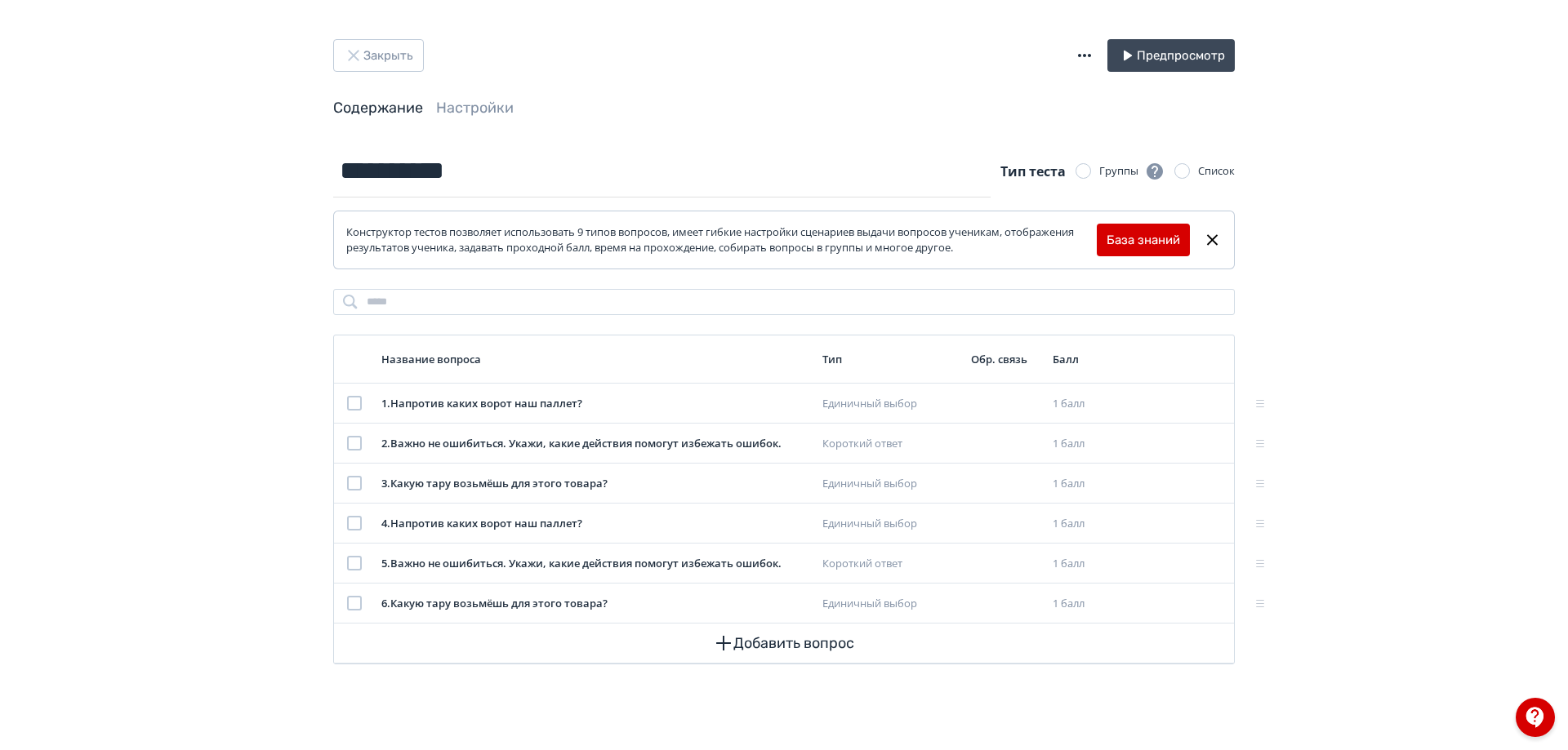
click at [1086, 45] on icon "button" at bounding box center [1085, 55] width 20 height 20
click at [971, 41] on div "Импорт теста в формате GIFT" at bounding box center [980, 39] width 175 height 32
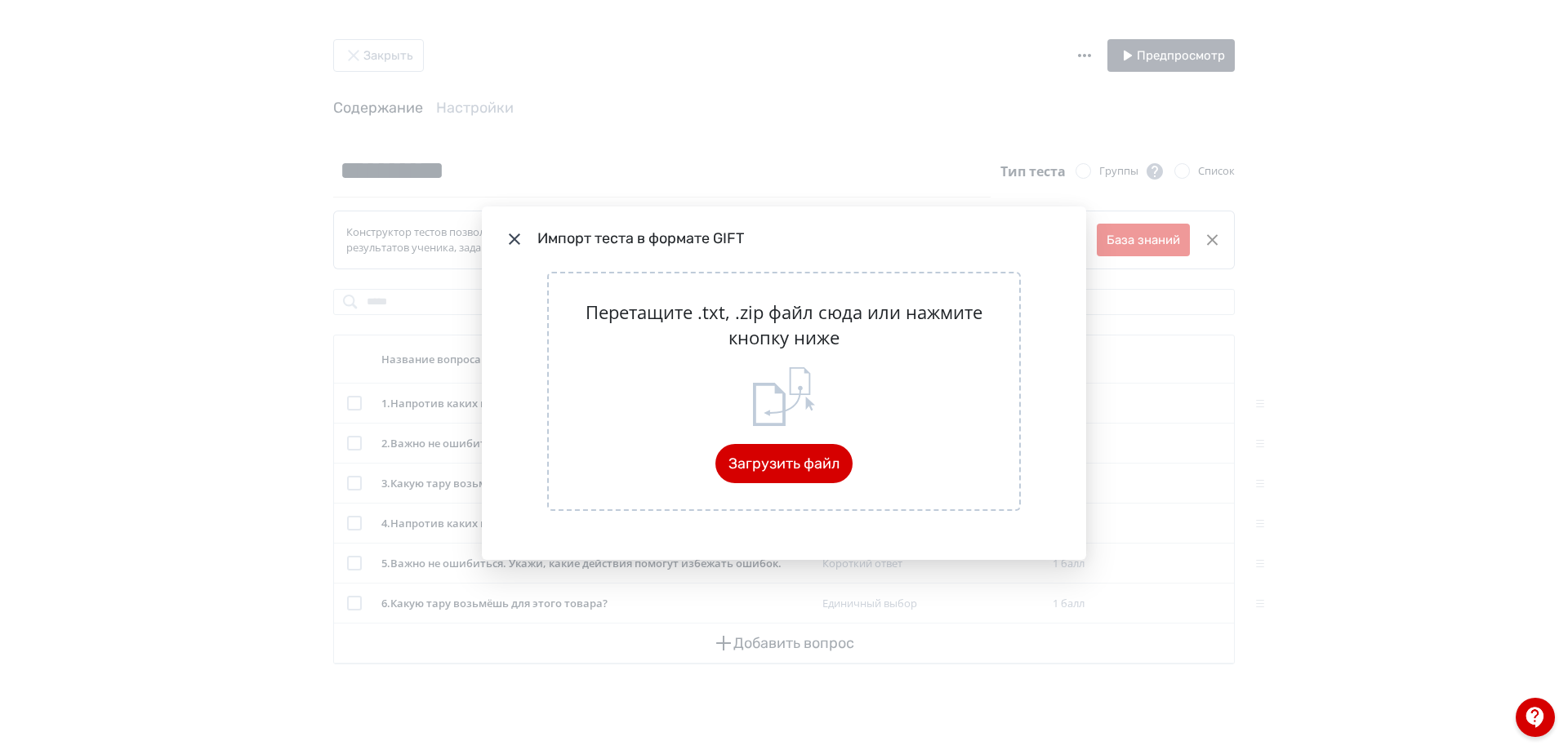
click at [789, 428] on icon "Modal" at bounding box center [784, 396] width 65 height 62
click at [778, 467] on button "Загрузить файл" at bounding box center [784, 463] width 137 height 39
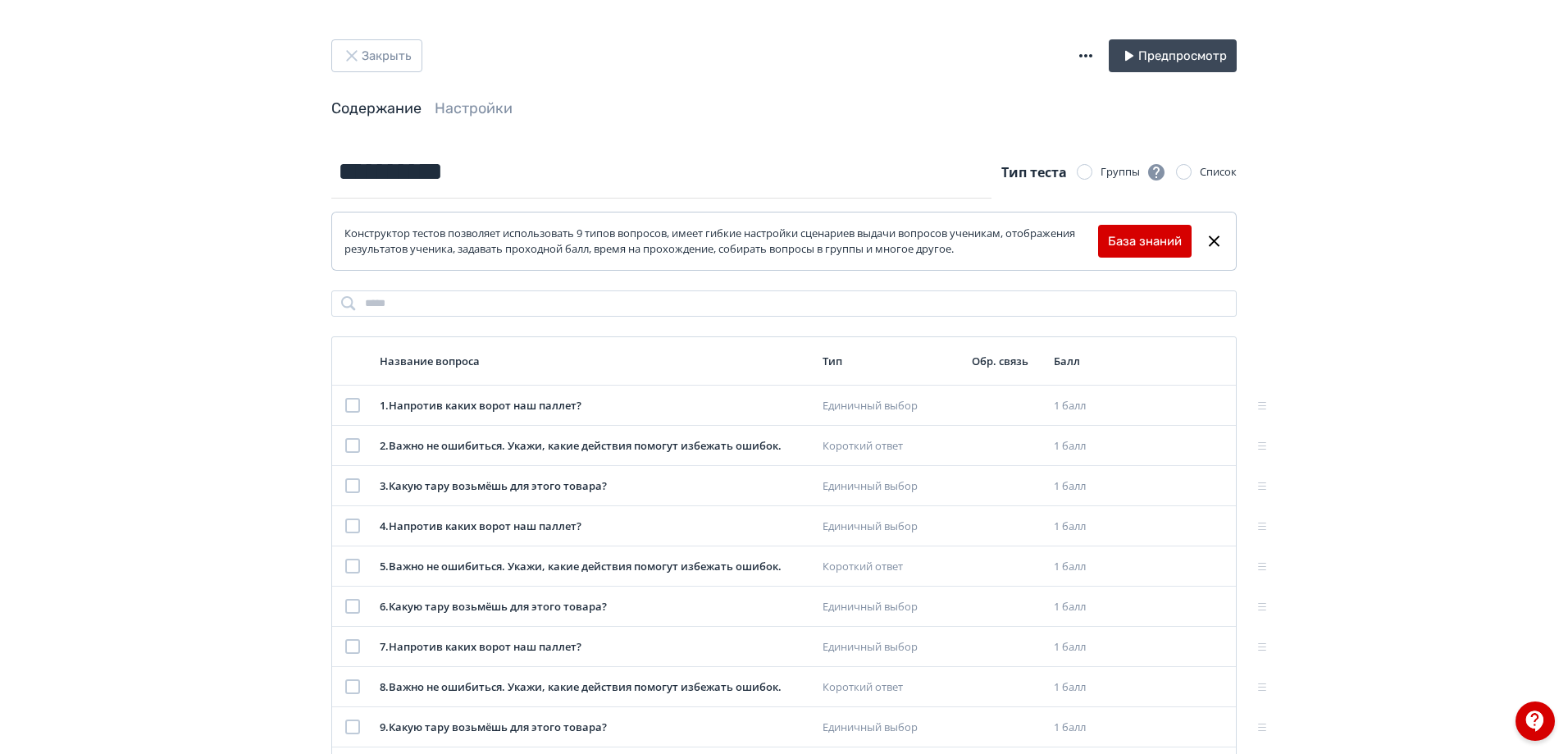
click at [1086, 46] on icon "button" at bounding box center [1086, 56] width 20 height 20
click at [985, 46] on div "Импорт теста в формате GIFT" at bounding box center [984, 39] width 176 height 32
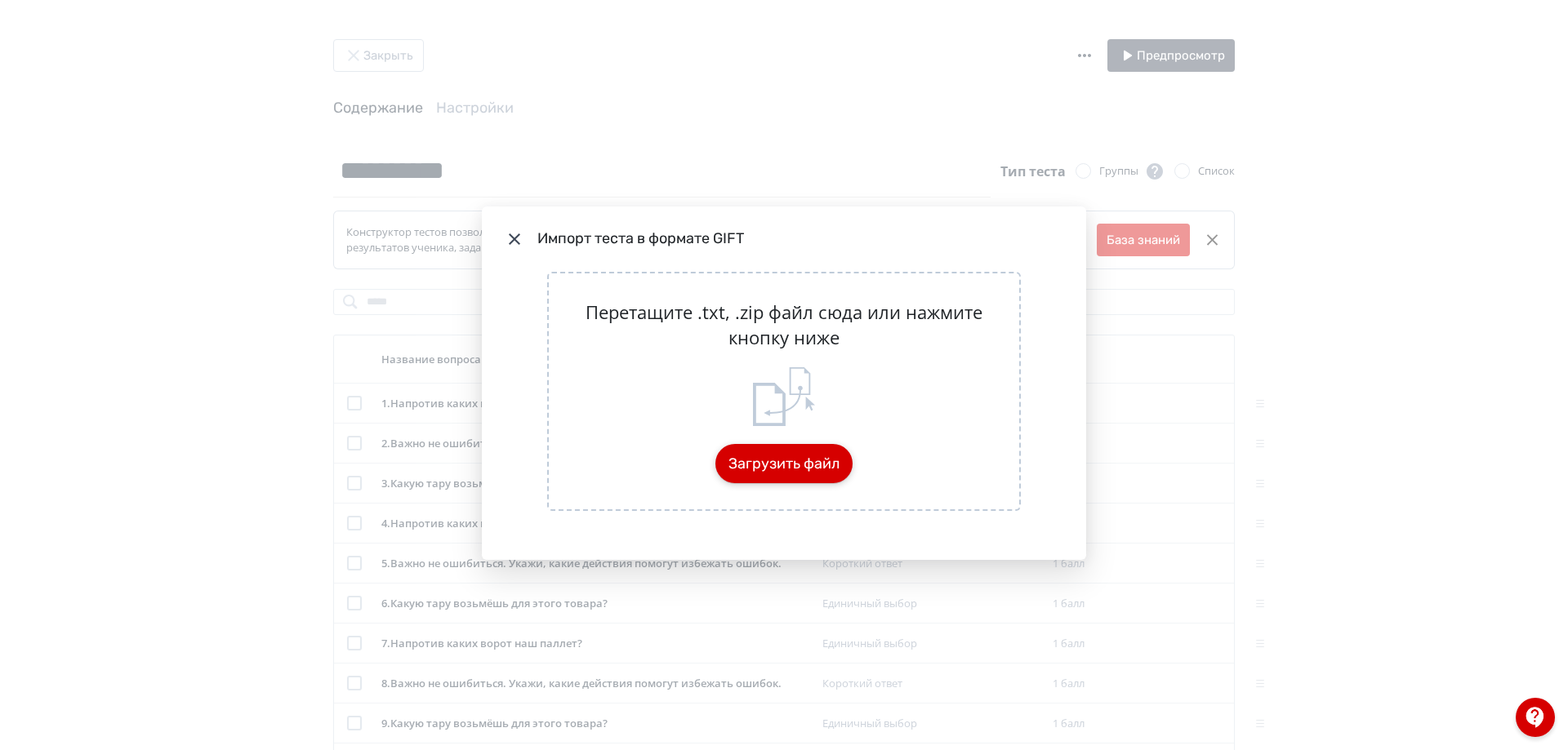
click at [768, 465] on button "Загрузить файл" at bounding box center [784, 463] width 137 height 39
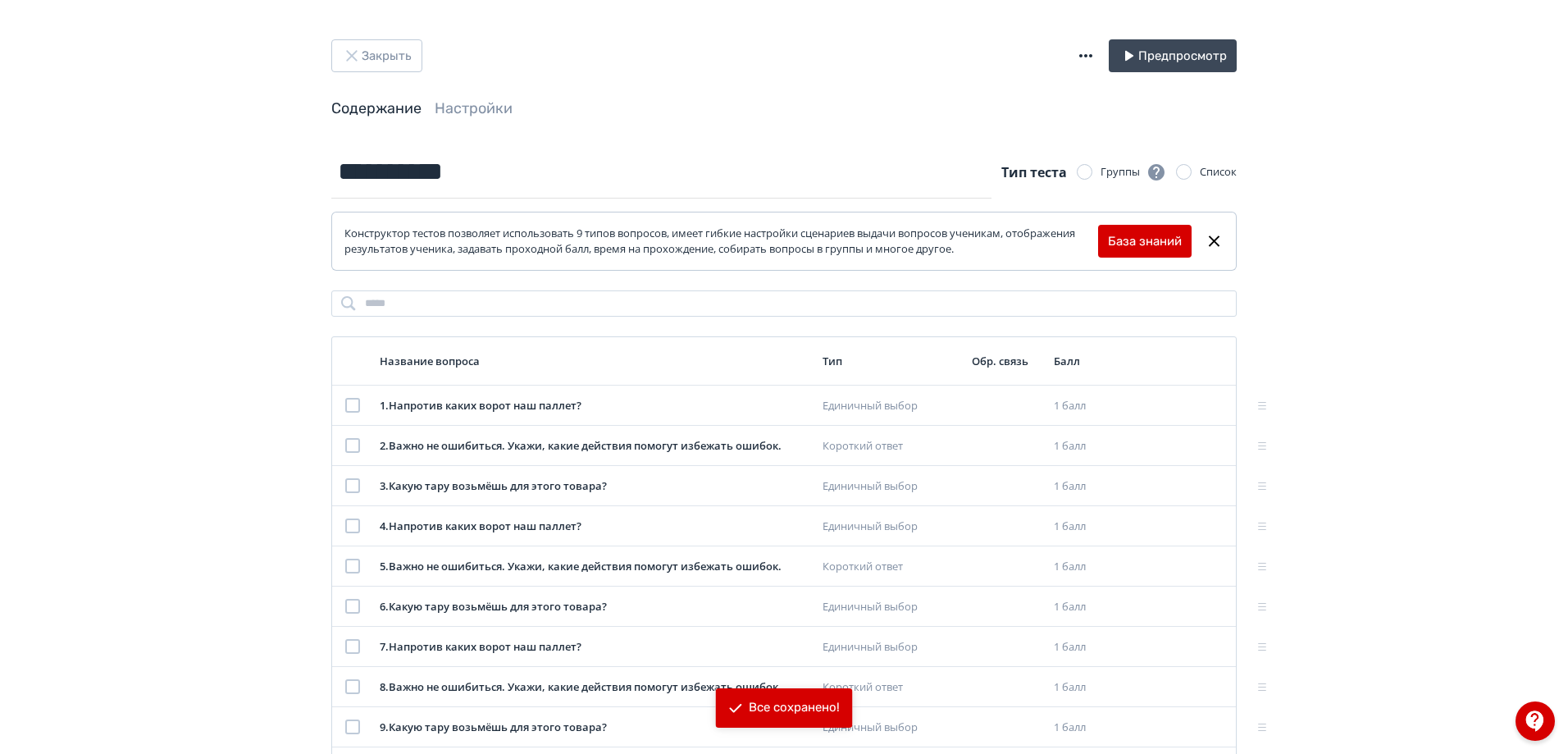
click at [1093, 59] on icon "button" at bounding box center [1086, 56] width 20 height 20
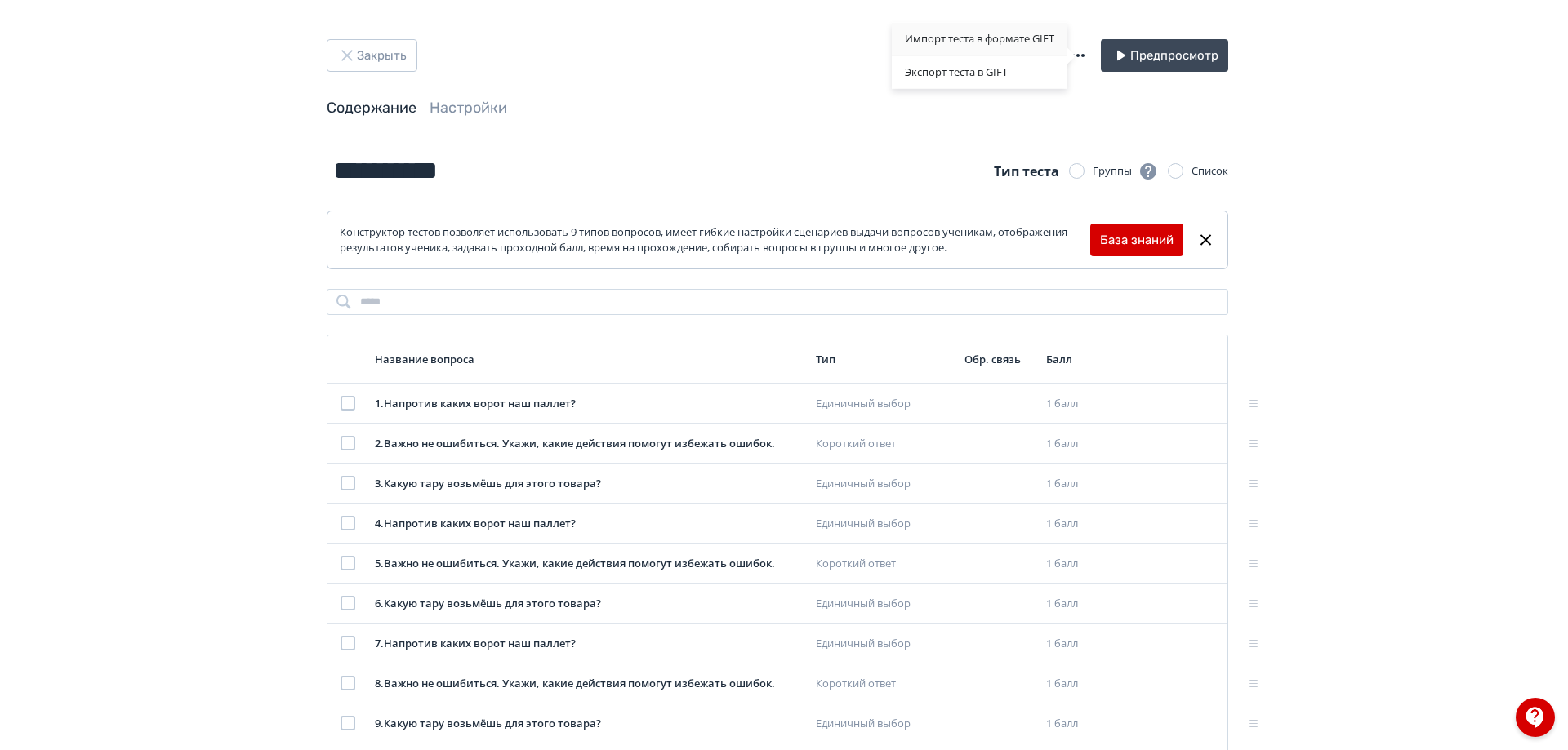
click at [947, 36] on div "Импорт теста в формате GIFT" at bounding box center [980, 39] width 175 height 32
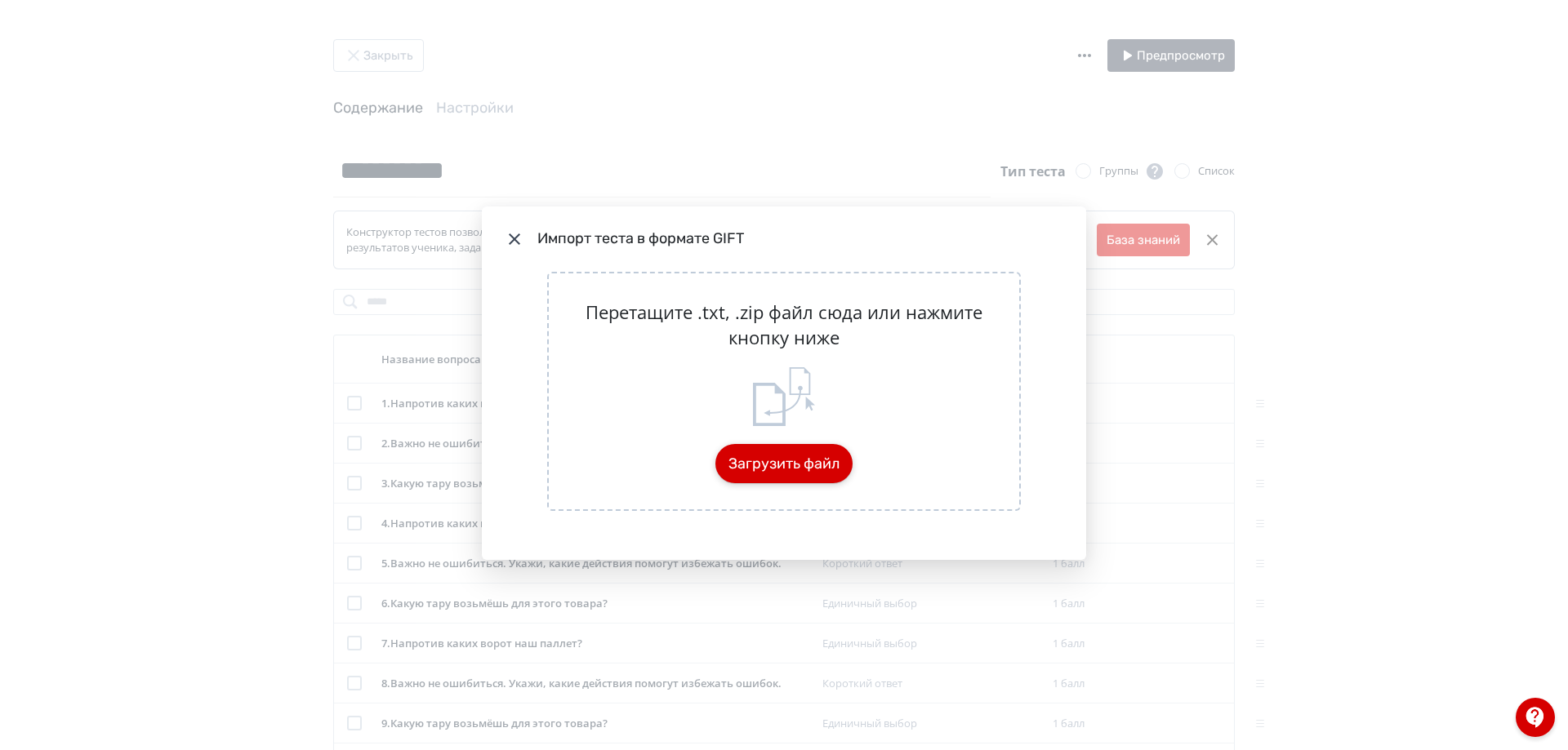
click at [774, 447] on button "Загрузить файл" at bounding box center [784, 463] width 137 height 39
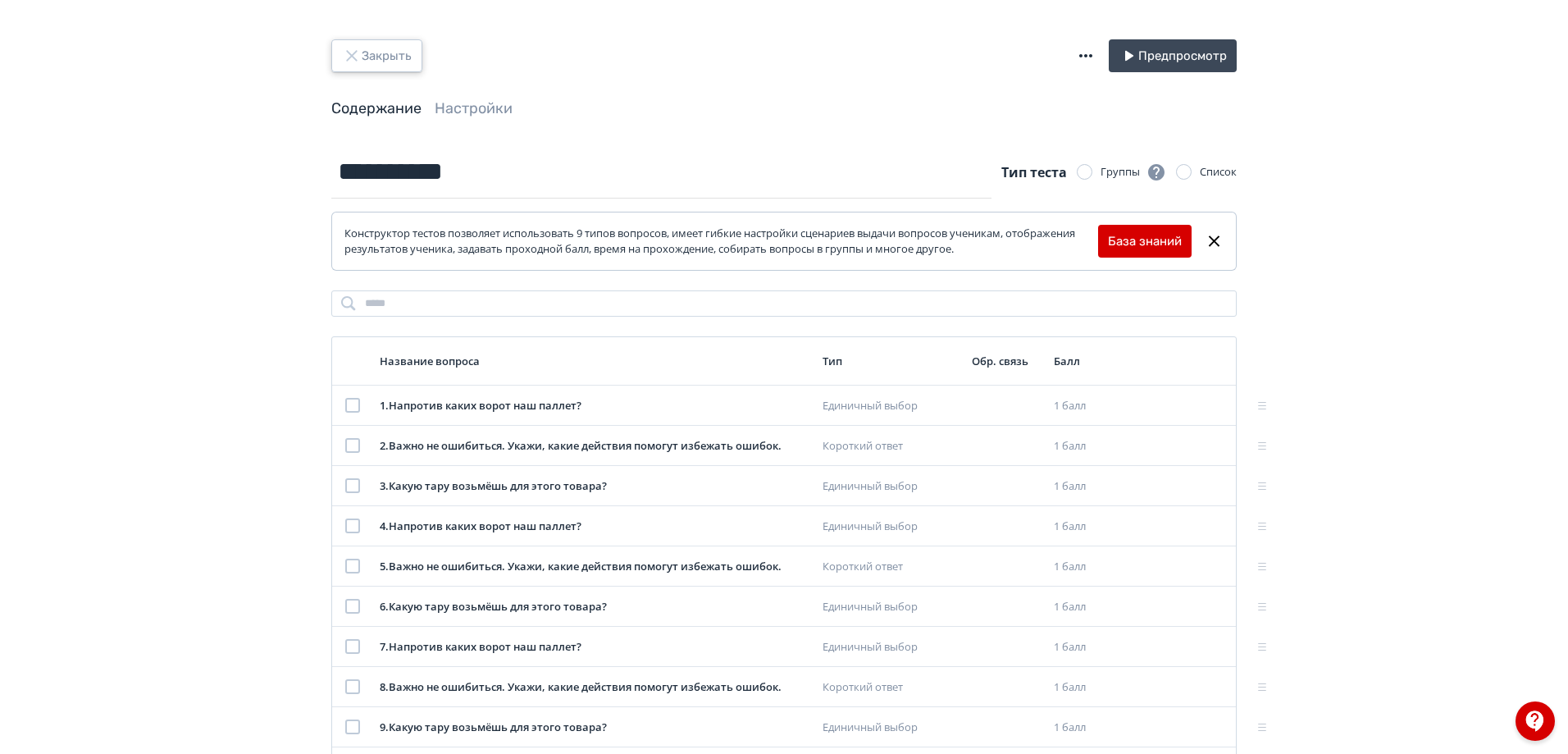
click at [348, 53] on icon "button" at bounding box center [351, 55] width 11 height 11
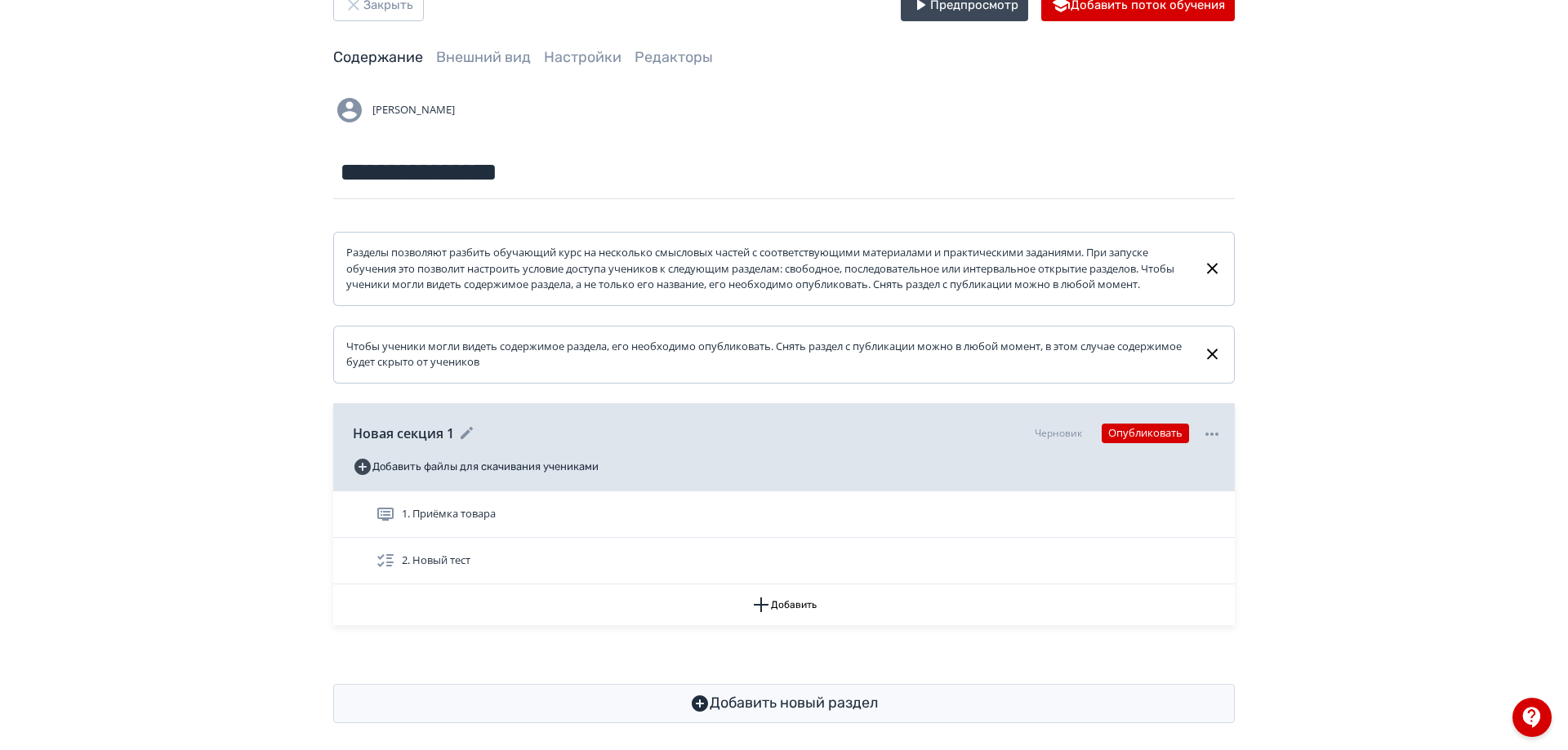
scroll to position [79, 0]
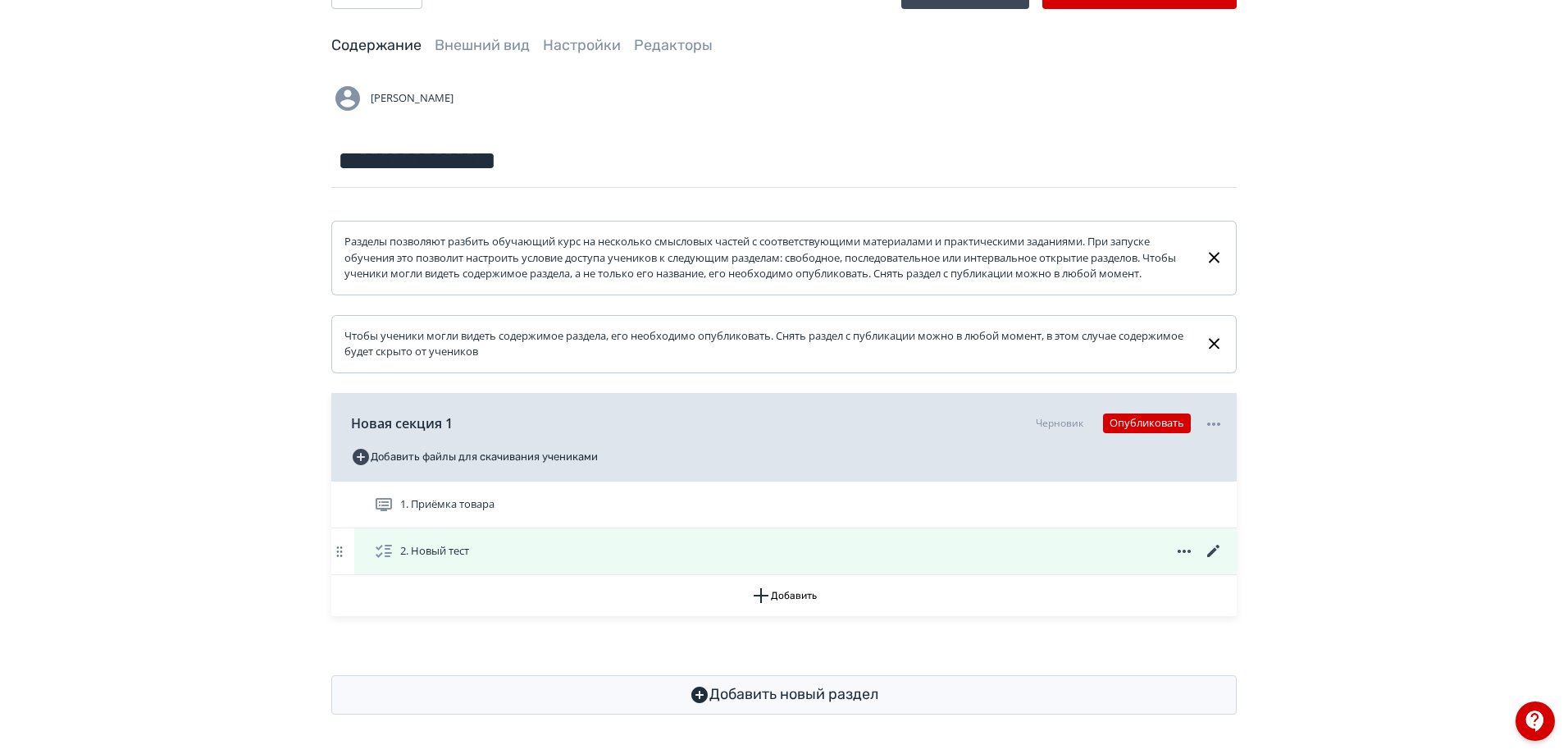
click at [1178, 554] on icon at bounding box center [1184, 551] width 20 height 20
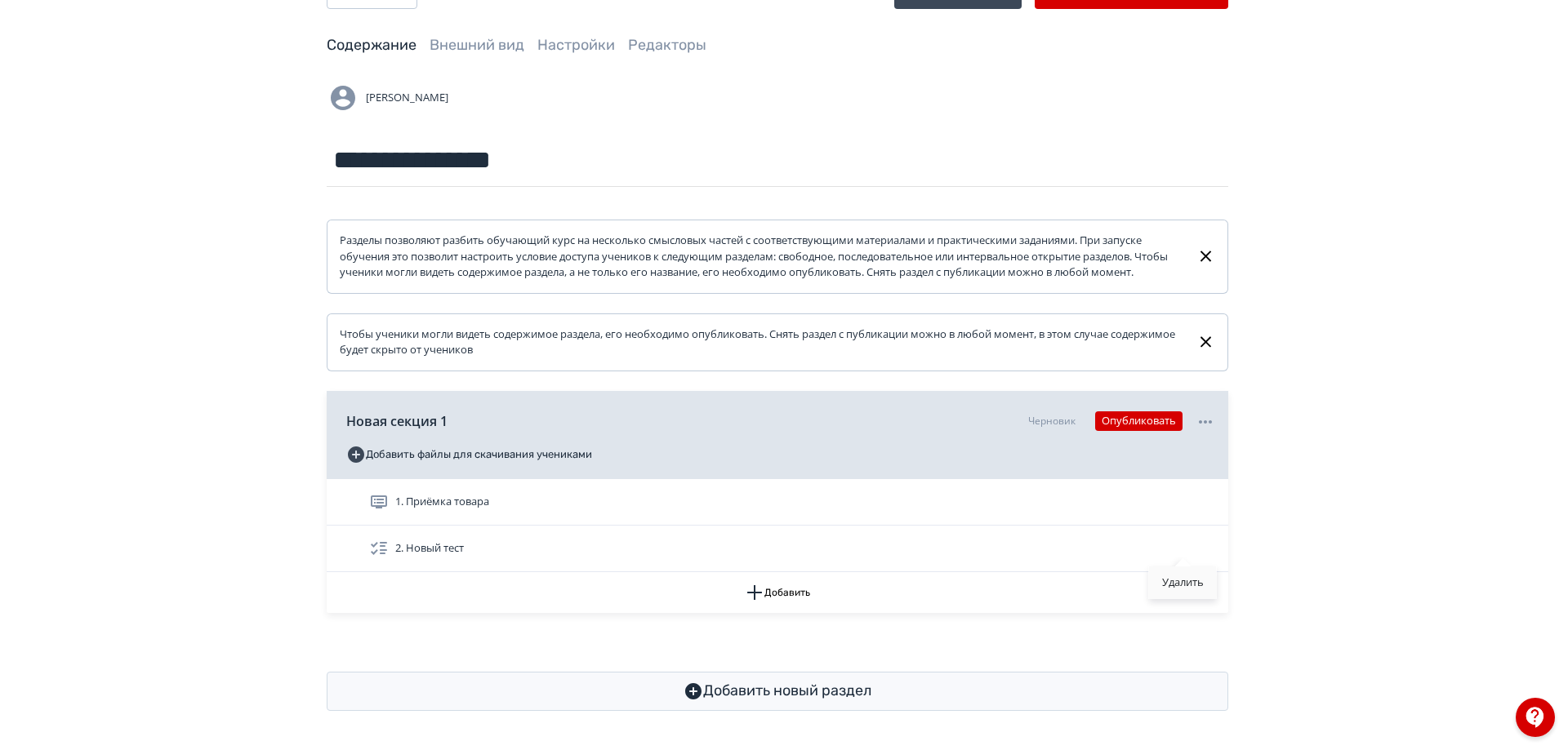
click at [1189, 585] on div "Удалить" at bounding box center [1183, 582] width 68 height 32
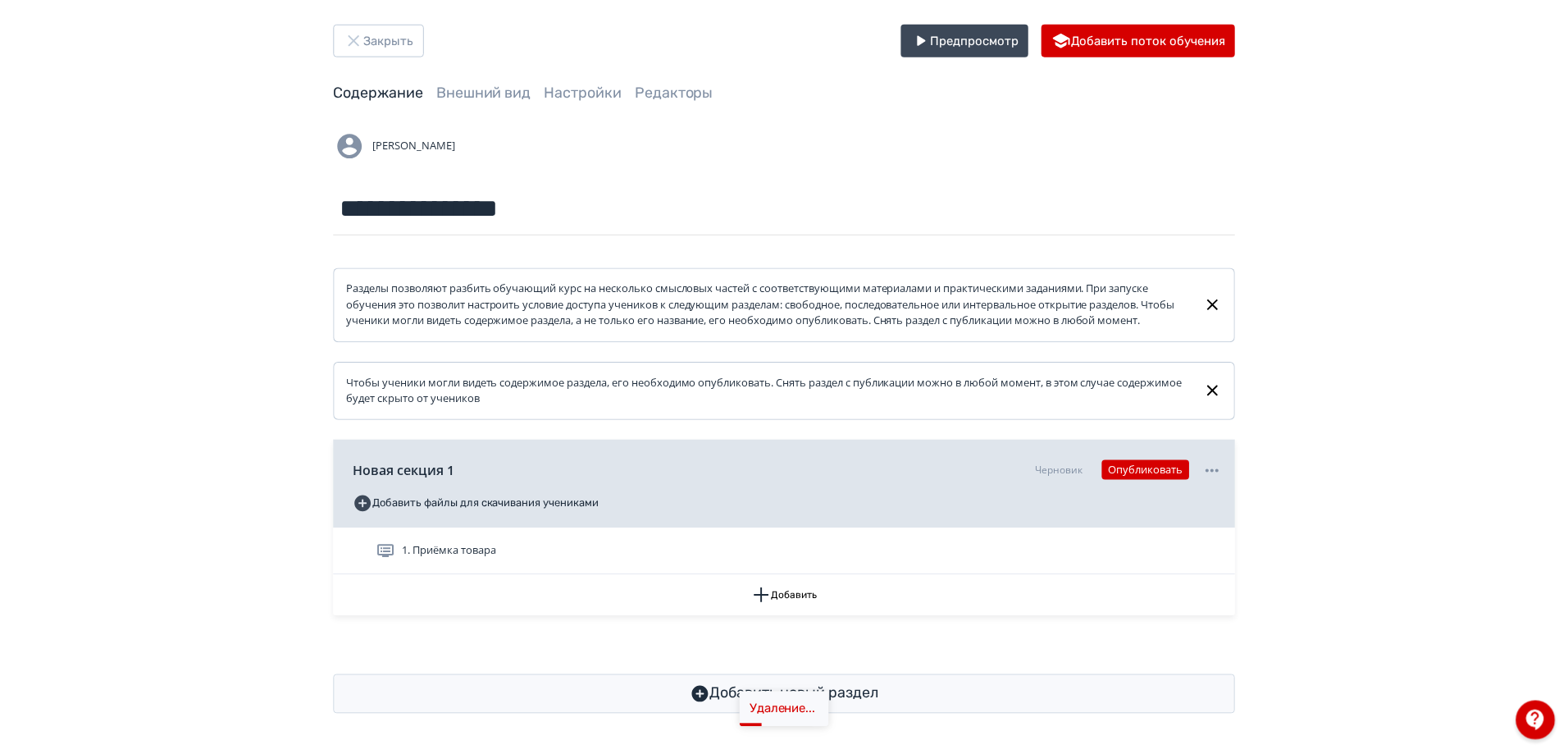
scroll to position [32, 0]
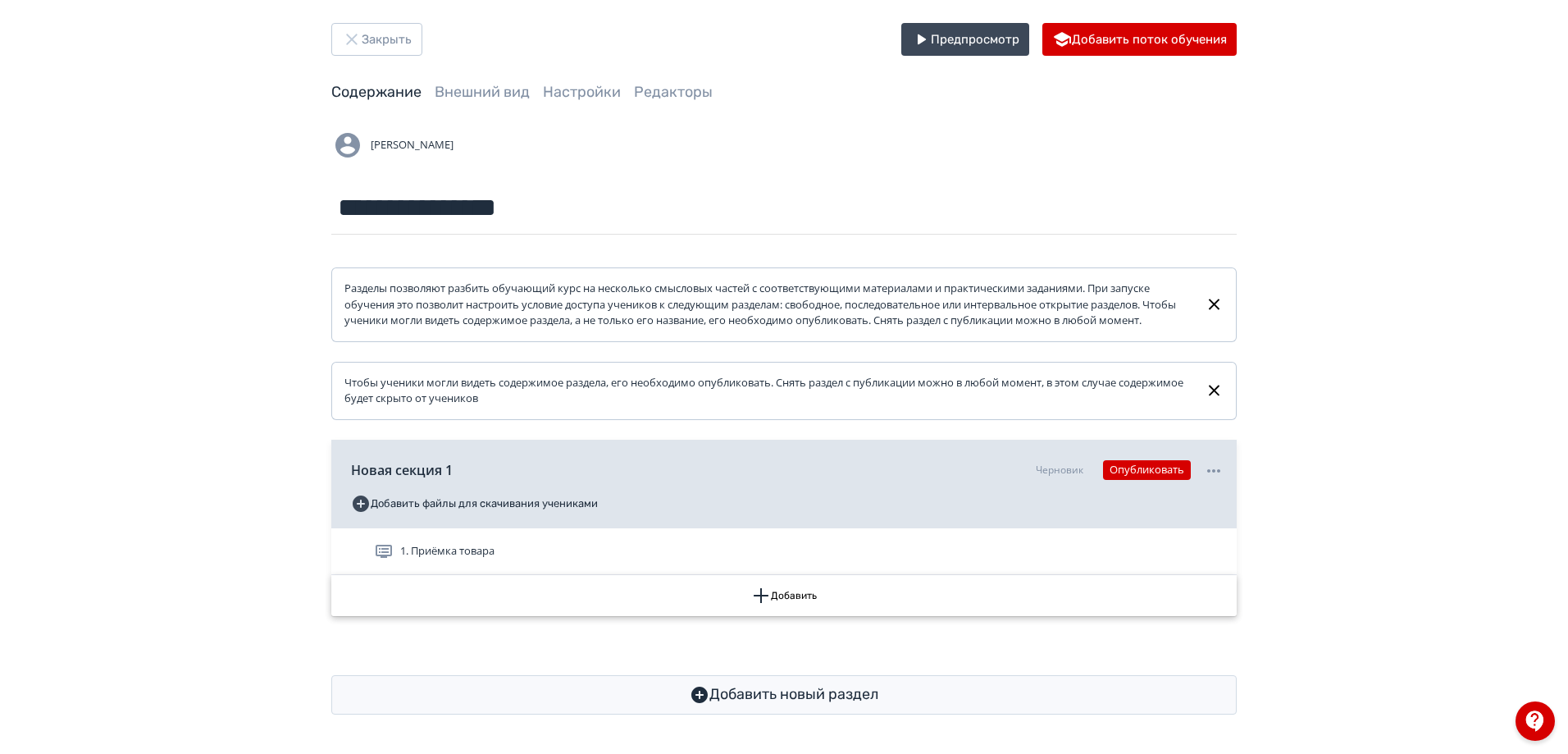
click at [794, 592] on button "Добавить" at bounding box center [784, 595] width 906 height 41
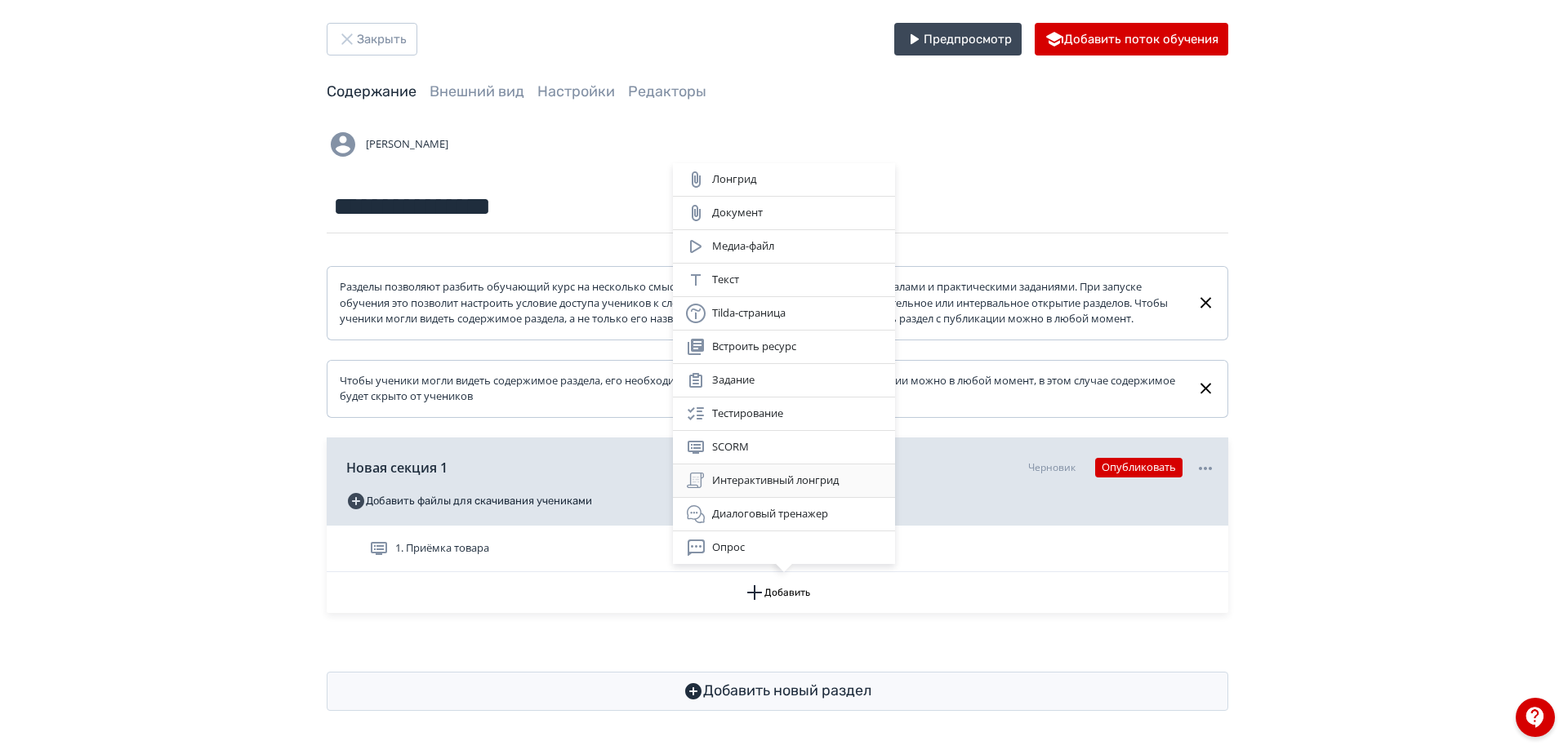
click at [783, 481] on div "Интерактивный лонгрид" at bounding box center [784, 480] width 196 height 20
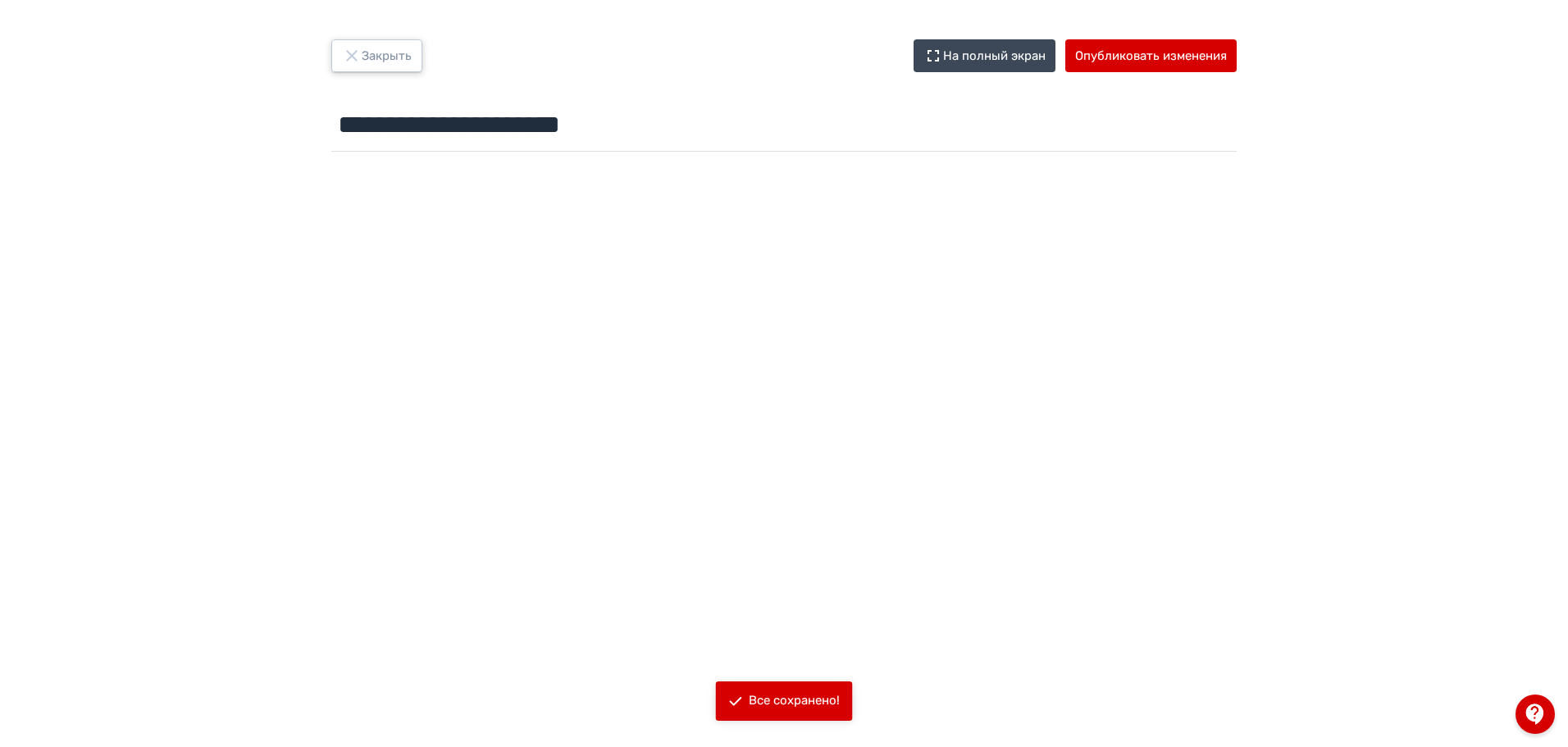
click at [382, 47] on button "Закрыть" at bounding box center [377, 55] width 91 height 32
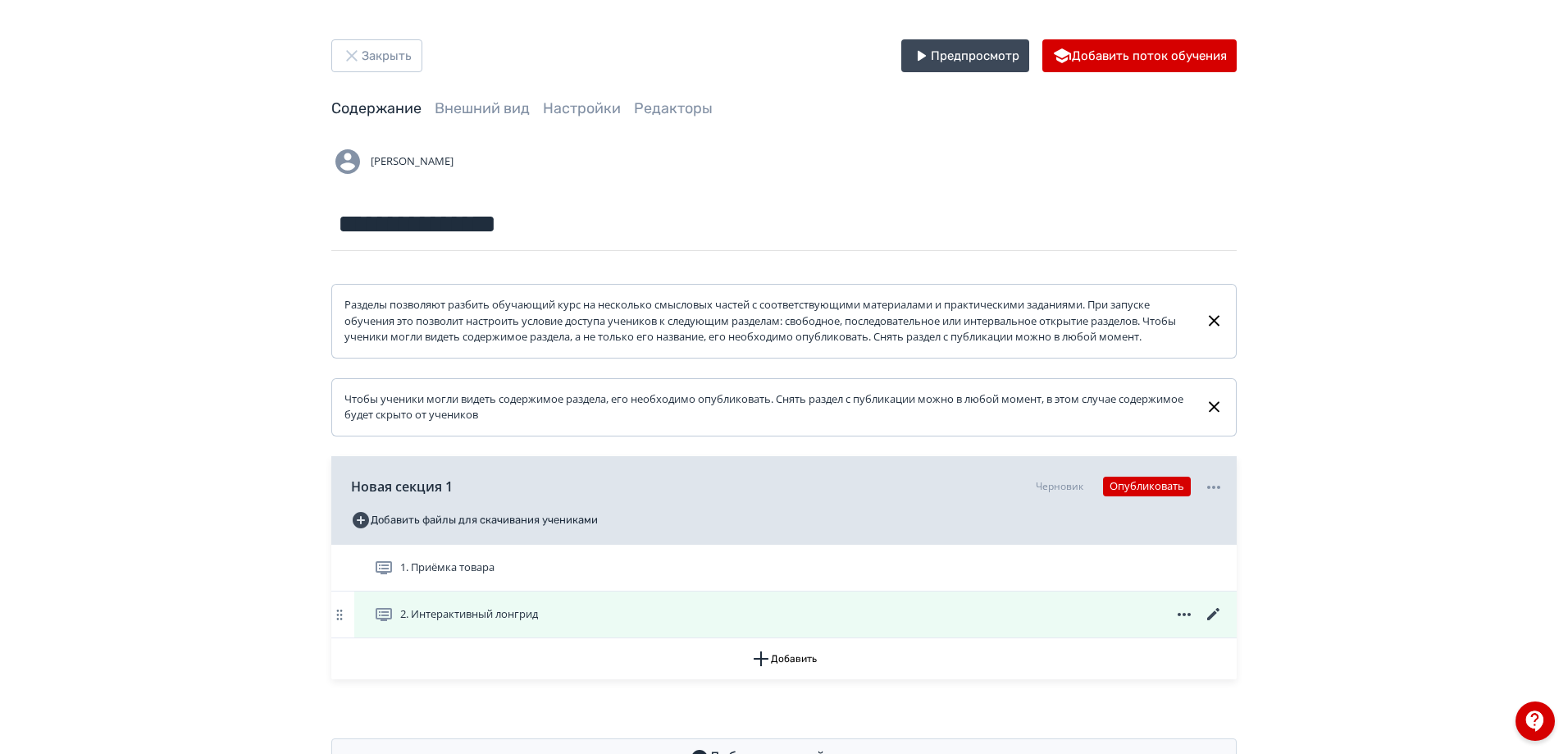
click at [1188, 624] on icon at bounding box center [1184, 614] width 20 height 20
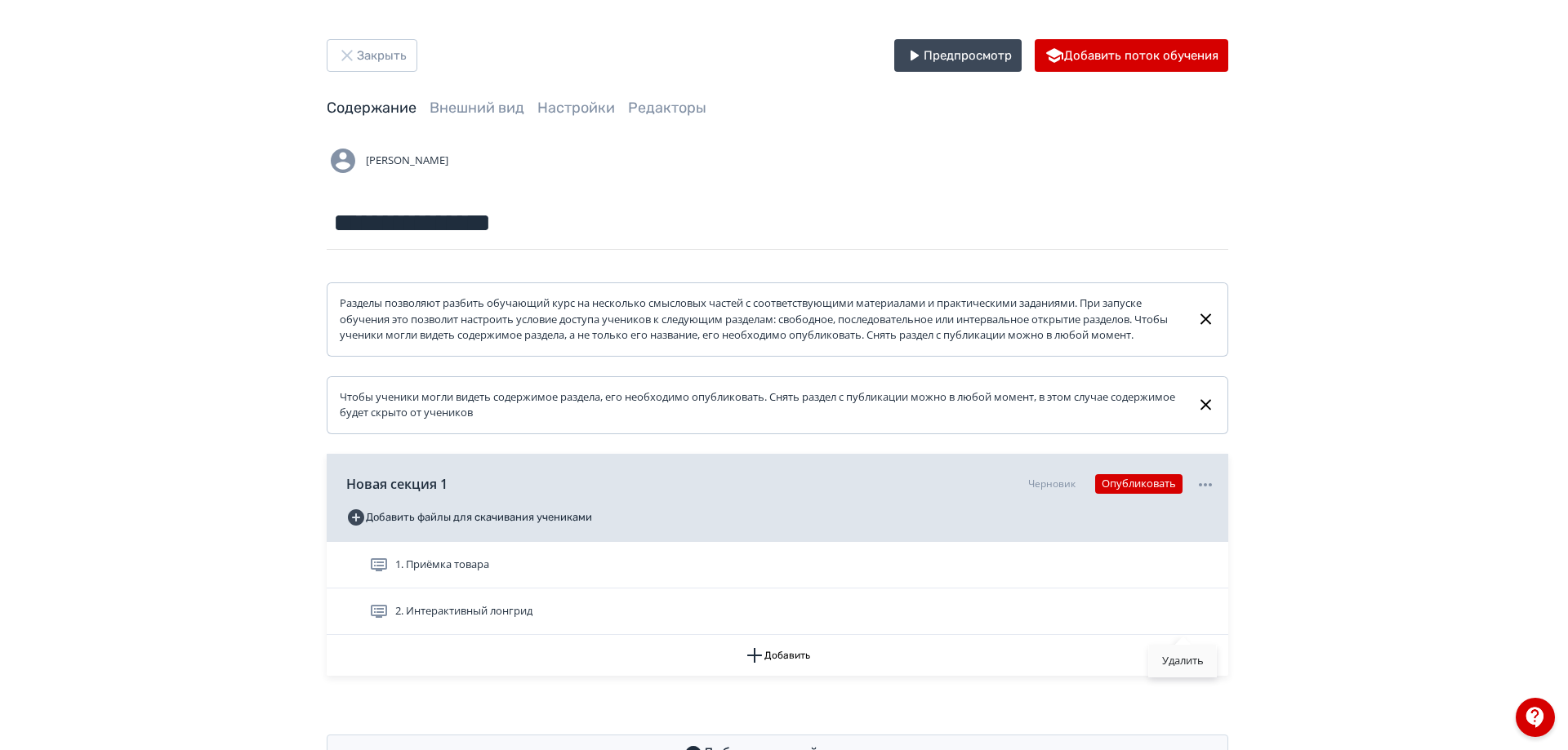
click at [1173, 664] on div "Удалить" at bounding box center [1183, 661] width 68 height 32
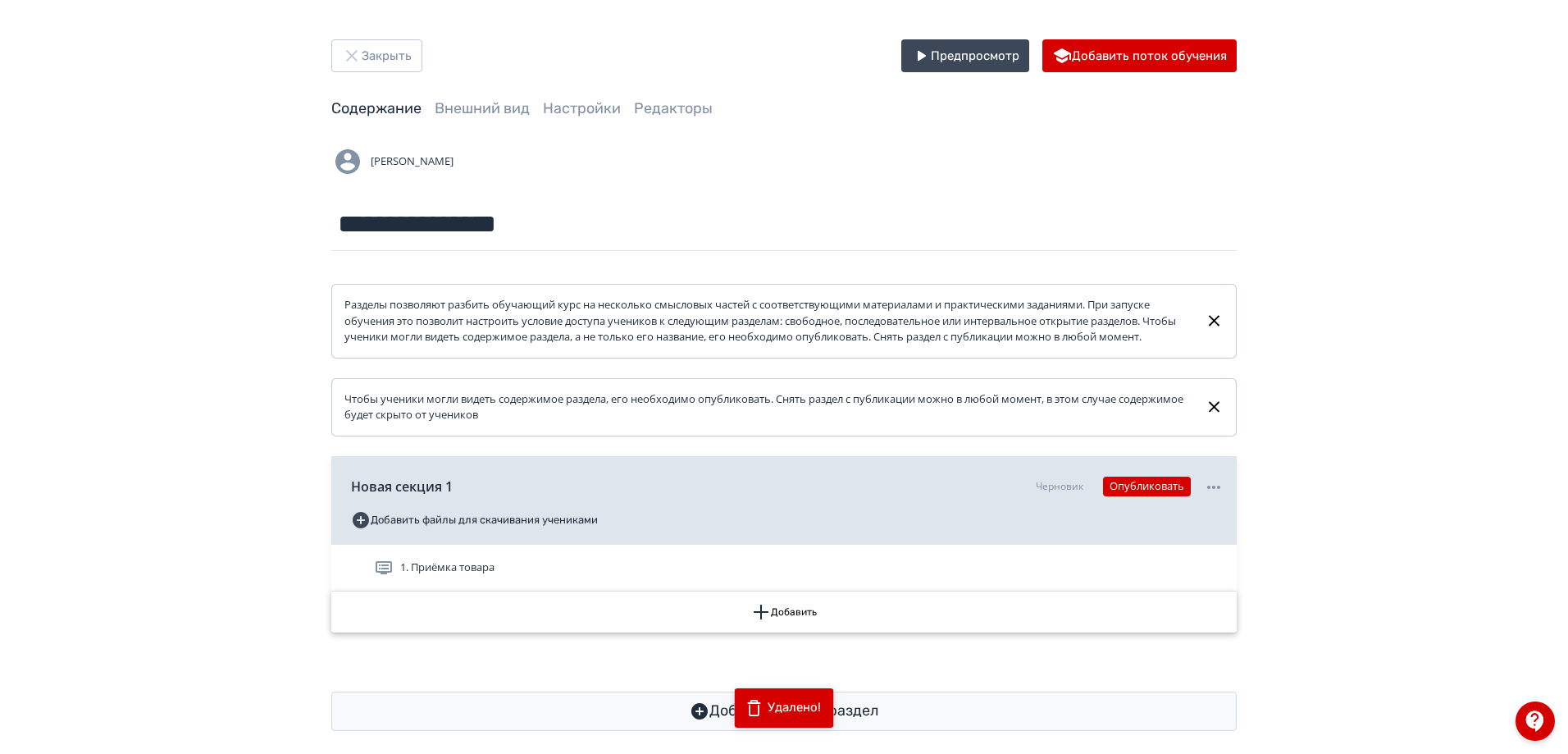
click at [769, 622] on icon "button" at bounding box center [761, 612] width 20 height 20
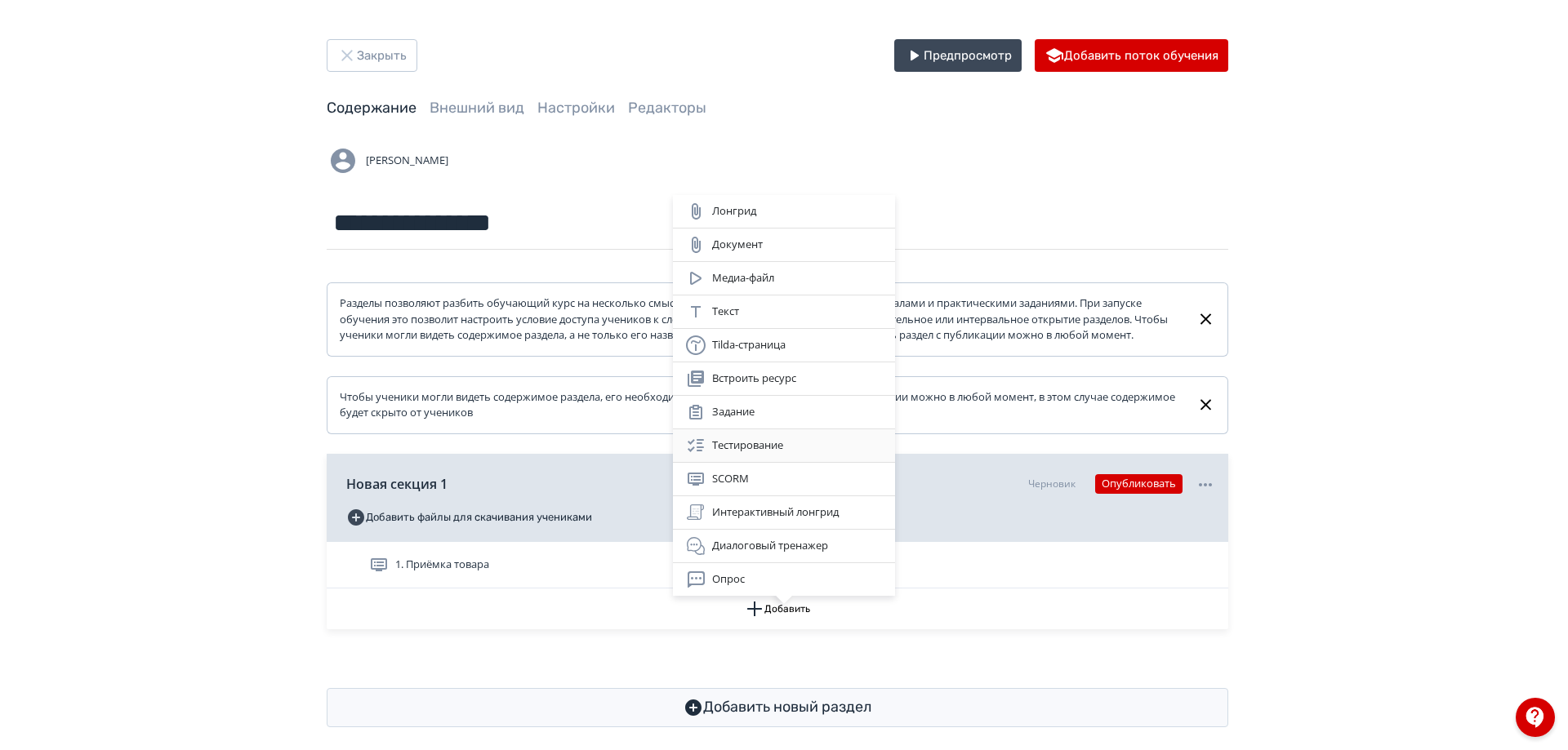
click at [781, 449] on div "Тестирование" at bounding box center [784, 446] width 196 height 20
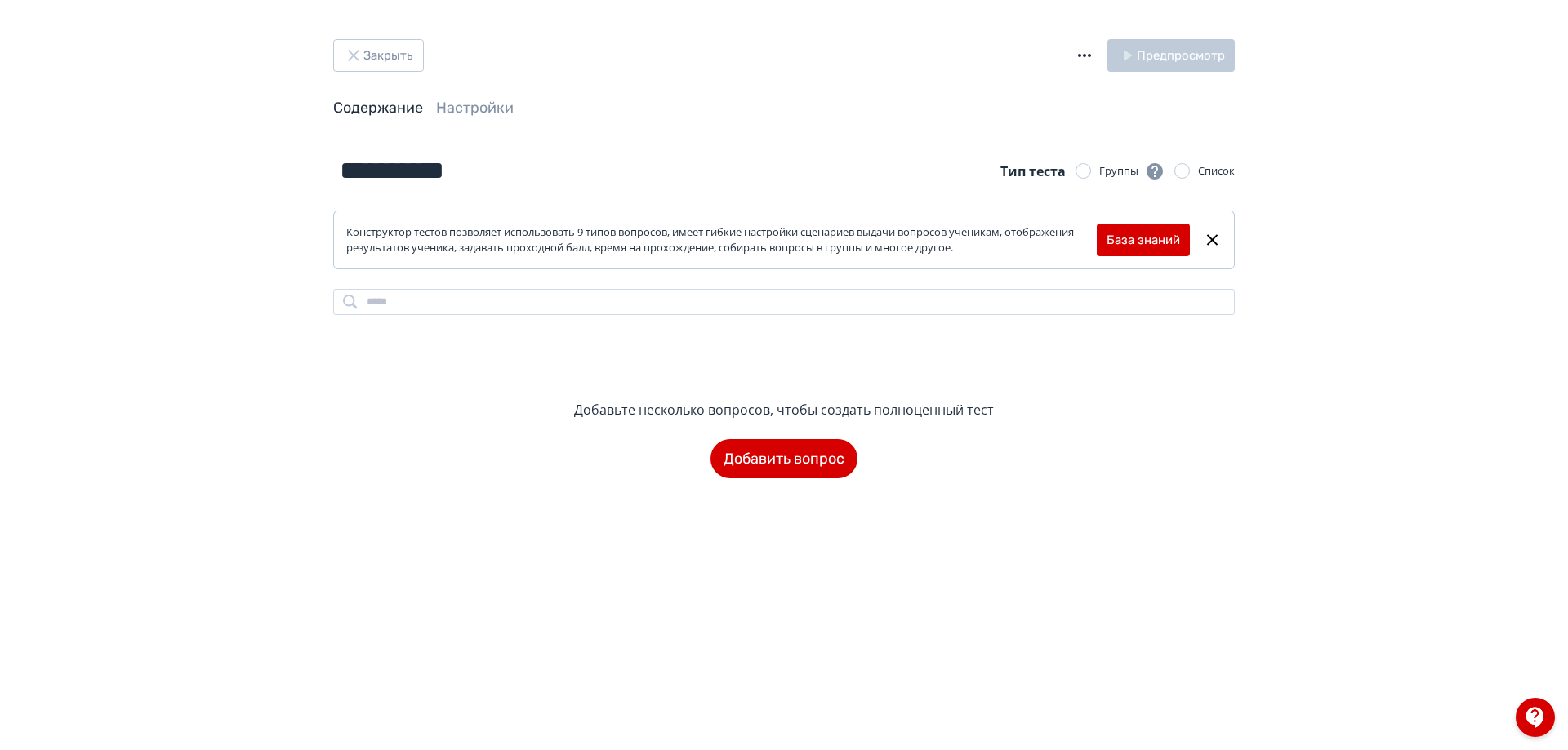
click at [1089, 60] on icon "button" at bounding box center [1085, 55] width 20 height 20
click at [1020, 44] on div "Импорт теста в формате GIFT" at bounding box center [980, 39] width 175 height 32
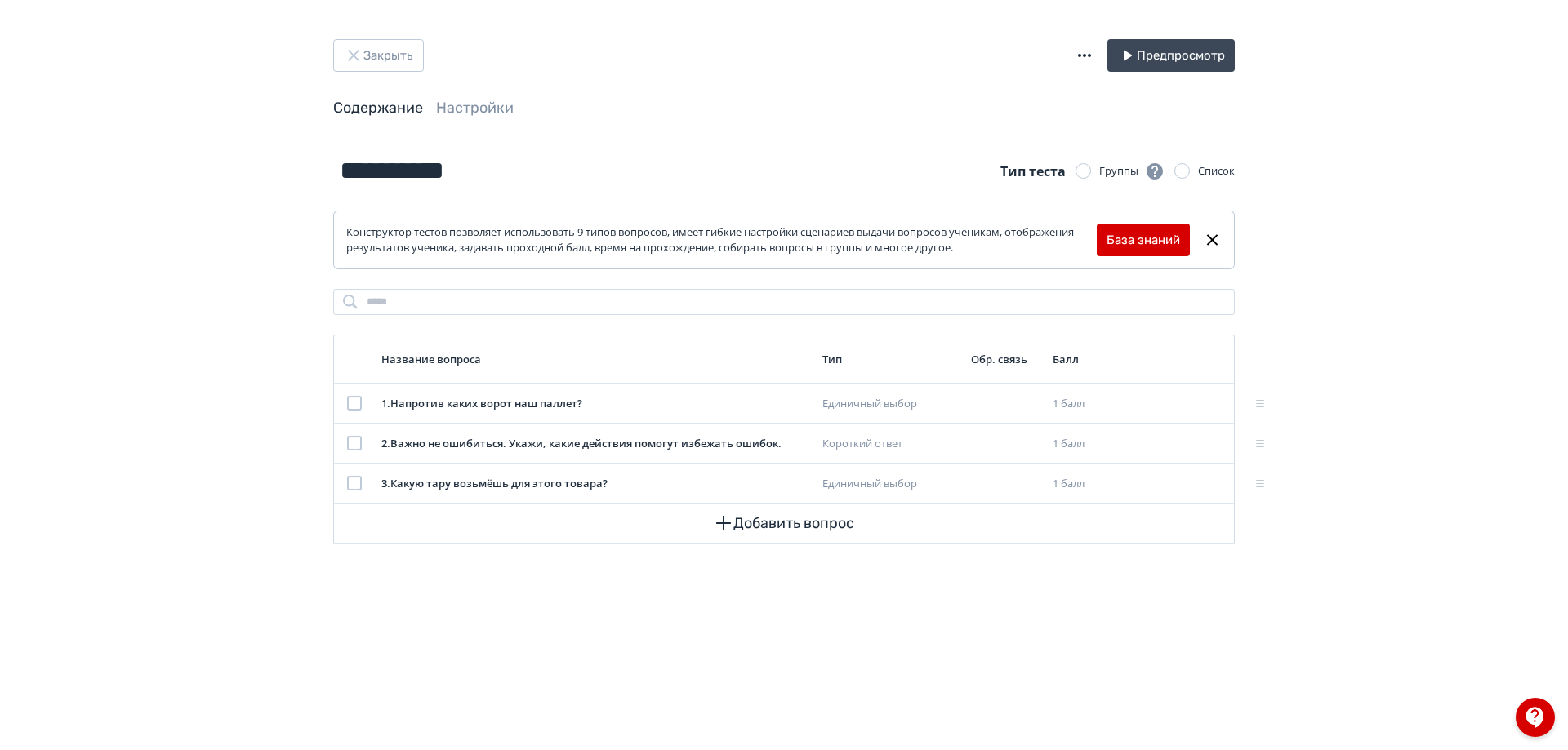
click at [523, 194] on input "**********" at bounding box center [662, 171] width 657 height 53
click at [605, 169] on input "**********" at bounding box center [662, 171] width 657 height 53
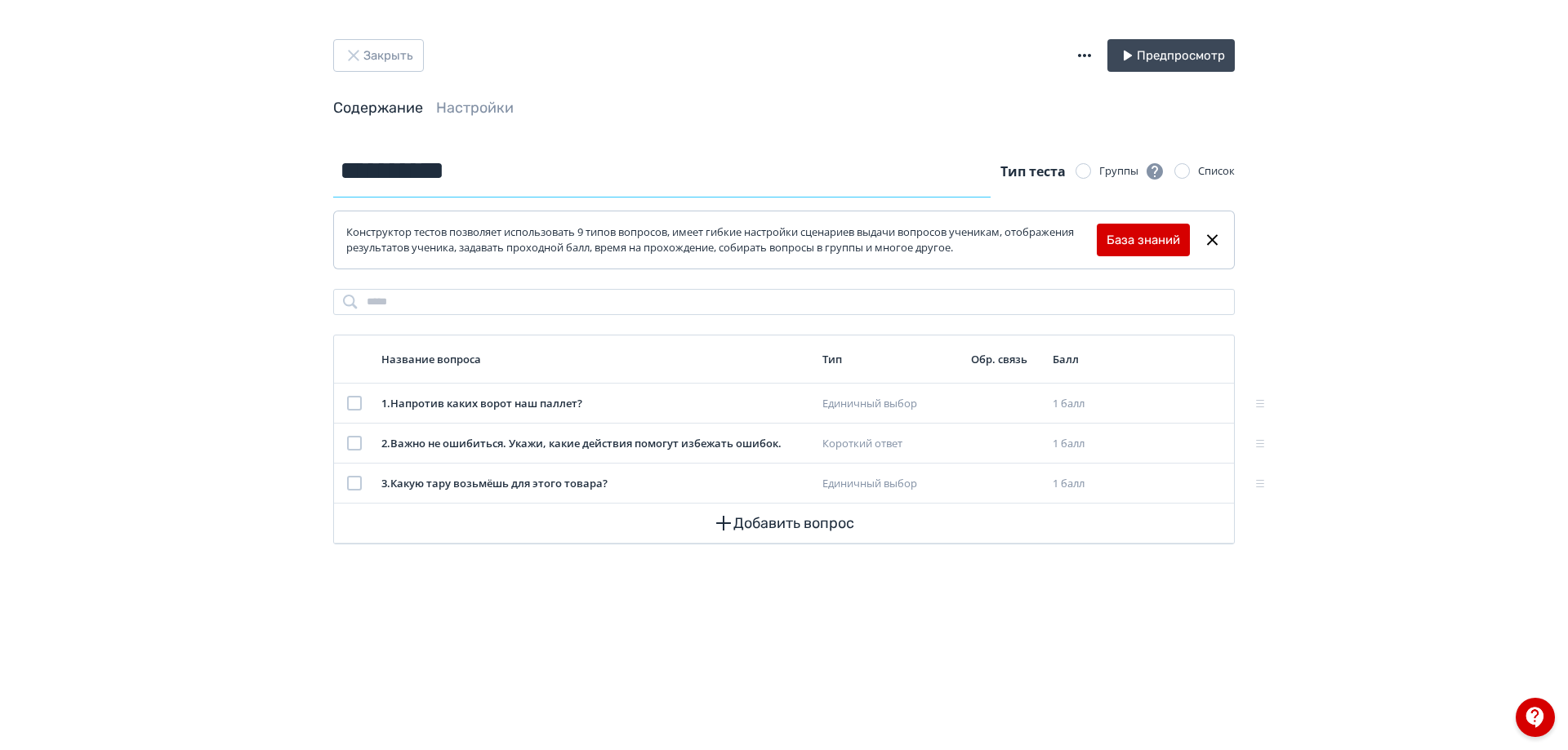
paste input "**********"
type input "**********"
click at [1397, 163] on div "**********" at bounding box center [784, 375] width 1568 height 750
click at [360, 50] on icon "button" at bounding box center [354, 55] width 20 height 20
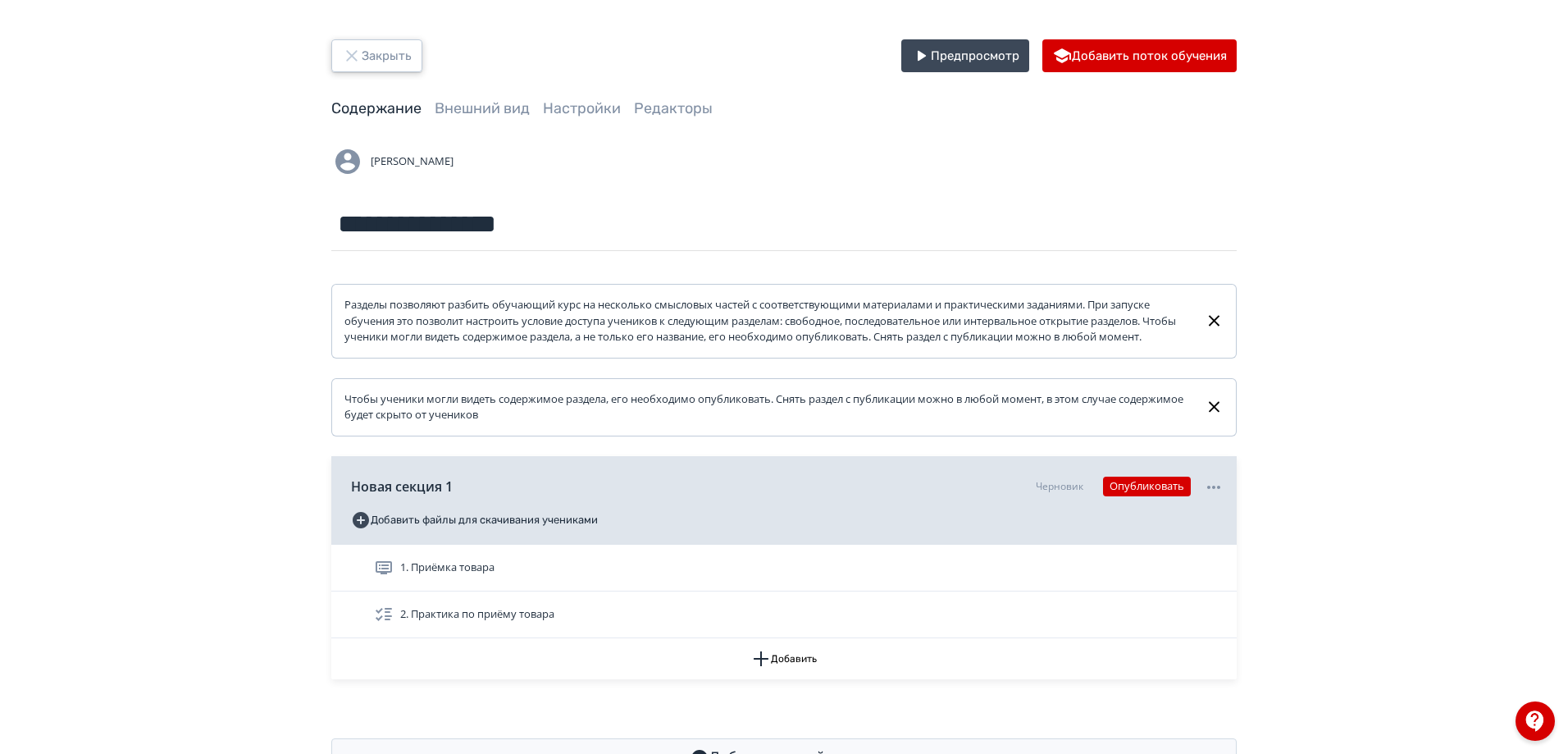
click at [386, 45] on button "Закрыть" at bounding box center [377, 55] width 91 height 32
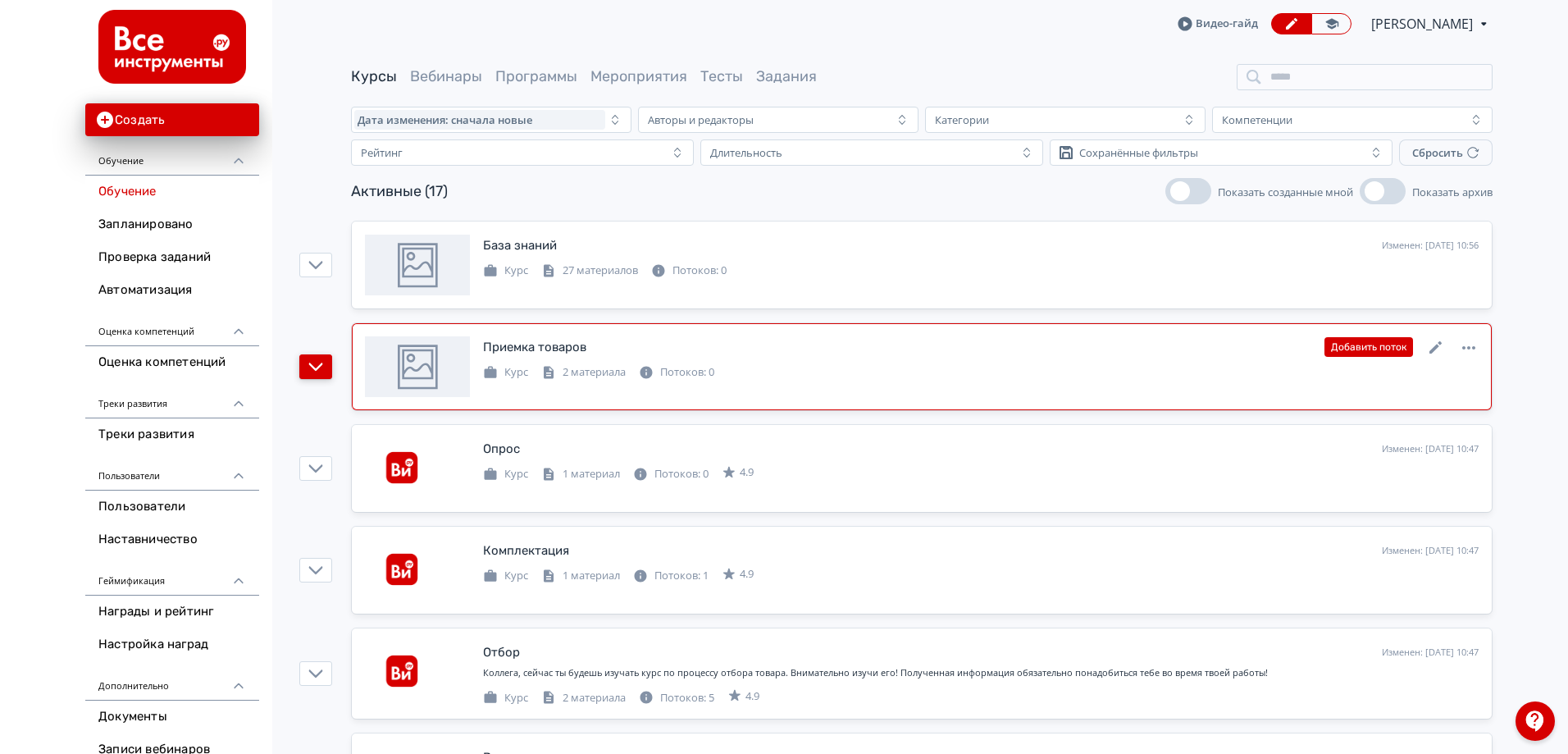
click at [319, 371] on icon "button" at bounding box center [316, 367] width 15 height 15
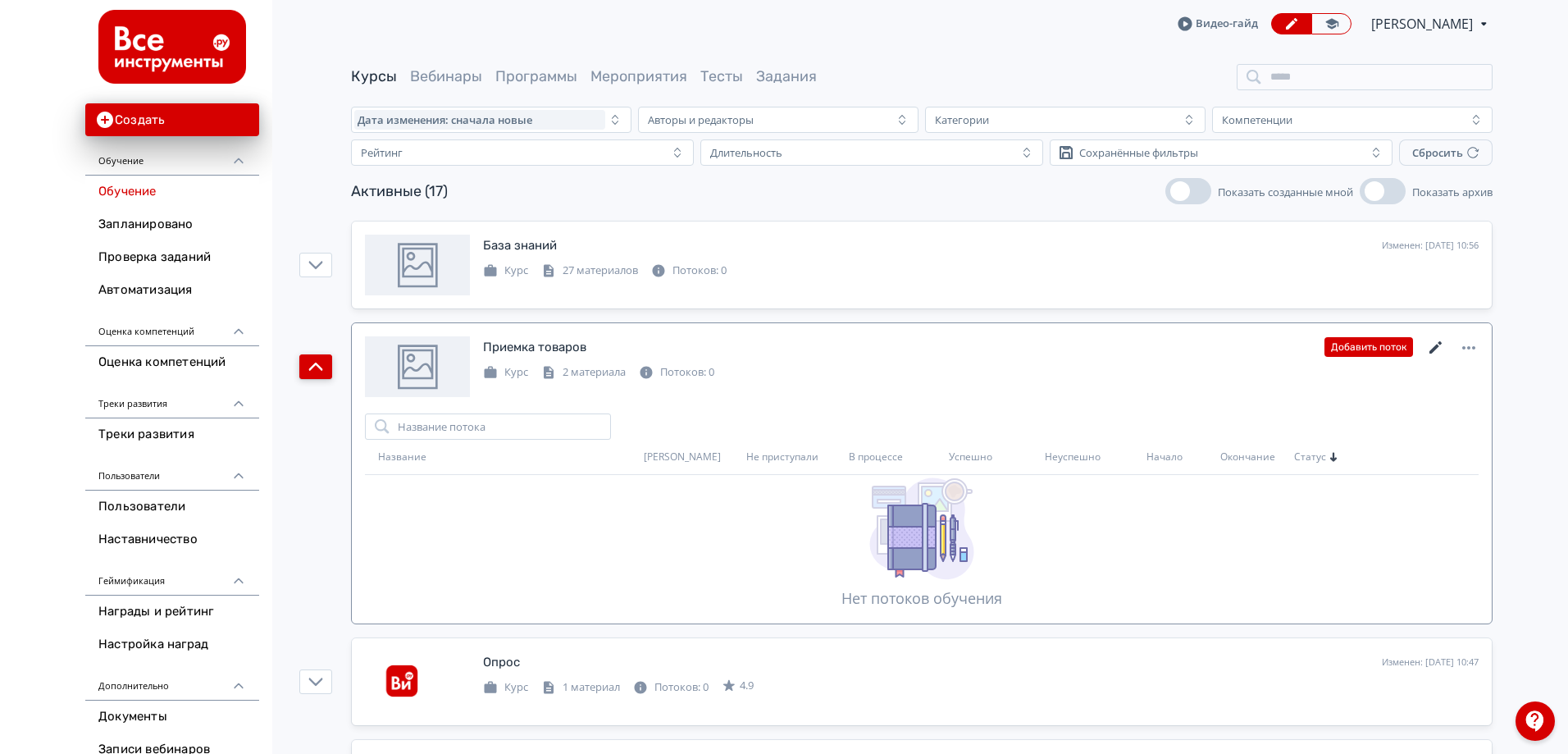
click at [1435, 344] on icon at bounding box center [1436, 348] width 20 height 20
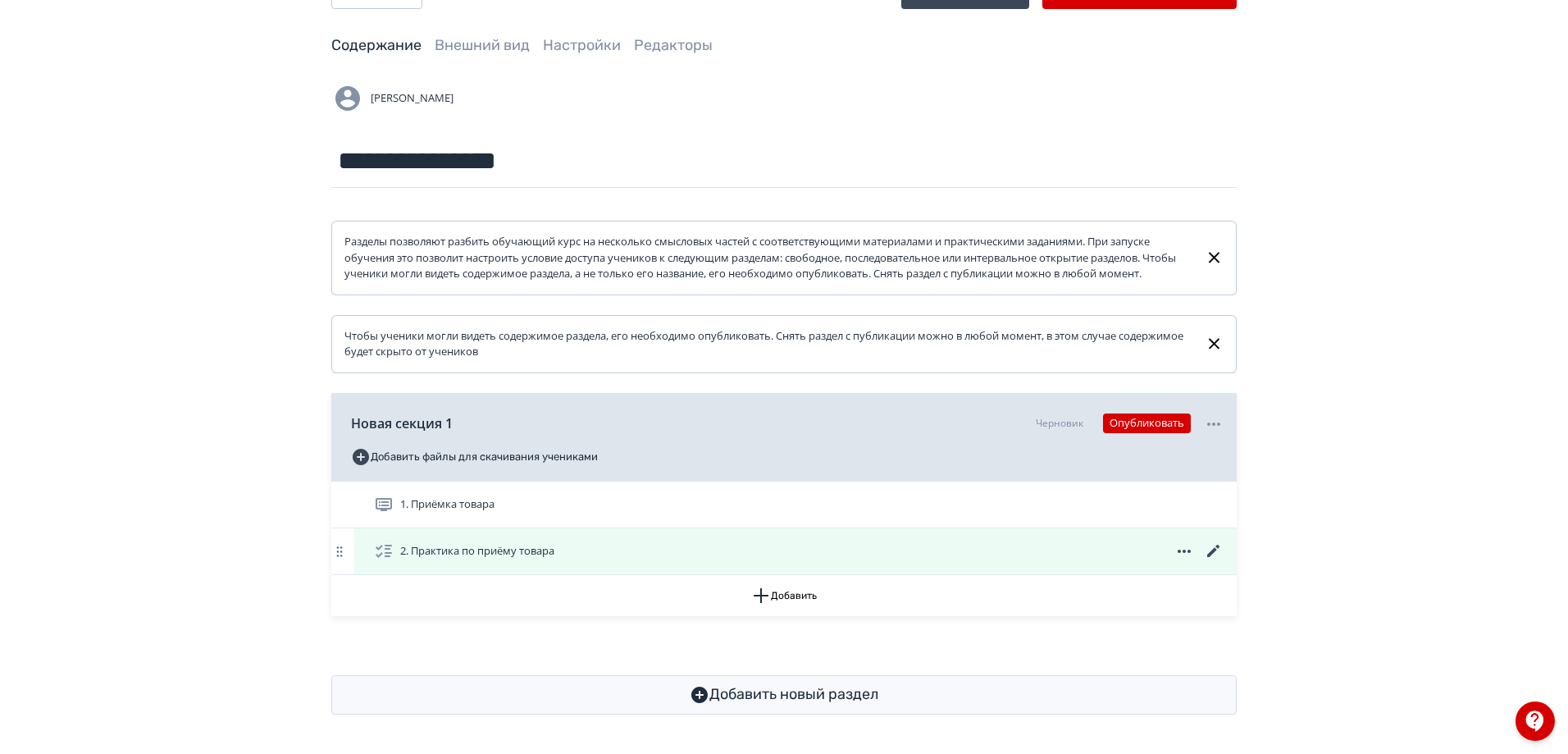
scroll to position [79, 0]
click at [528, 550] on span "2. Практика по приёму товара" at bounding box center [478, 551] width 155 height 17
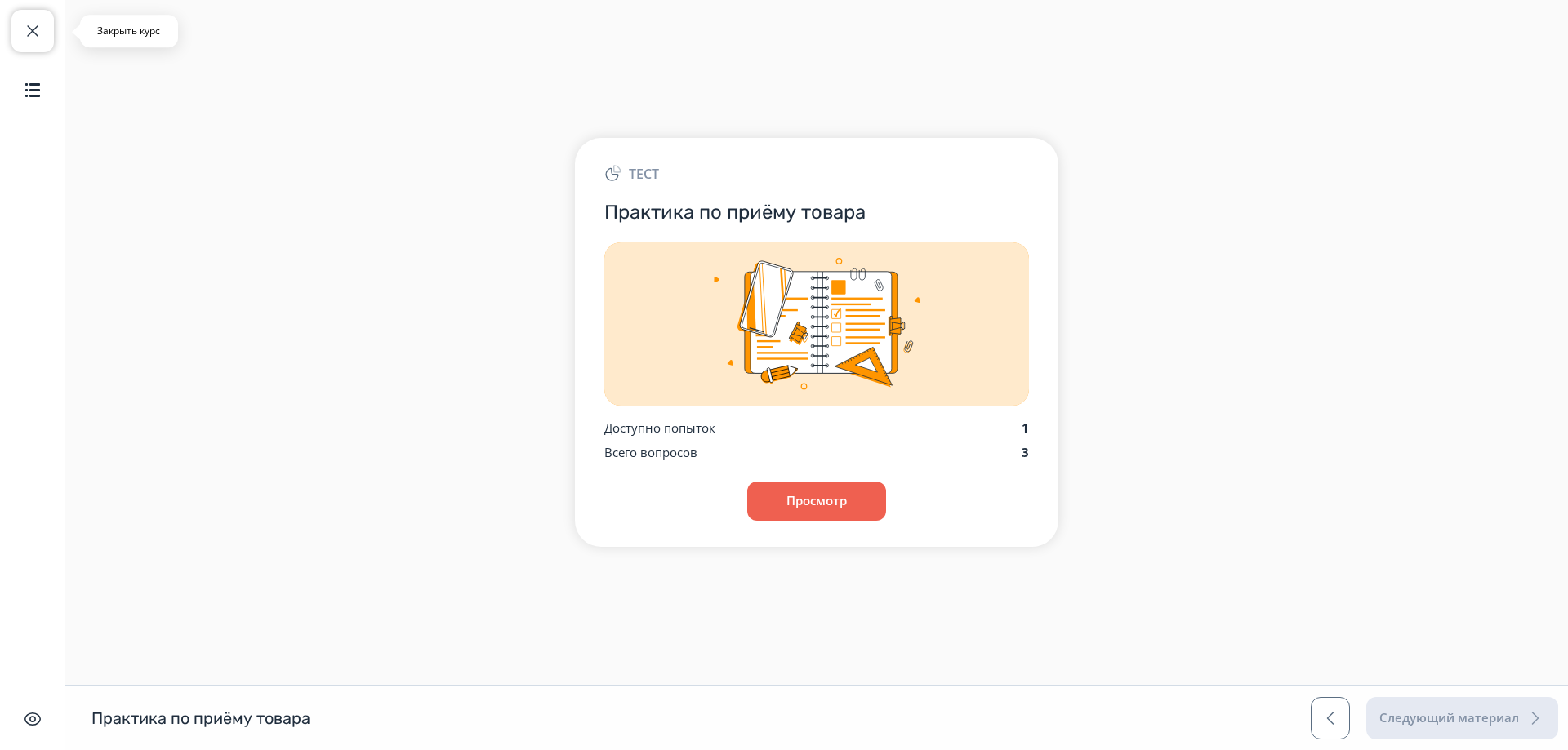
click at [39, 41] on button "Закрыть курс" at bounding box center [32, 31] width 42 height 42
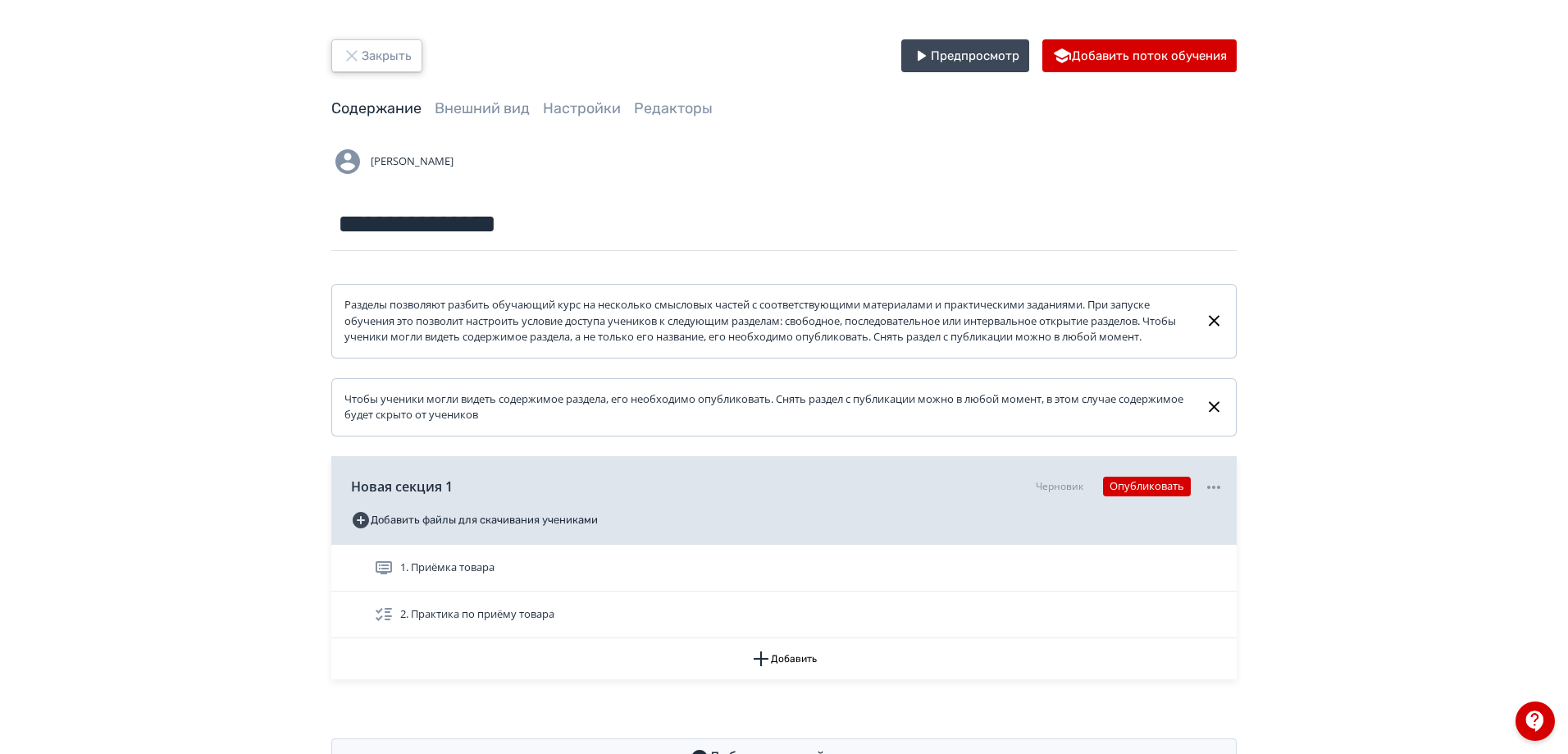
click at [372, 51] on button "Закрыть" at bounding box center [377, 55] width 91 height 32
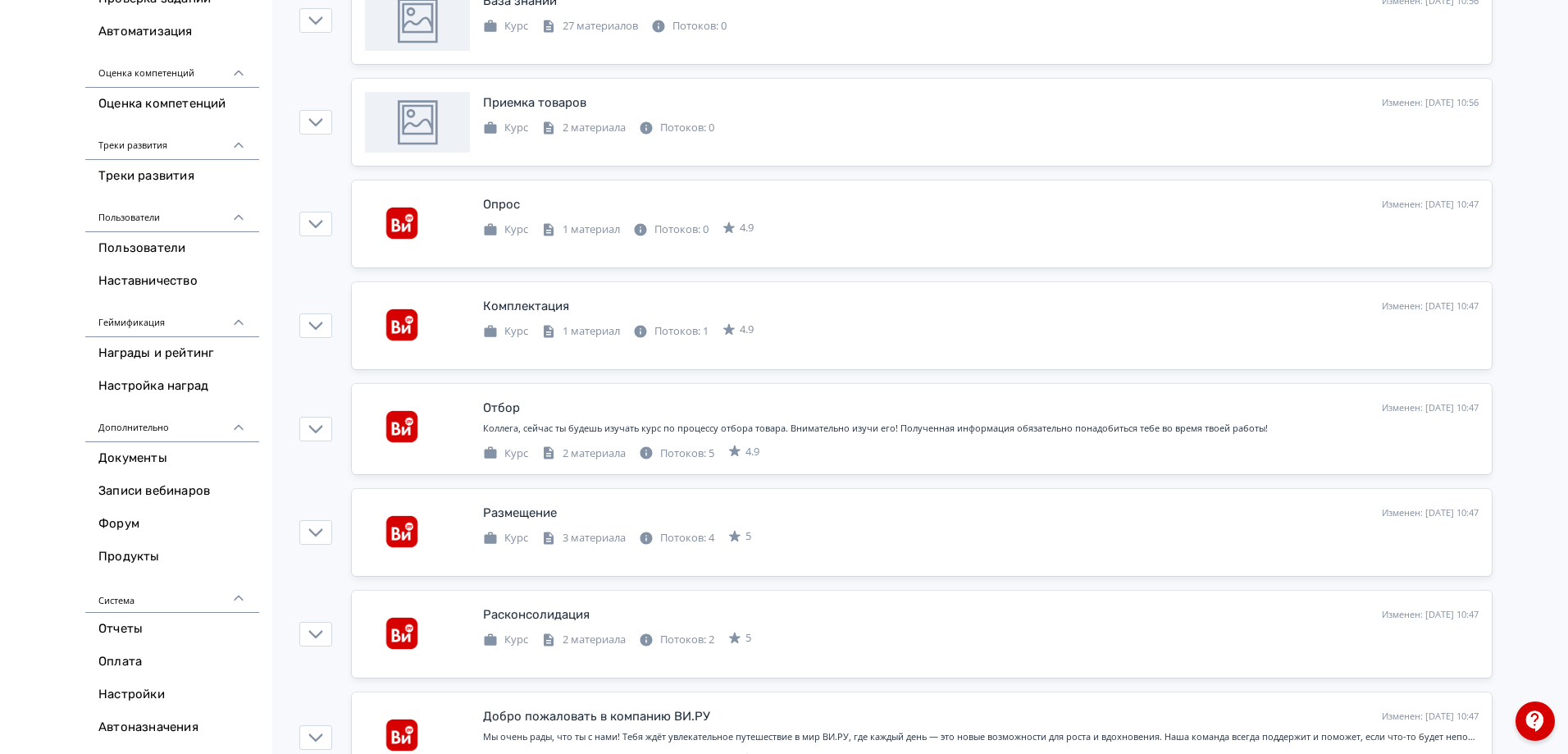
scroll to position [246, 0]
click at [190, 244] on link "Пользователи" at bounding box center [172, 248] width 174 height 32
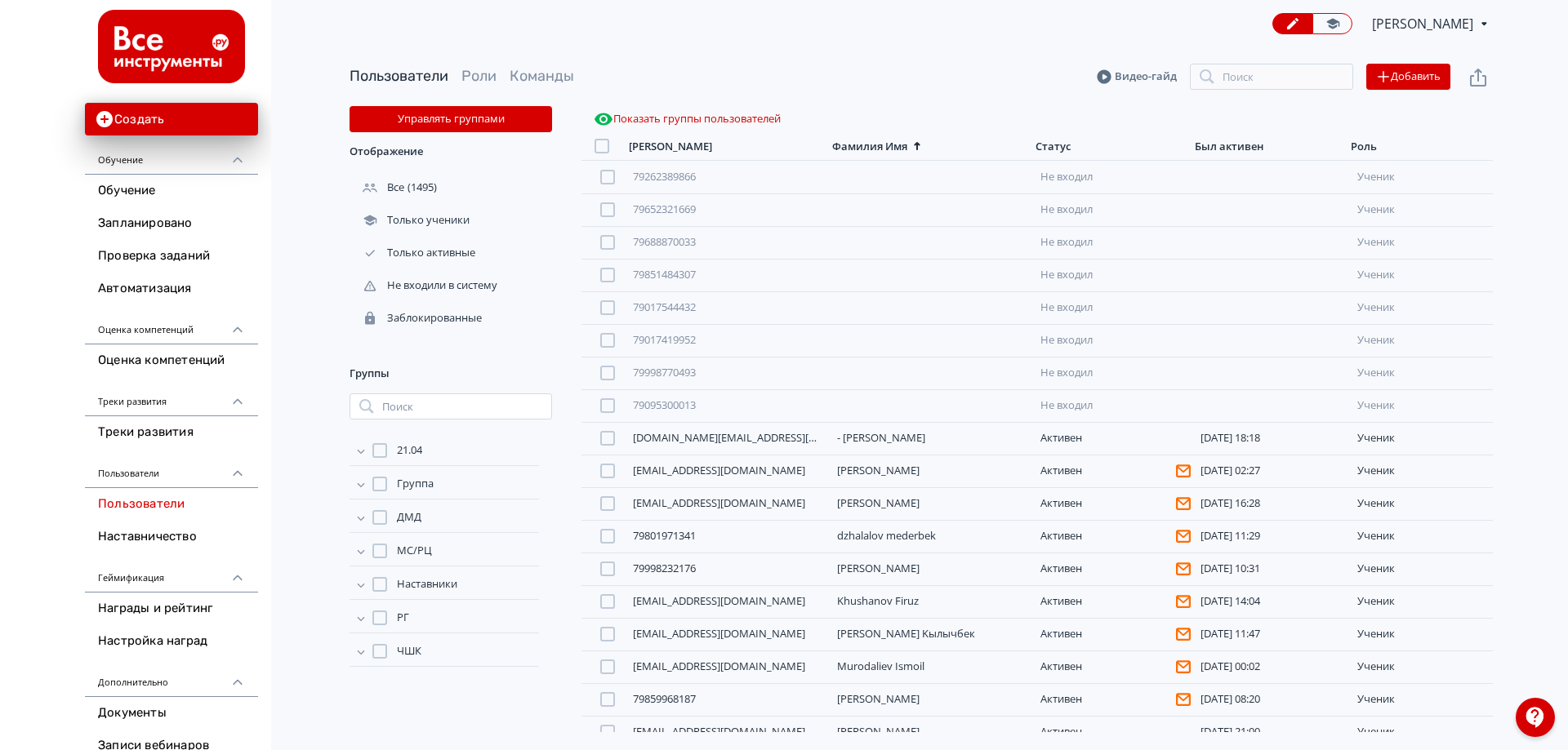
click at [169, 507] on link "Пользователи" at bounding box center [171, 504] width 173 height 32
click at [483, 74] on link "Роли" at bounding box center [479, 76] width 35 height 18
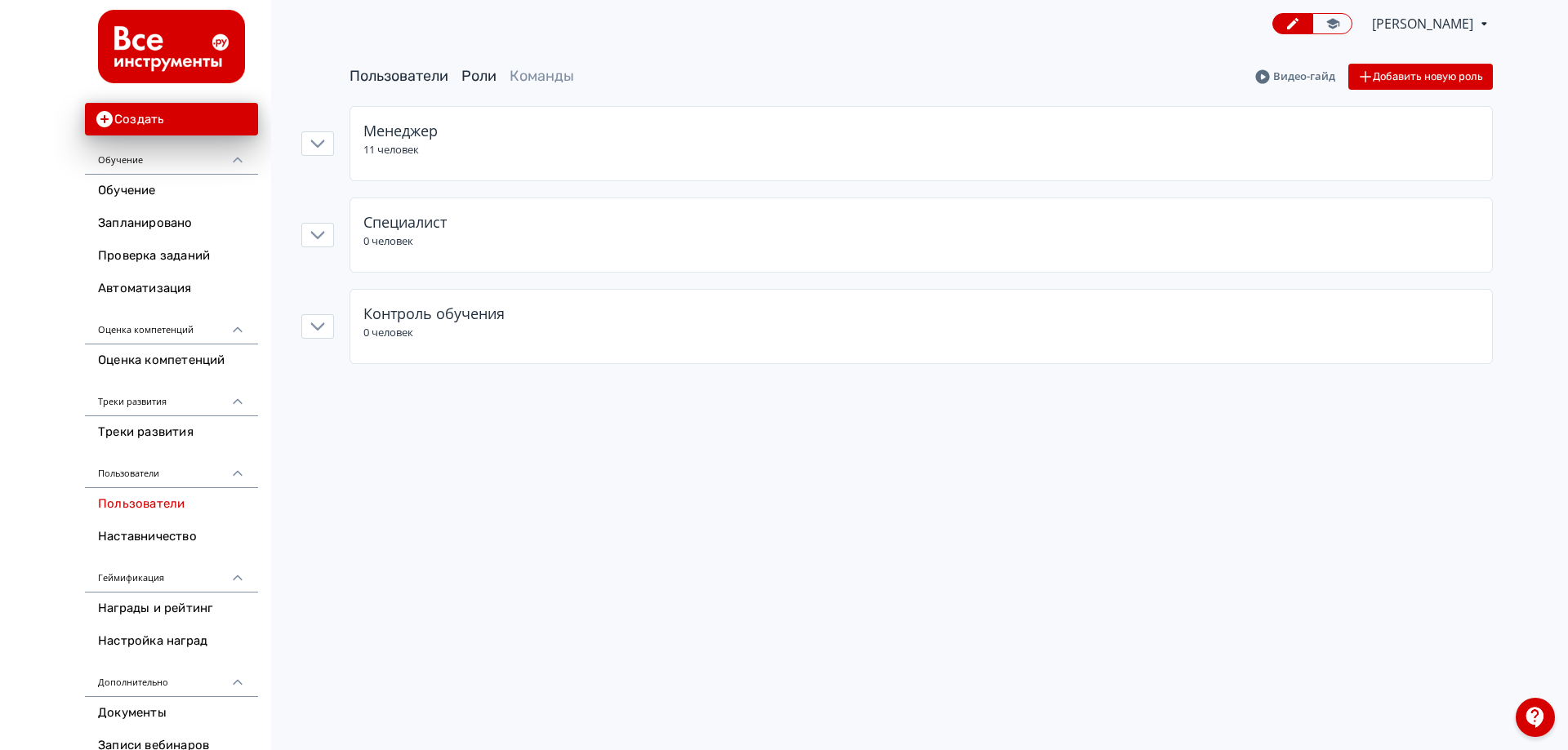
click at [389, 81] on link "Пользователи" at bounding box center [398, 76] width 98 height 18
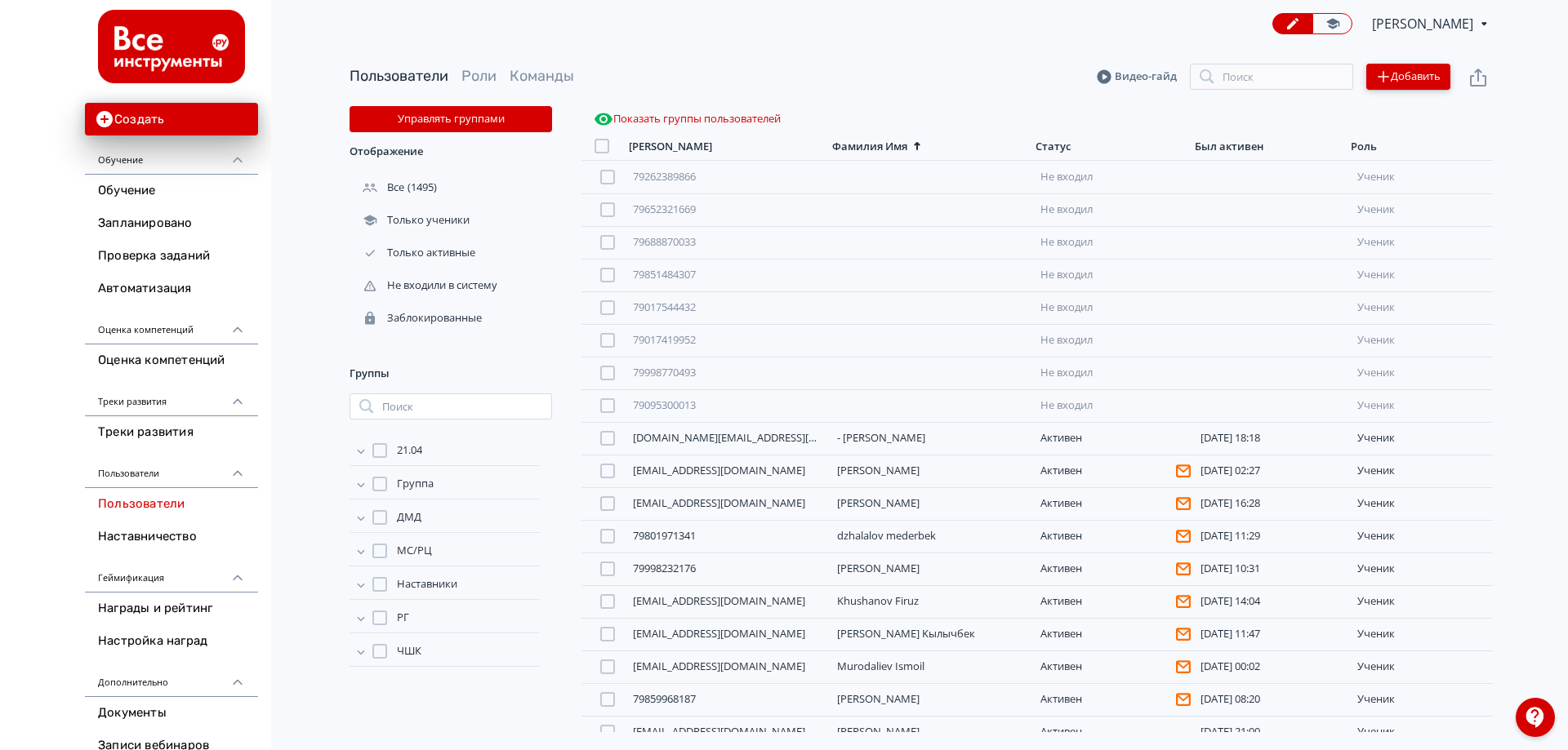
click at [1393, 64] on button "Добавить" at bounding box center [1408, 77] width 84 height 26
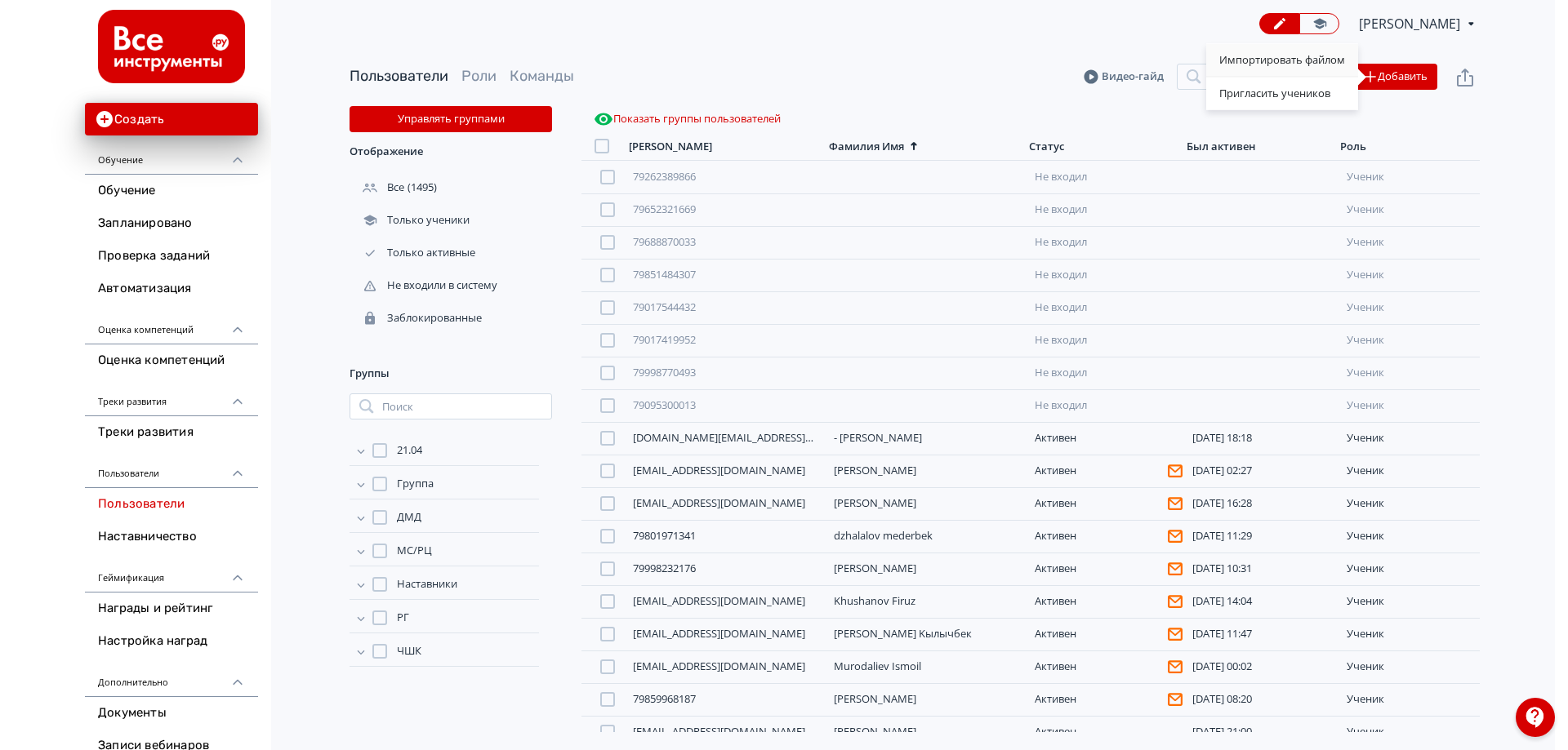
click at [1301, 50] on div "Импортировать файлом" at bounding box center [1283, 60] width 152 height 32
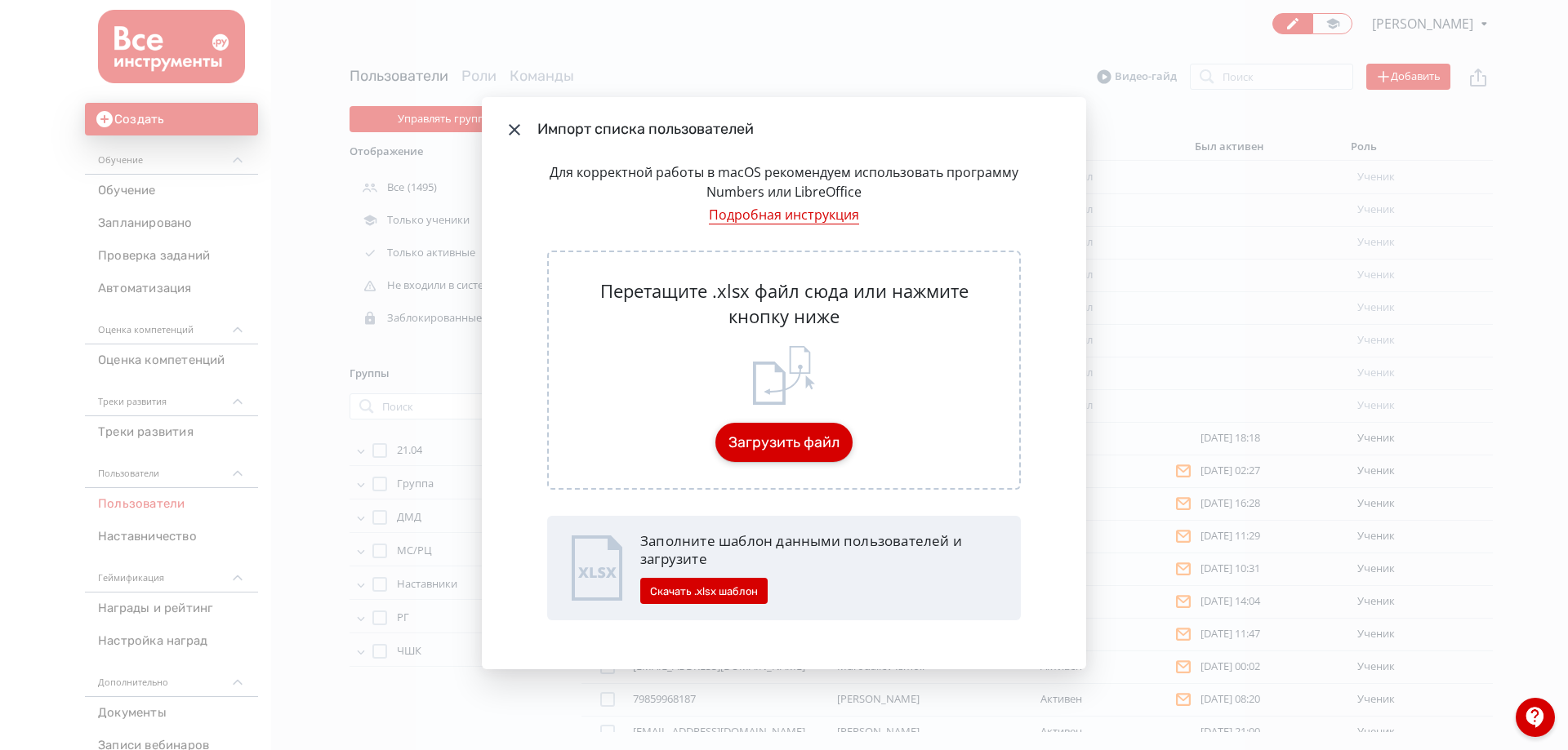
click at [788, 436] on button "Загрузить файл" at bounding box center [784, 442] width 137 height 39
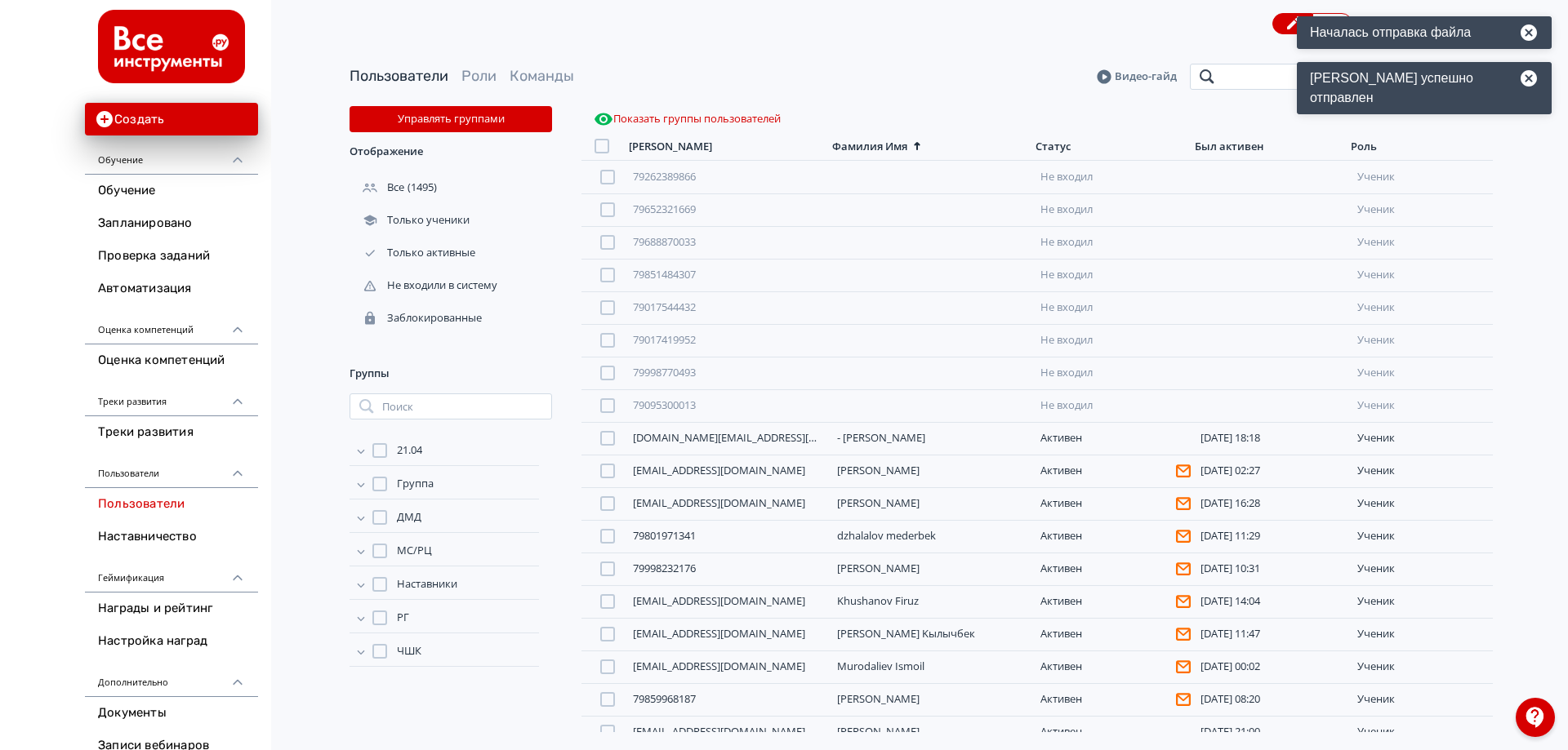
click at [1230, 70] on input "search" at bounding box center [1271, 77] width 163 height 26
type input "********"
